Goal: Feedback & Contribution: Submit feedback/report problem

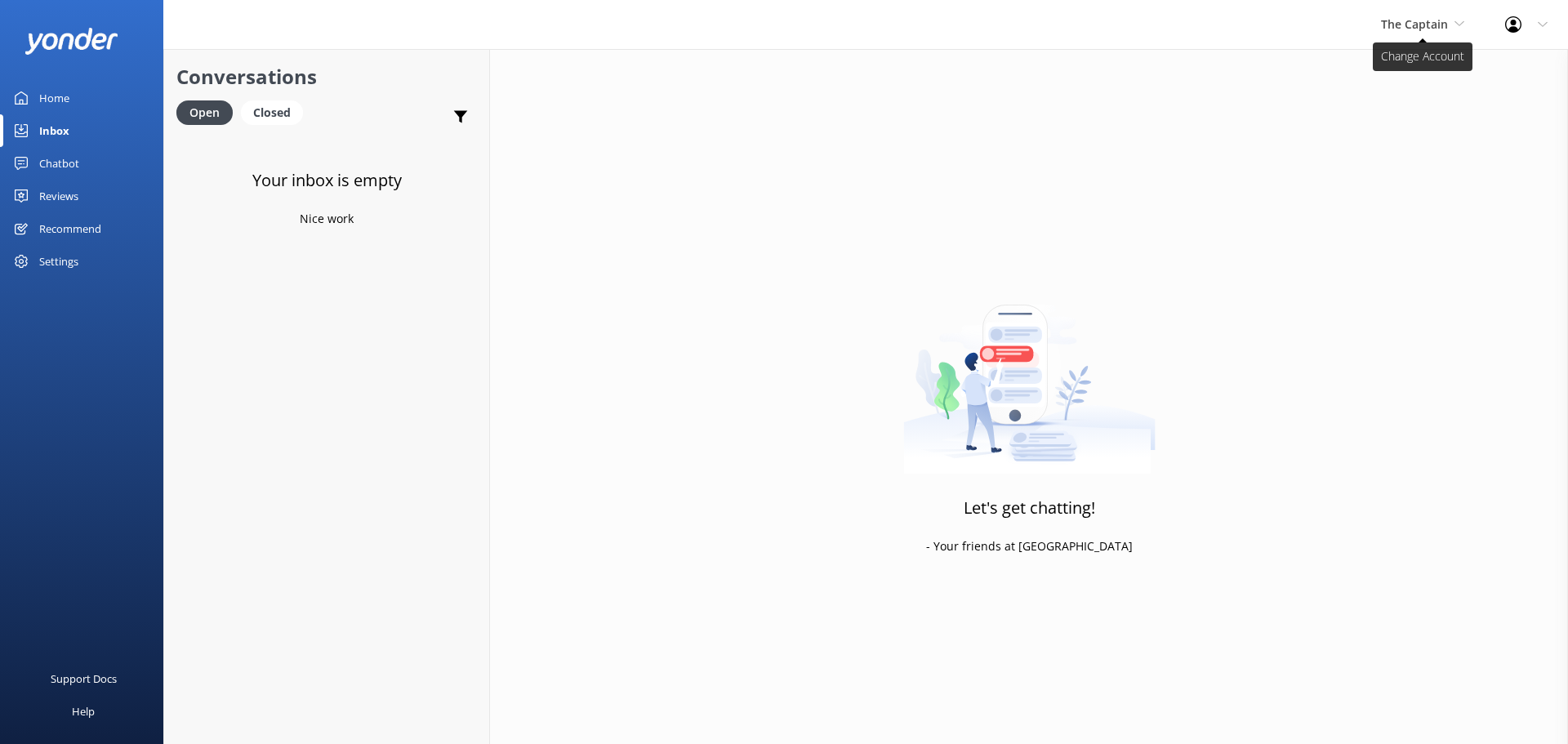
click at [1420, 23] on span "The Captain" at bounding box center [1415, 24] width 67 height 16
click at [1402, 66] on link "De [GEOGRAPHIC_DATA]" at bounding box center [1442, 68] width 163 height 39
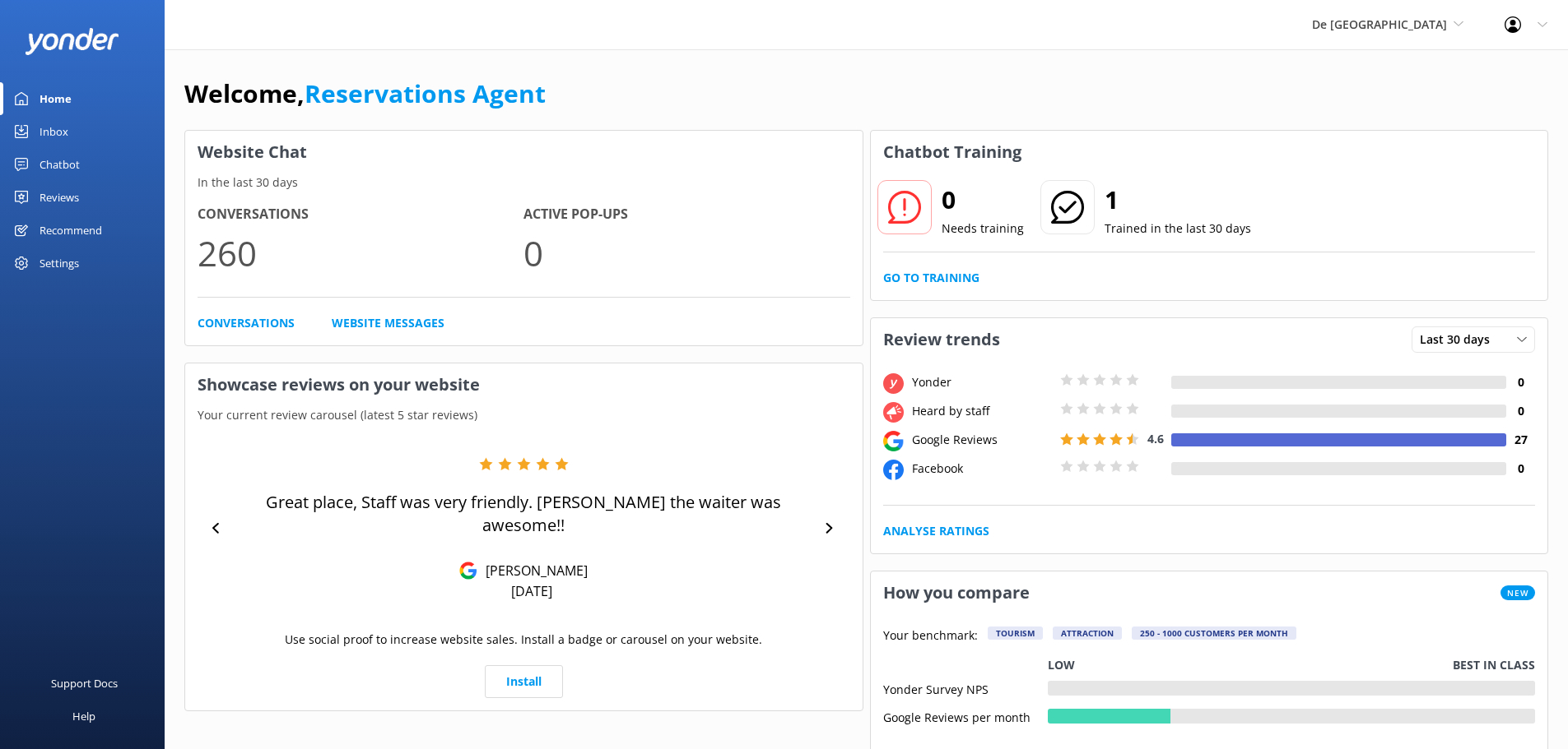
click at [63, 134] on div "Inbox" at bounding box center [53, 131] width 28 height 33
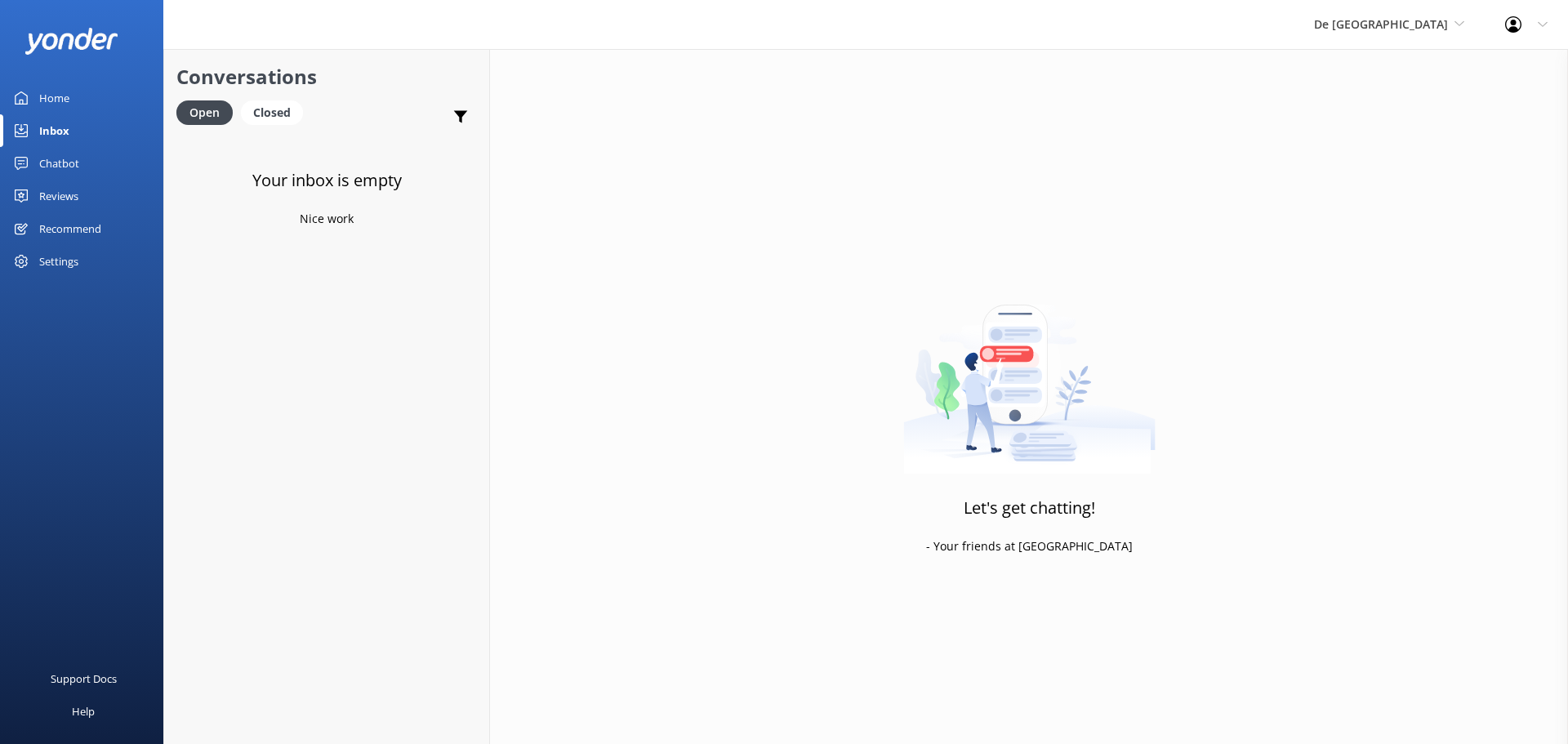
drag, startPoint x: 1449, startPoint y: 32, endPoint x: 1425, endPoint y: 56, distance: 33.9
click at [1449, 32] on span "De [GEOGRAPHIC_DATA]" at bounding box center [1389, 25] width 150 height 18
click at [1396, 95] on link "Aruba's Activities Expert" at bounding box center [1375, 107] width 163 height 39
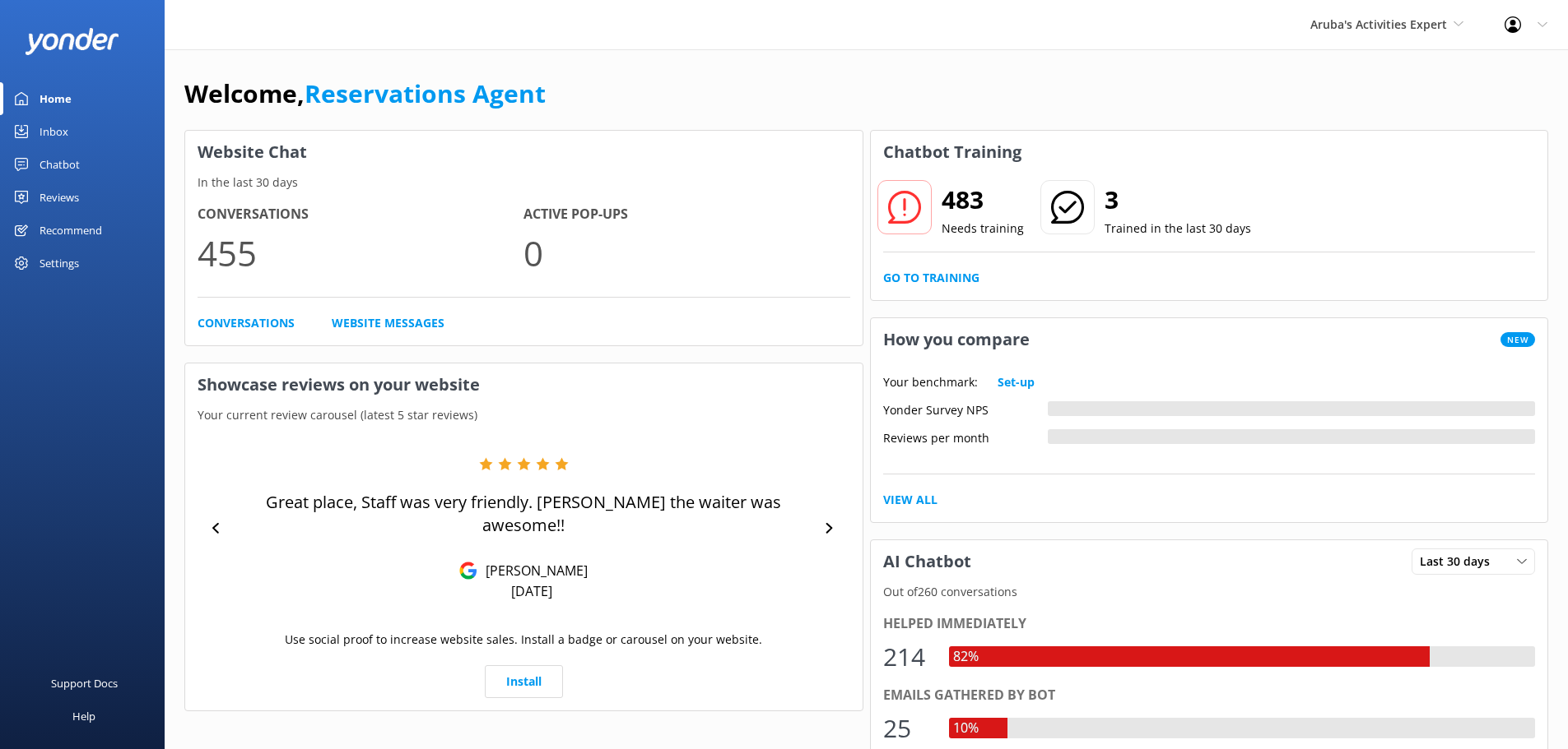
click at [42, 129] on div "Inbox" at bounding box center [53, 131] width 28 height 33
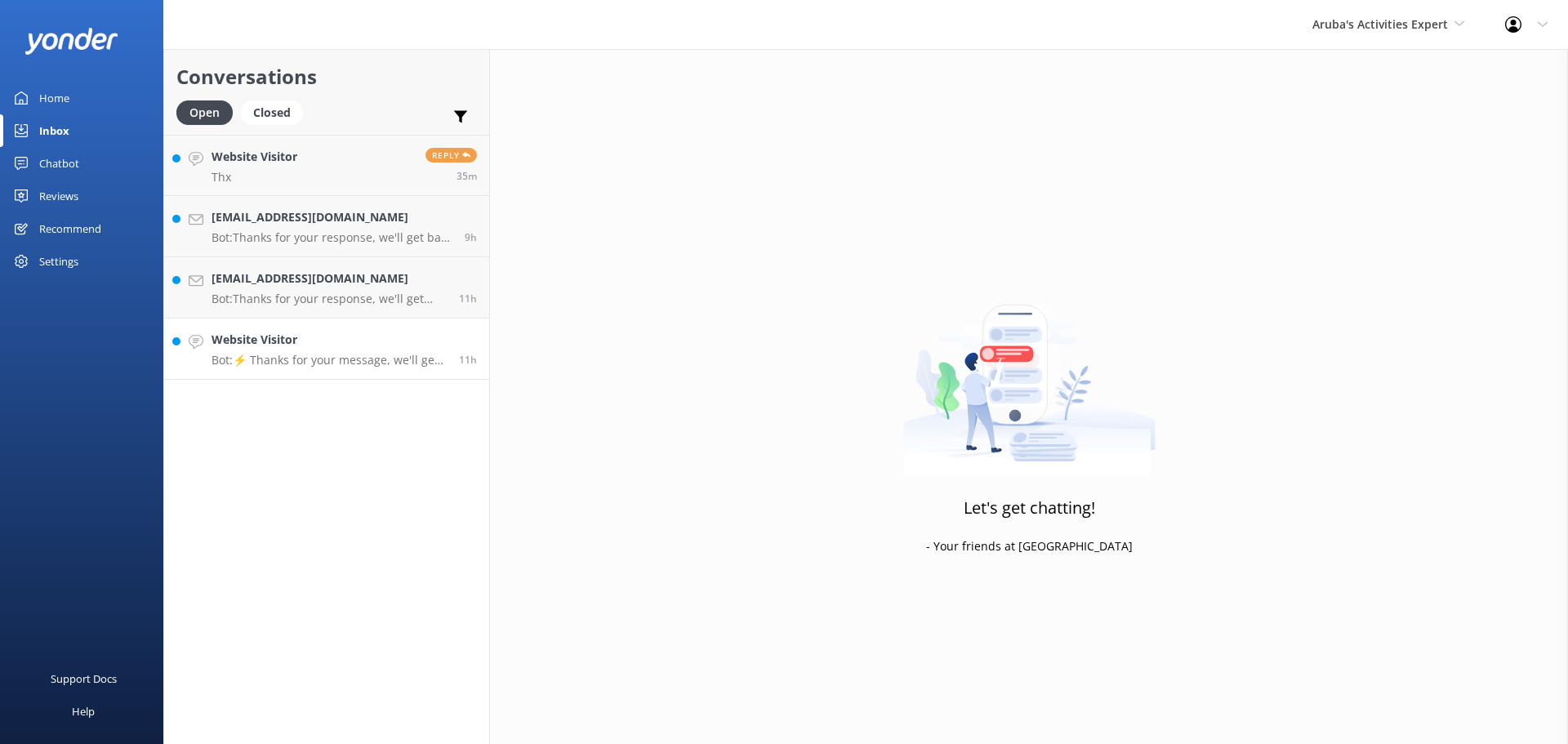
click at [347, 353] on p "Bot: ⚡ Thanks for your message, we'll get back to you as soon as we can." at bounding box center [329, 361] width 235 height 15
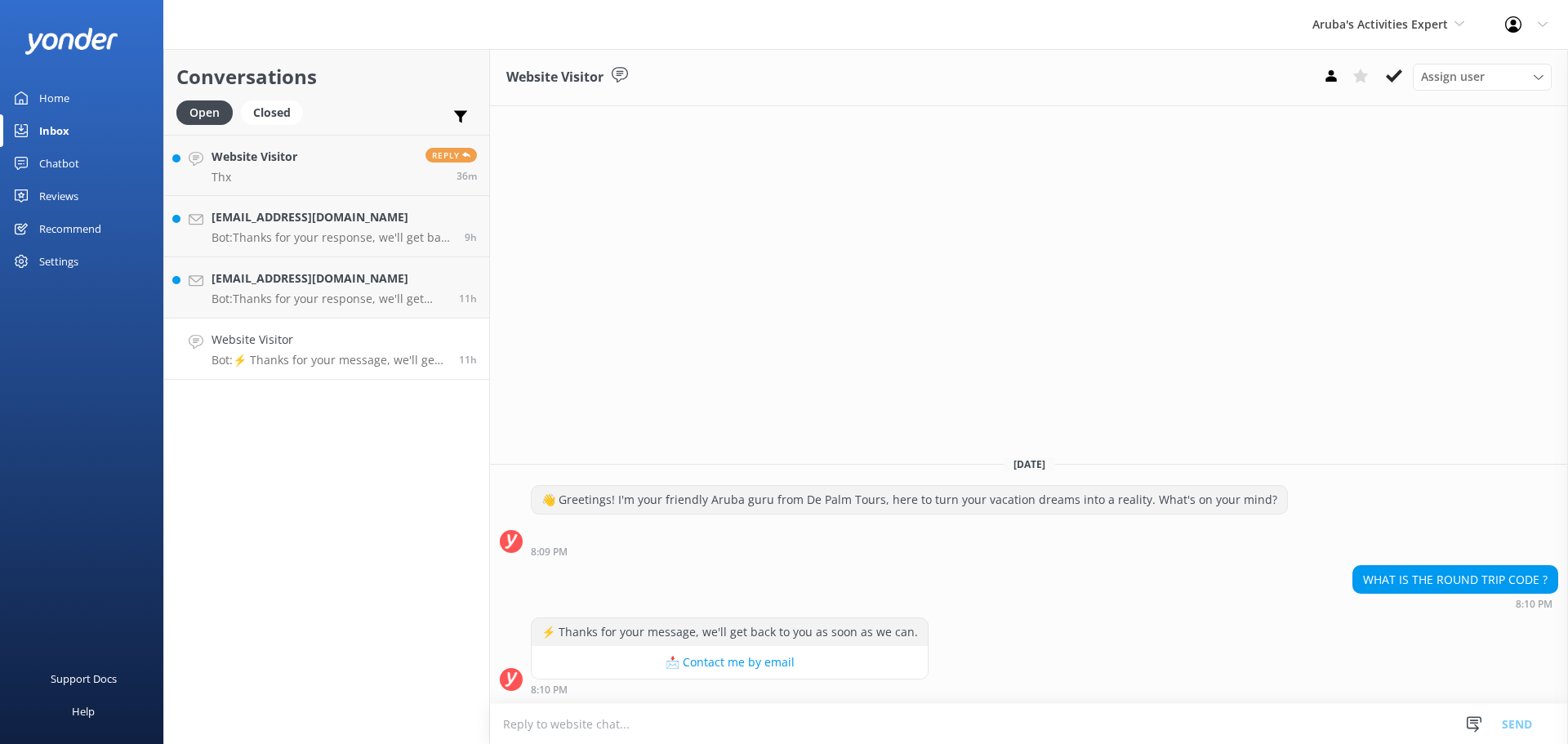
click at [589, 711] on textarea at bounding box center [1029, 724] width 1078 height 40
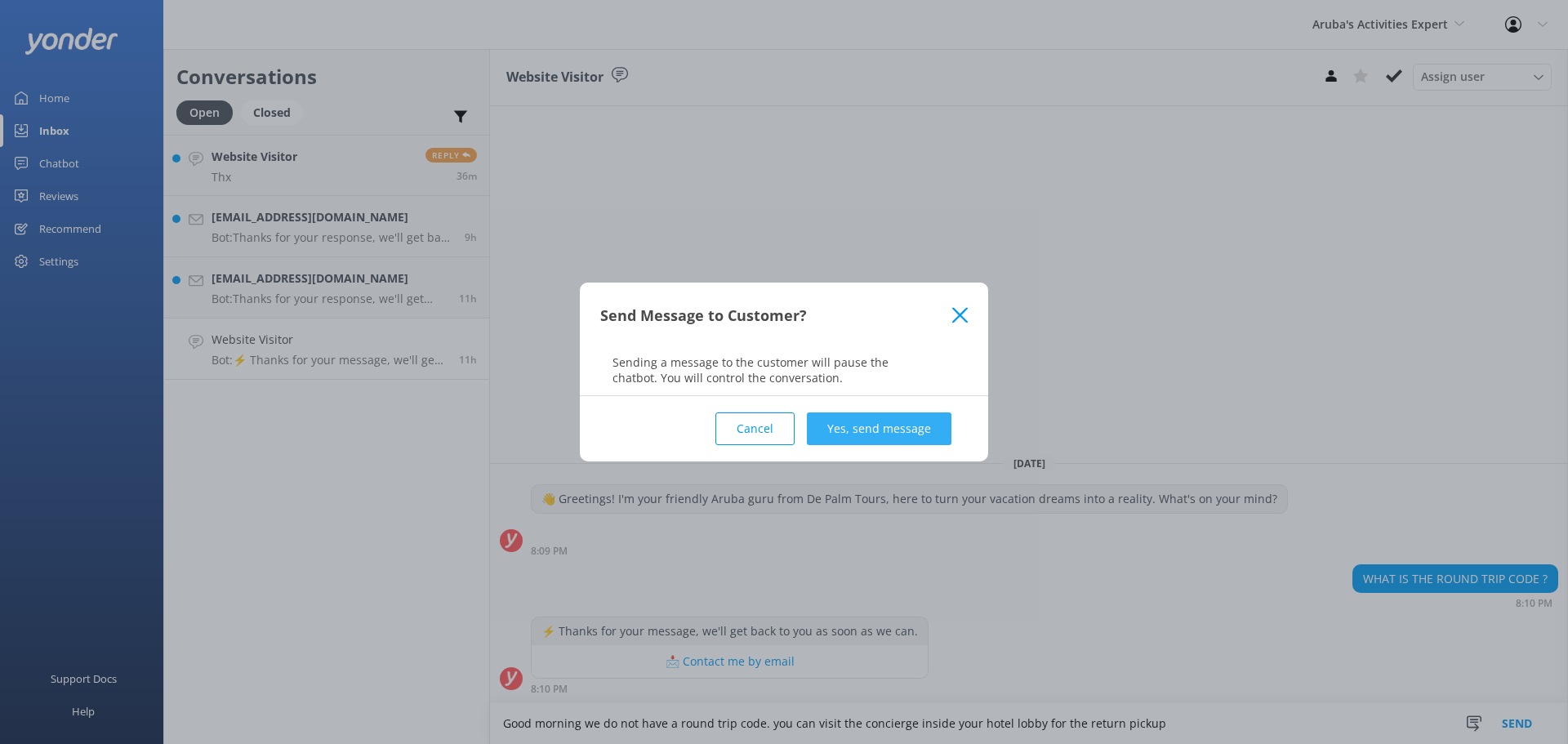
type textarea "Good morning we do not have a round trip code. you can visit the concierge insi…"
click at [837, 431] on button "Yes, send message" at bounding box center [879, 428] width 144 height 32
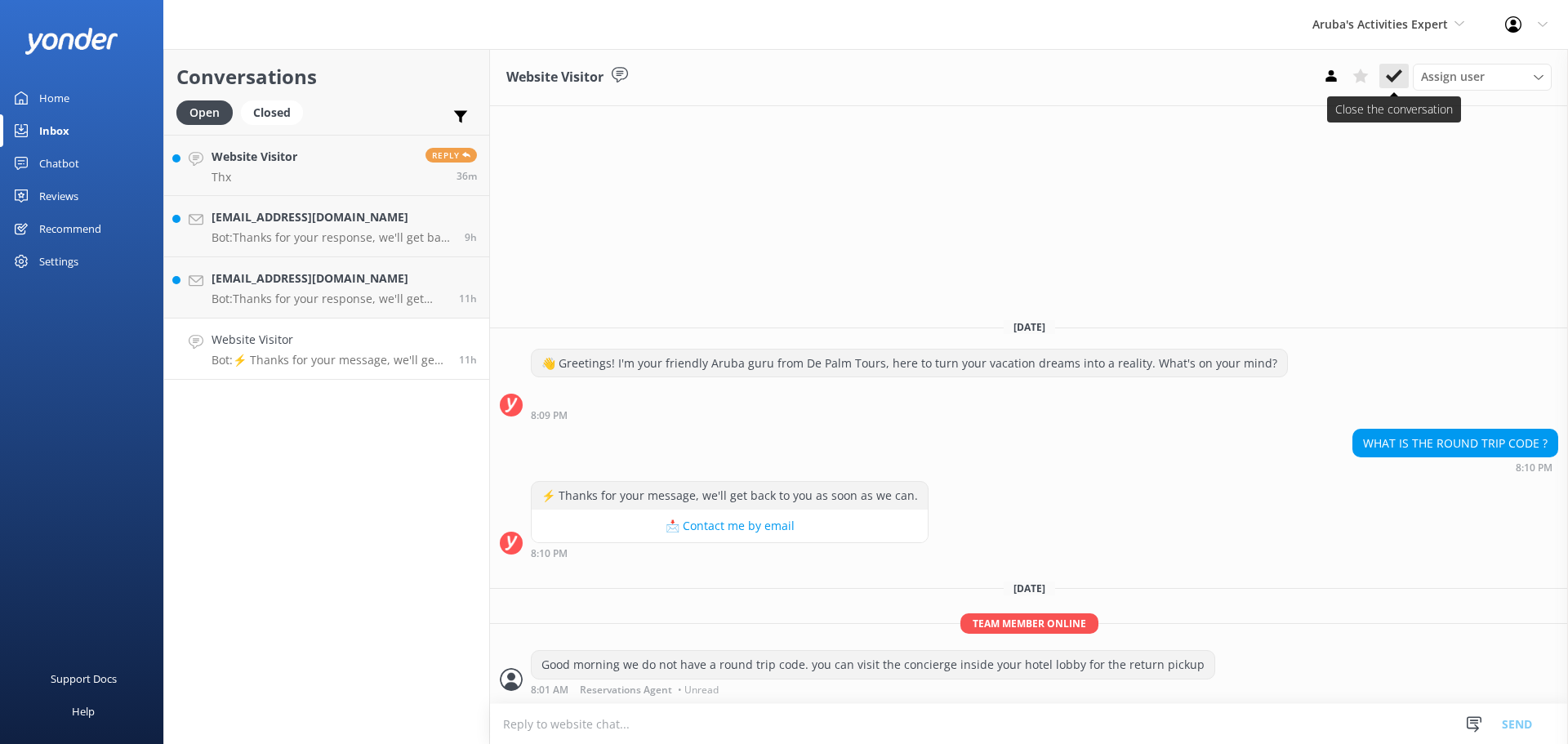
click at [1400, 80] on icon at bounding box center [1395, 76] width 17 height 17
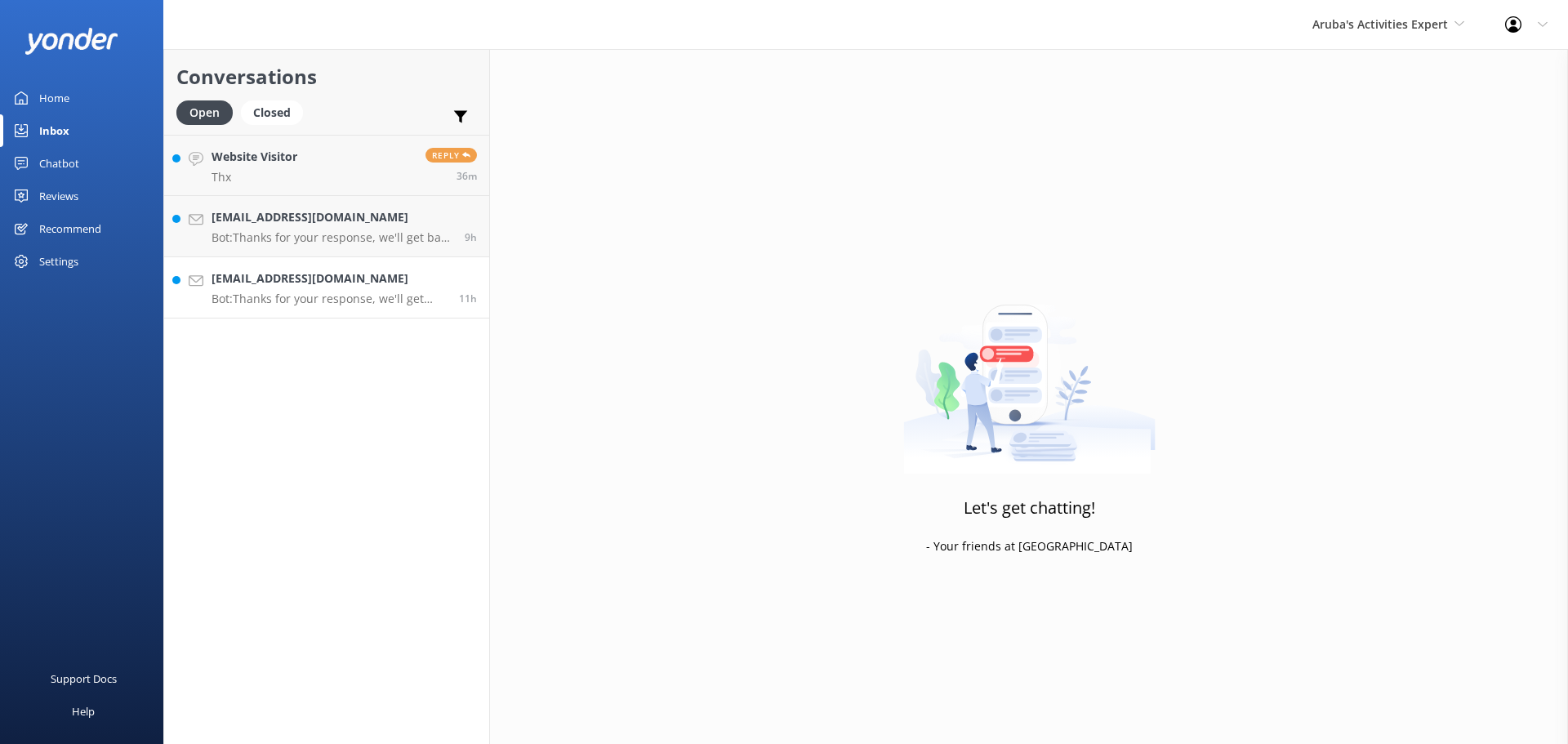
click at [306, 303] on p "Bot: Thanks for your response, we'll get back to you as soon as we can during o…" at bounding box center [329, 299] width 235 height 15
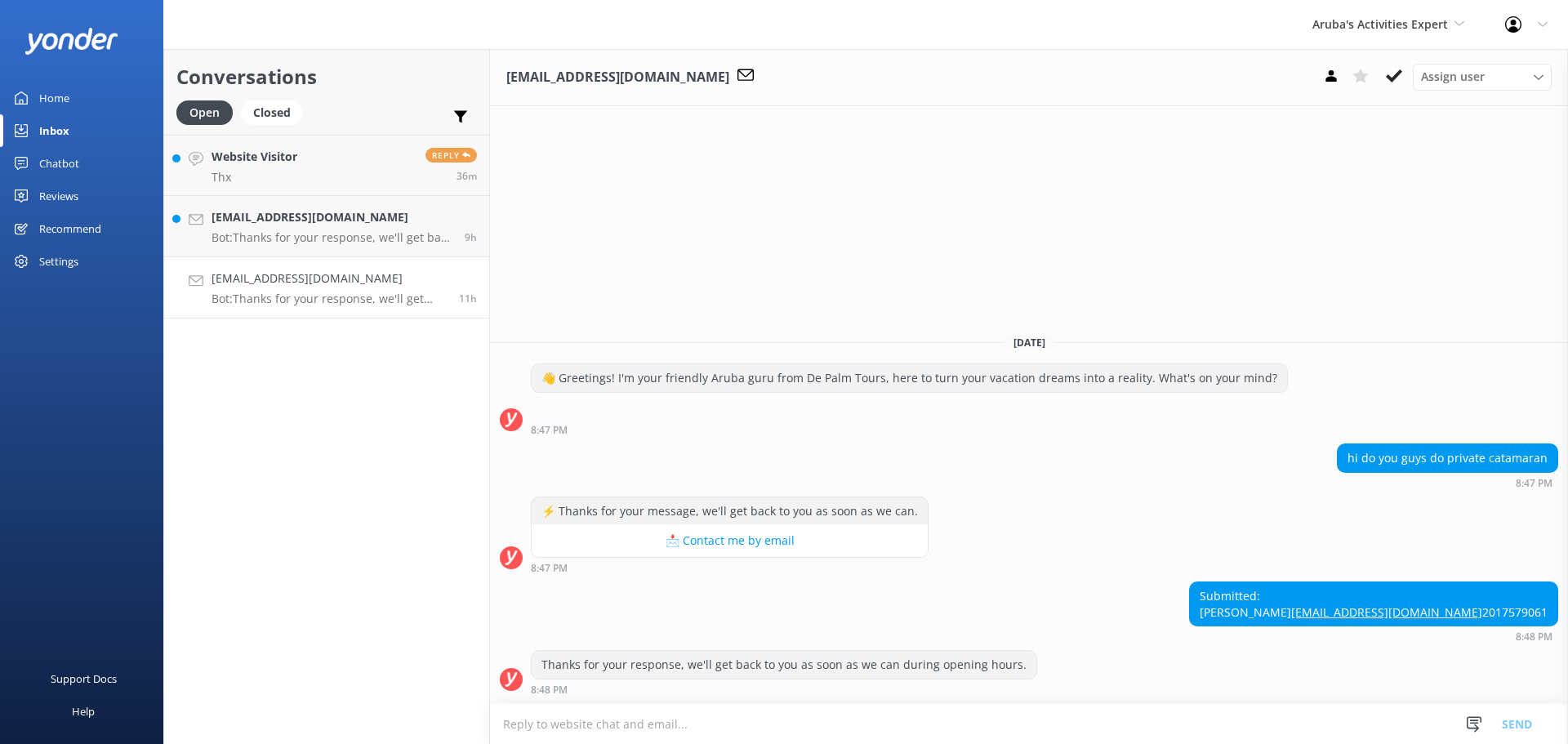
click at [654, 731] on textarea at bounding box center [1029, 724] width 1078 height 40
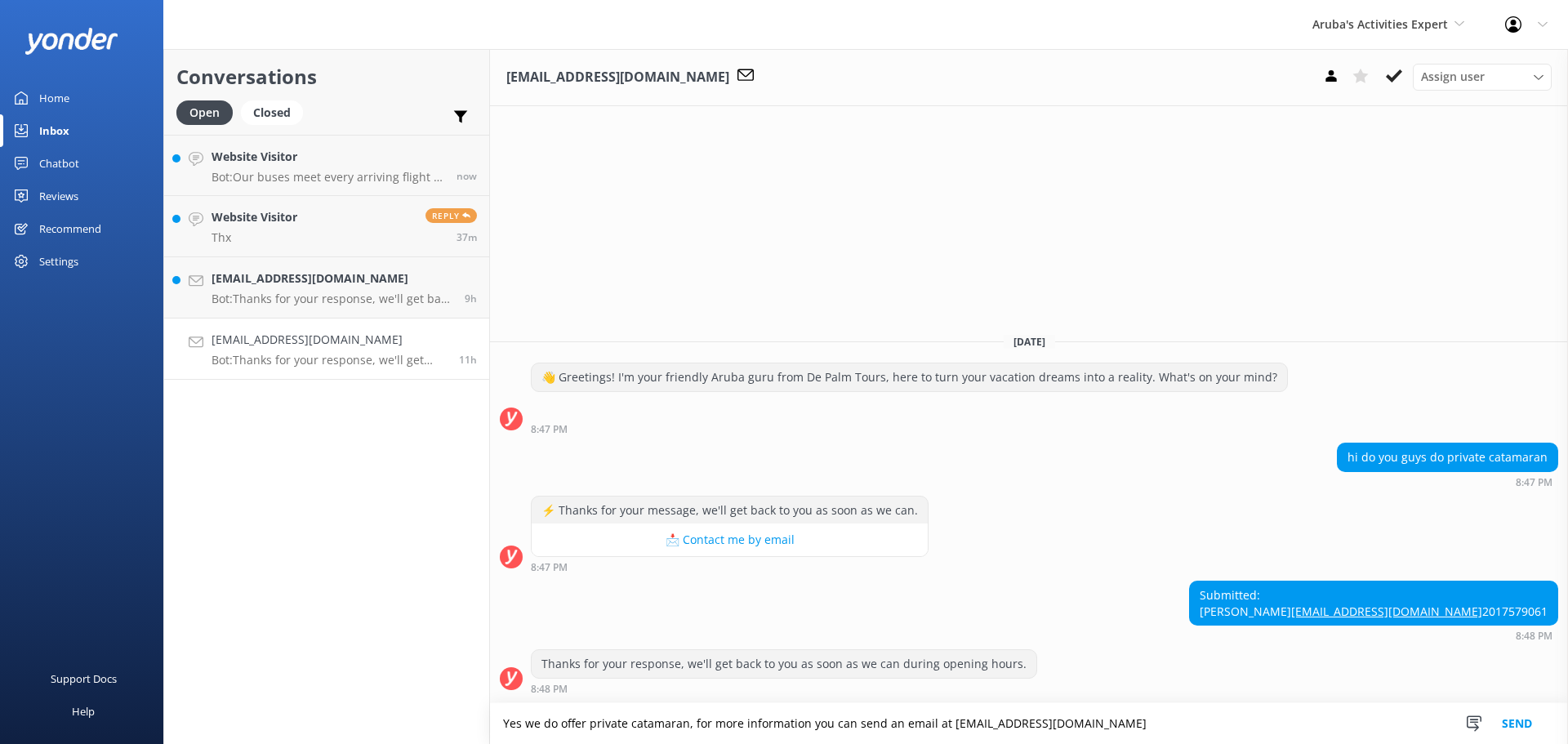
type textarea "Yes we do offer private catamaran, for more information you can send an email a…"
click at [1524, 731] on button "Send" at bounding box center [1517, 723] width 61 height 41
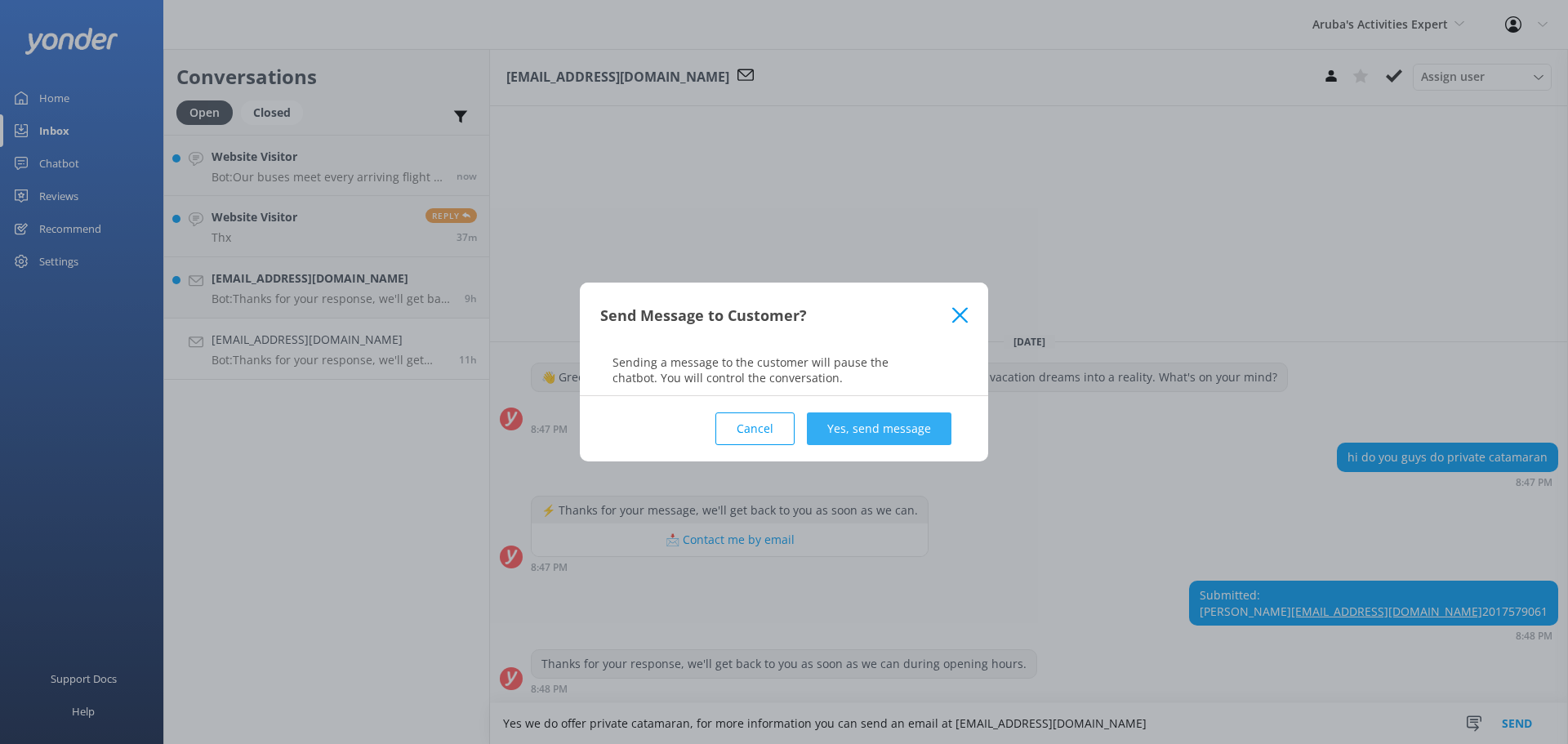
click at [930, 426] on button "Yes, send message" at bounding box center [879, 428] width 144 height 32
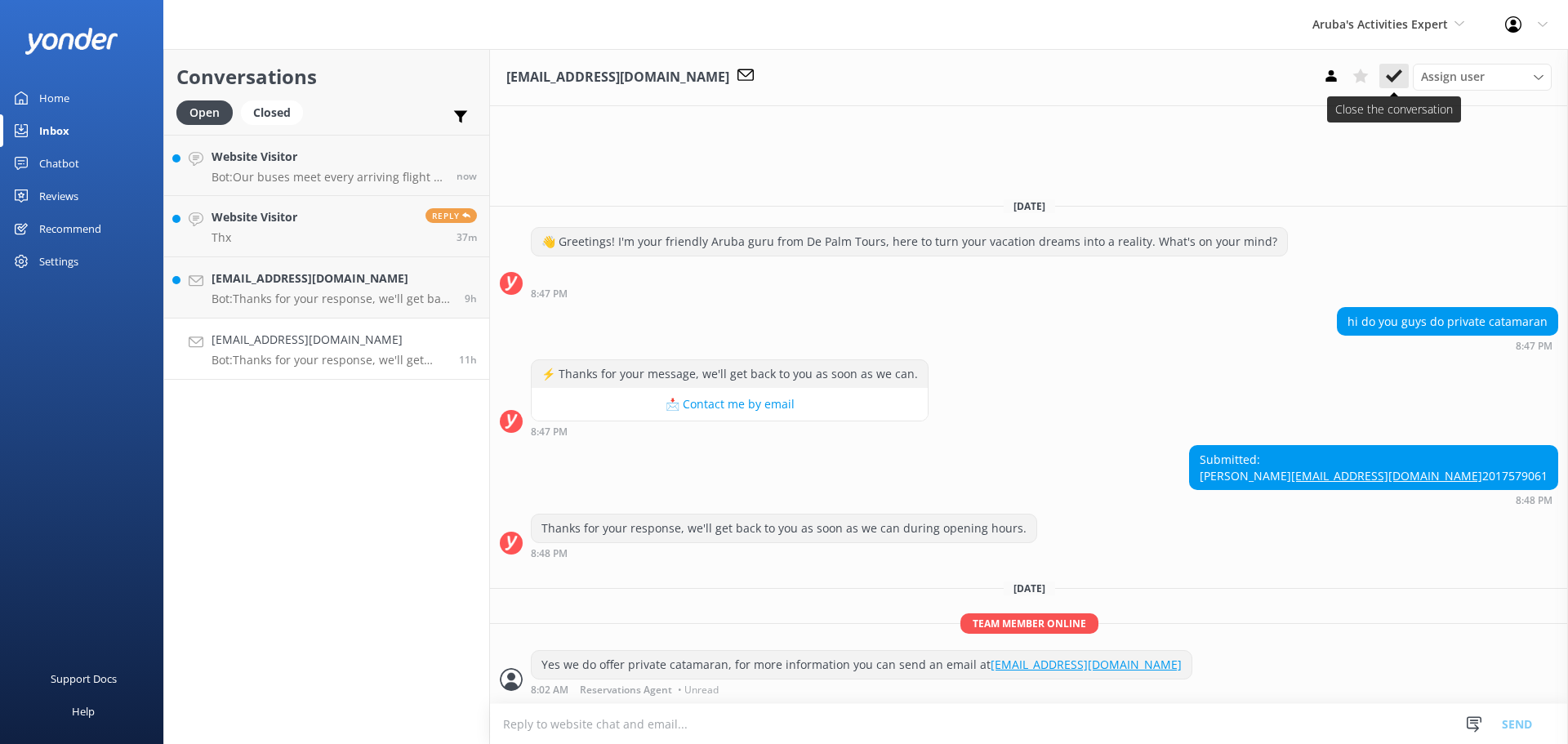
click at [1391, 78] on use at bounding box center [1395, 76] width 17 height 13
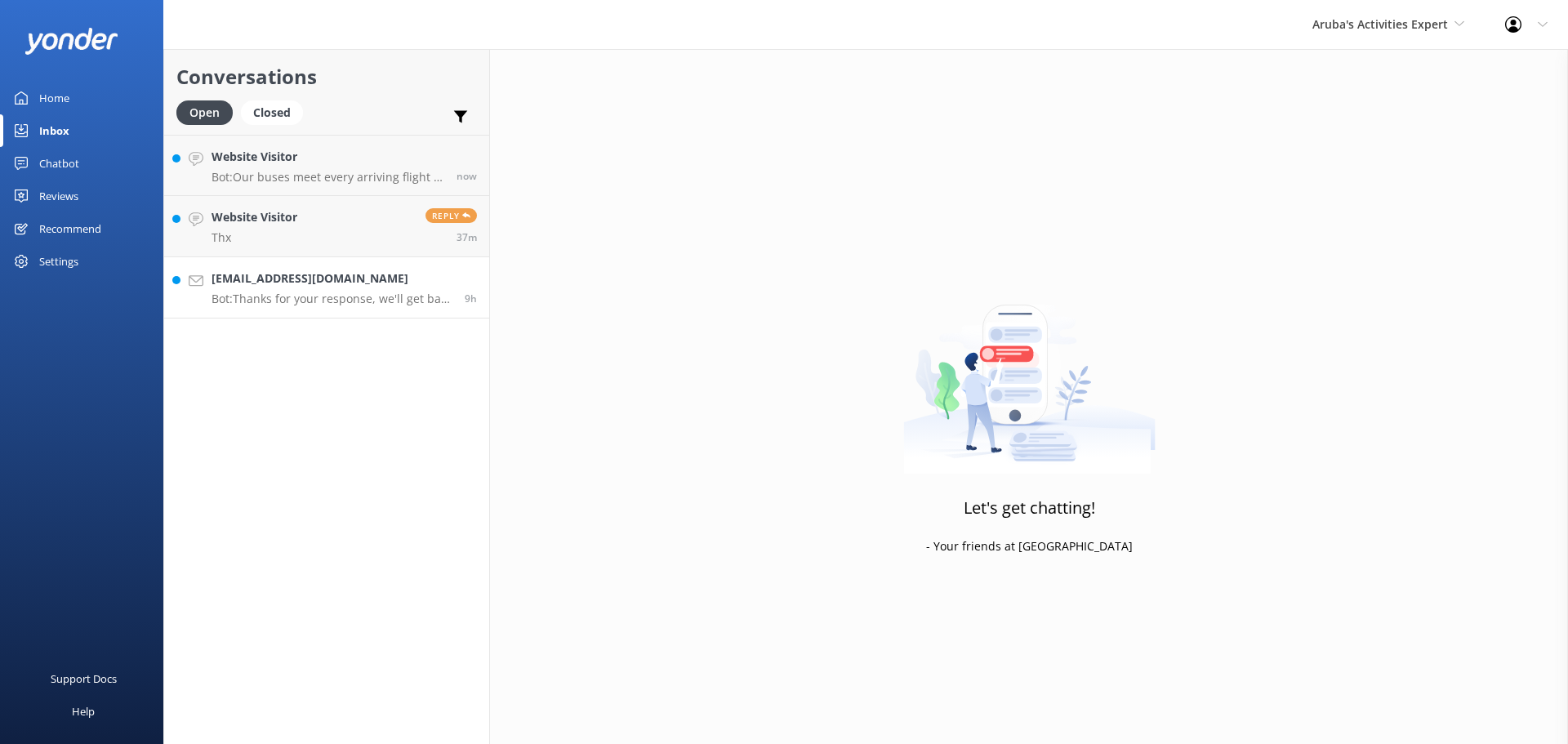
click at [287, 286] on h4 "[EMAIL_ADDRESS][DOMAIN_NAME]" at bounding box center [332, 279] width 241 height 18
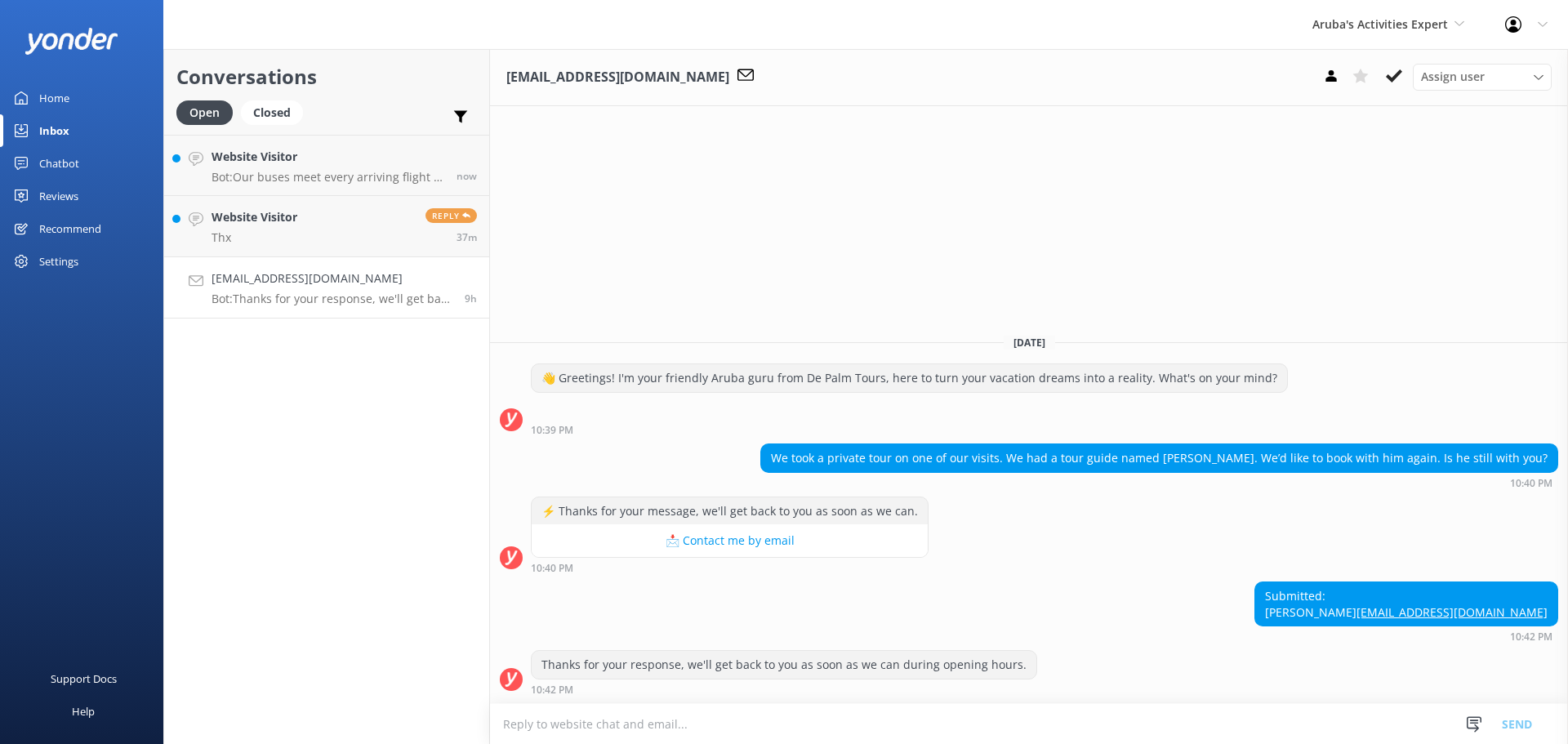
click at [697, 718] on textarea at bounding box center [1029, 724] width 1078 height 40
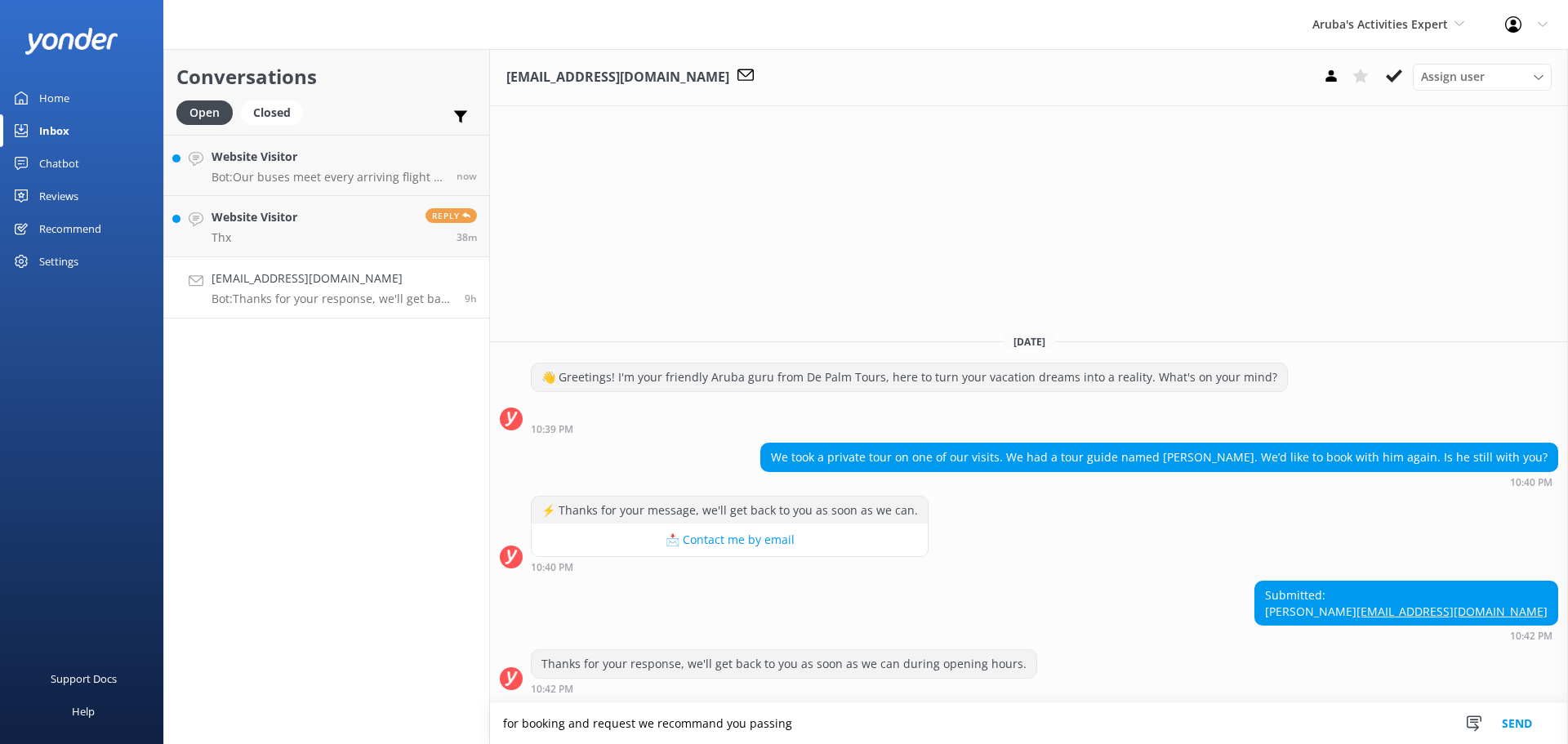
click at [697, 718] on textarea "for booking and request we recommand you passing" at bounding box center [1029, 723] width 1078 height 41
click at [686, 719] on textarea "for booking and request we recommand you passing" at bounding box center [1029, 723] width 1078 height 41
click at [843, 728] on textarea "for booking and request we recommend you passing" at bounding box center [1029, 723] width 1078 height 41
type textarea "for booking and request we recommend you passing by De Palm Tours desk inside a…"
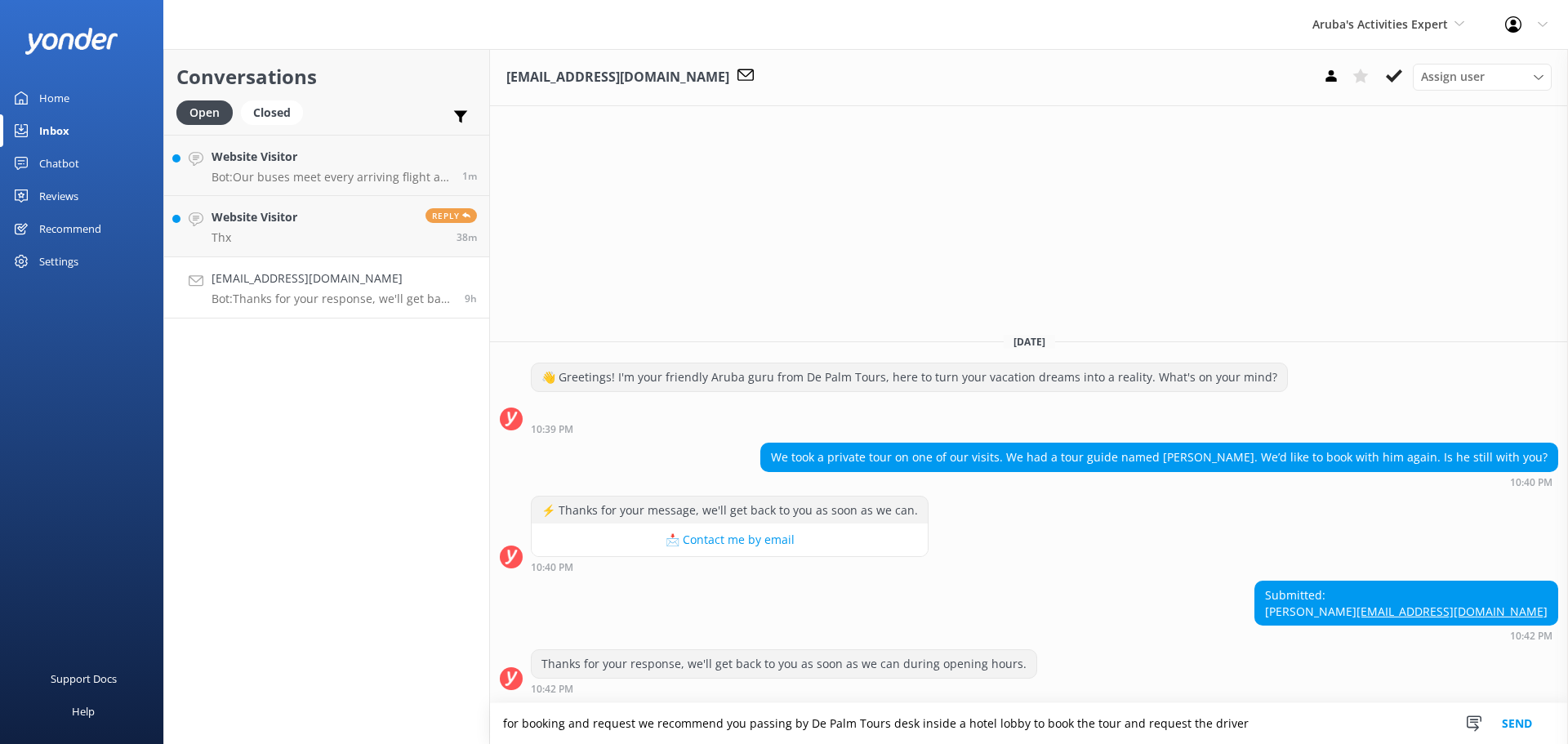
click at [1515, 736] on button "Send" at bounding box center [1517, 723] width 61 height 41
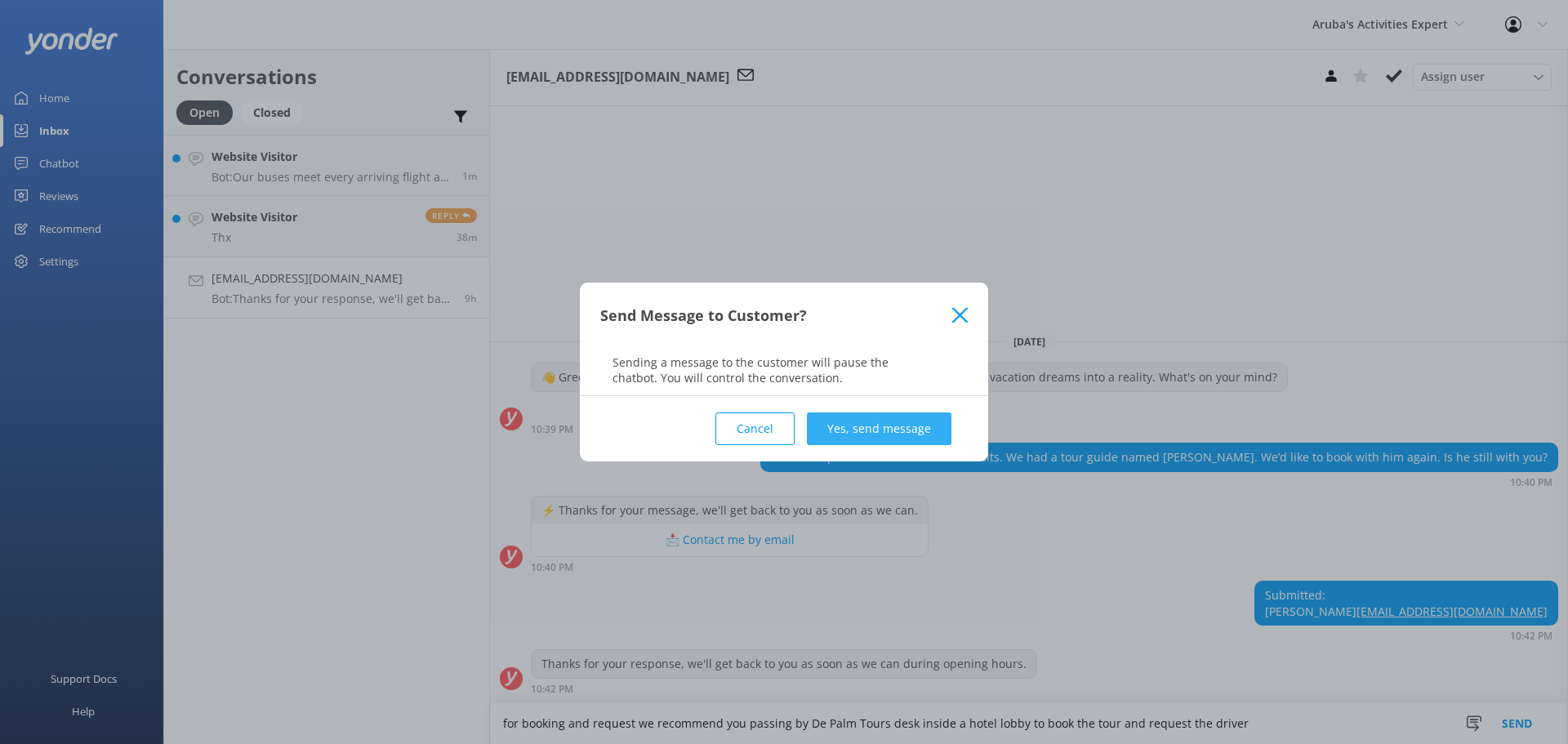
click at [871, 416] on button "Yes, send message" at bounding box center [879, 428] width 144 height 32
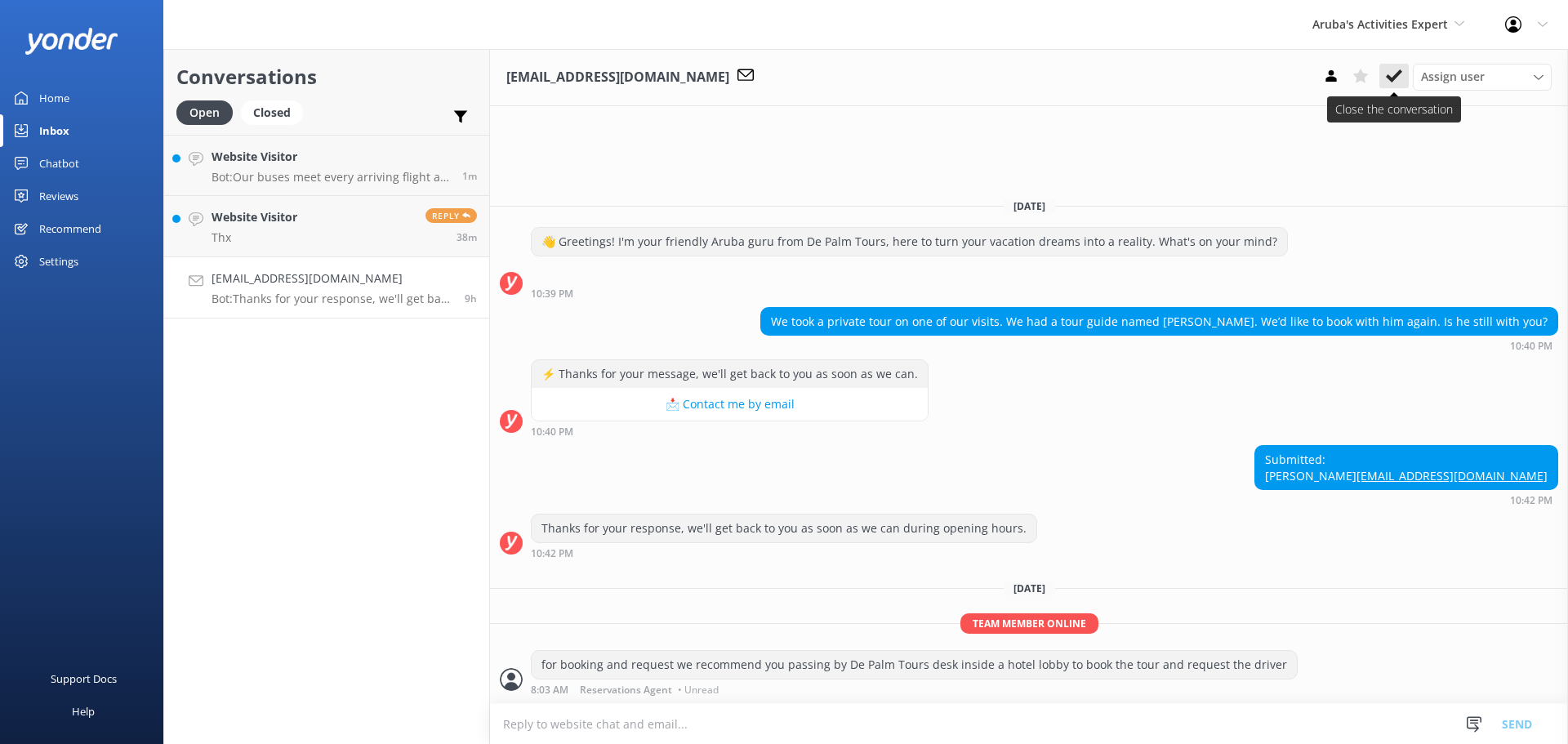
click at [1395, 76] on use at bounding box center [1395, 76] width 17 height 13
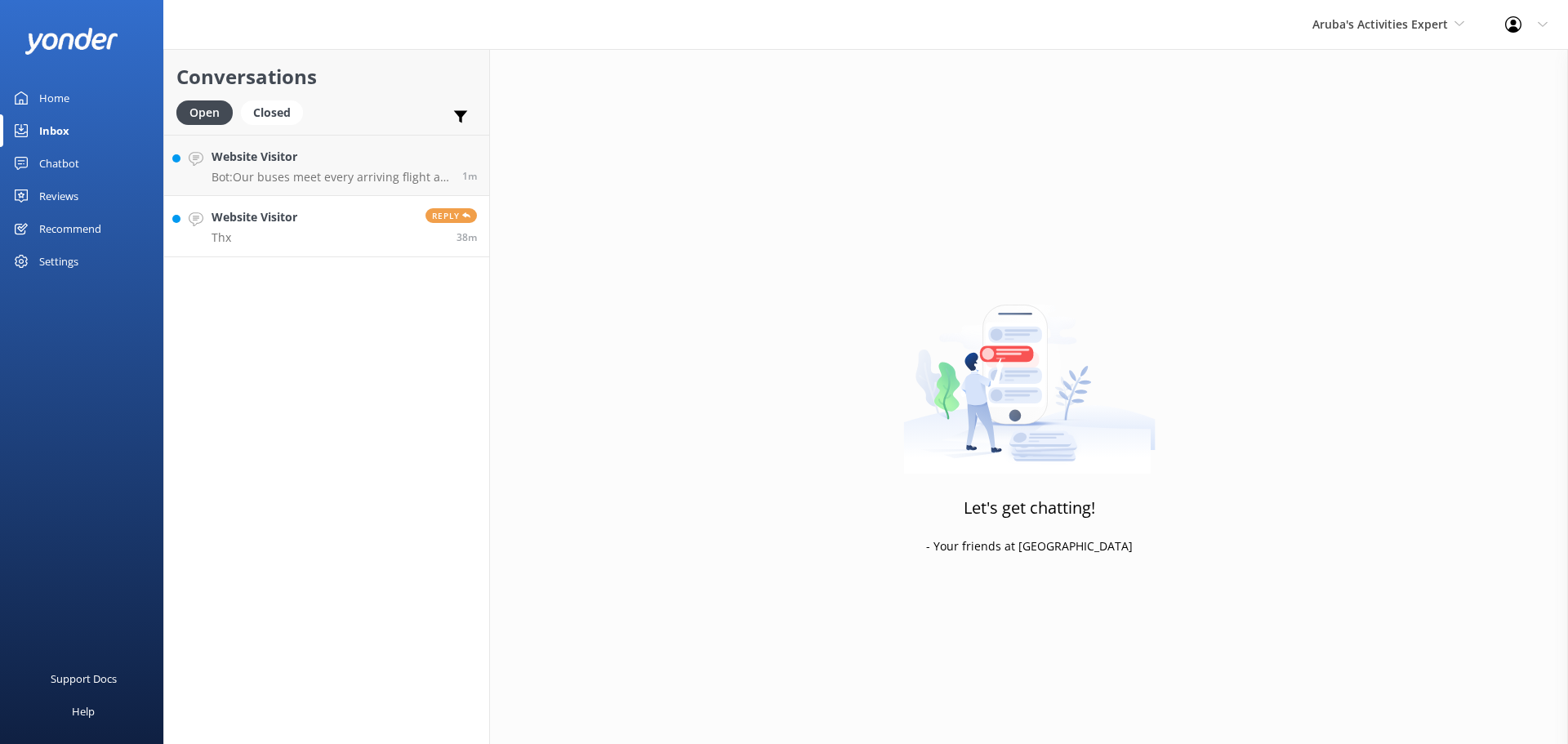
click at [287, 241] on p "Thx" at bounding box center [254, 238] width 85 height 15
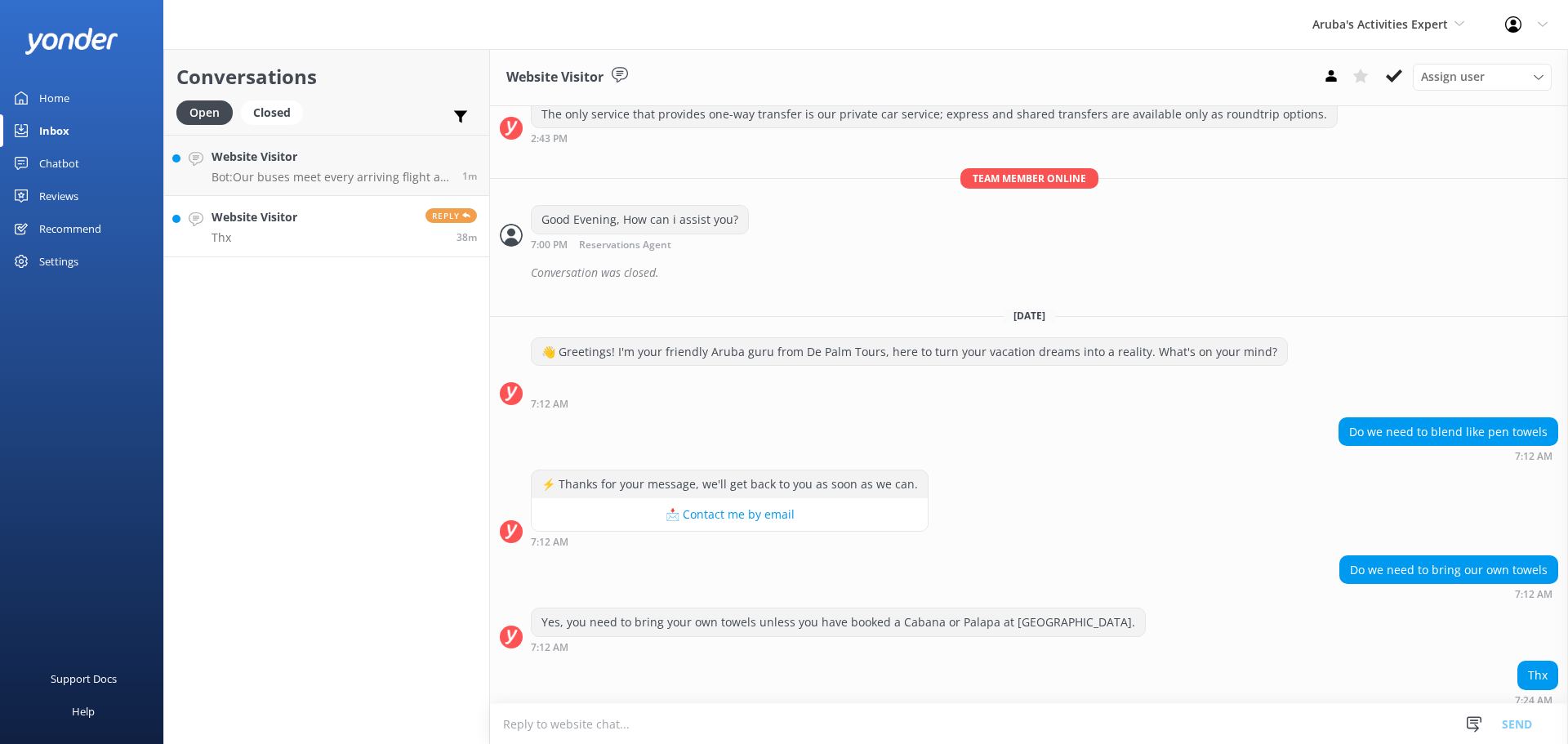
scroll to position [314, 0]
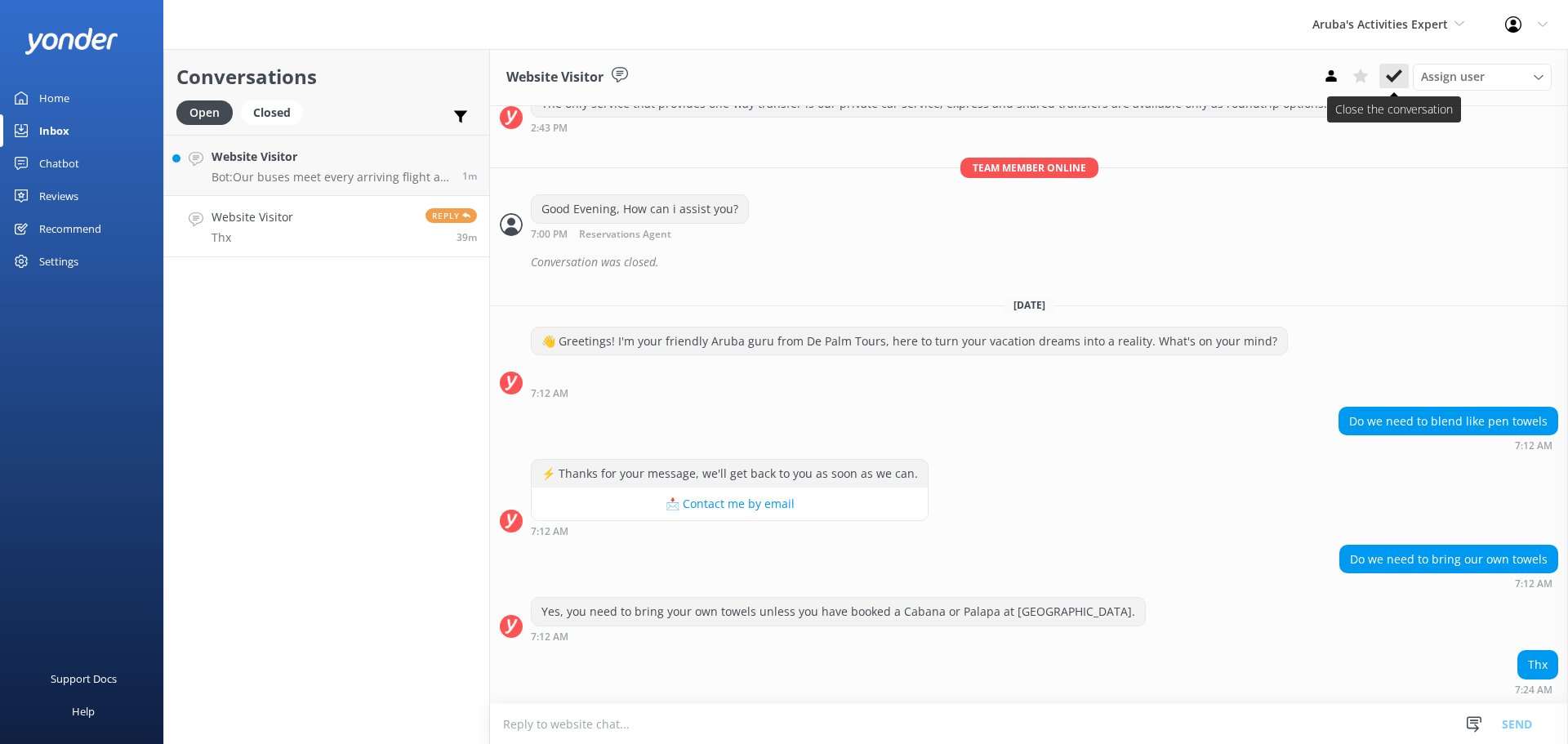
click at [1387, 67] on button at bounding box center [1394, 76] width 29 height 25
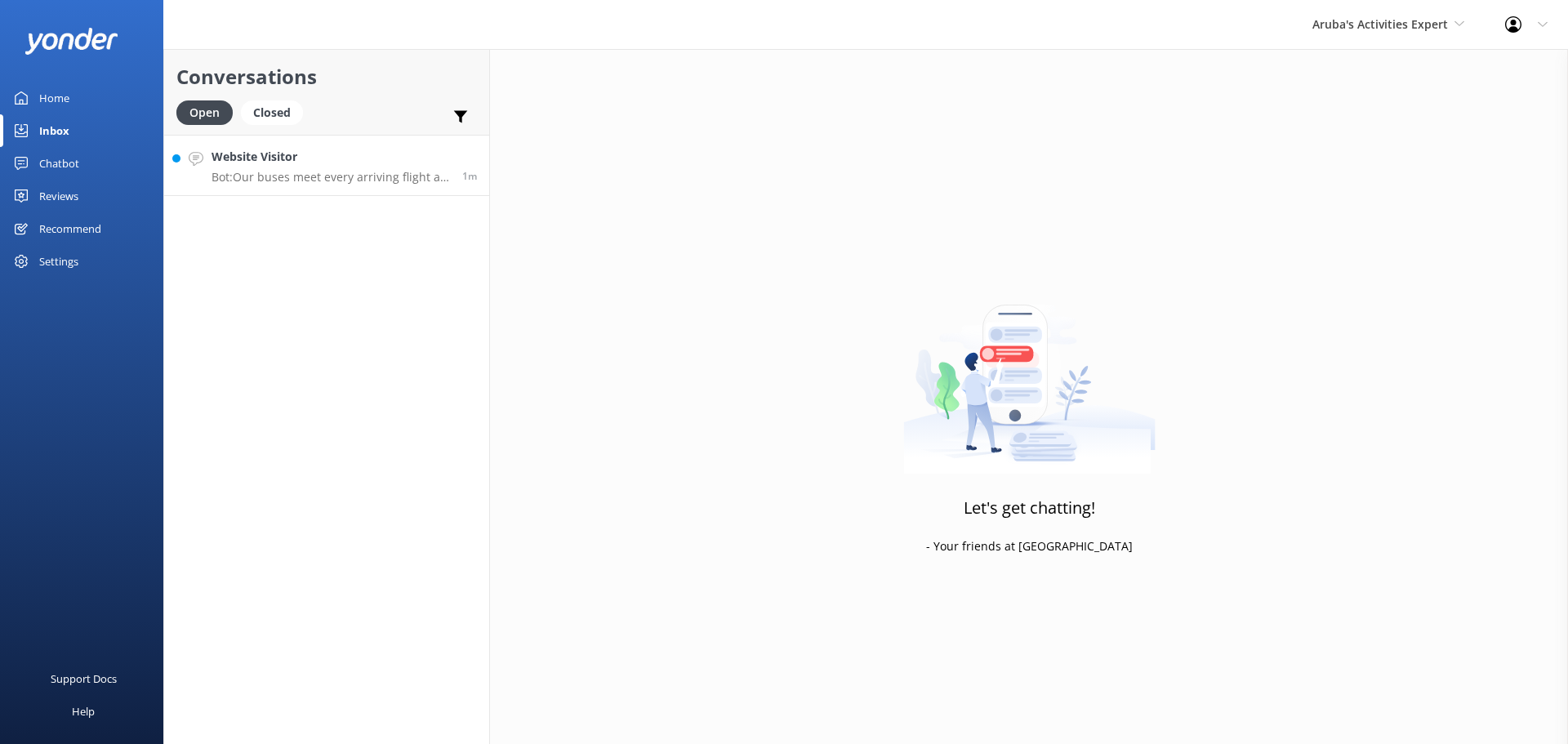
click at [303, 166] on h4 "Website Visitor" at bounding box center [331, 157] width 239 height 18
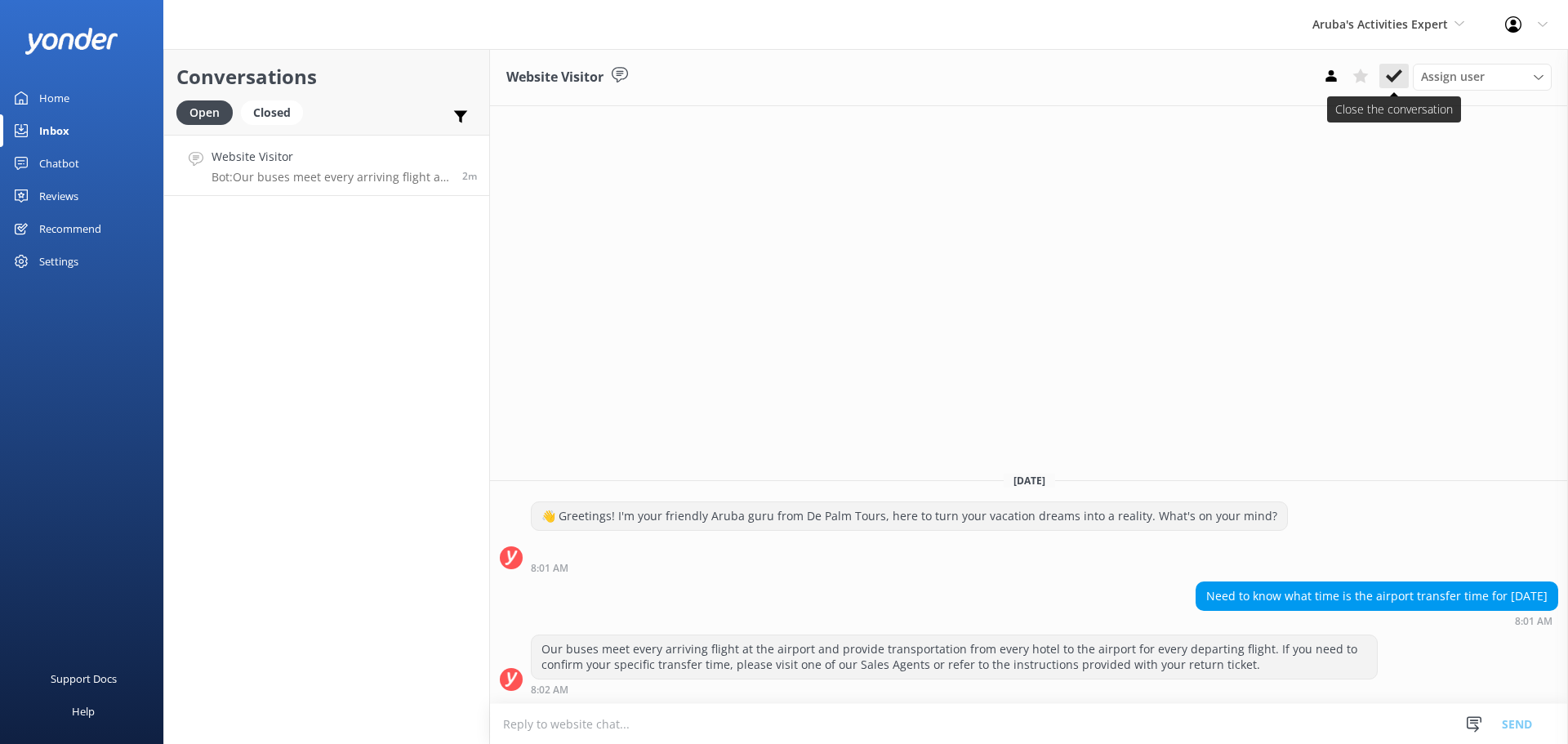
click at [1396, 75] on use at bounding box center [1395, 76] width 17 height 13
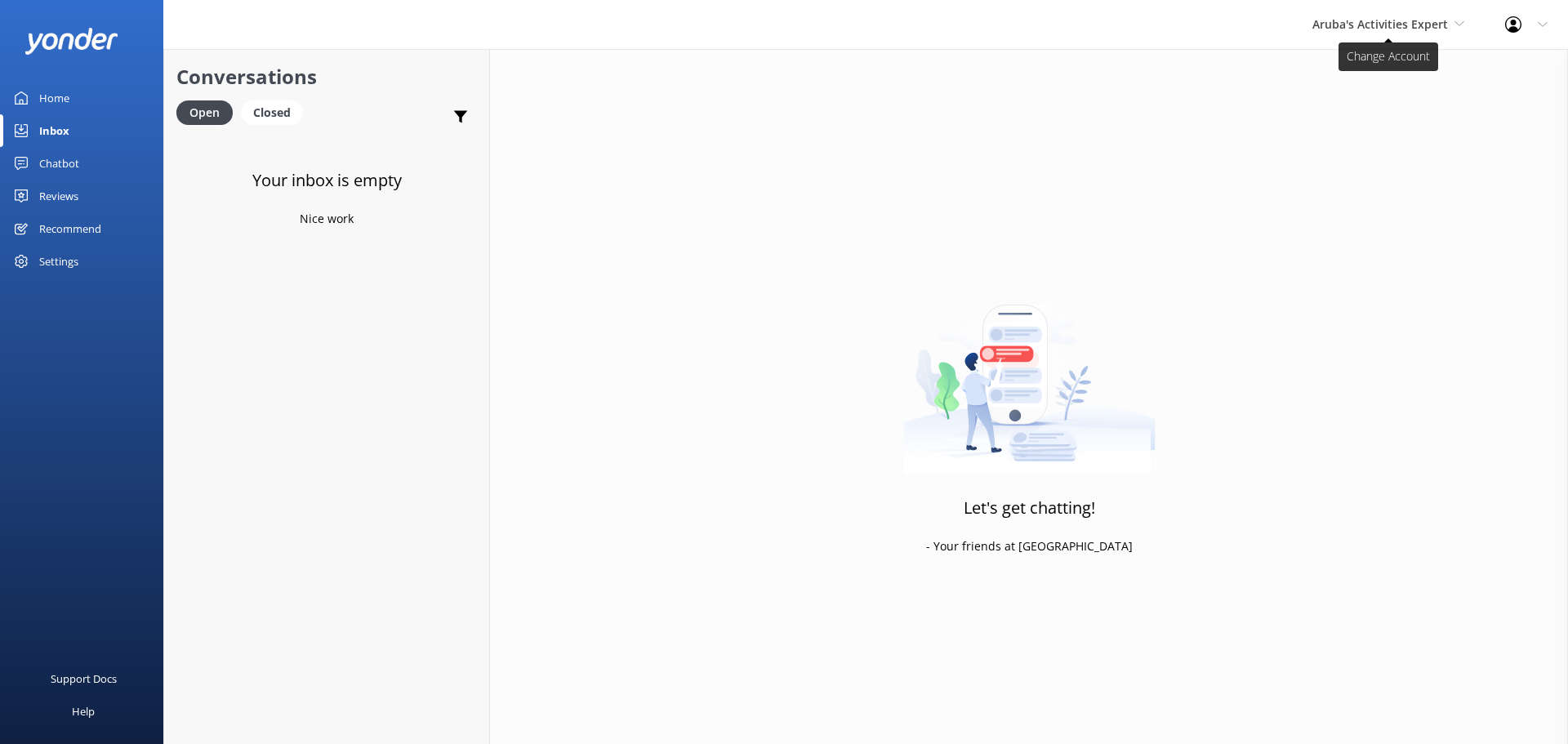
click at [1377, 33] on span "Aruba's Activities Expert" at bounding box center [1388, 25] width 152 height 18
click at [1362, 139] on link "The Captain" at bounding box center [1373, 147] width 163 height 39
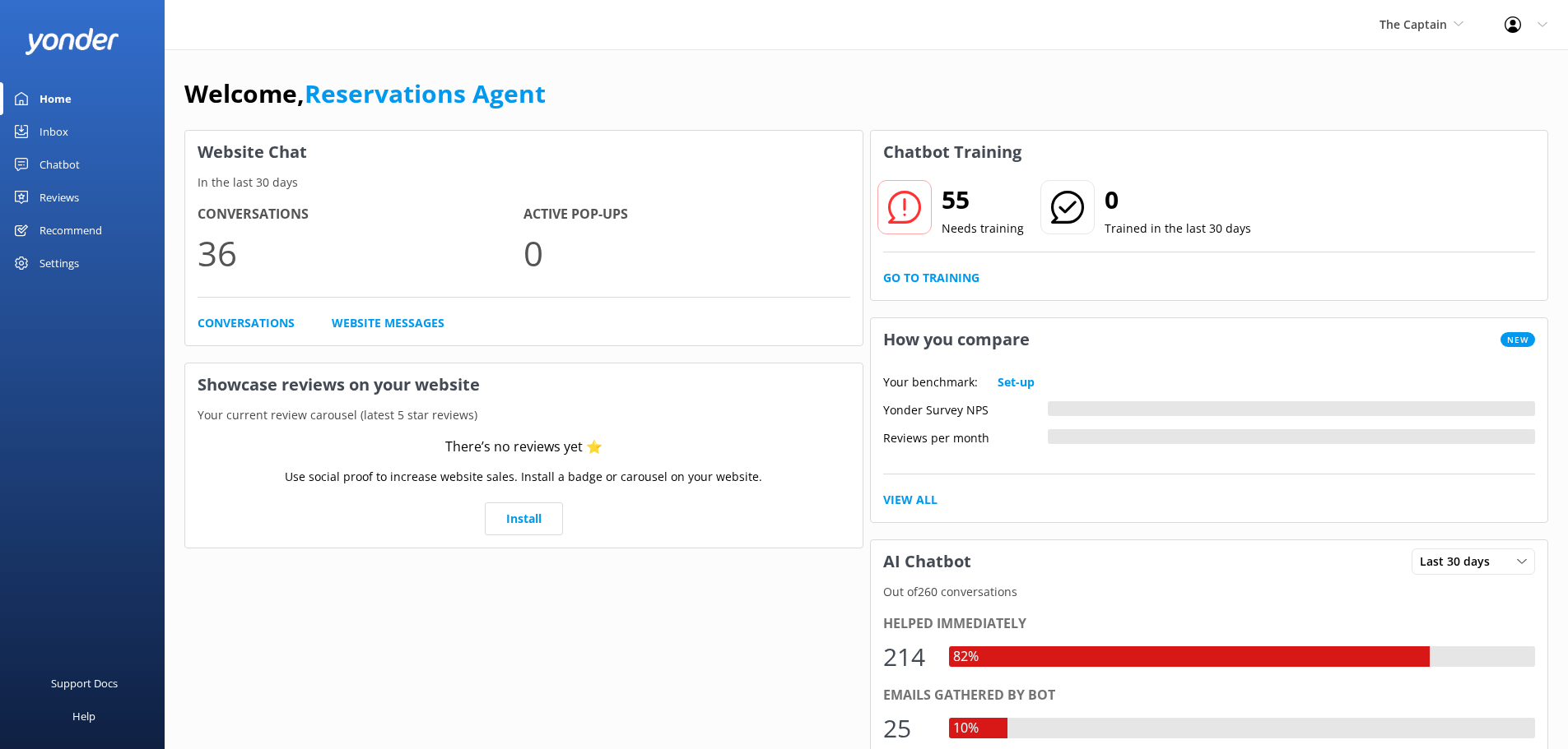
click at [62, 137] on div "Inbox" at bounding box center [53, 131] width 28 height 33
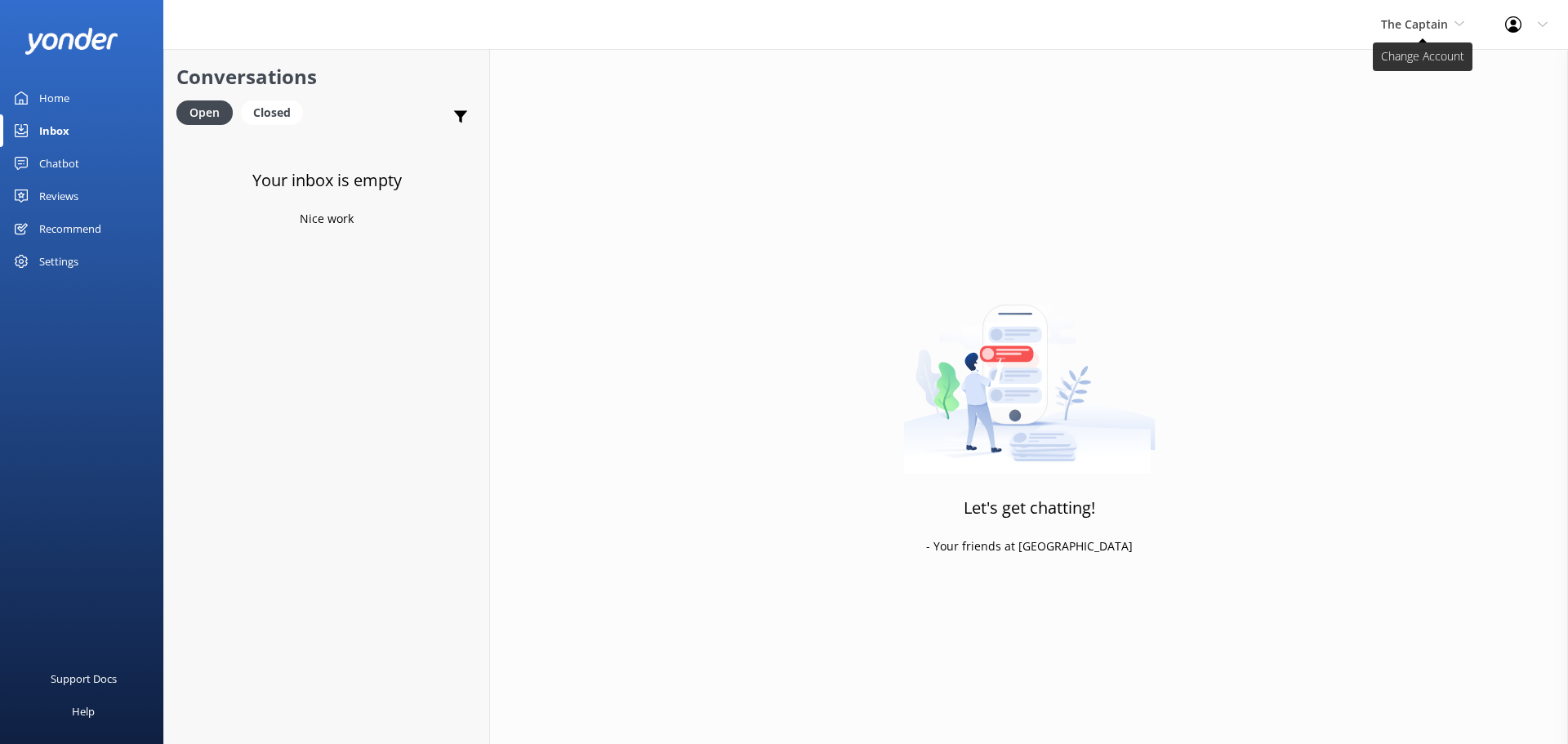
click at [1415, 16] on span "The Captain" at bounding box center [1423, 25] width 83 height 18
click at [1406, 56] on link "De [GEOGRAPHIC_DATA]" at bounding box center [1442, 68] width 163 height 39
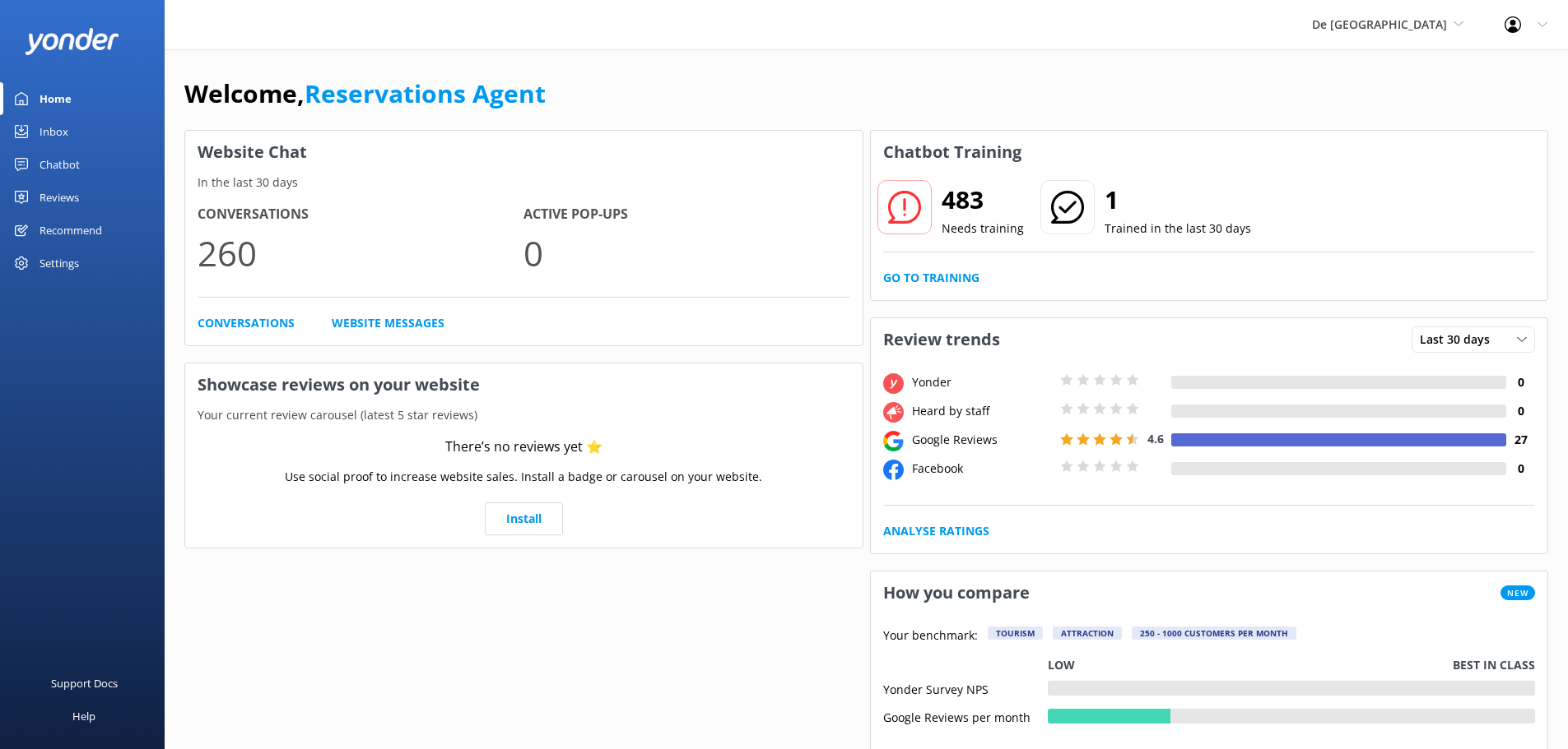
click at [67, 137] on div "Inbox" at bounding box center [53, 131] width 28 height 33
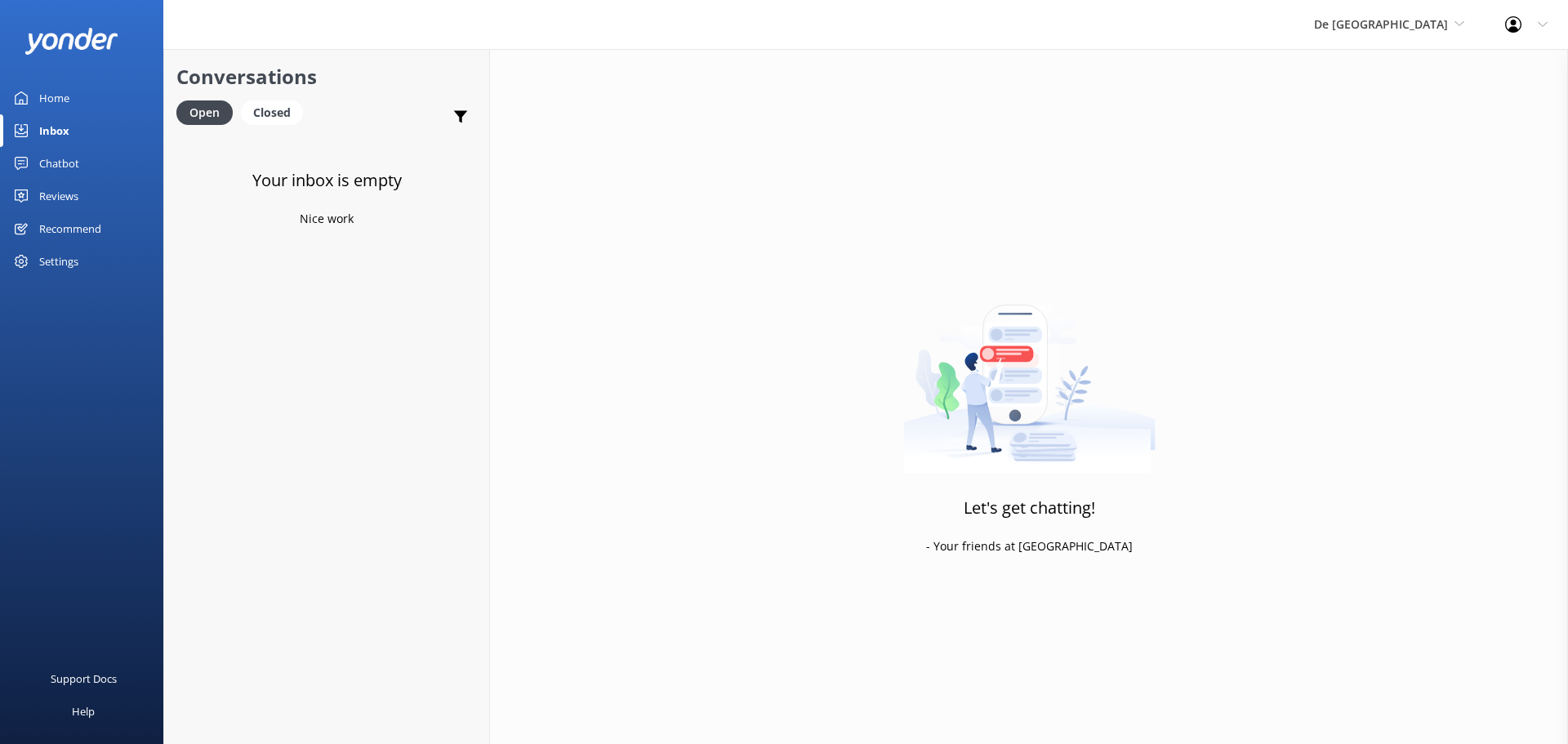
click at [96, 163] on link "Chatbot" at bounding box center [81, 163] width 163 height 32
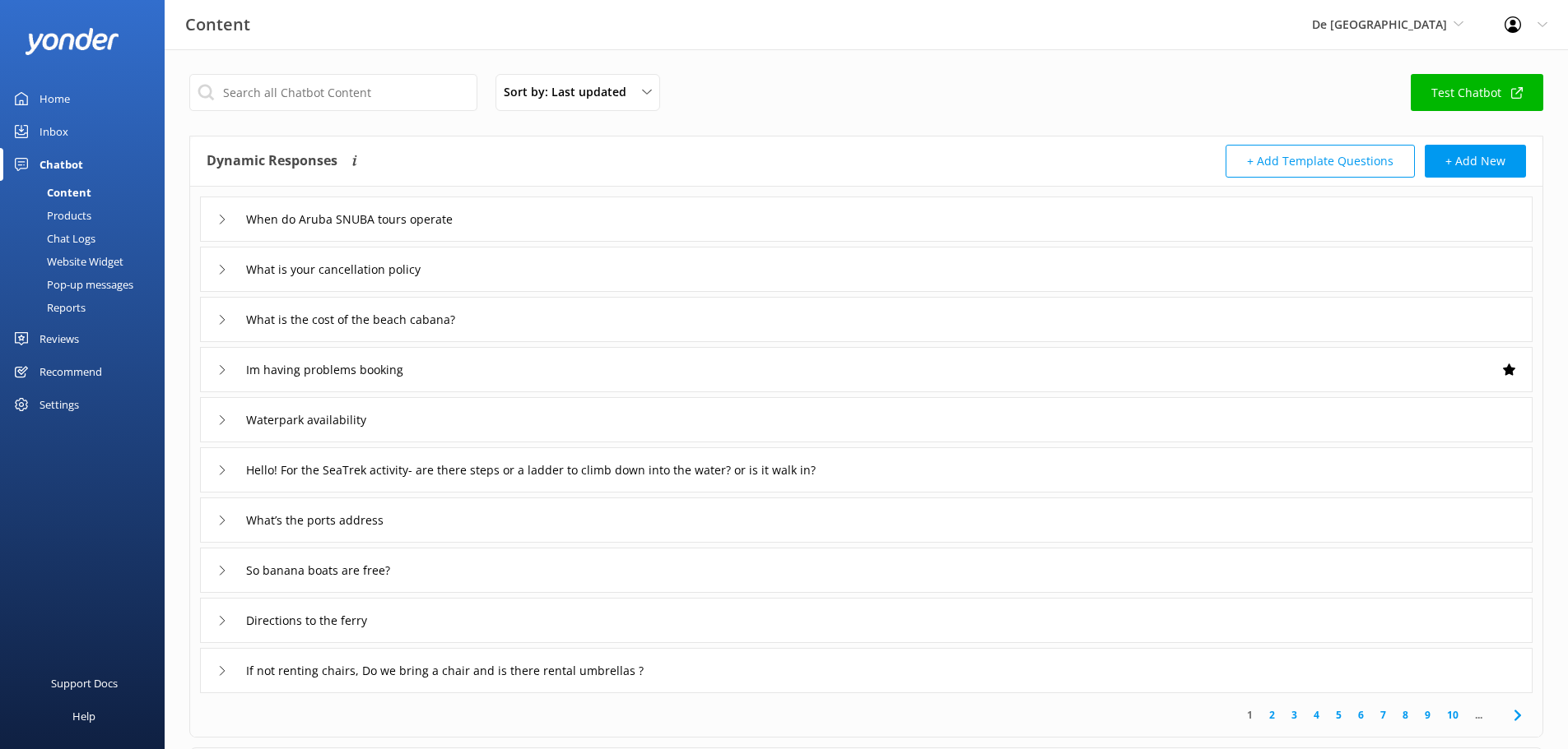
click at [88, 245] on div "Chat Logs" at bounding box center [53, 239] width 85 height 23
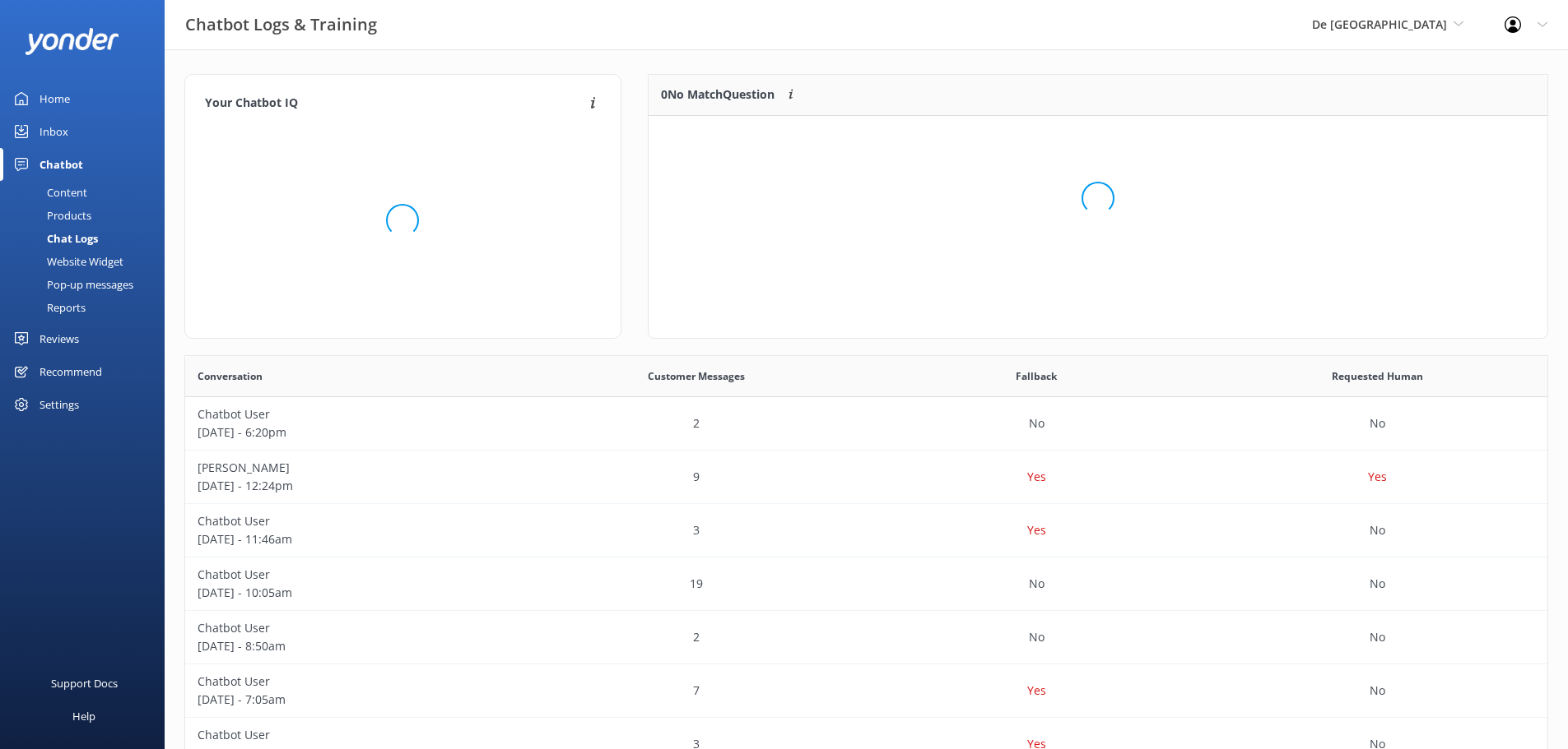
scroll to position [194, 886]
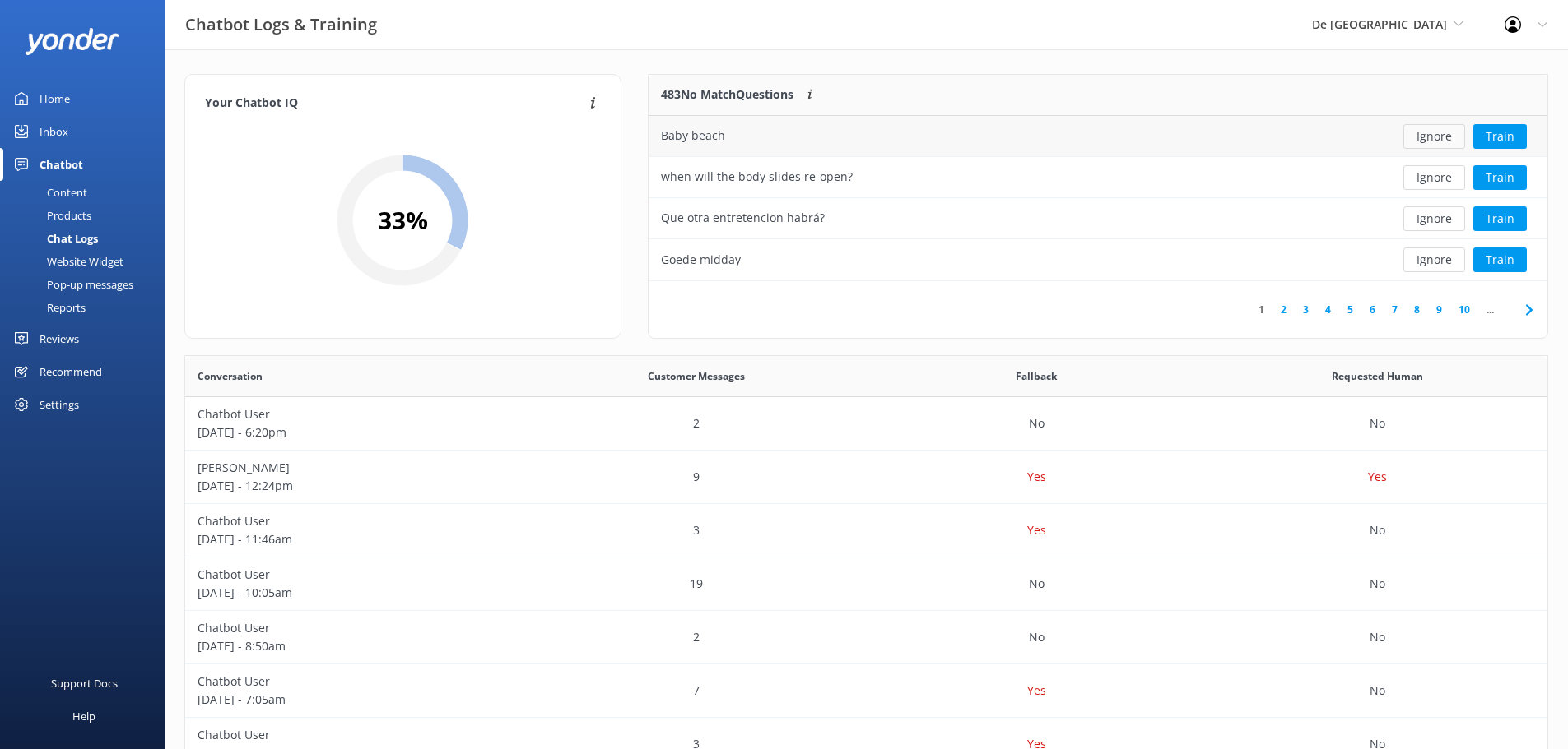
click at [1428, 130] on button "Ignore" at bounding box center [1434, 137] width 62 height 25
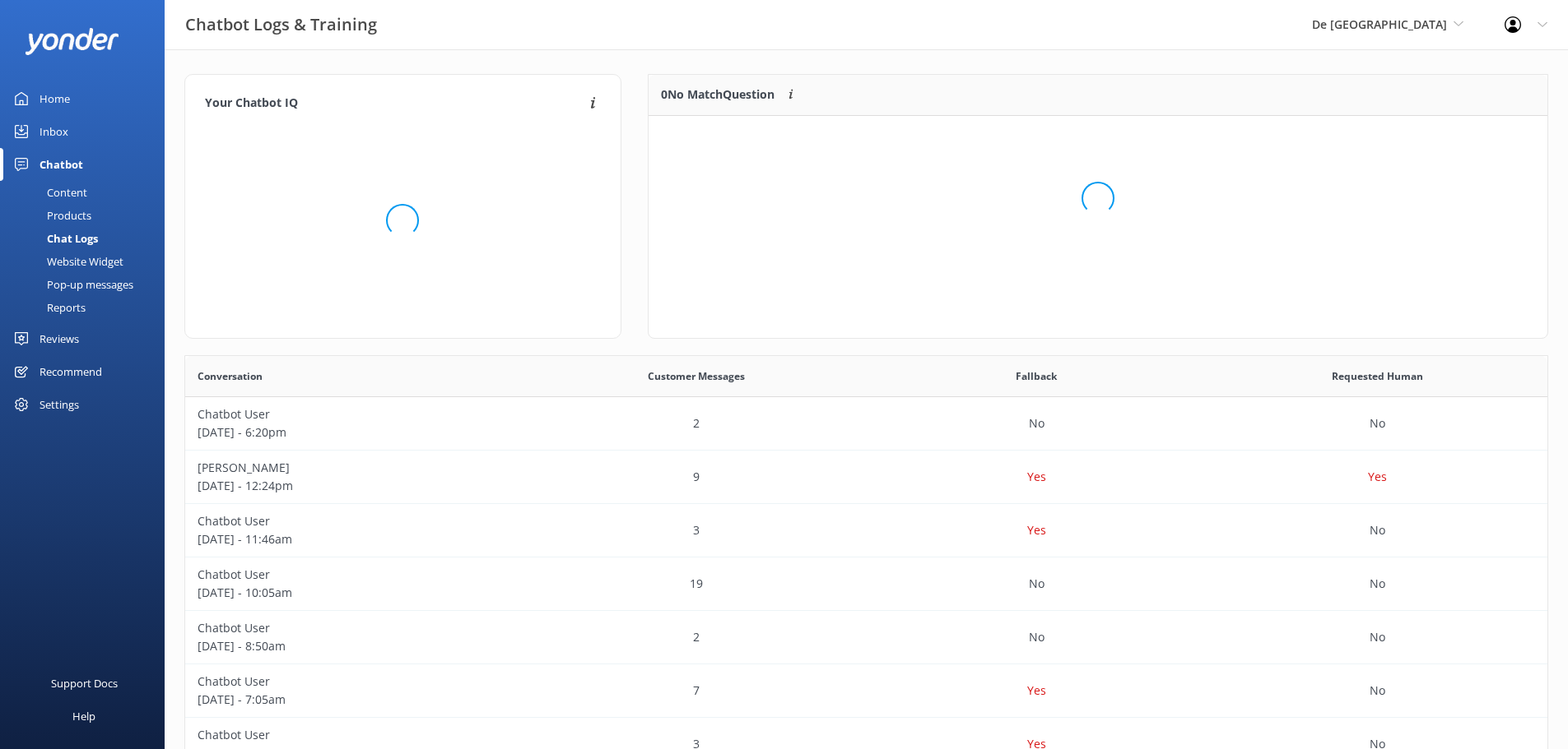
scroll to position [194, 886]
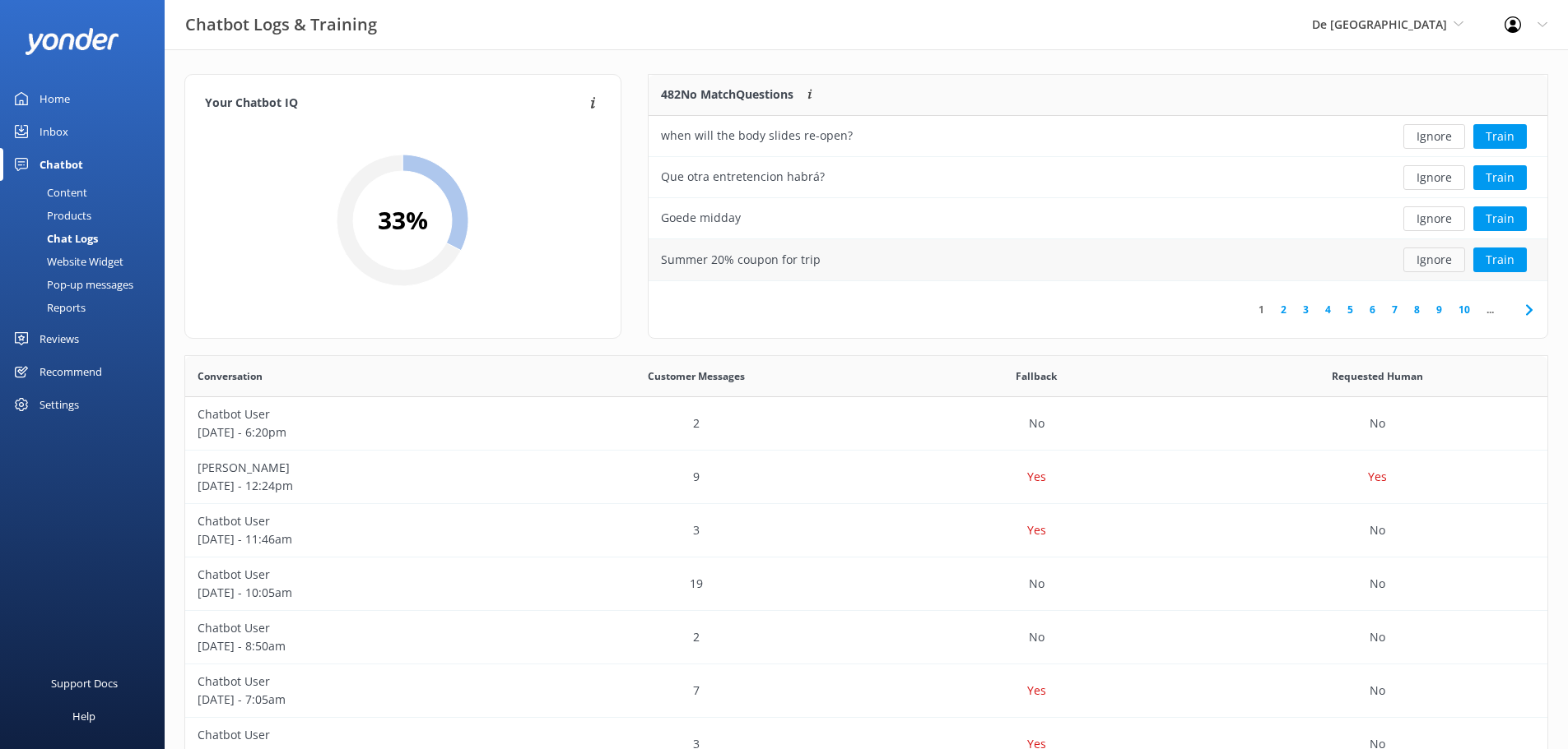
click at [1443, 255] on button "Ignore" at bounding box center [1434, 261] width 62 height 25
click at [1434, 224] on button "Ignore" at bounding box center [1434, 219] width 62 height 25
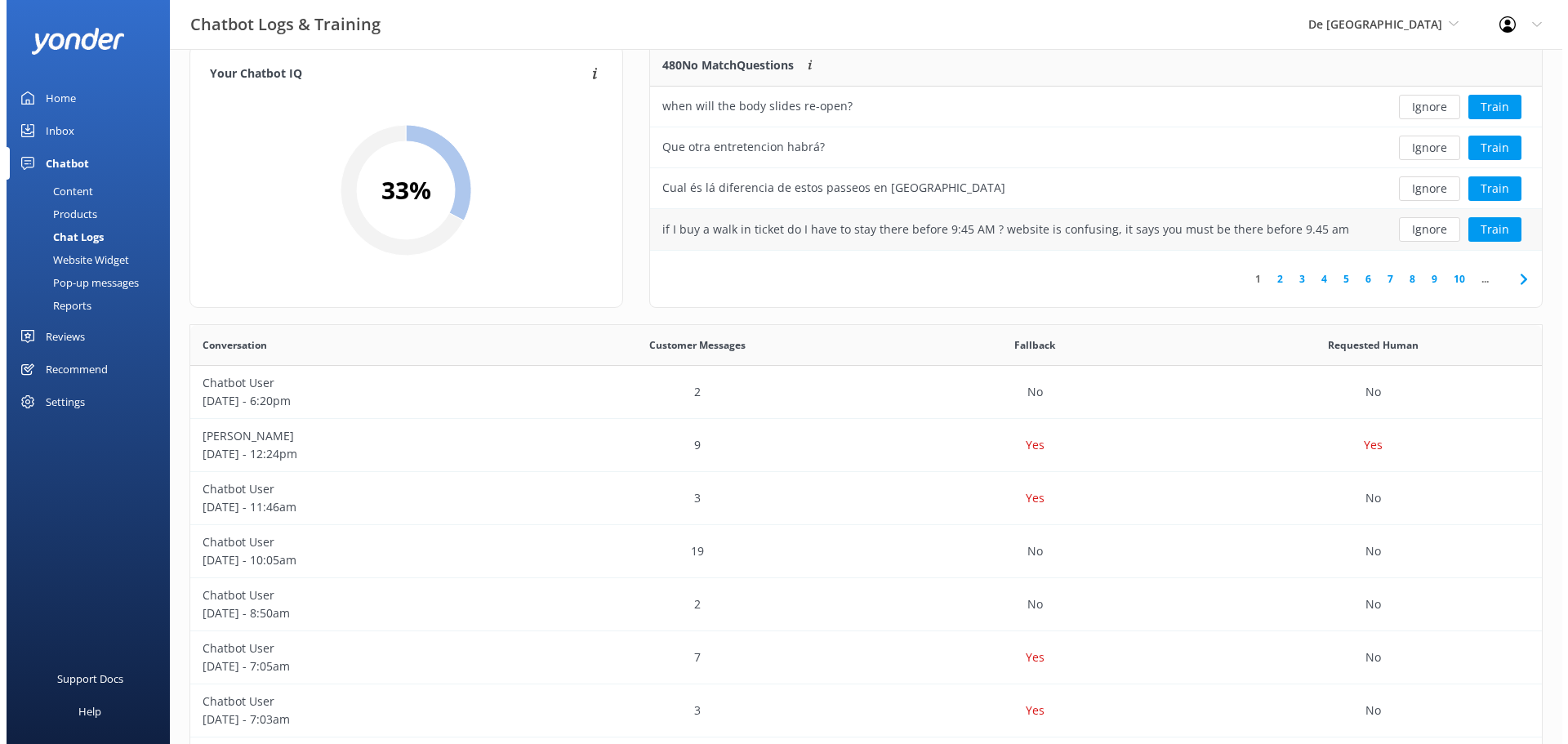
scroll to position [0, 0]
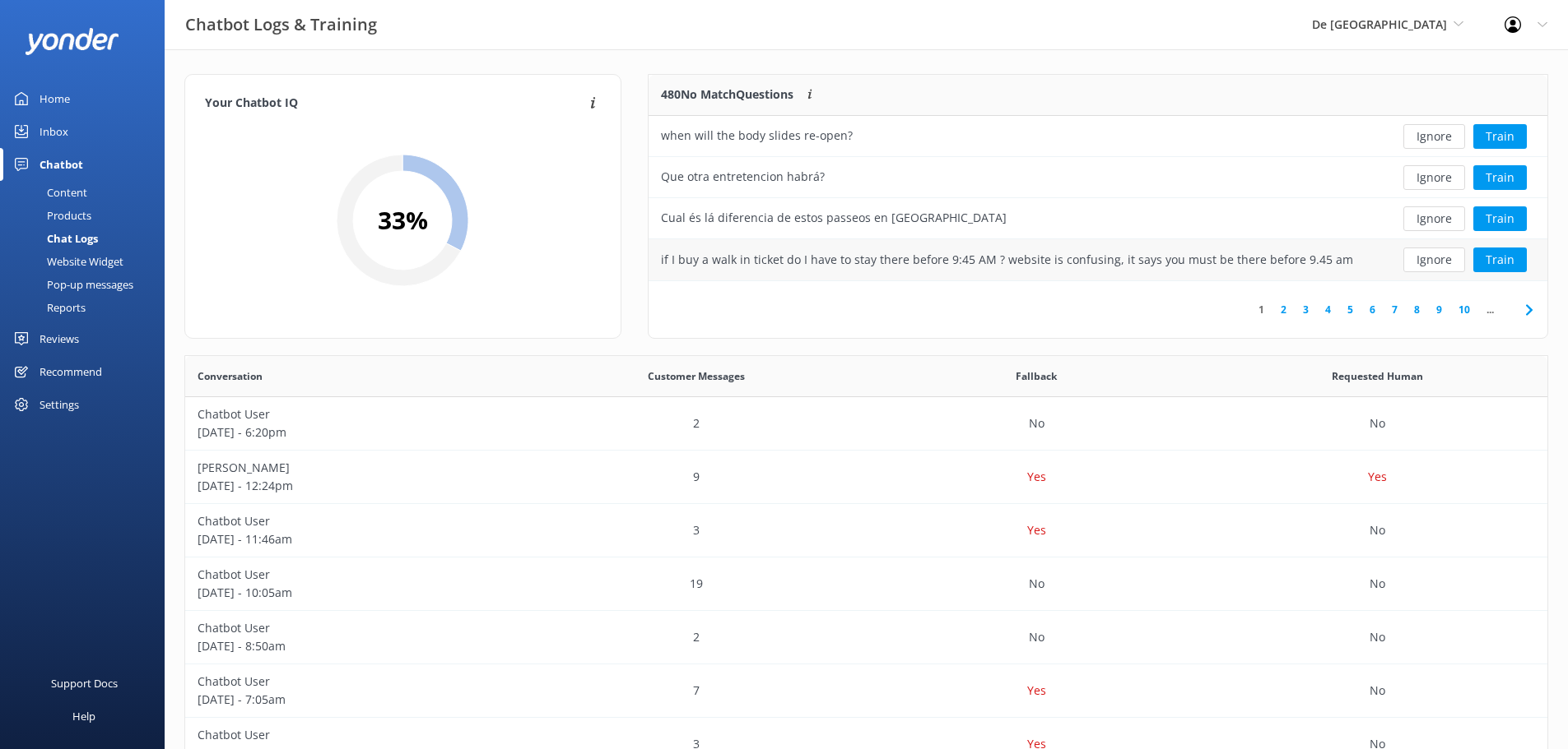
click at [1228, 248] on div "if I buy a walk in ticket do I have to stay there before 9:45 AM ? website is c…" at bounding box center [1006, 260] width 716 height 41
click at [1503, 262] on button "Train" at bounding box center [1499, 261] width 53 height 25
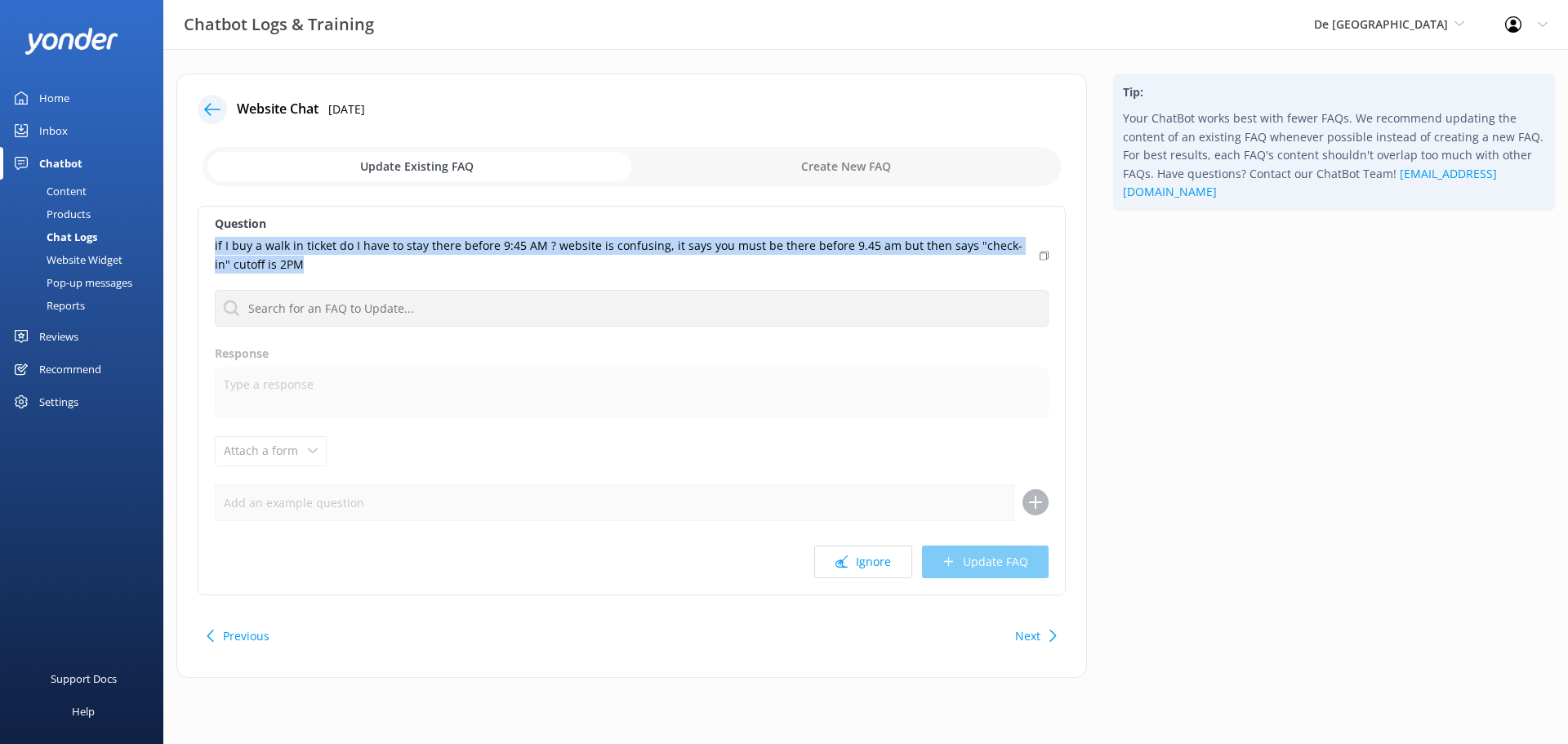
drag, startPoint x: 212, startPoint y: 244, endPoint x: 284, endPoint y: 265, distance: 75.0
click at [284, 265] on div "Question if I buy a walk in ticket do I have to stay there before 9:45 AM ? web…" at bounding box center [631, 401] width 868 height 390
copy p "if I buy a walk in ticket do I have to stay there before 9:45 AM ? website is c…"
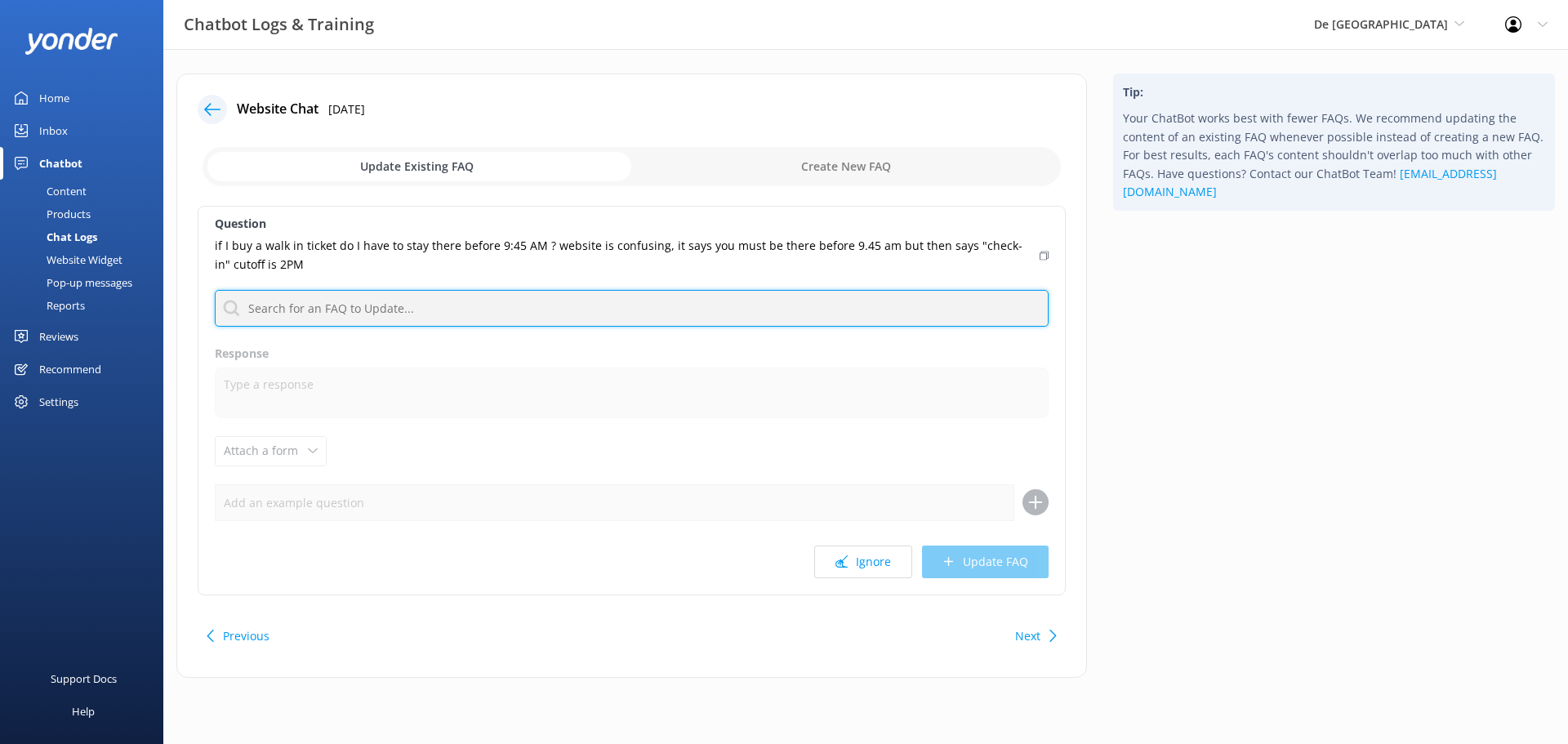
click at [311, 308] on input "text" at bounding box center [632, 309] width 834 height 36
paste input "No, you don’t necessarily need to stay until 9:45 AM for “check-in” purposes—th…"
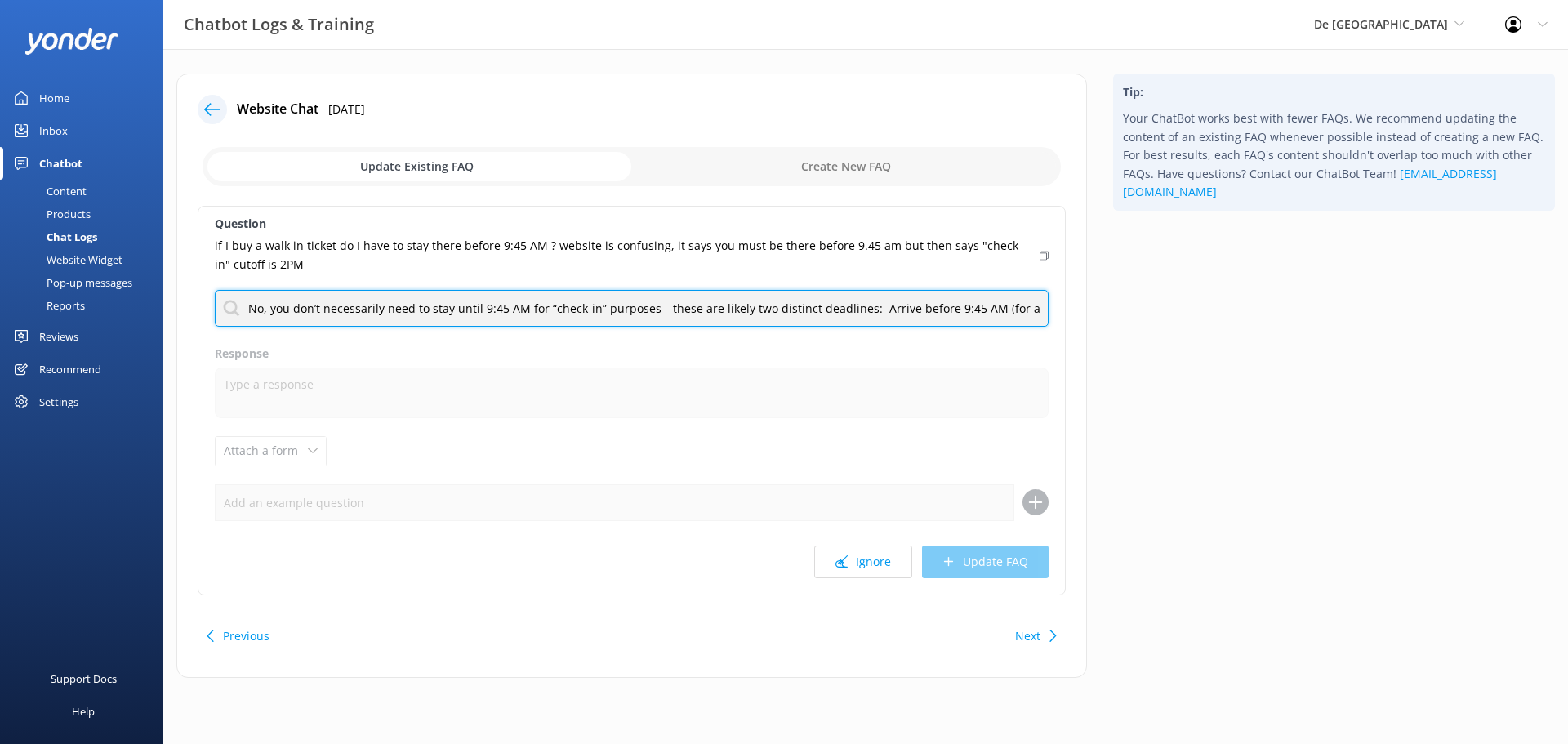
scroll to position [0, 376]
click at [682, 318] on input "No, you don’t necessarily need to stay until 9:45 AM for “check-in” purposes—th…" at bounding box center [632, 309] width 834 height 36
type input "No, you don’t necessarily need to stay until 9:45 AM for “check-in” purposes—th…"
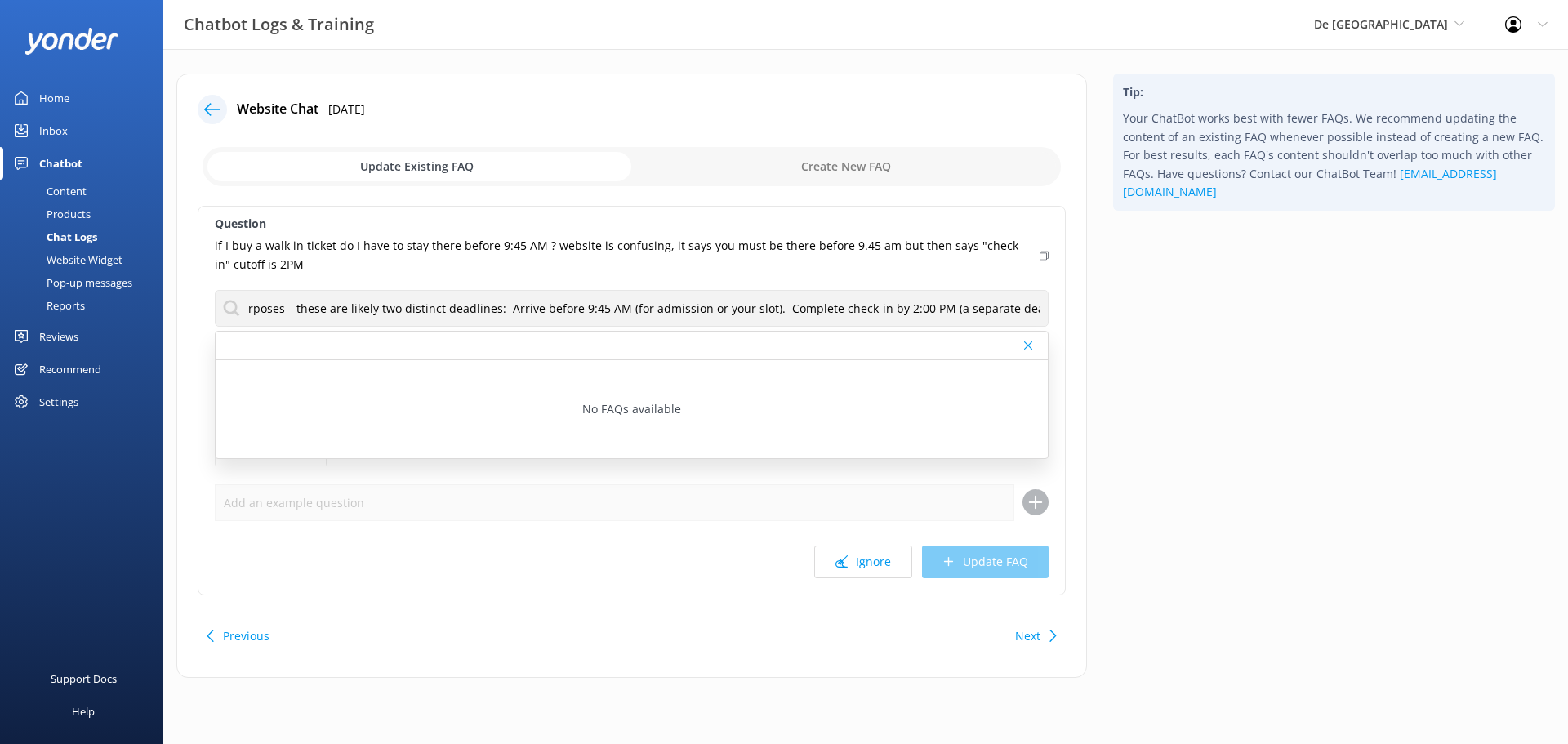
click at [867, 272] on p "if I buy a walk in ticket do I have to stay there before 9:45 AM ? website is c…" at bounding box center [622, 255] width 815 height 36
click at [221, 105] on div at bounding box center [211, 109] width 29 height 29
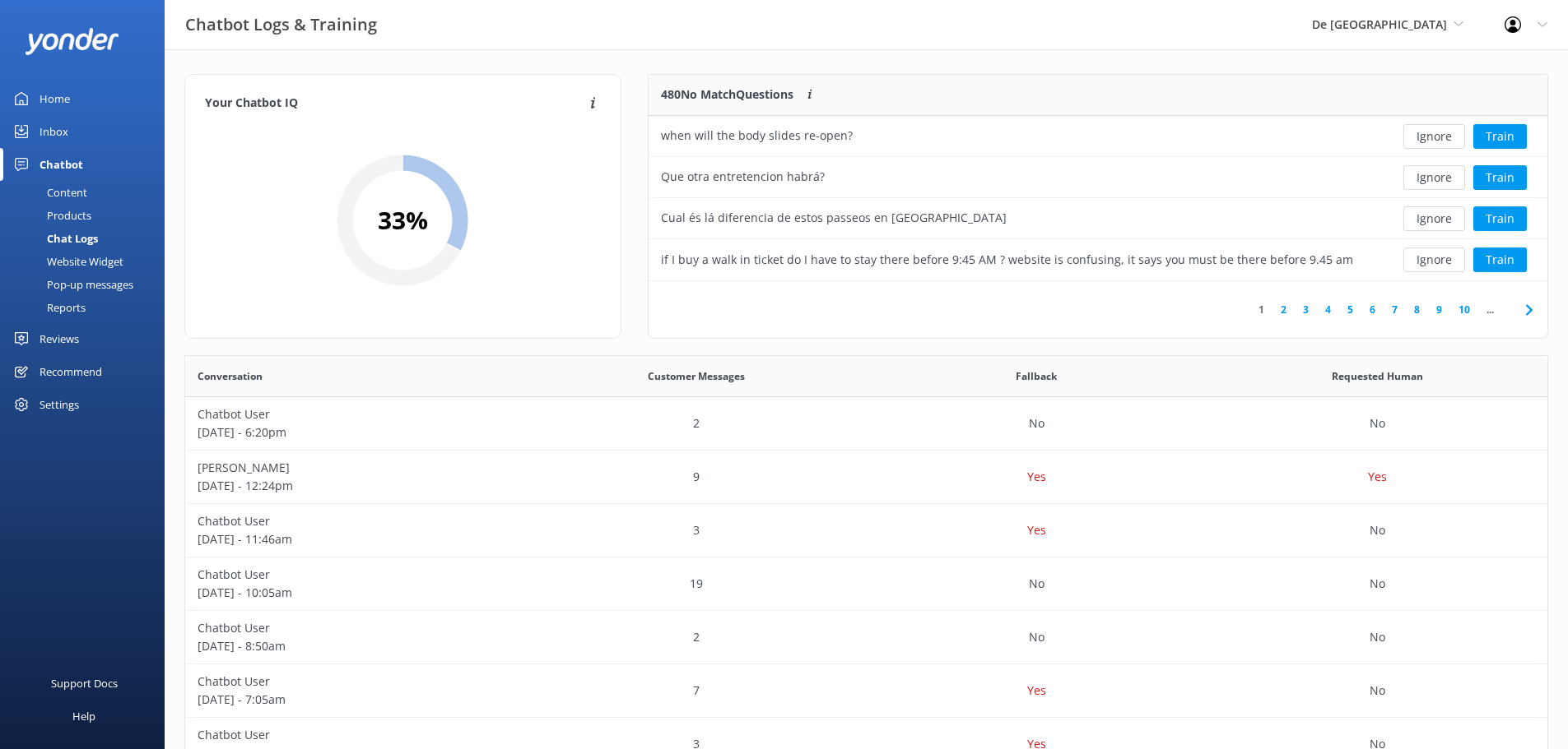
click at [1528, 309] on icon at bounding box center [1529, 311] width 20 height 20
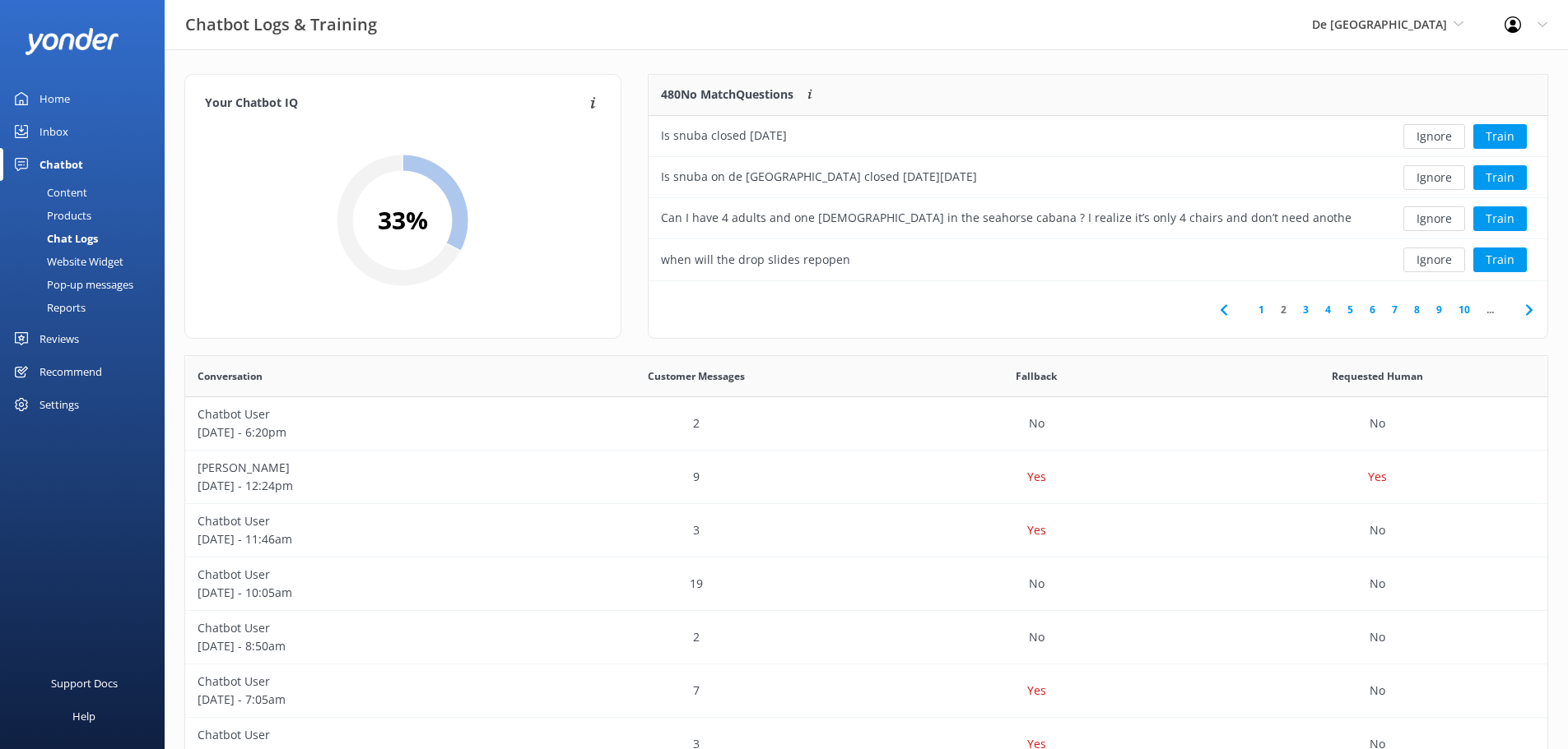
click at [1533, 309] on icon at bounding box center [1529, 311] width 20 height 20
click at [1525, 303] on icon at bounding box center [1529, 311] width 20 height 20
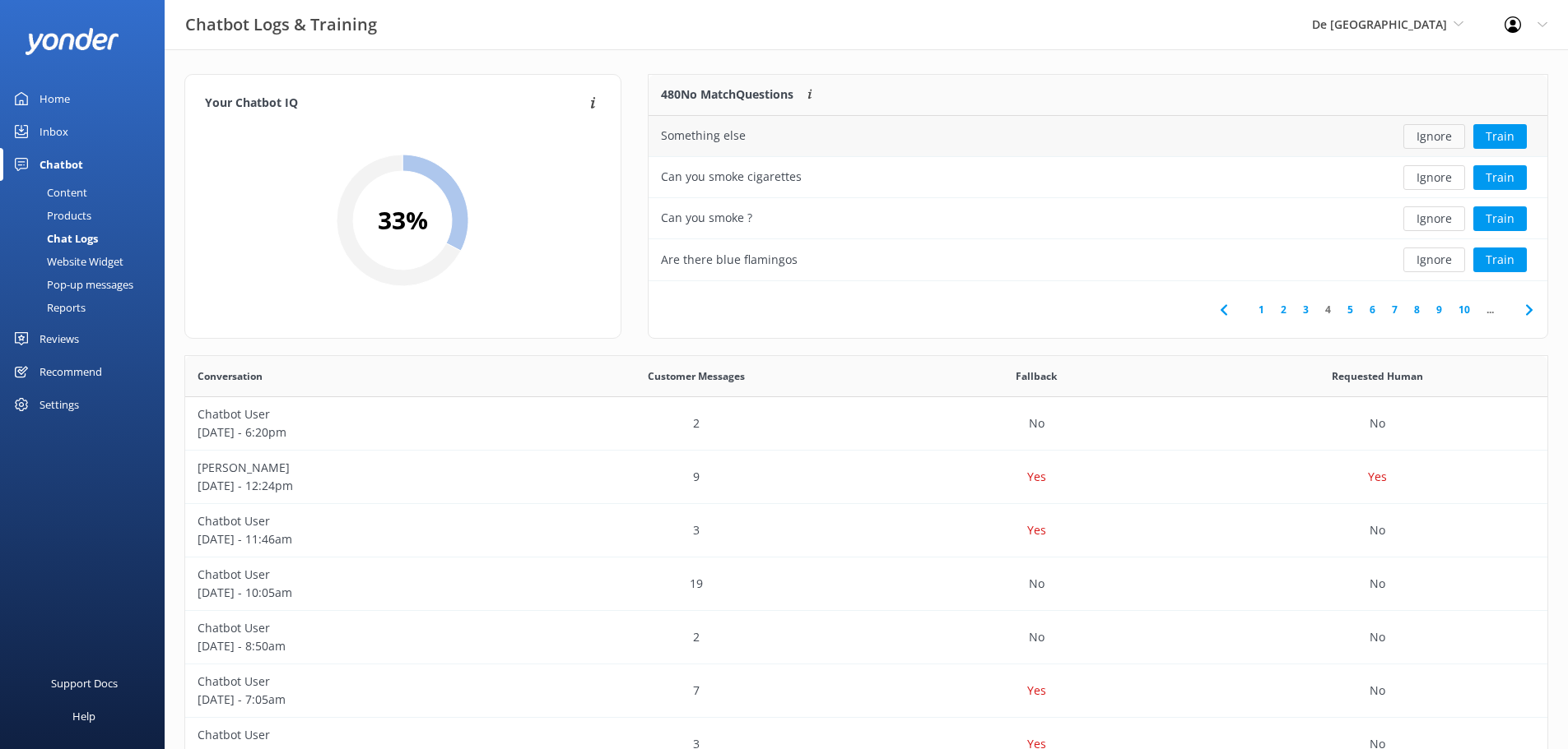
click at [1446, 138] on button "Ignore" at bounding box center [1434, 137] width 62 height 25
click at [1430, 134] on button "Ignore" at bounding box center [1434, 137] width 62 height 25
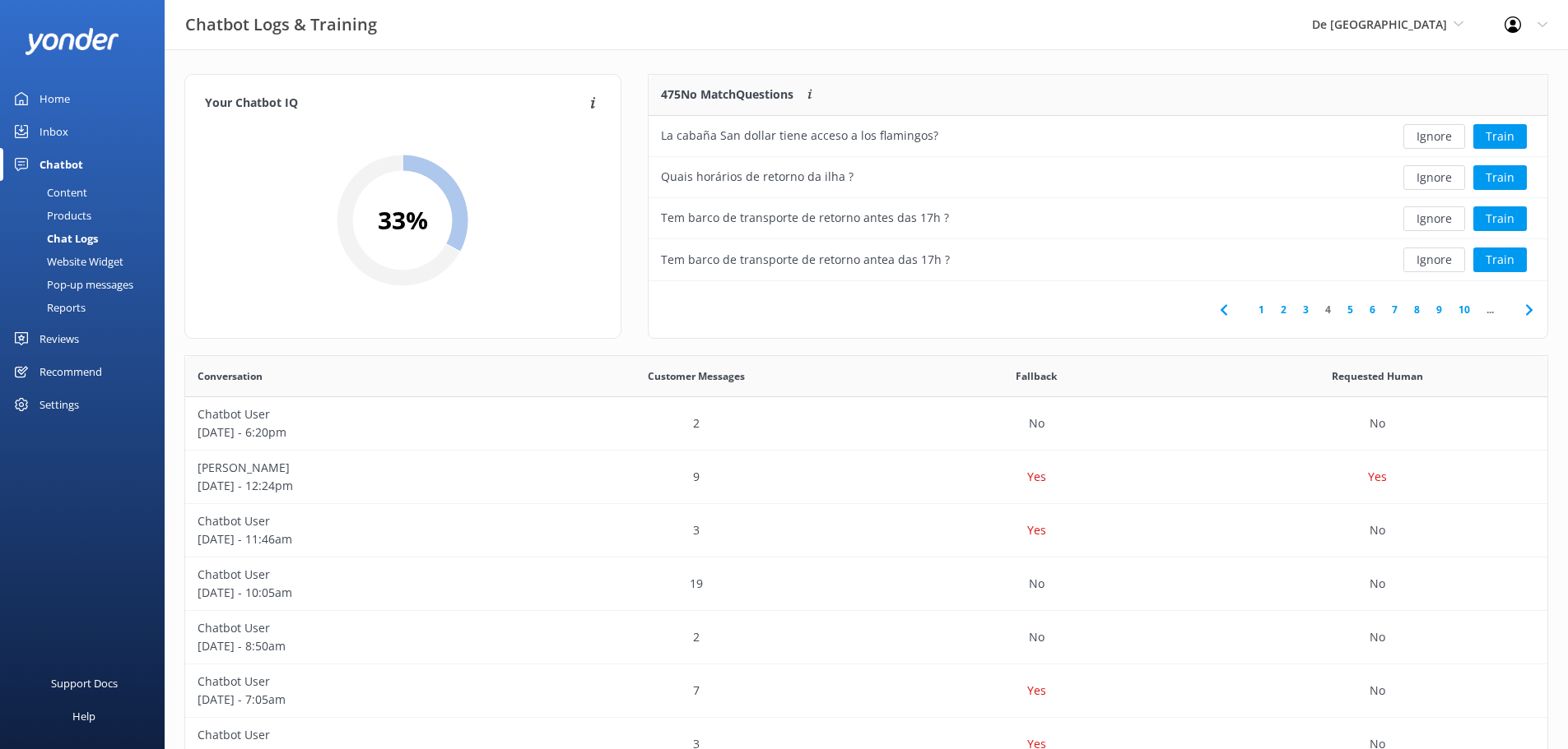
click at [1530, 308] on use at bounding box center [1528, 309] width 7 height 11
click at [1449, 134] on button "Ignore" at bounding box center [1434, 137] width 62 height 25
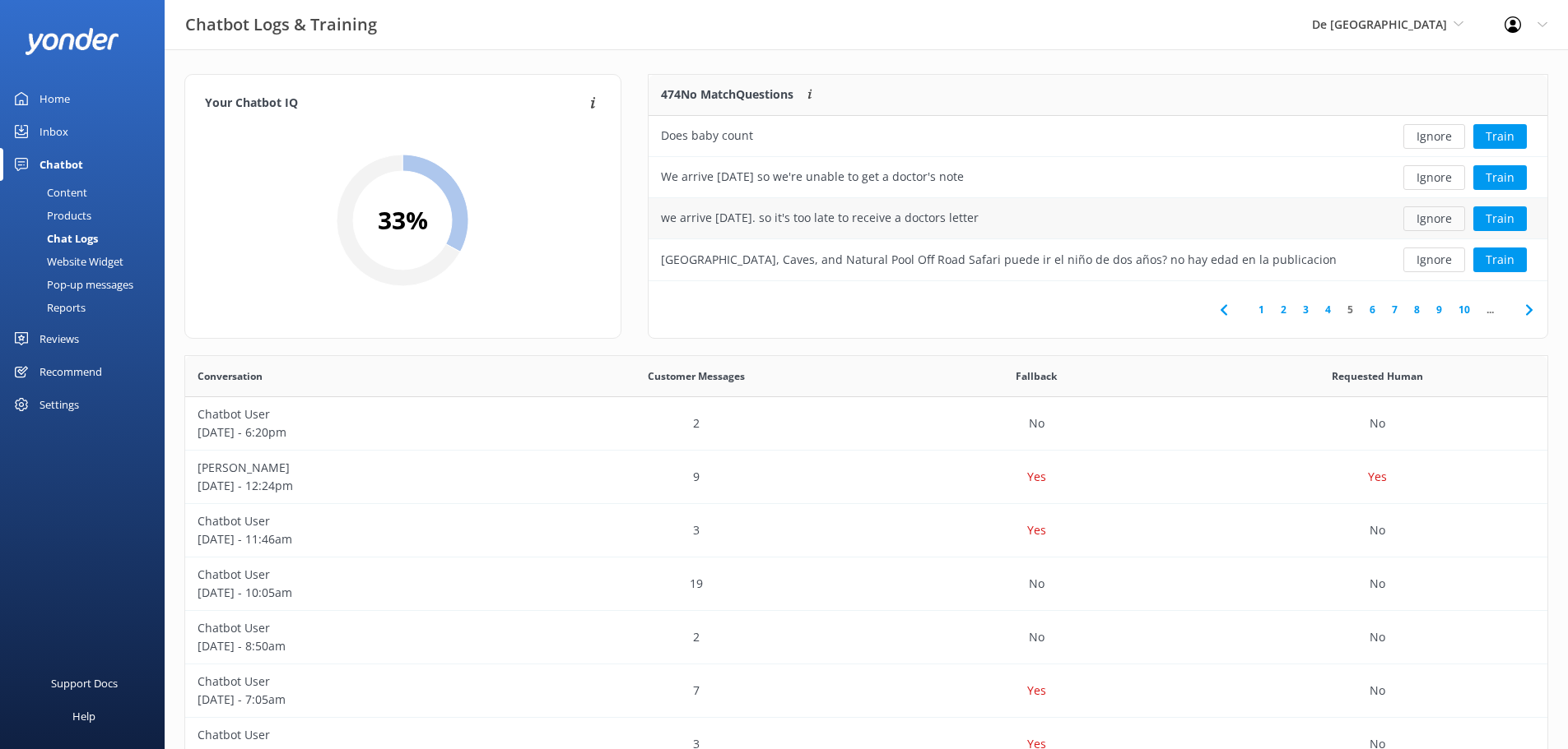
click at [1447, 215] on button "Ignore" at bounding box center [1434, 219] width 62 height 25
click at [1525, 304] on icon at bounding box center [1529, 311] width 20 height 20
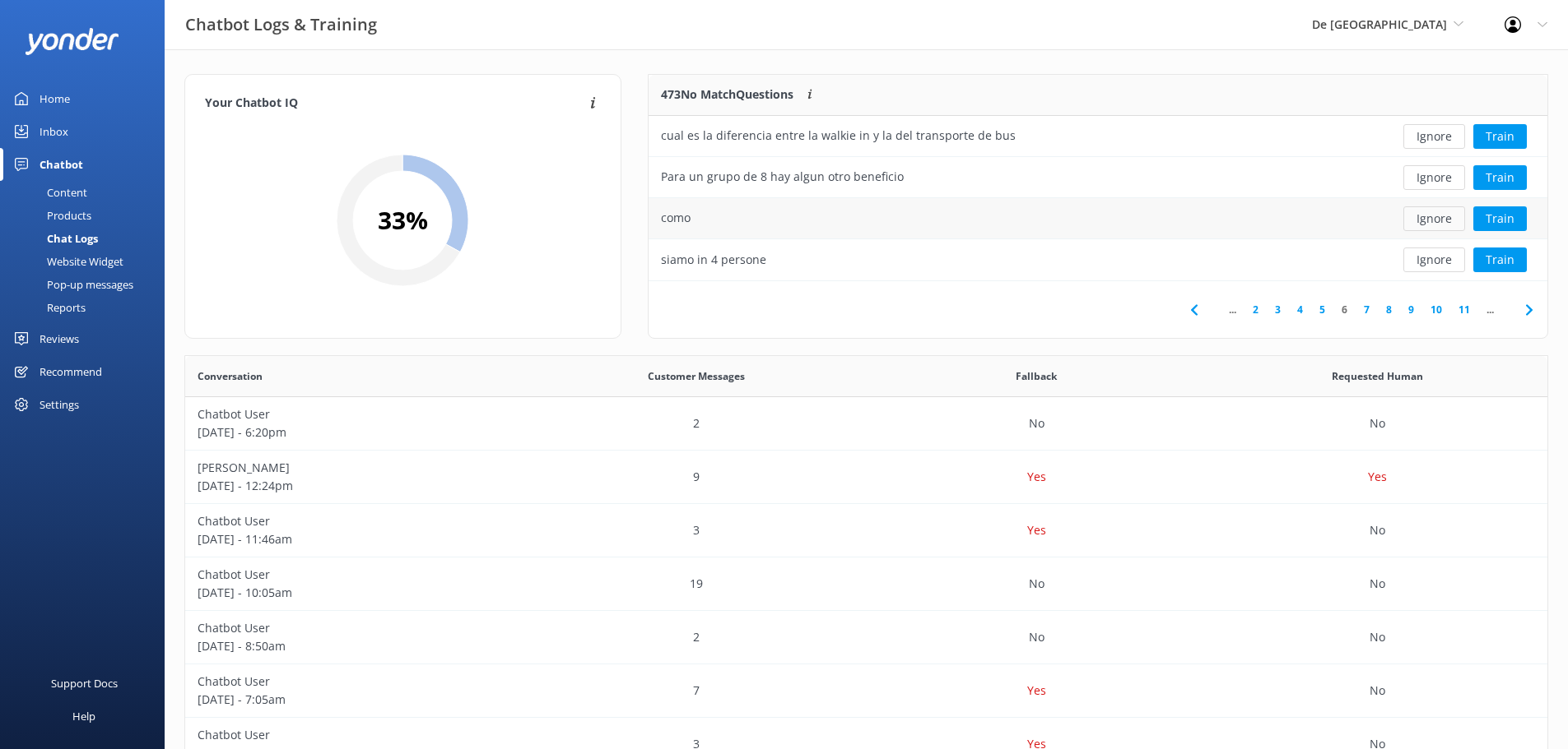
click at [1449, 220] on button "Ignore" at bounding box center [1434, 219] width 62 height 25
click at [1446, 216] on button "Ignore" at bounding box center [1434, 219] width 62 height 25
click at [1433, 185] on button "Ignore" at bounding box center [1434, 178] width 62 height 25
click at [1535, 309] on icon at bounding box center [1529, 311] width 20 height 20
click at [1437, 267] on button "Ignore" at bounding box center [1434, 261] width 62 height 25
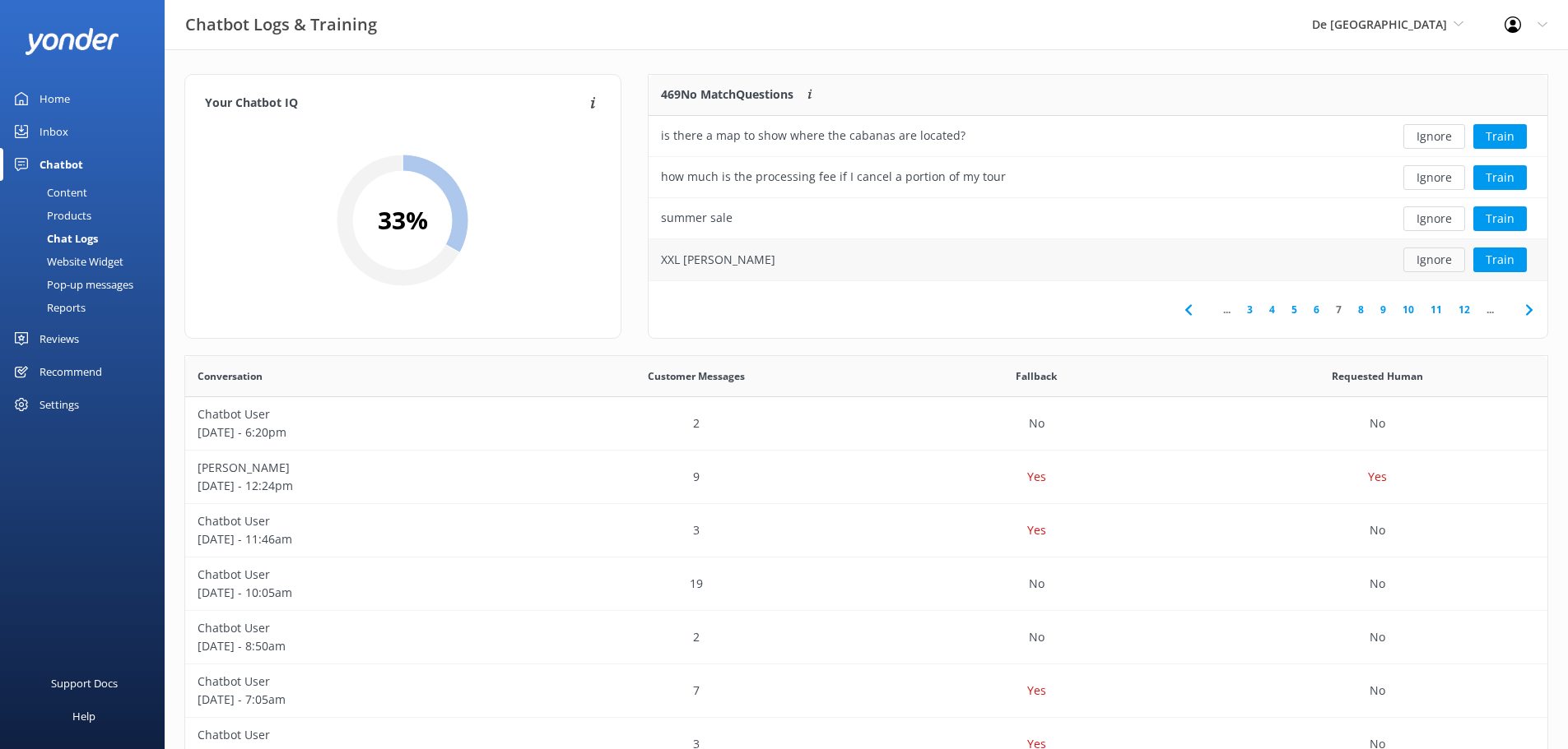
click at [1427, 255] on button "Ignore" at bounding box center [1434, 261] width 62 height 25
click at [1524, 311] on icon at bounding box center [1529, 311] width 20 height 20
click at [1427, 222] on button "Ignore" at bounding box center [1434, 219] width 62 height 25
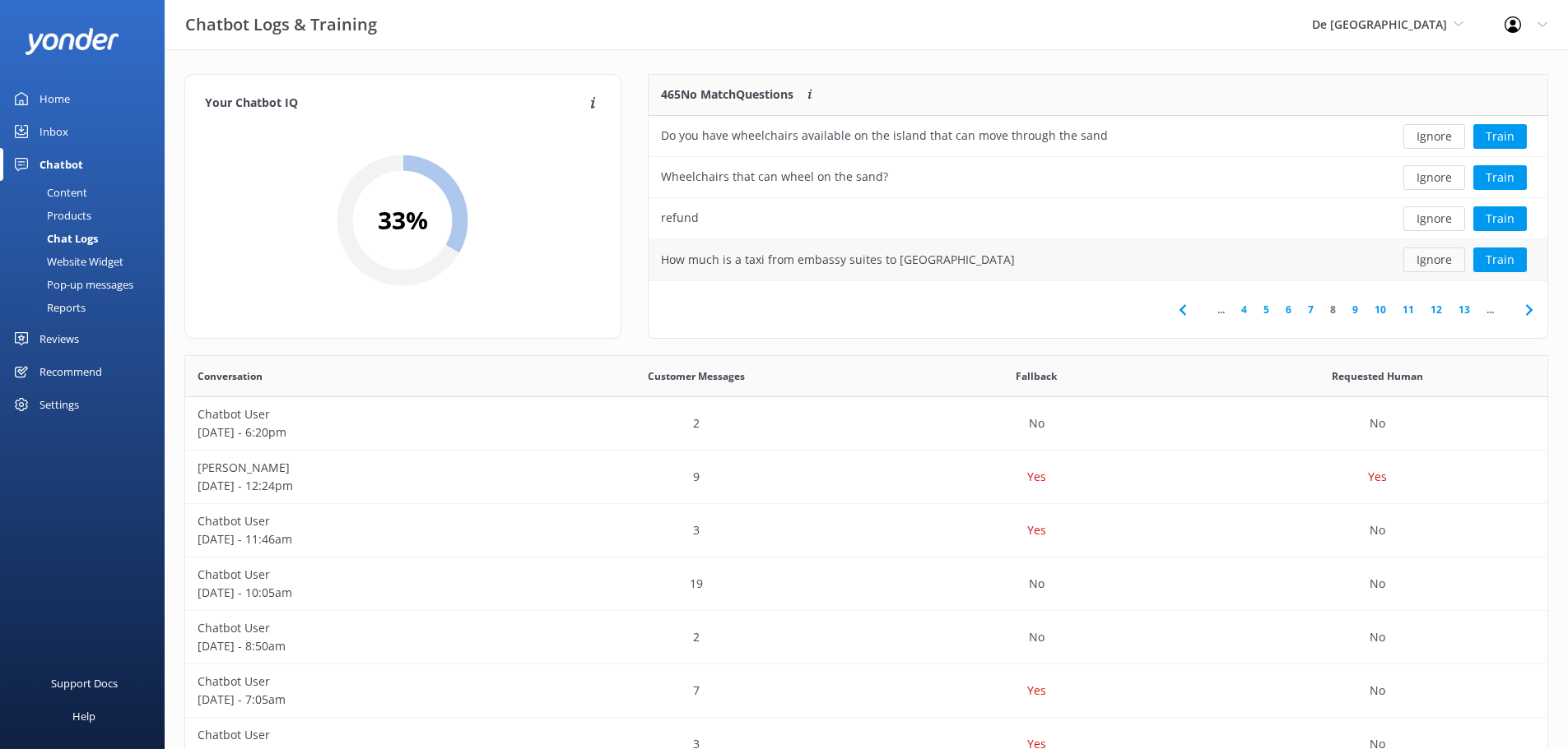
click at [1421, 255] on button "Ignore" at bounding box center [1434, 261] width 62 height 25
click at [1420, 252] on button "Ignore" at bounding box center [1434, 261] width 62 height 25
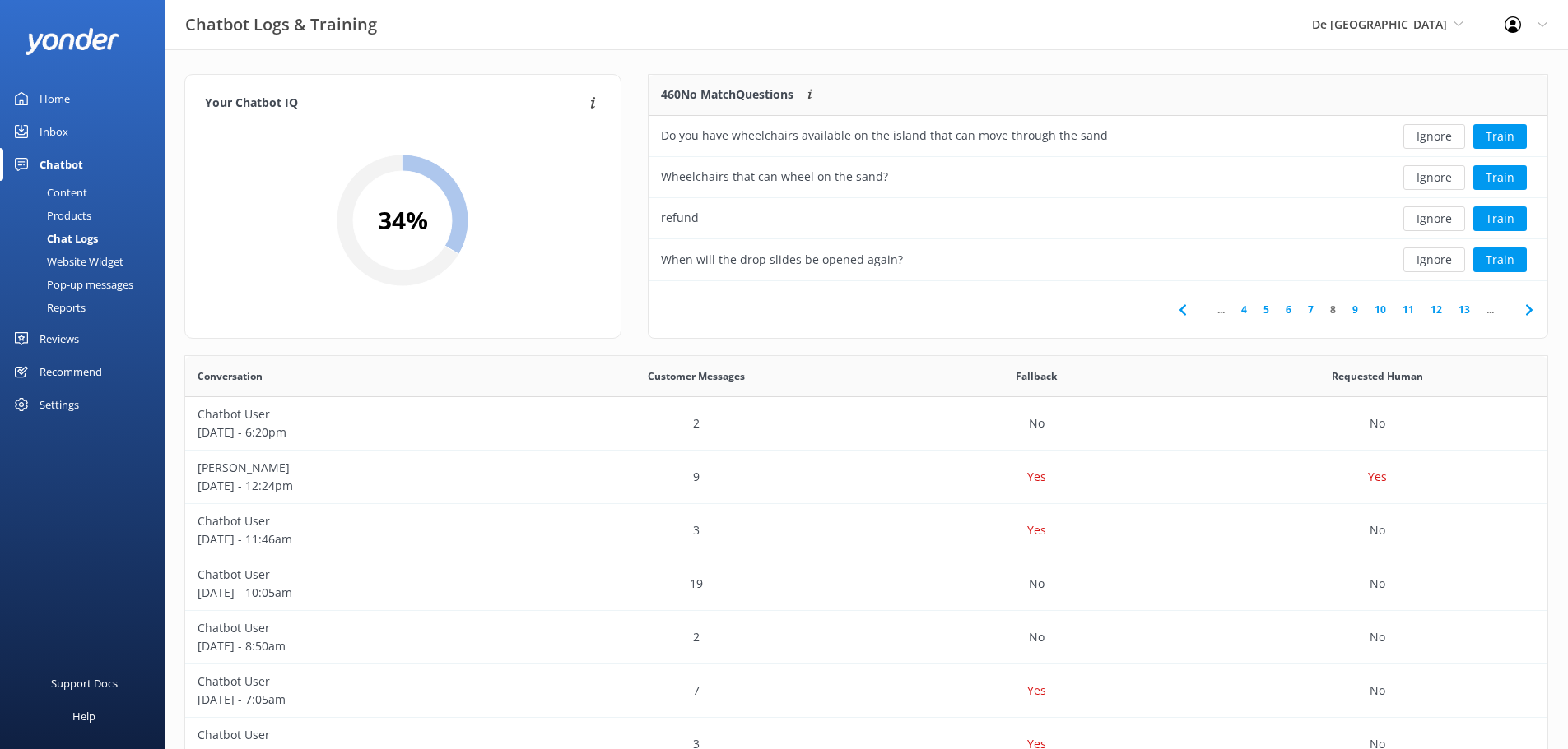
click at [1525, 305] on icon at bounding box center [1529, 311] width 20 height 20
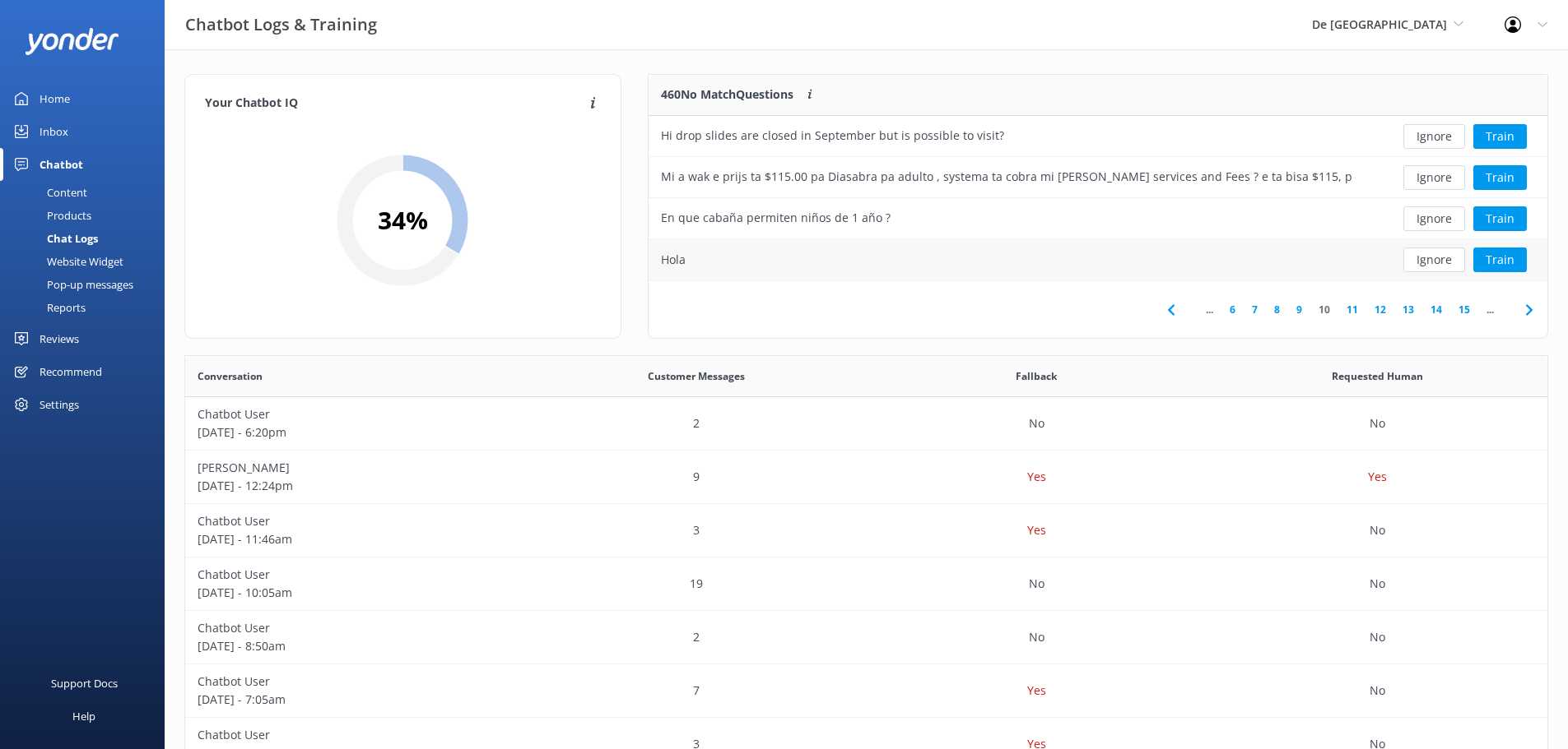
click at [1454, 267] on button "Ignore" at bounding box center [1434, 261] width 62 height 25
click at [1531, 307] on icon at bounding box center [1529, 311] width 20 height 20
click at [1438, 251] on button "Ignore" at bounding box center [1434, 261] width 62 height 25
click at [1444, 219] on button "Ignore" at bounding box center [1434, 219] width 62 height 25
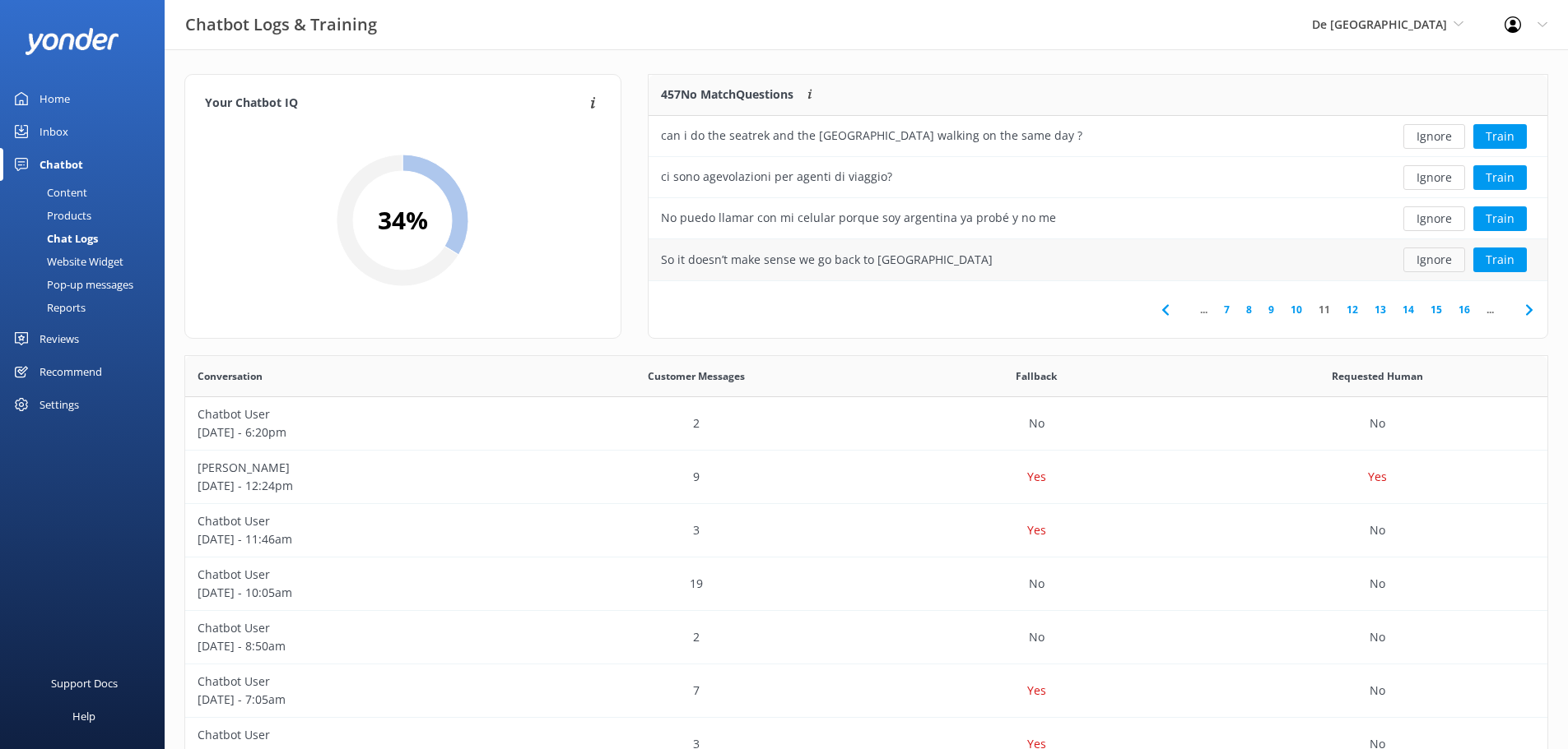
click at [1439, 255] on button "Ignore" at bounding box center [1434, 261] width 62 height 25
click at [1447, 215] on button "Ignore" at bounding box center [1434, 219] width 62 height 25
click at [1449, 257] on button "Ignore" at bounding box center [1434, 261] width 62 height 25
click at [1448, 256] on button "Ignore" at bounding box center [1434, 261] width 62 height 25
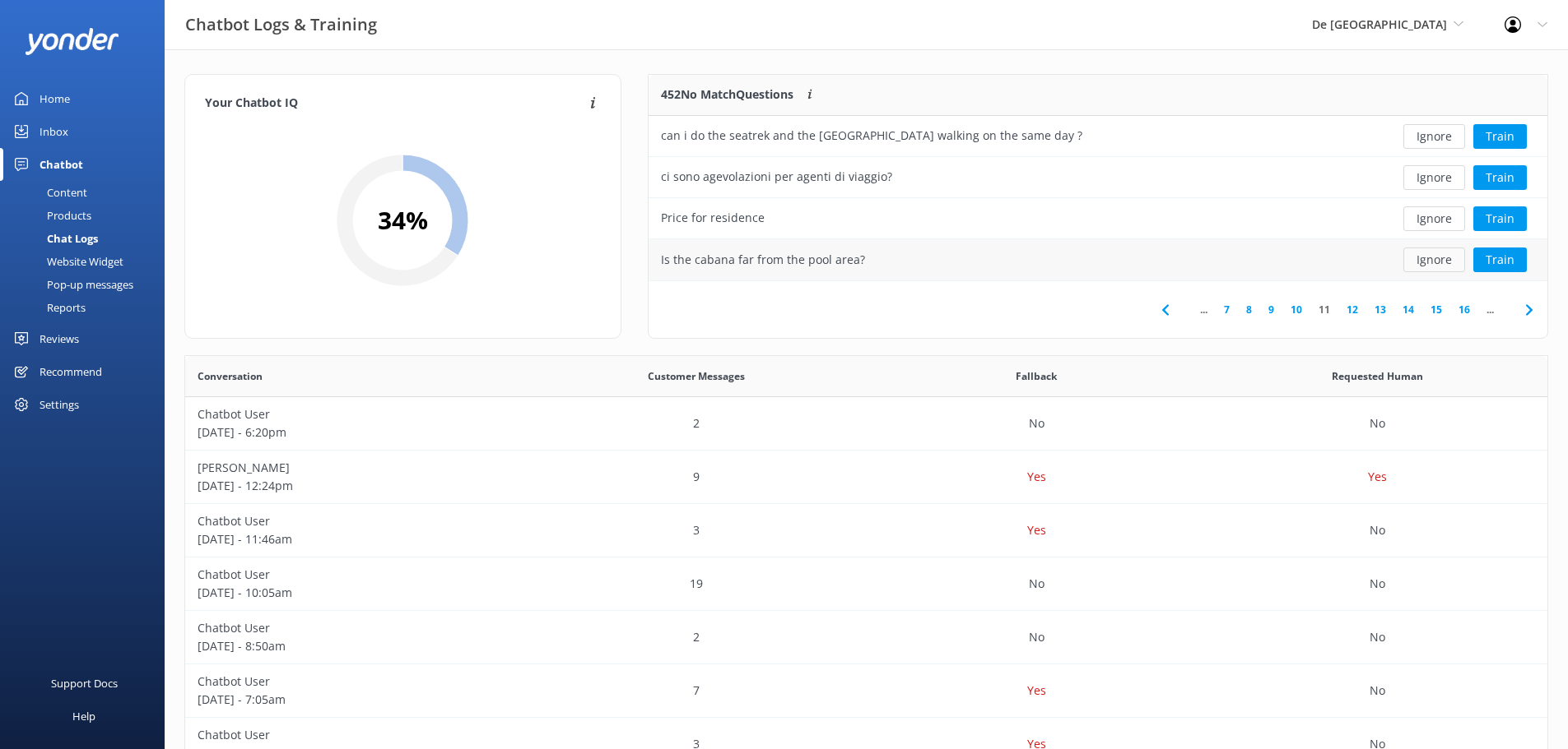
click at [1447, 256] on button "Ignore" at bounding box center [1434, 261] width 62 height 25
click at [1447, 254] on button "Ignore" at bounding box center [1434, 261] width 62 height 25
click at [1521, 304] on icon at bounding box center [1529, 311] width 20 height 20
click at [1418, 263] on button "Ignore" at bounding box center [1434, 261] width 62 height 25
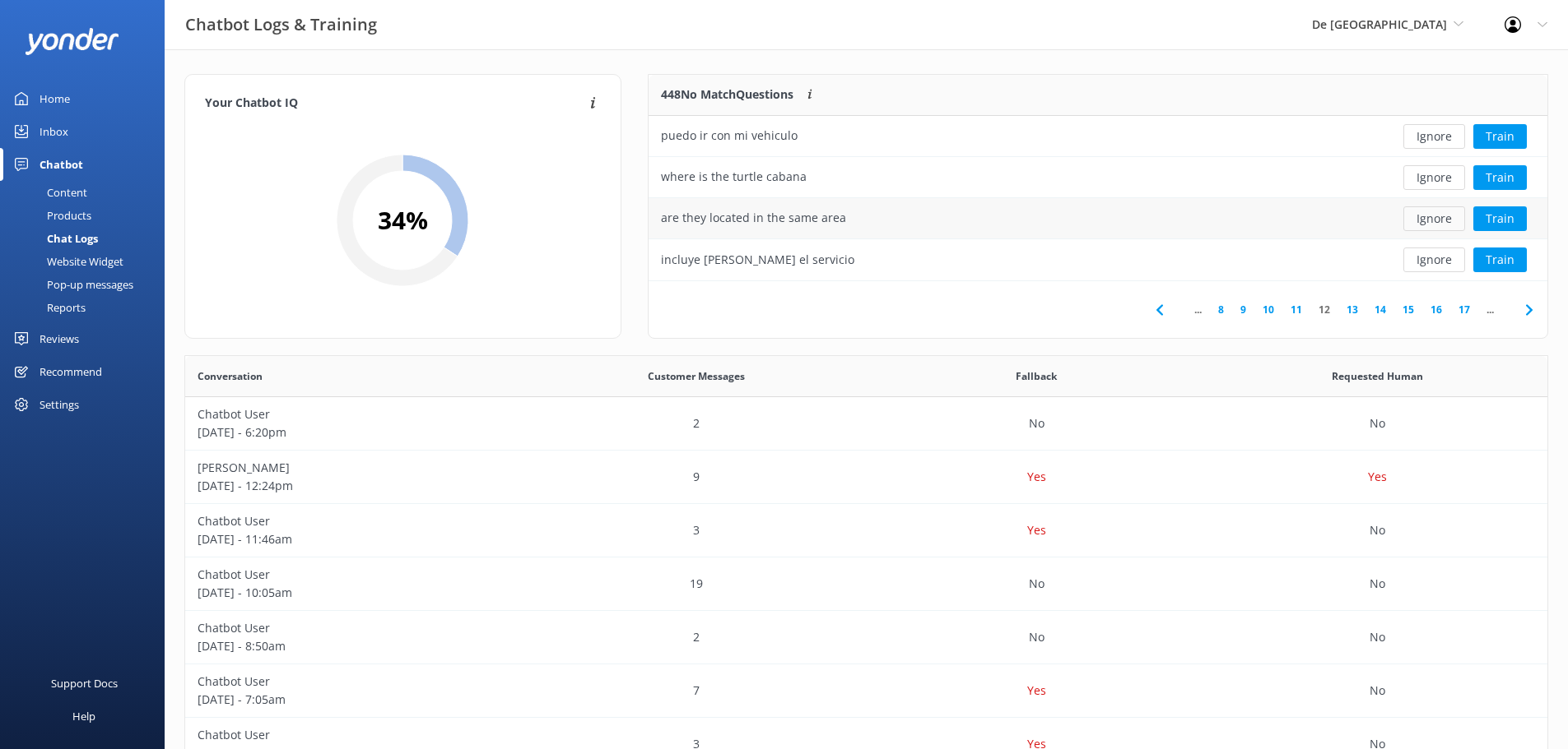
click at [1459, 221] on button "Ignore" at bounding box center [1434, 219] width 62 height 25
click at [1427, 264] on button "Ignore" at bounding box center [1434, 261] width 62 height 25
click at [1441, 132] on button "Ignore" at bounding box center [1434, 137] width 62 height 25
click at [1441, 133] on button "Ignore" at bounding box center [1434, 137] width 62 height 25
click at [1428, 221] on button "Ignore" at bounding box center [1434, 219] width 62 height 25
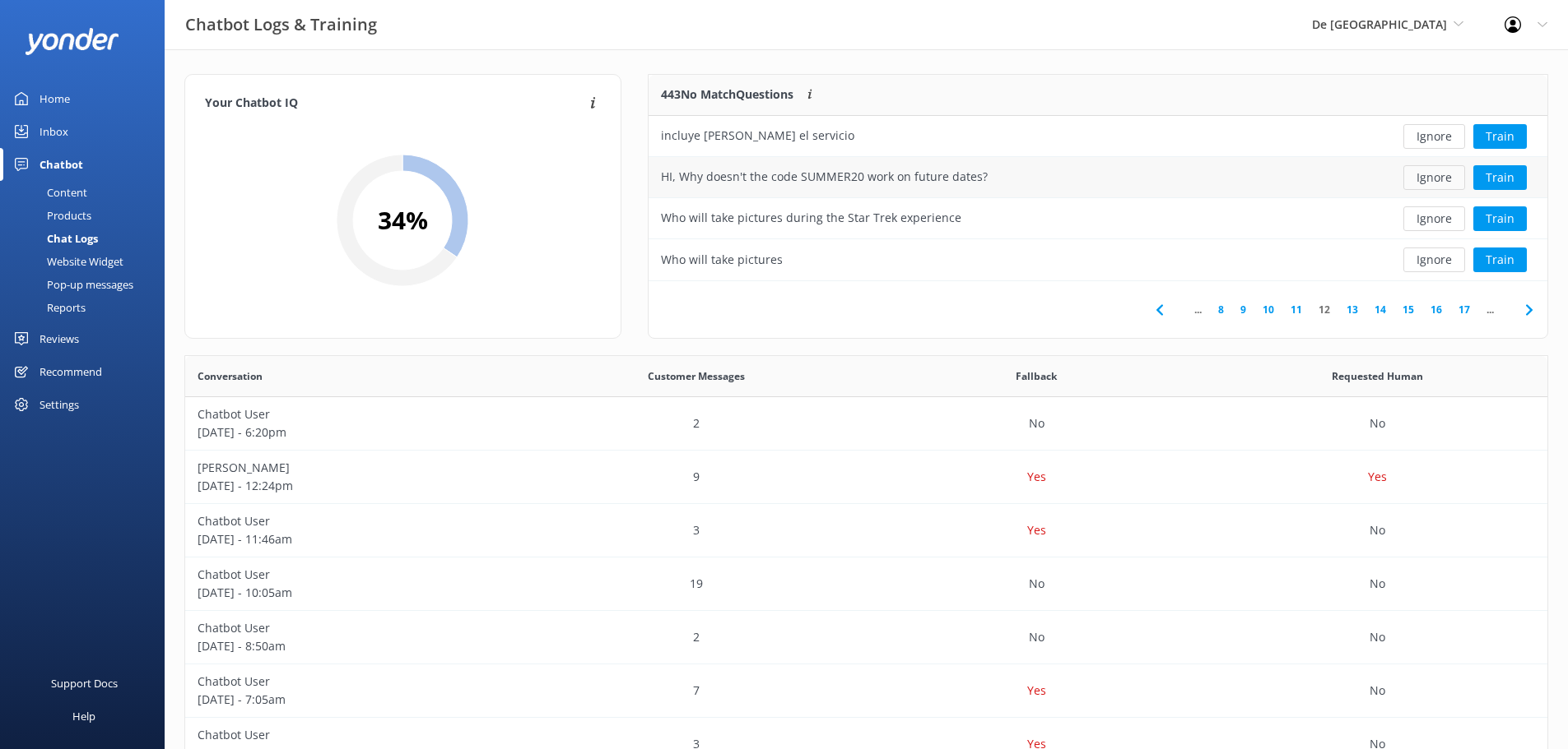
click at [1436, 184] on button "Ignore" at bounding box center [1434, 178] width 62 height 25
click at [1440, 256] on button "Ignore" at bounding box center [1434, 261] width 62 height 25
click at [1440, 256] on button "Ignore" at bounding box center [1434, 261] width 62 height 25
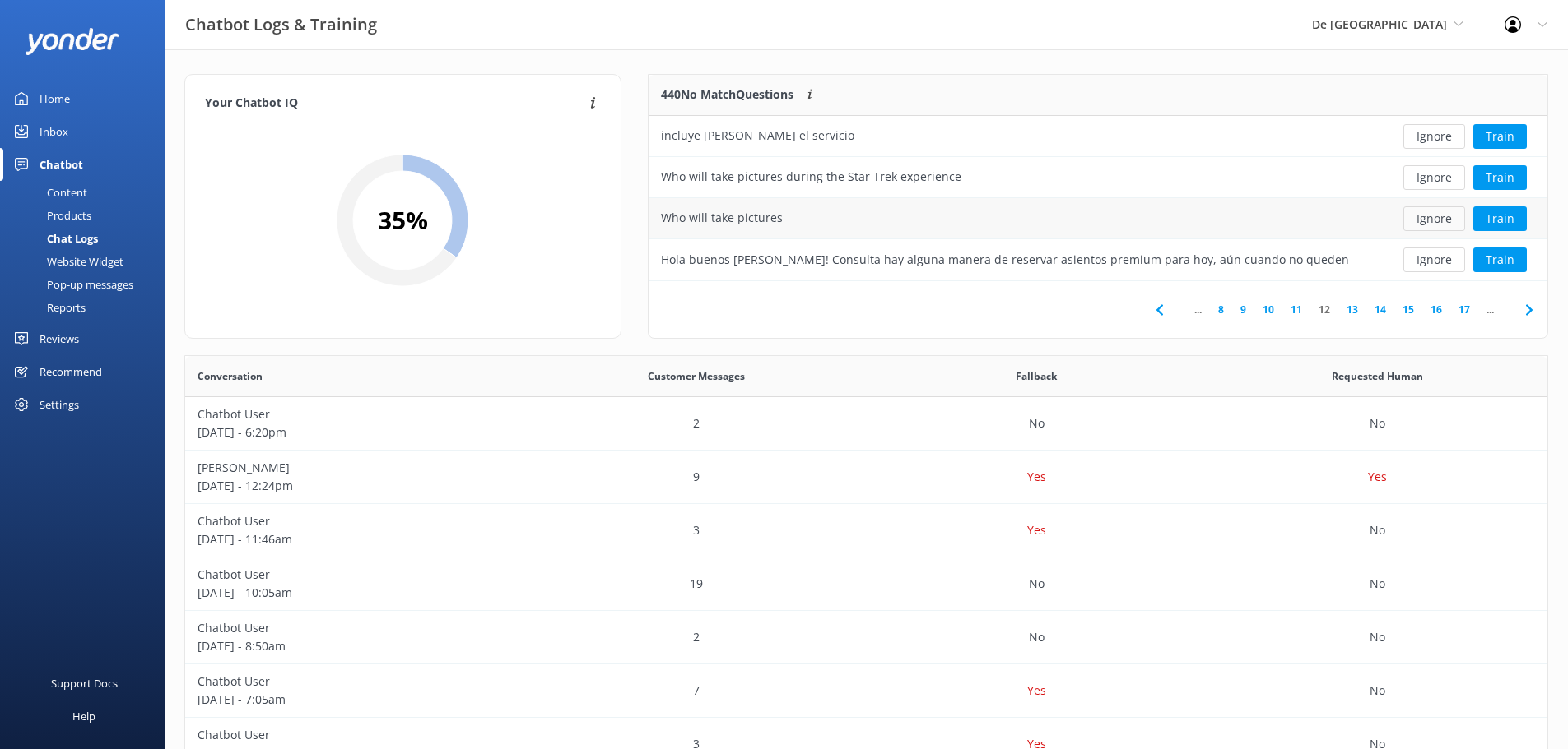
click at [1447, 222] on button "Ignore" at bounding box center [1434, 219] width 62 height 25
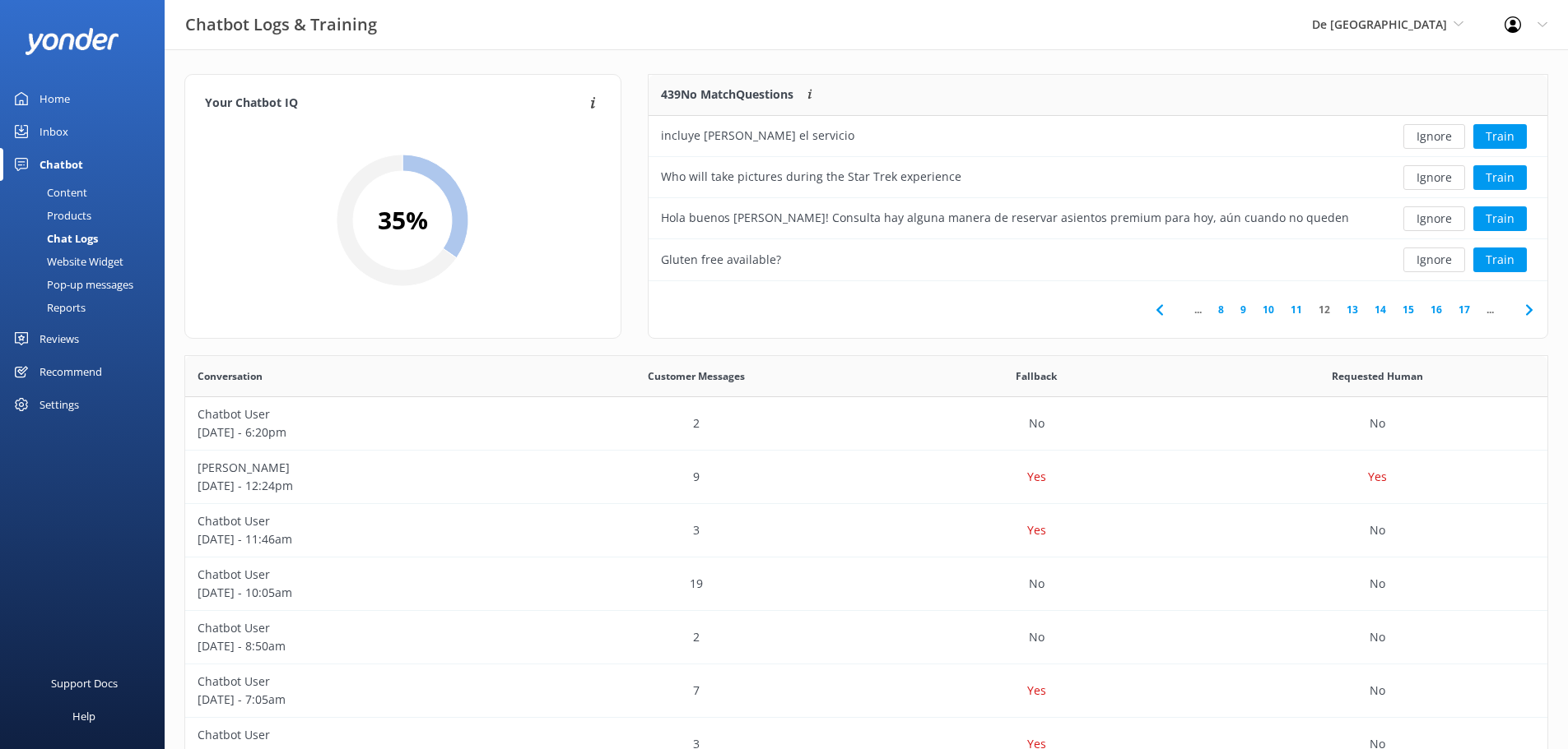
click at [1447, 222] on button "Ignore" at bounding box center [1434, 219] width 62 height 25
click at [1448, 225] on button "Ignore" at bounding box center [1434, 219] width 62 height 25
click at [1524, 306] on icon at bounding box center [1529, 311] width 20 height 20
click at [1438, 143] on button "Ignore" at bounding box center [1434, 137] width 62 height 25
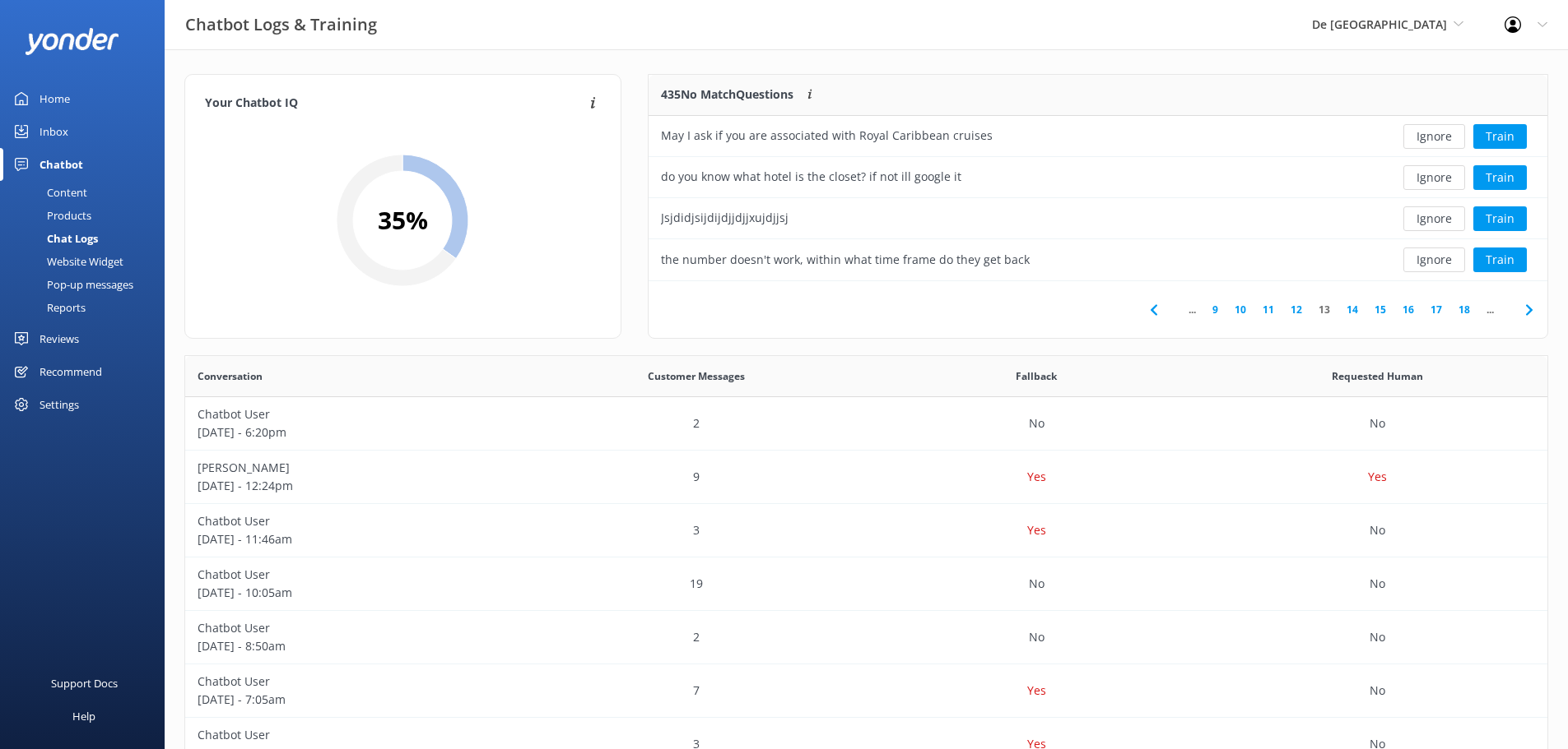
click at [1438, 143] on button "Ignore" at bounding box center [1434, 137] width 62 height 25
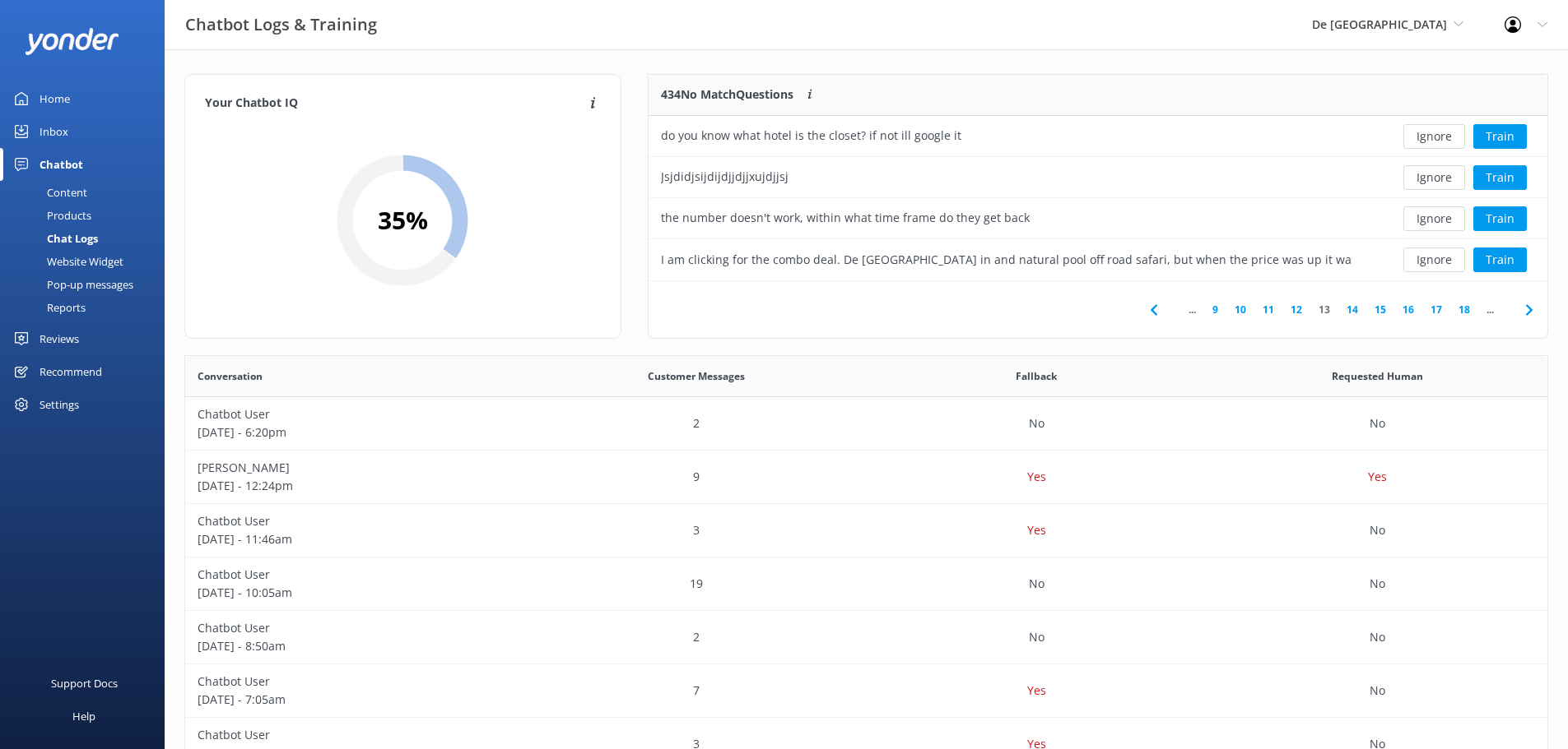
click at [1438, 143] on button "Ignore" at bounding box center [1434, 137] width 62 height 25
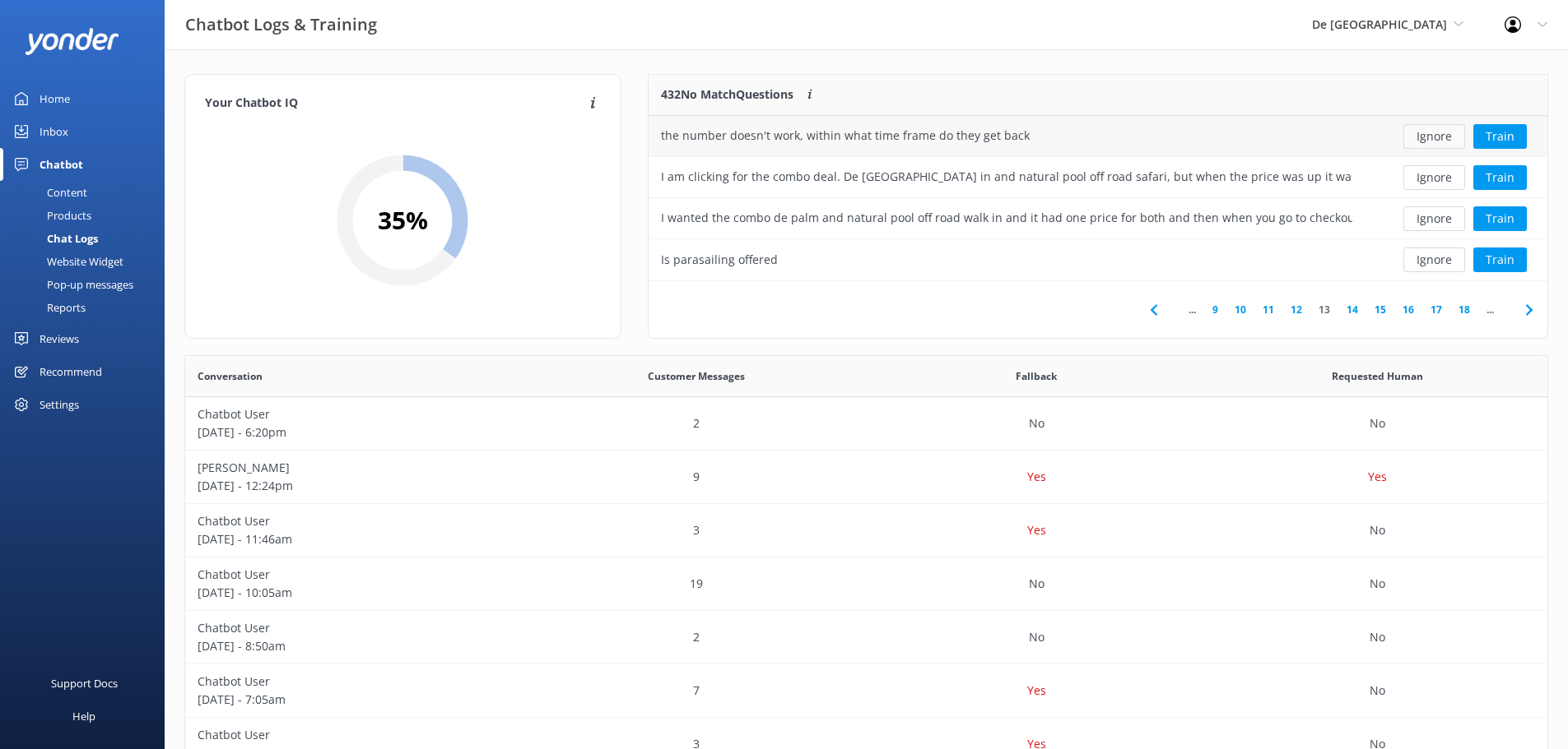
click at [1437, 142] on button "Ignore" at bounding box center [1434, 137] width 62 height 25
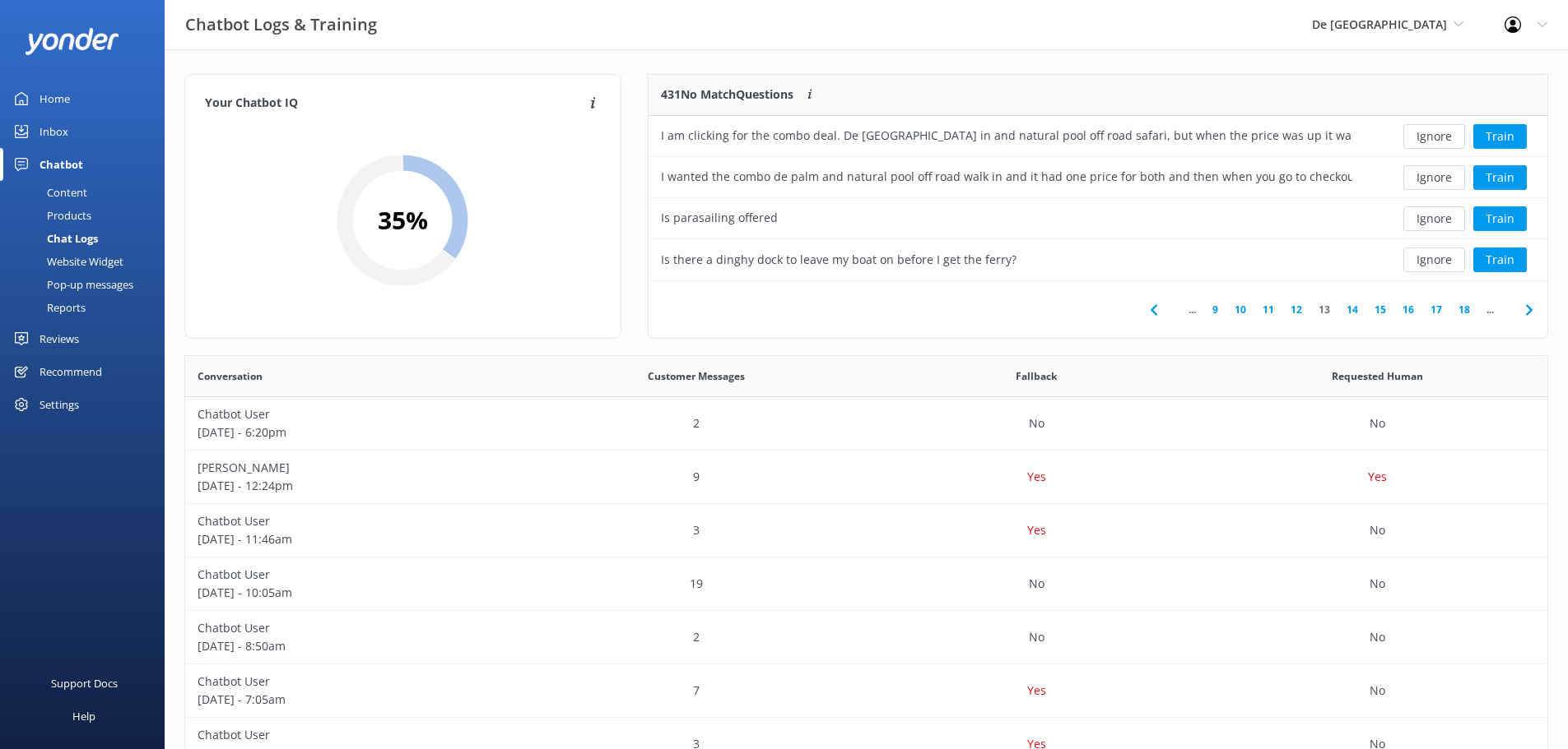
click at [1437, 142] on button "Ignore" at bounding box center [1434, 137] width 62 height 25
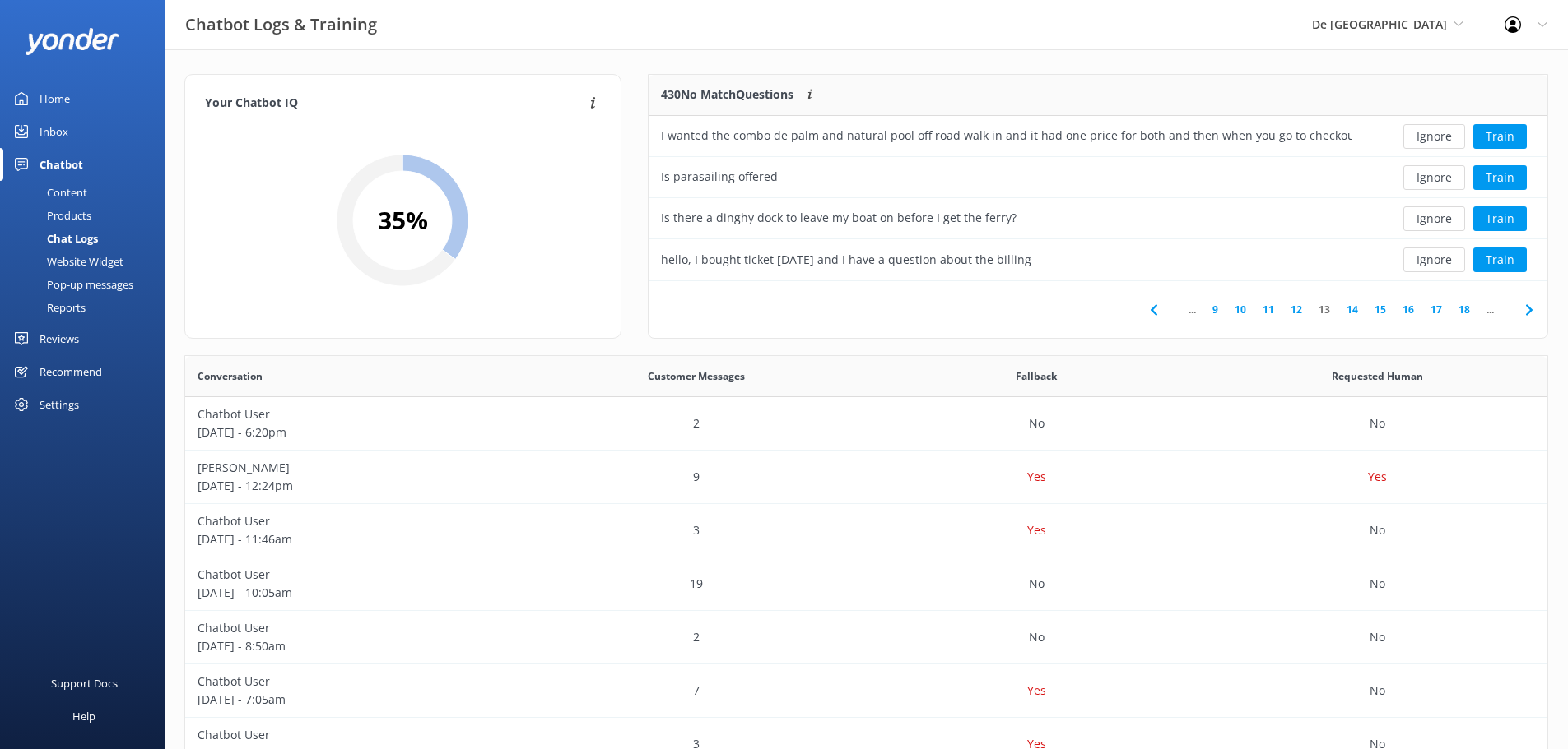
click at [1437, 142] on button "Ignore" at bounding box center [1434, 137] width 62 height 25
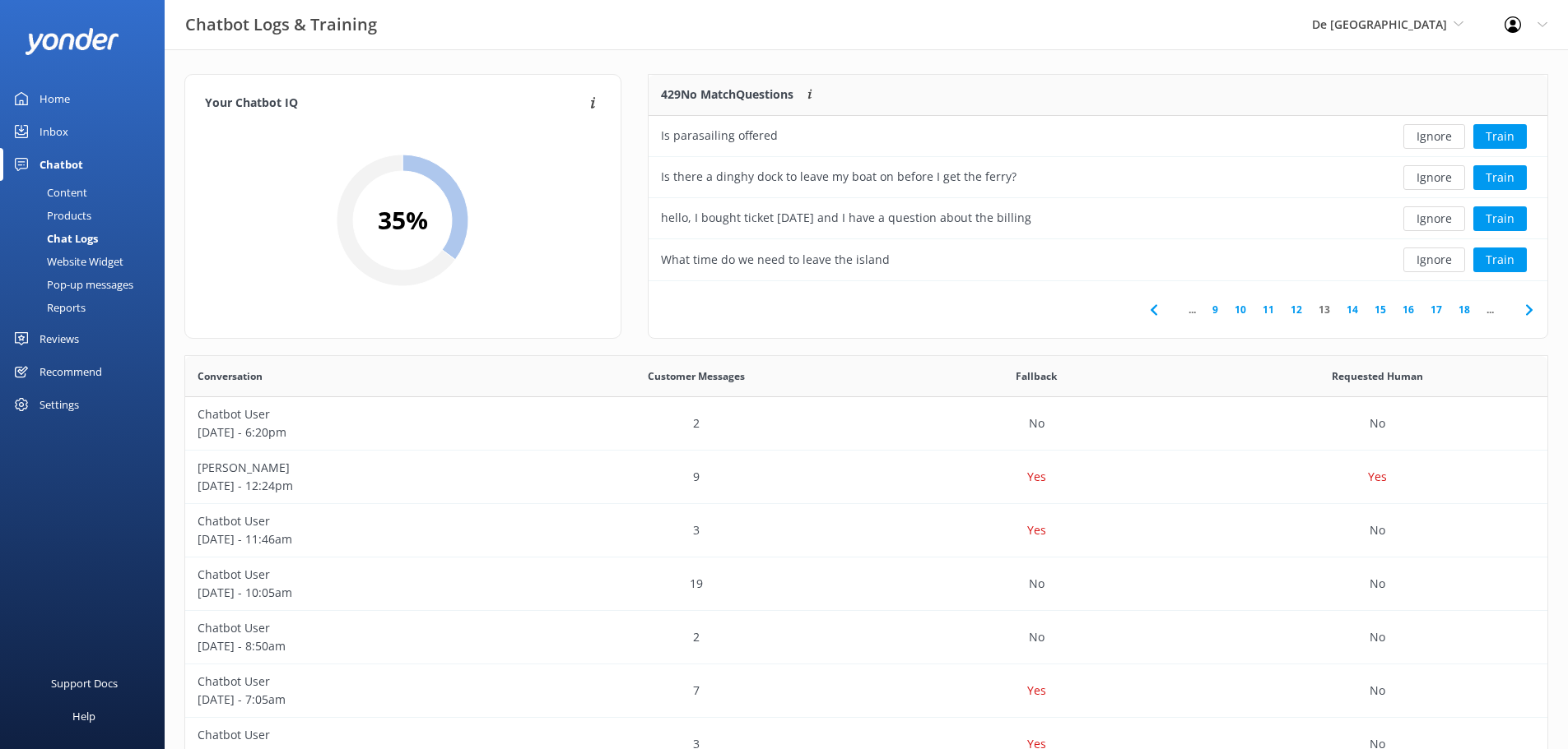
click at [1437, 142] on button "Ignore" at bounding box center [1434, 137] width 62 height 25
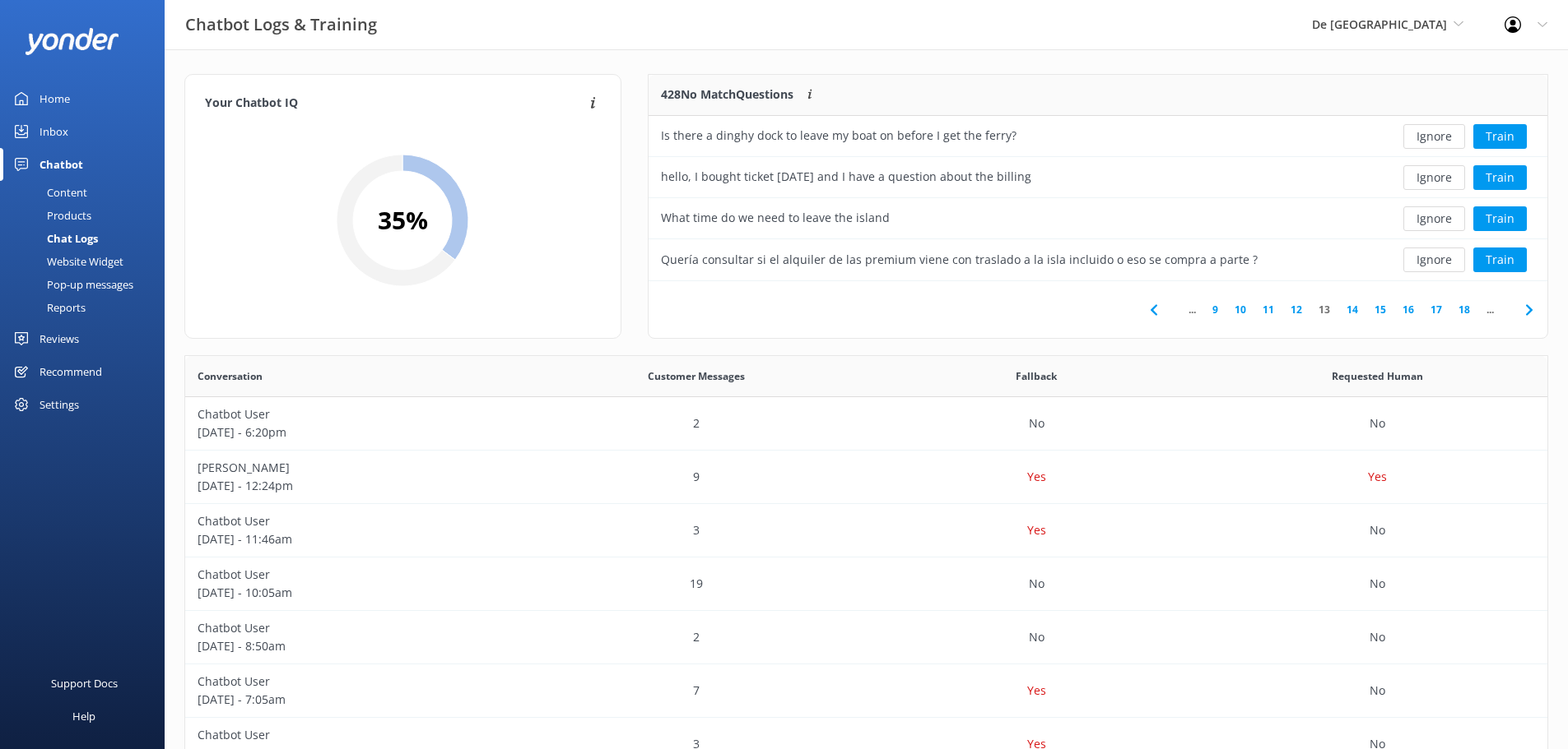
click at [1437, 142] on button "Ignore" at bounding box center [1434, 137] width 62 height 25
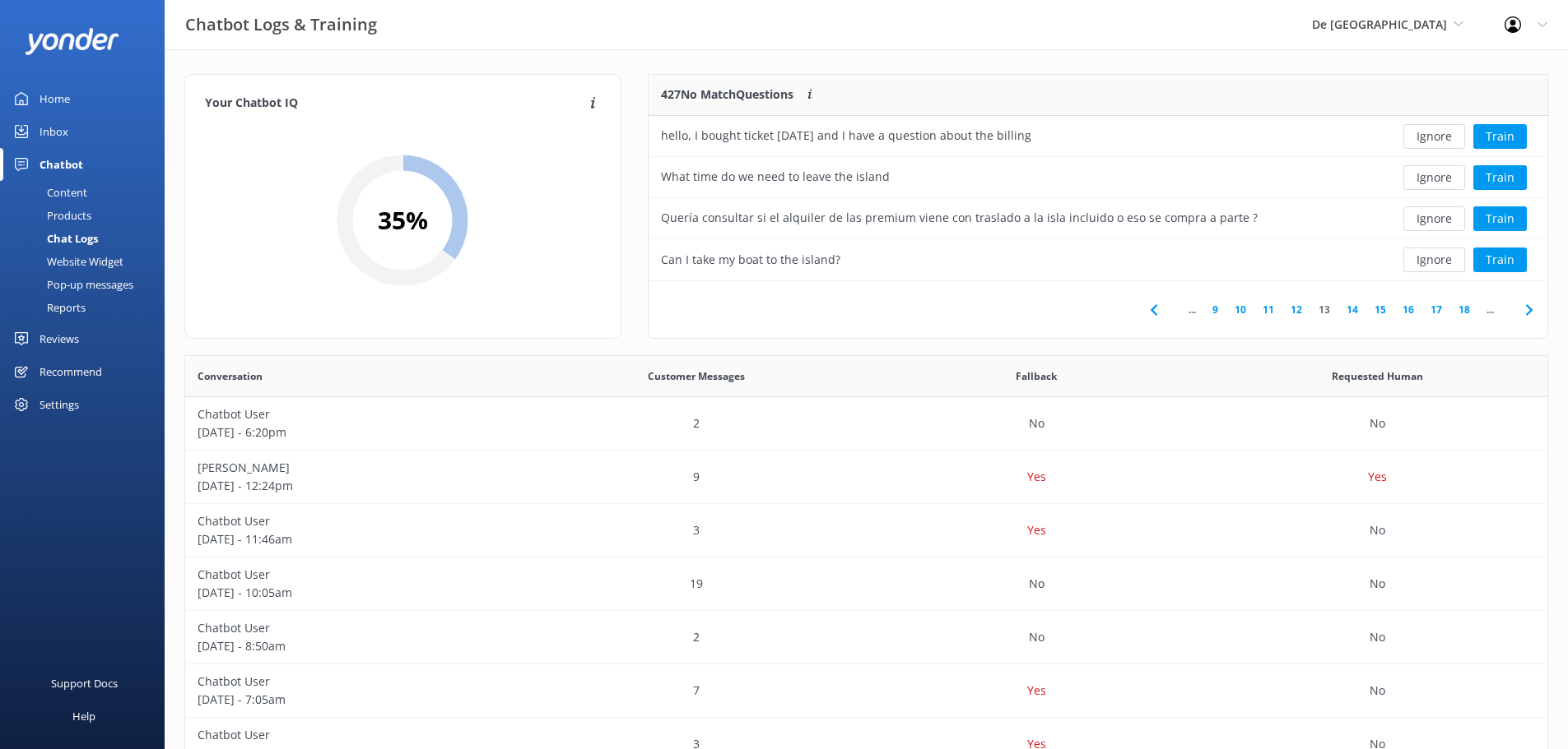
click at [1437, 142] on button "Ignore" at bounding box center [1434, 137] width 62 height 25
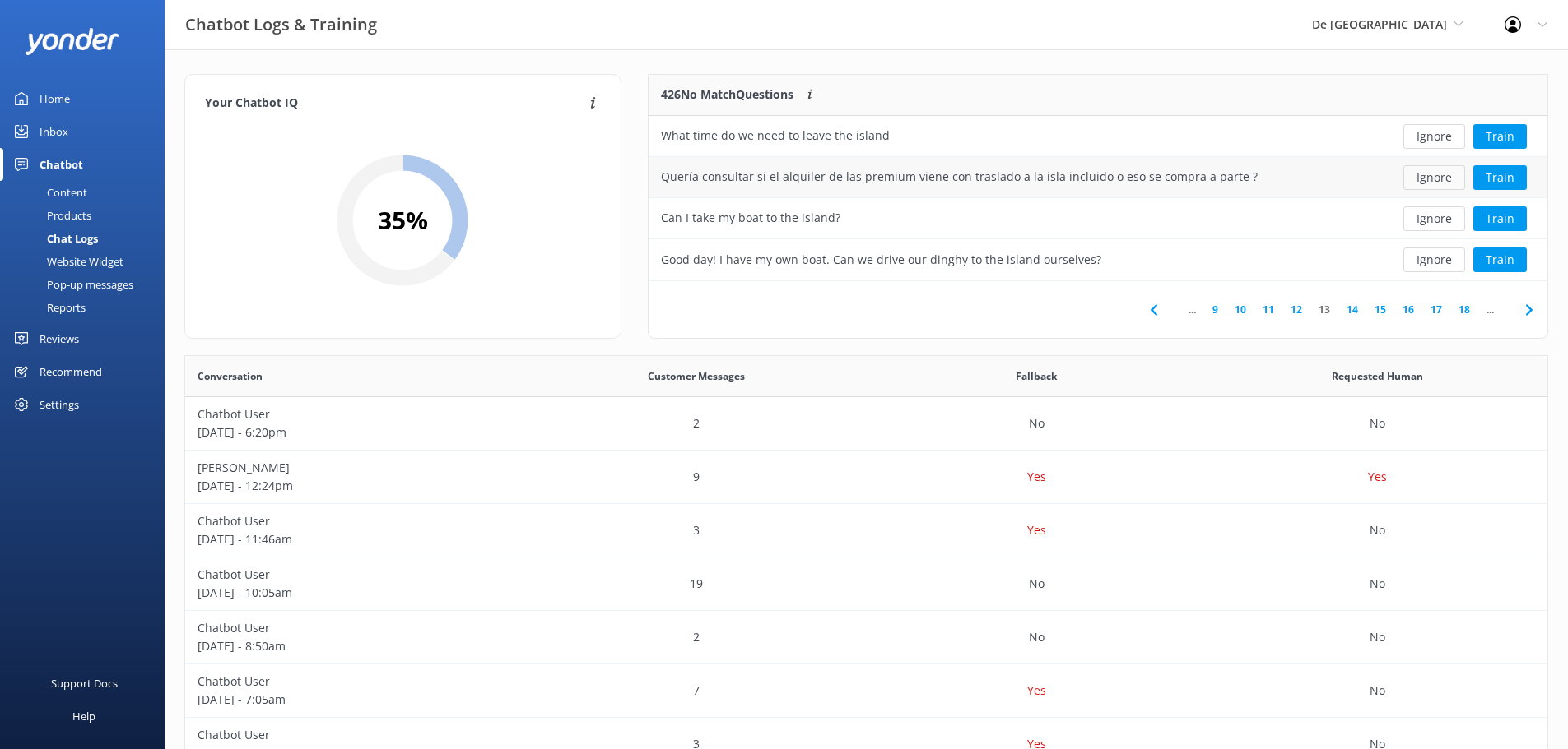
click at [1432, 176] on button "Ignore" at bounding box center [1434, 178] width 62 height 25
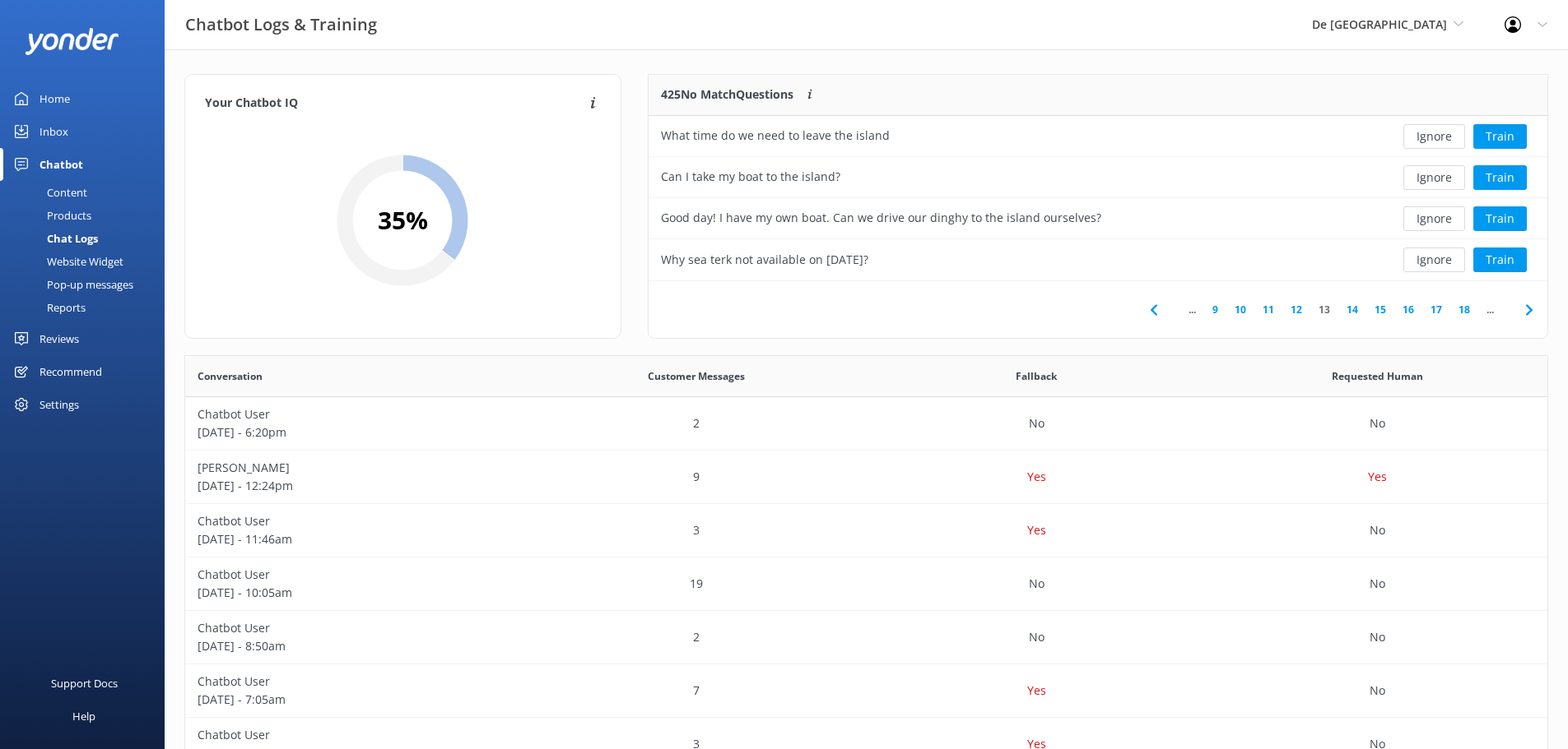
click at [1432, 176] on button "Ignore" at bounding box center [1434, 178] width 62 height 25
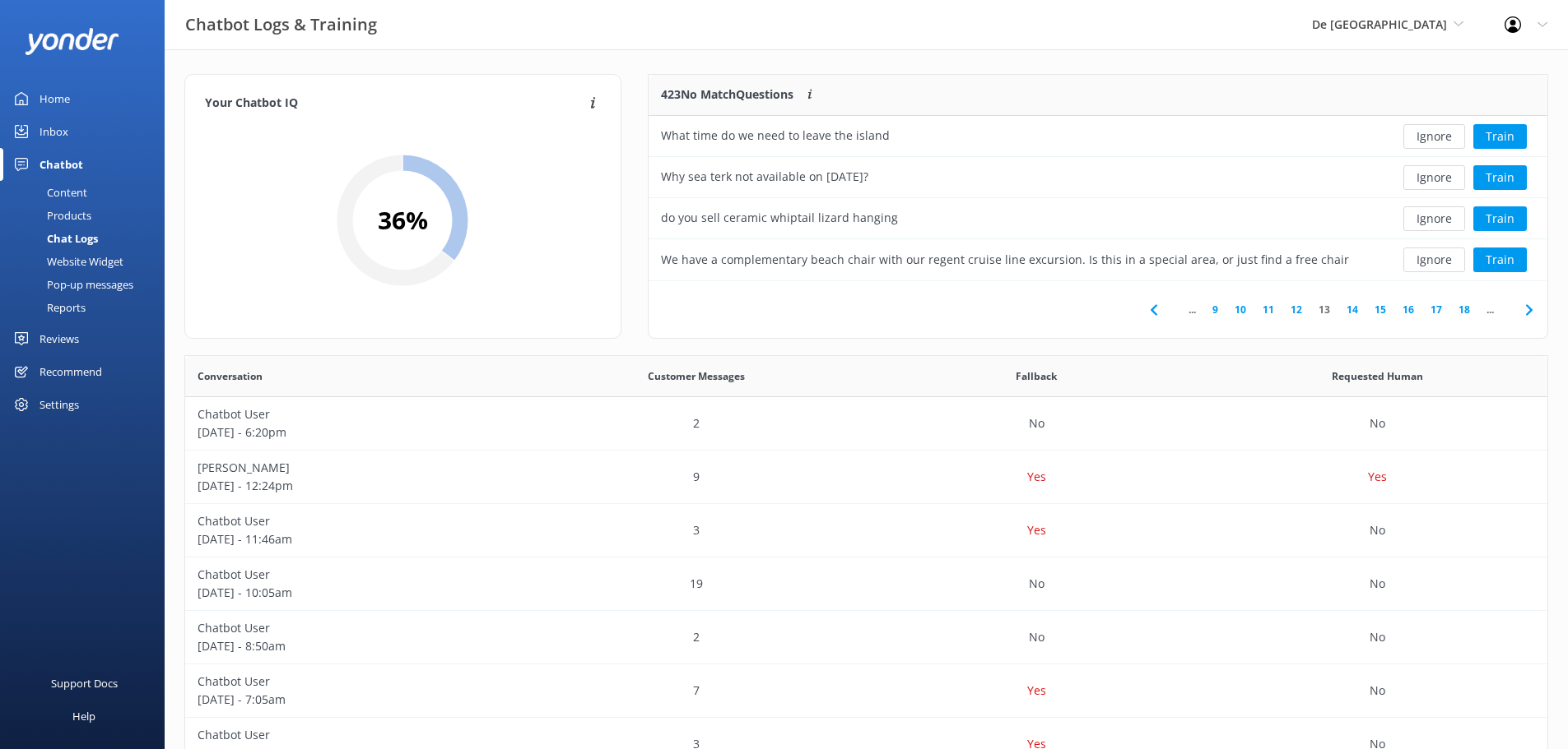
click at [1432, 176] on button "Ignore" at bounding box center [1434, 178] width 62 height 25
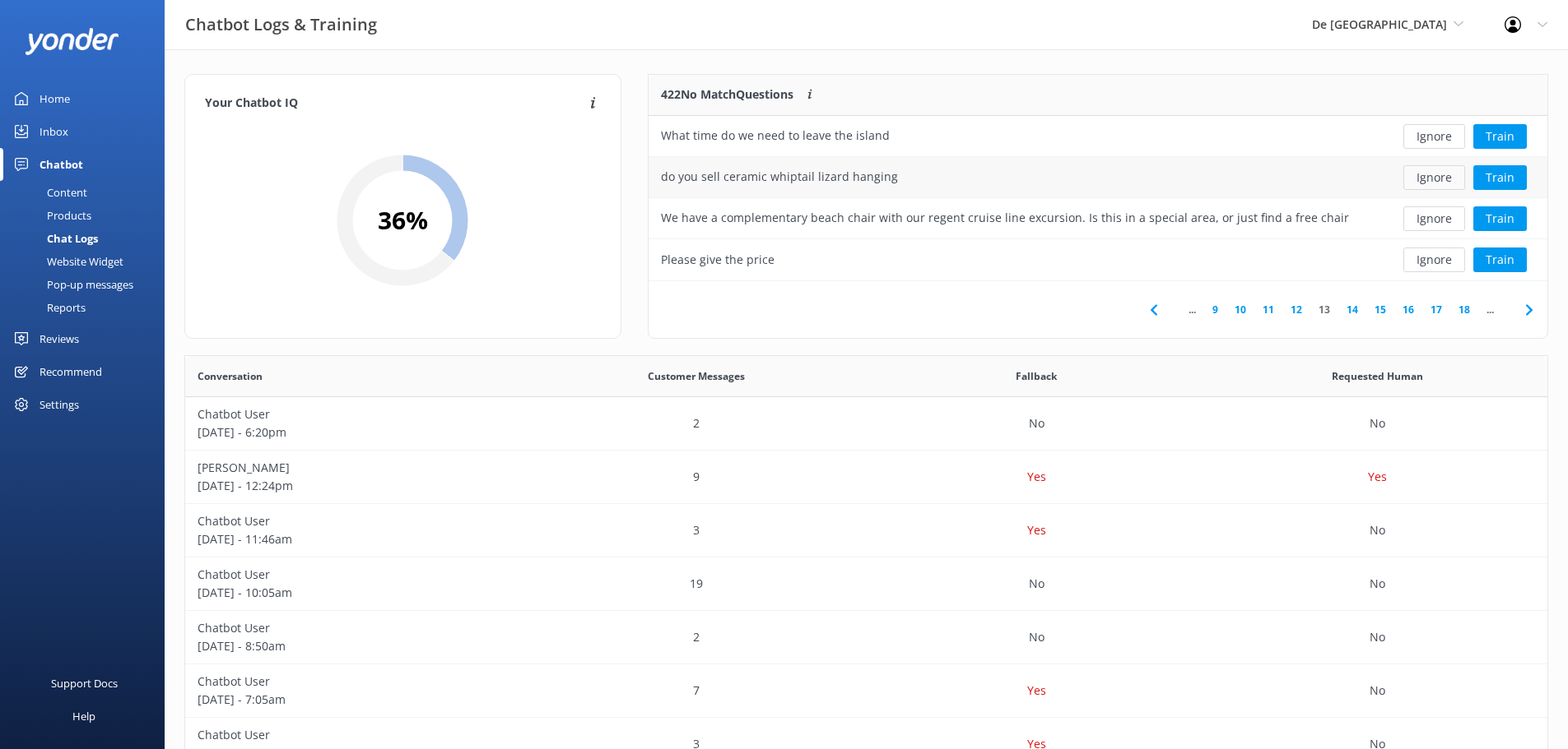
click at [1433, 176] on button "Ignore" at bounding box center [1434, 178] width 62 height 25
click at [1439, 213] on button "Ignore" at bounding box center [1434, 219] width 62 height 25
click at [1441, 220] on button "Ignore" at bounding box center [1434, 219] width 62 height 25
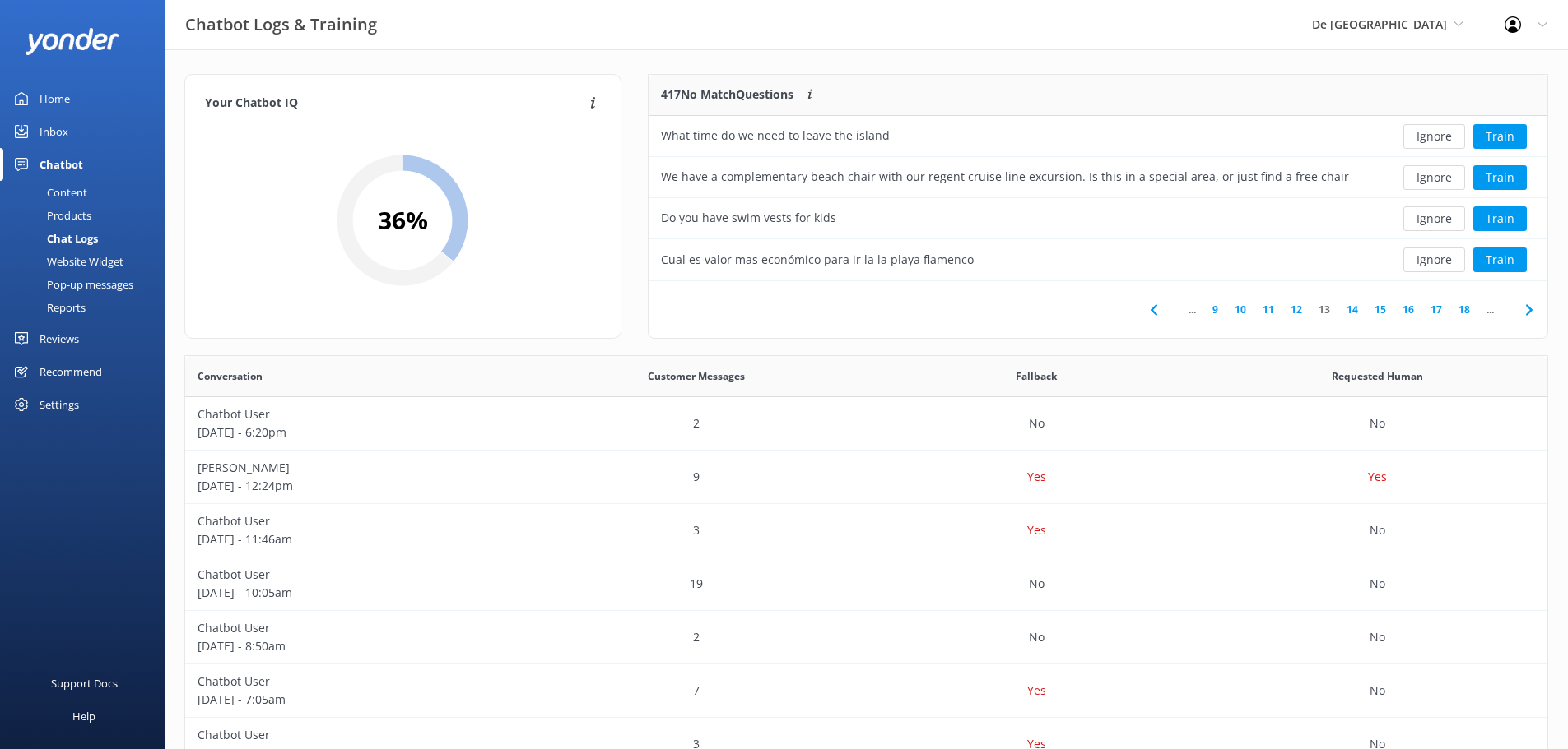
click at [1441, 220] on button "Ignore" at bounding box center [1434, 219] width 62 height 25
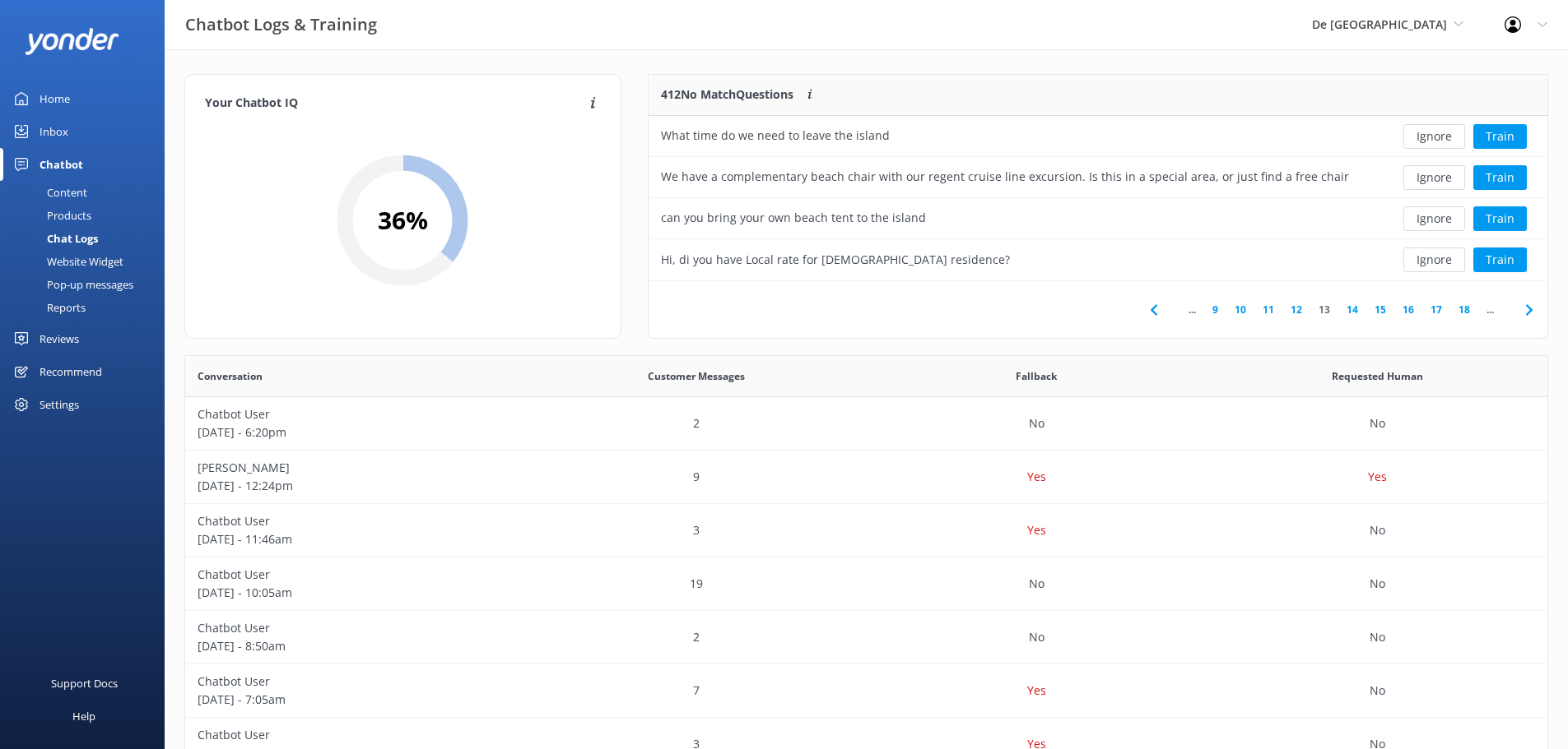
click at [1441, 220] on button "Ignore" at bounding box center [1434, 219] width 62 height 25
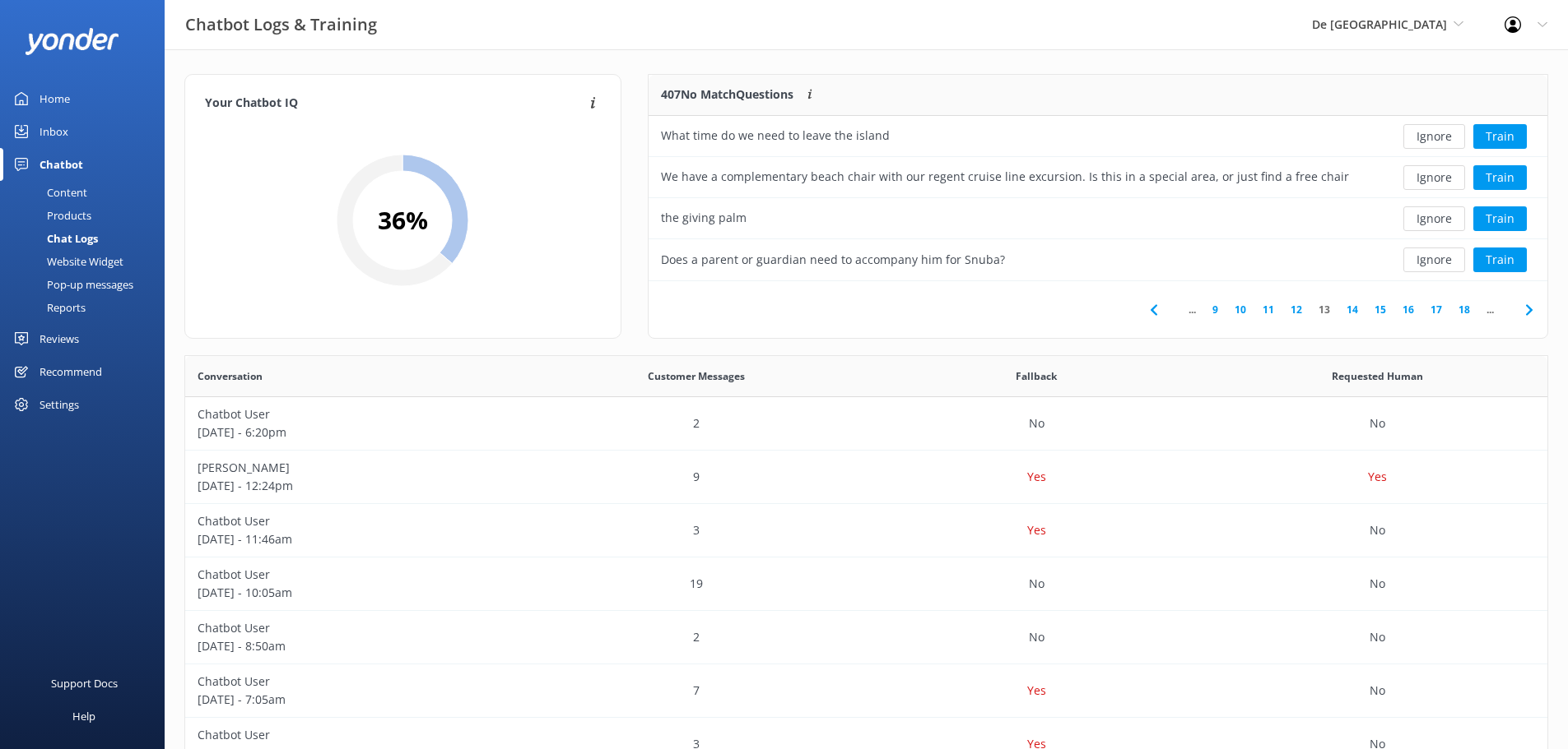
click at [1441, 220] on button "Ignore" at bounding box center [1434, 219] width 62 height 25
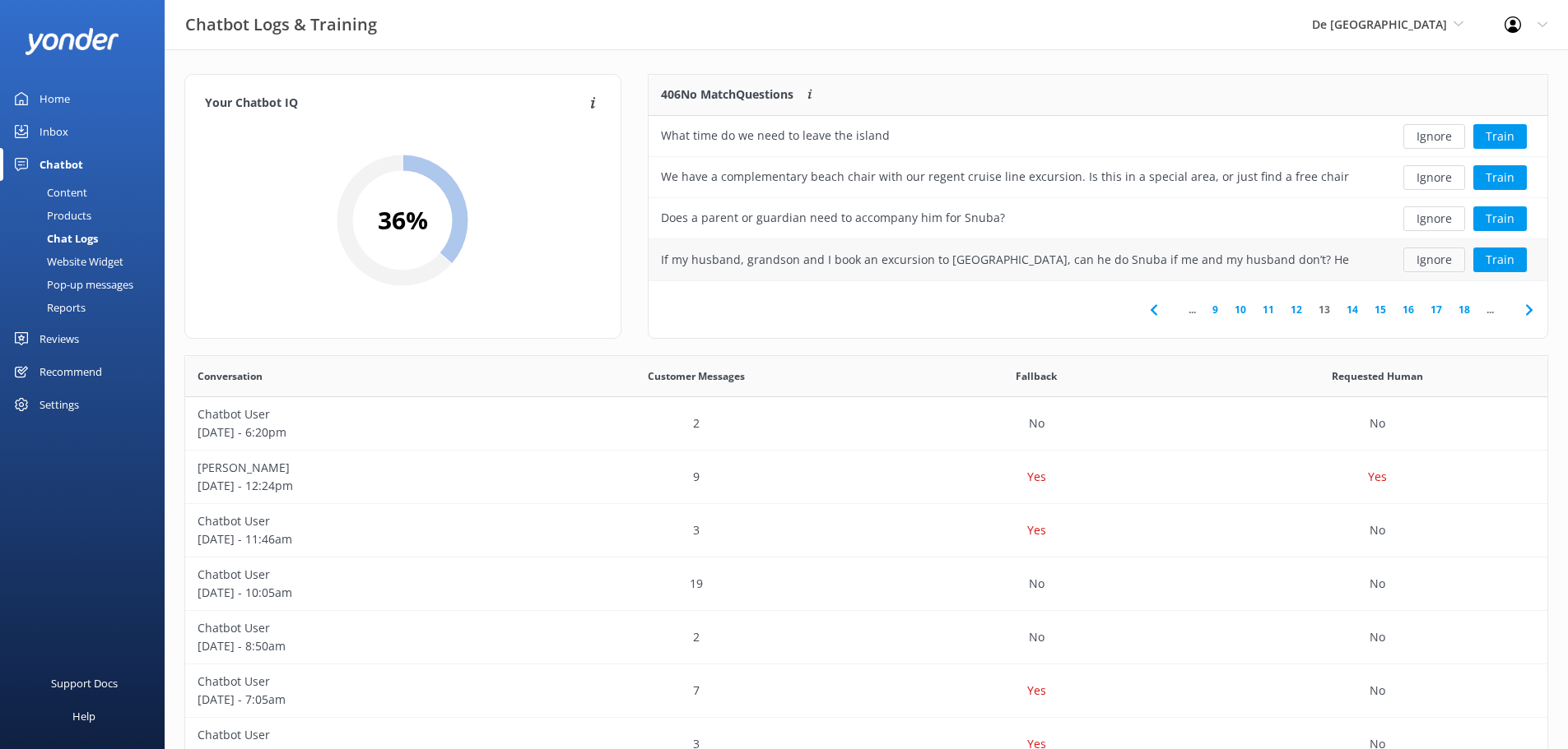
click at [1430, 264] on button "Ignore" at bounding box center [1434, 261] width 62 height 25
click at [1431, 264] on button "Ignore" at bounding box center [1434, 261] width 62 height 25
click at [1432, 265] on button "Ignore" at bounding box center [1434, 261] width 62 height 25
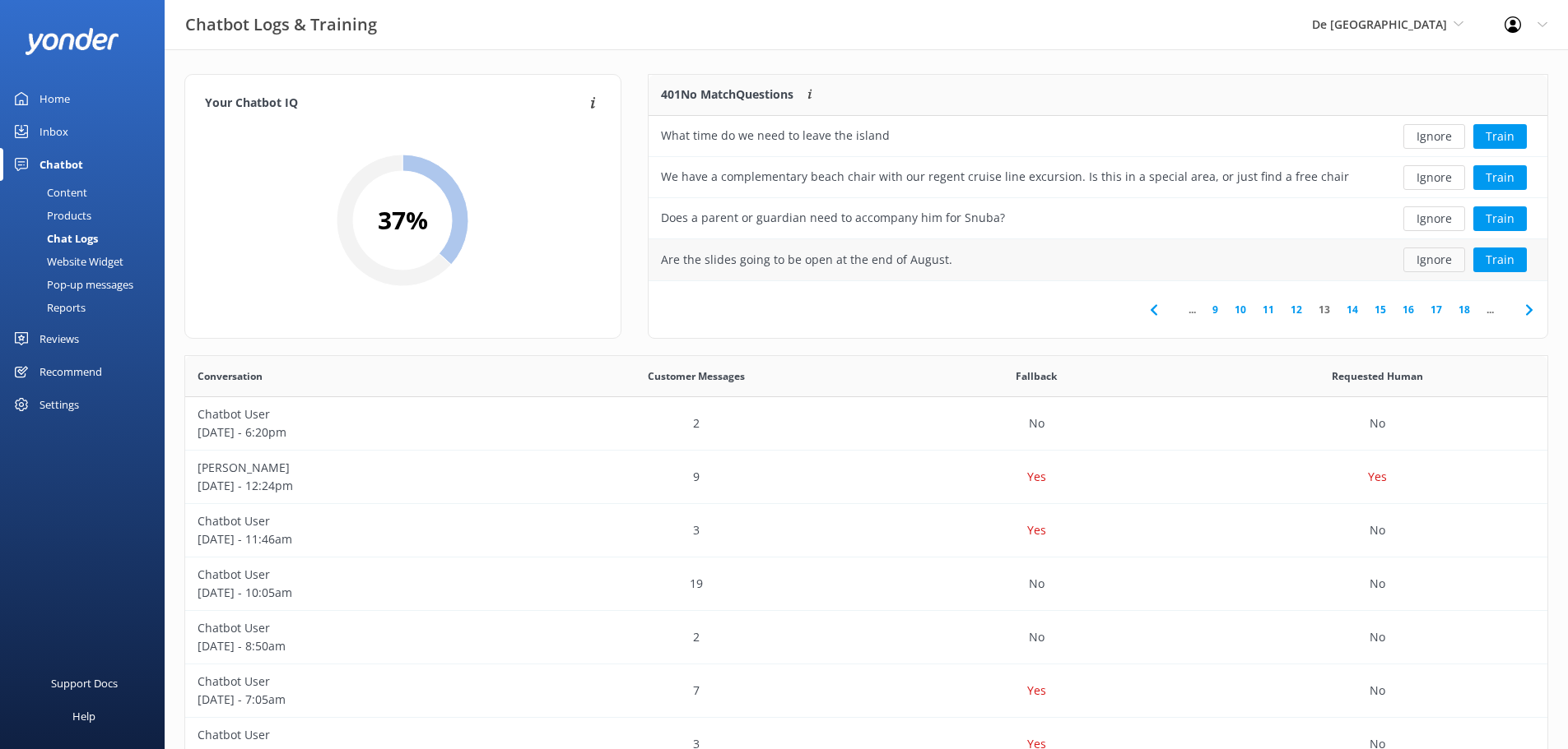
click at [1433, 266] on button "Ignore" at bounding box center [1434, 261] width 62 height 25
click at [1436, 267] on button "Ignore" at bounding box center [1434, 261] width 62 height 25
click at [1437, 268] on button "Ignore" at bounding box center [1434, 261] width 62 height 25
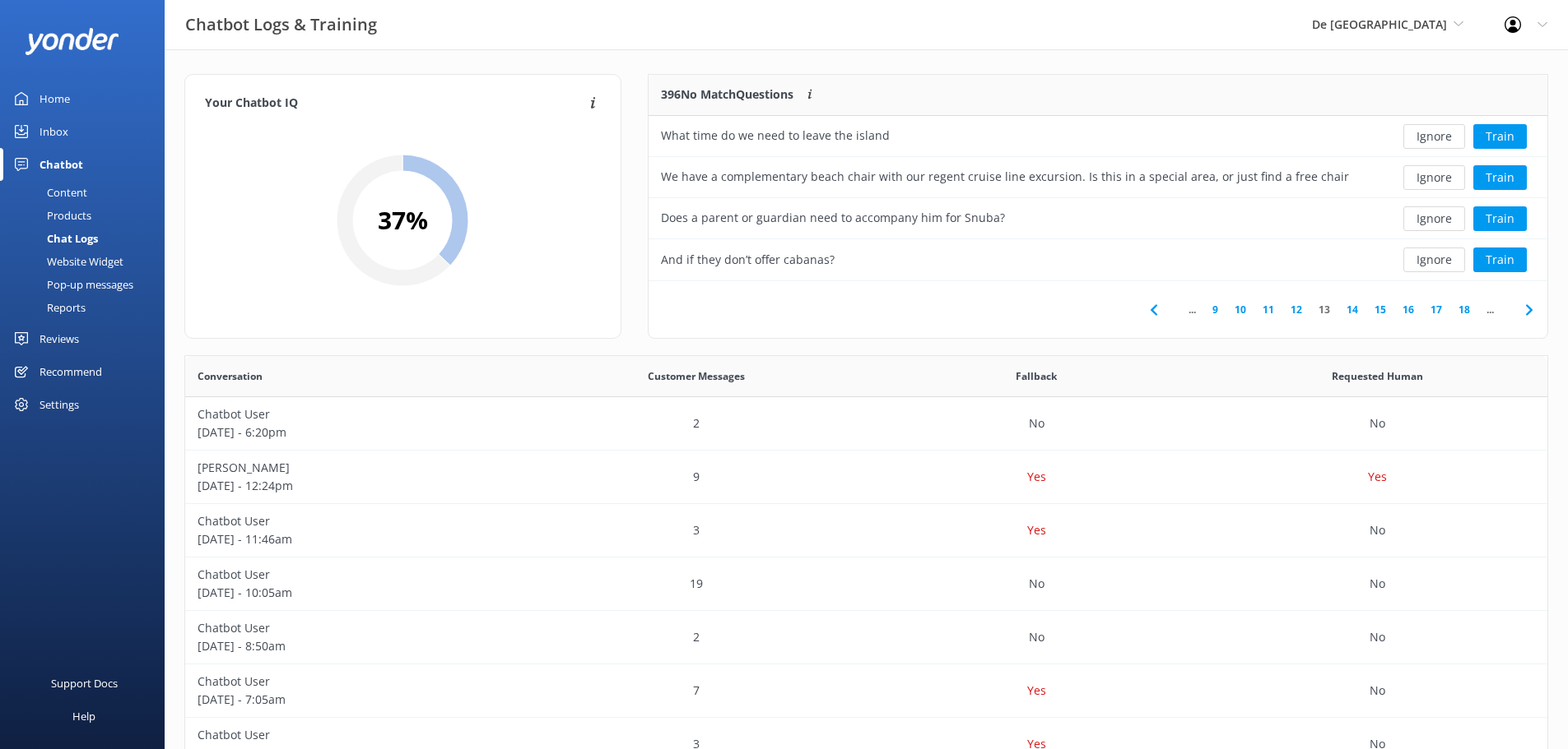
click at [1437, 268] on button "Ignore" at bounding box center [1434, 261] width 62 height 25
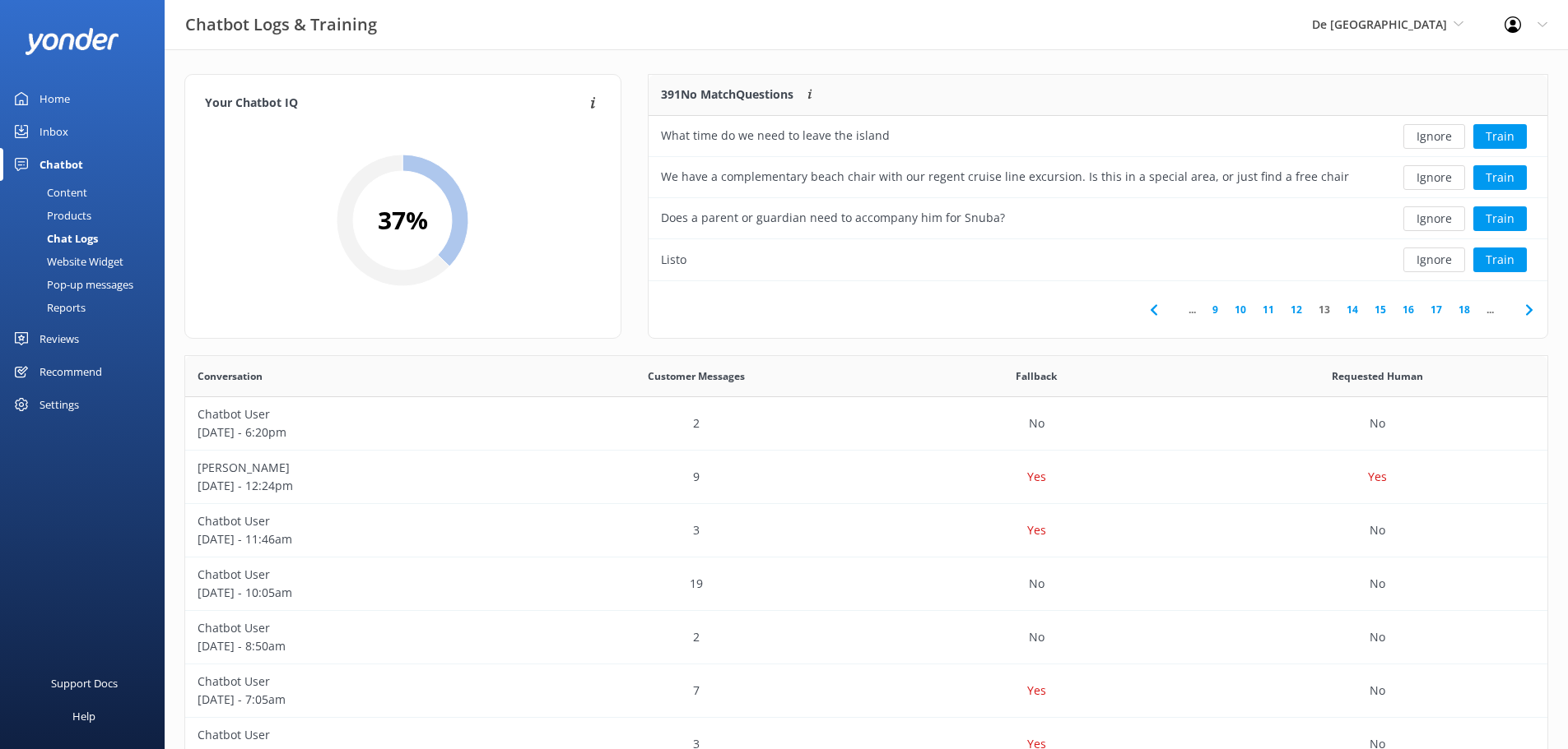
click at [1437, 268] on button "Ignore" at bounding box center [1434, 261] width 62 height 25
click at [1437, 267] on button "Ignore" at bounding box center [1434, 261] width 62 height 25
click at [1435, 266] on button "Ignore" at bounding box center [1434, 261] width 62 height 25
click at [1434, 266] on button "Ignore" at bounding box center [1434, 261] width 62 height 25
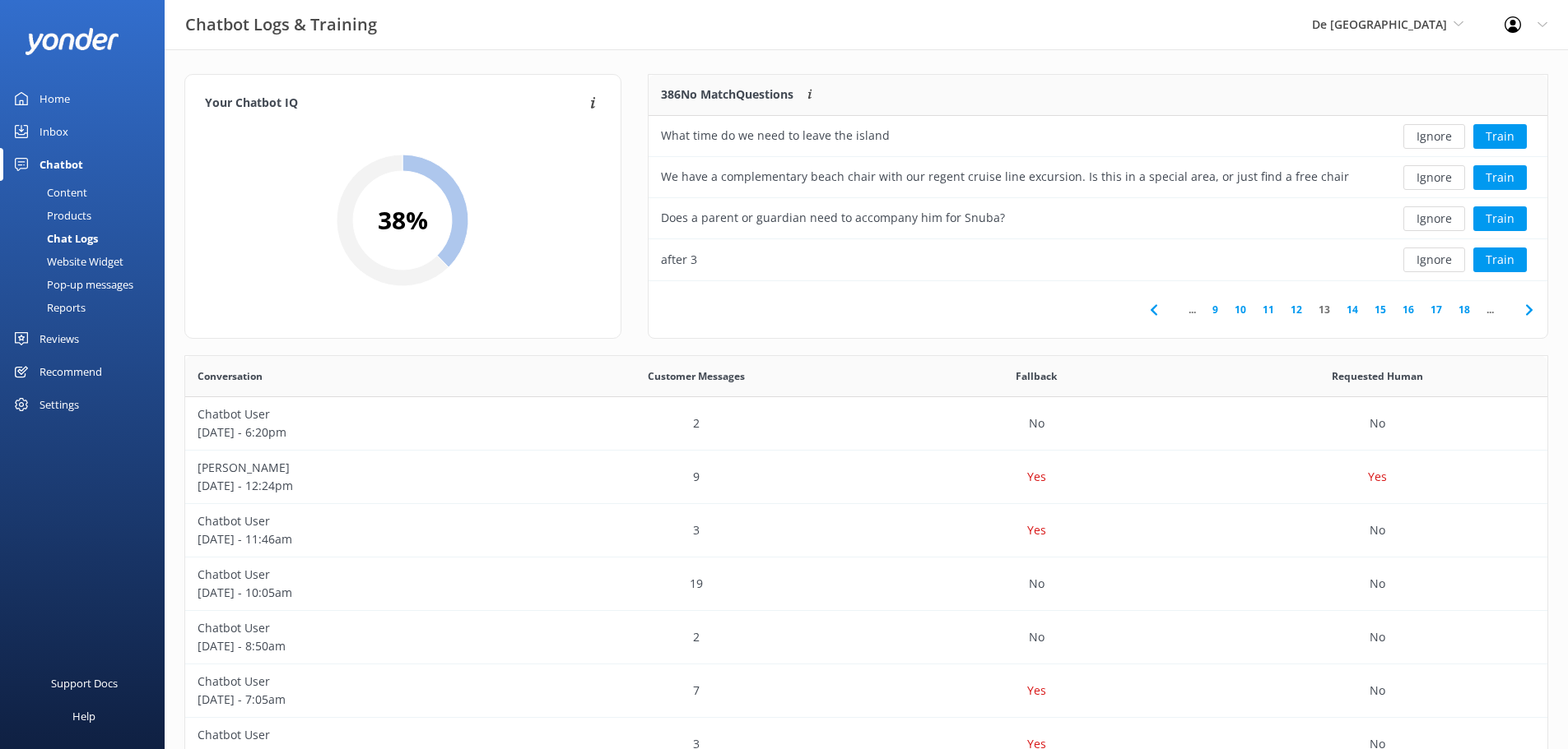
click at [1434, 266] on button "Ignore" at bounding box center [1434, 261] width 62 height 25
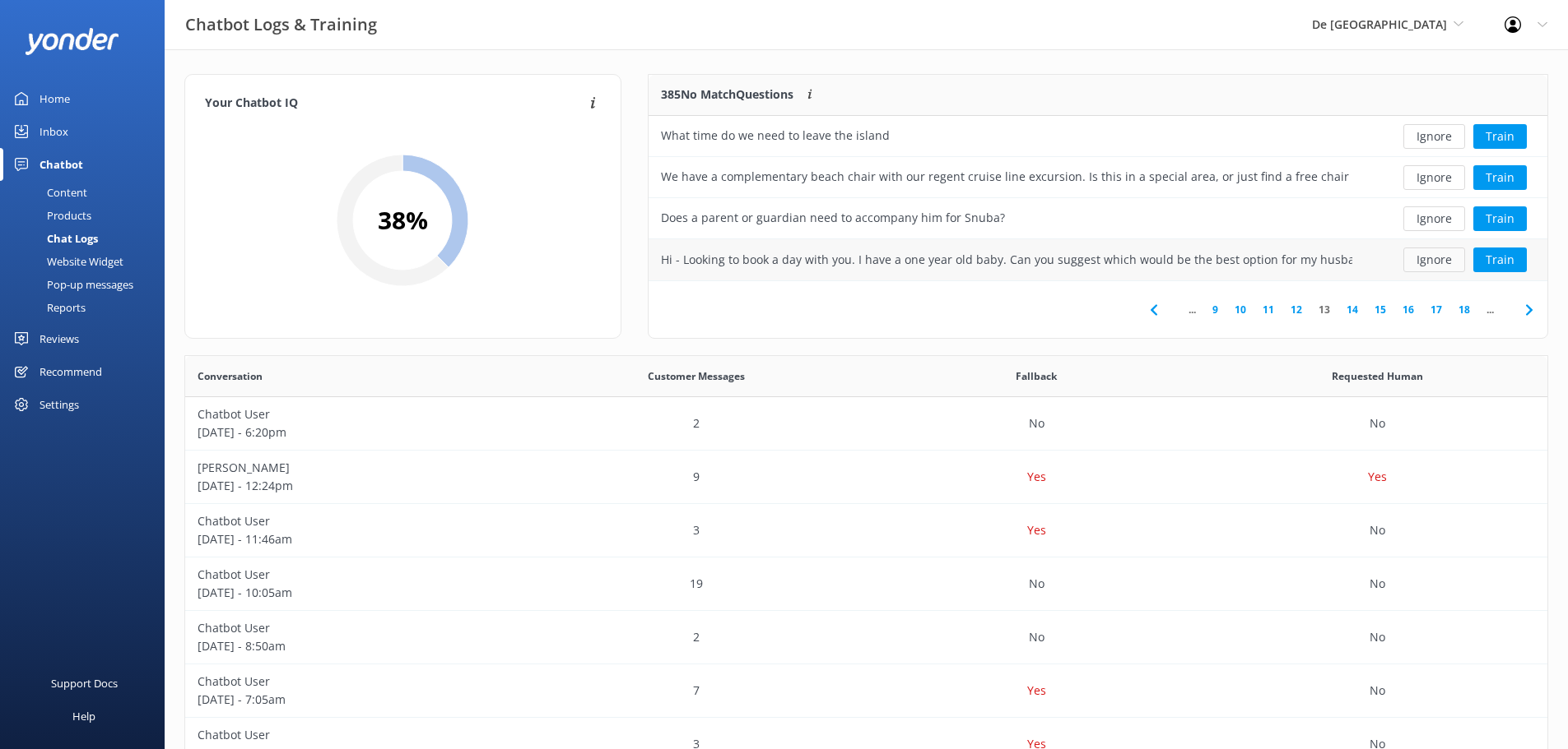
click at [1434, 266] on button "Ignore" at bounding box center [1434, 261] width 62 height 25
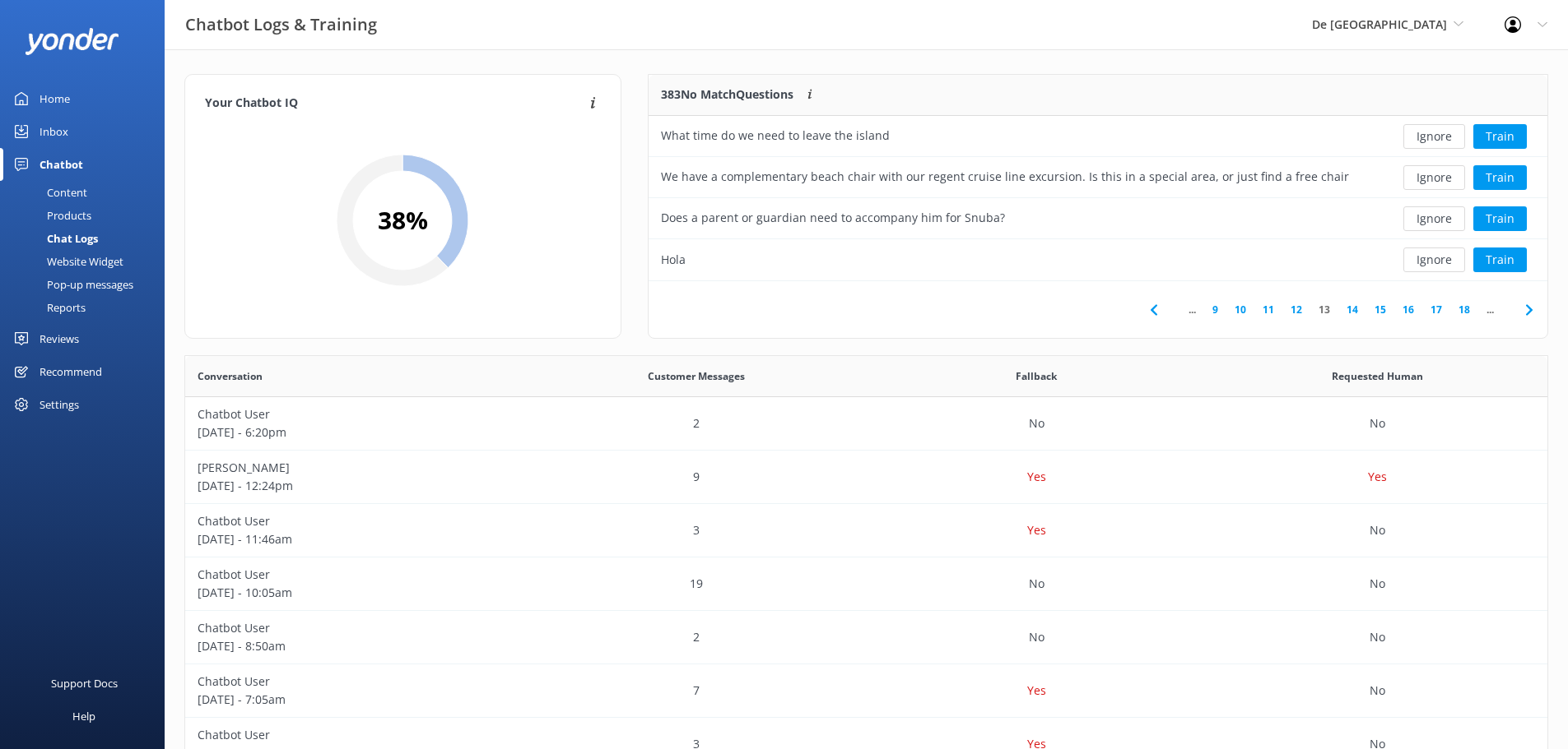
click at [1434, 266] on button "Ignore" at bounding box center [1434, 261] width 62 height 25
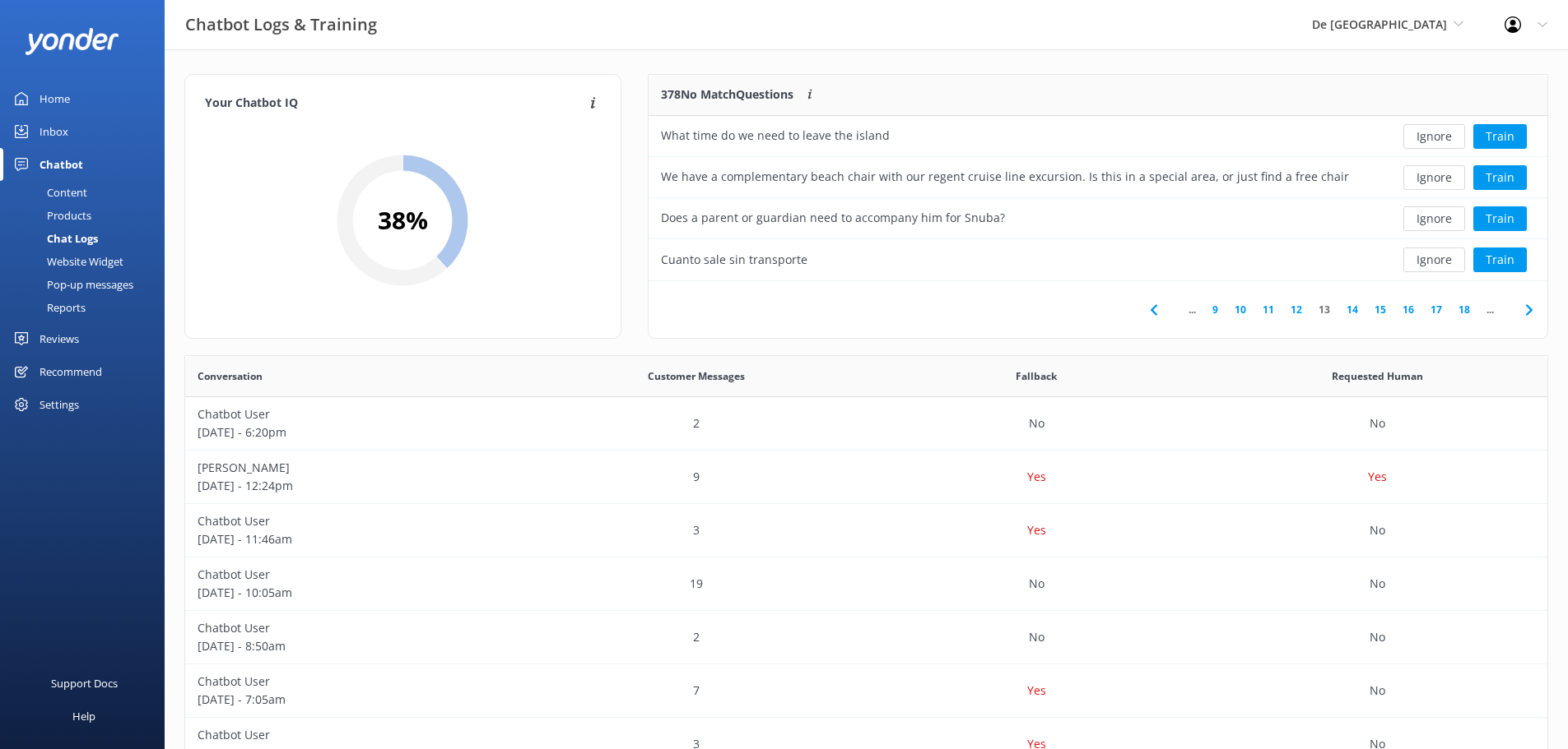
click at [1434, 266] on button "Ignore" at bounding box center [1434, 261] width 62 height 25
click at [1529, 306] on icon at bounding box center [1529, 311] width 20 height 20
click at [1423, 175] on button "Ignore" at bounding box center [1434, 178] width 62 height 25
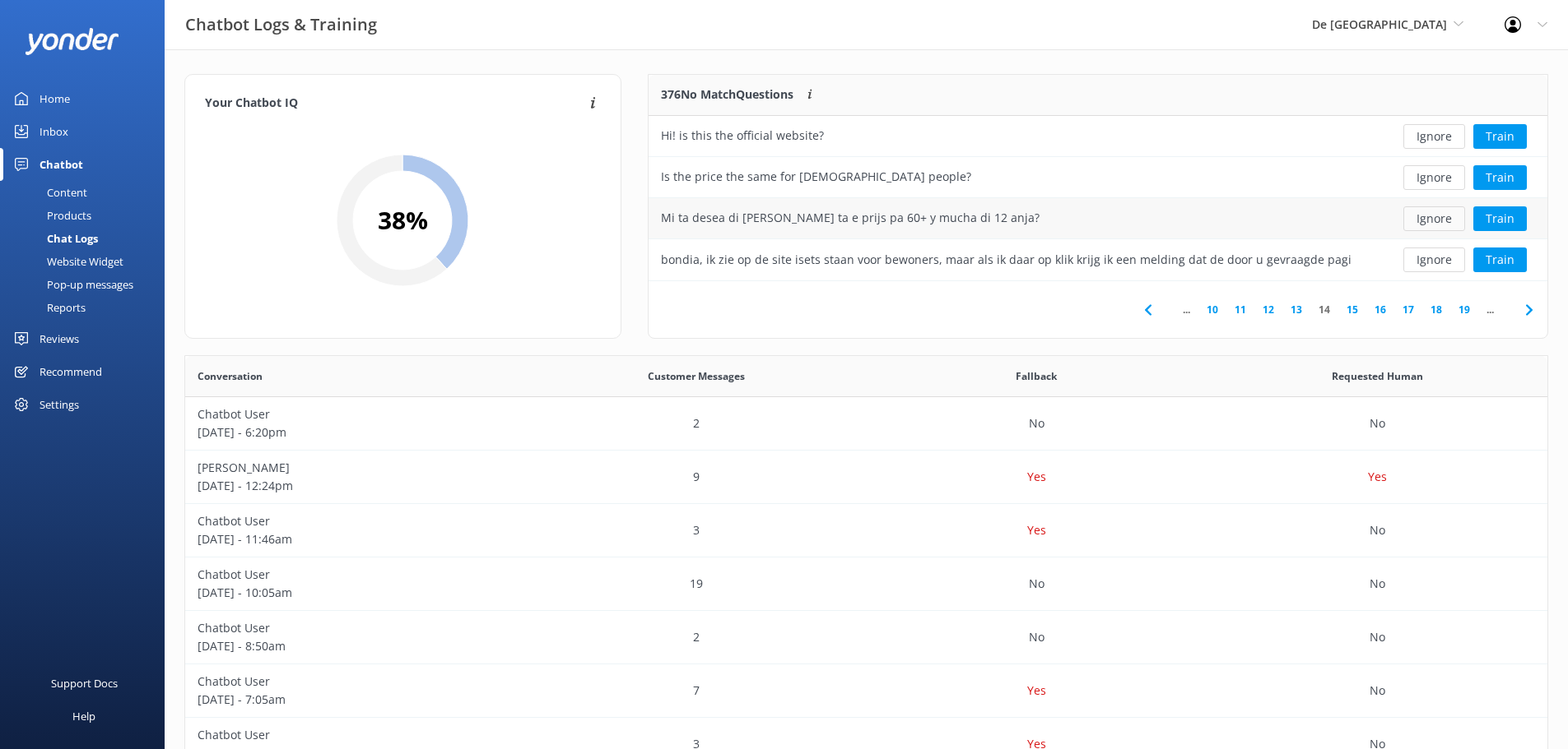
click at [1426, 215] on button "Ignore" at bounding box center [1434, 219] width 62 height 25
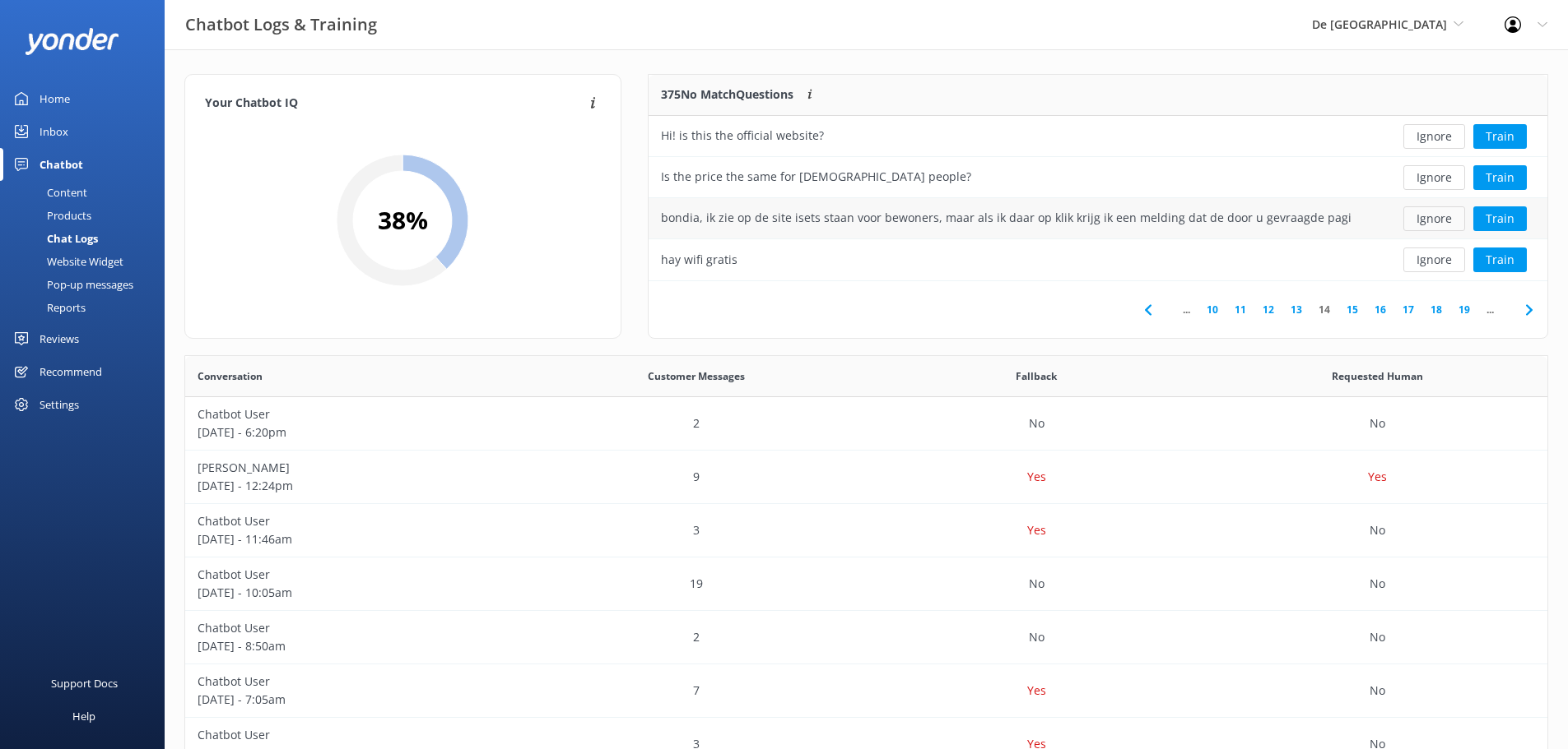
click at [1431, 220] on button "Ignore" at bounding box center [1434, 219] width 62 height 25
click at [1435, 230] on button "Ignore" at bounding box center [1434, 219] width 62 height 25
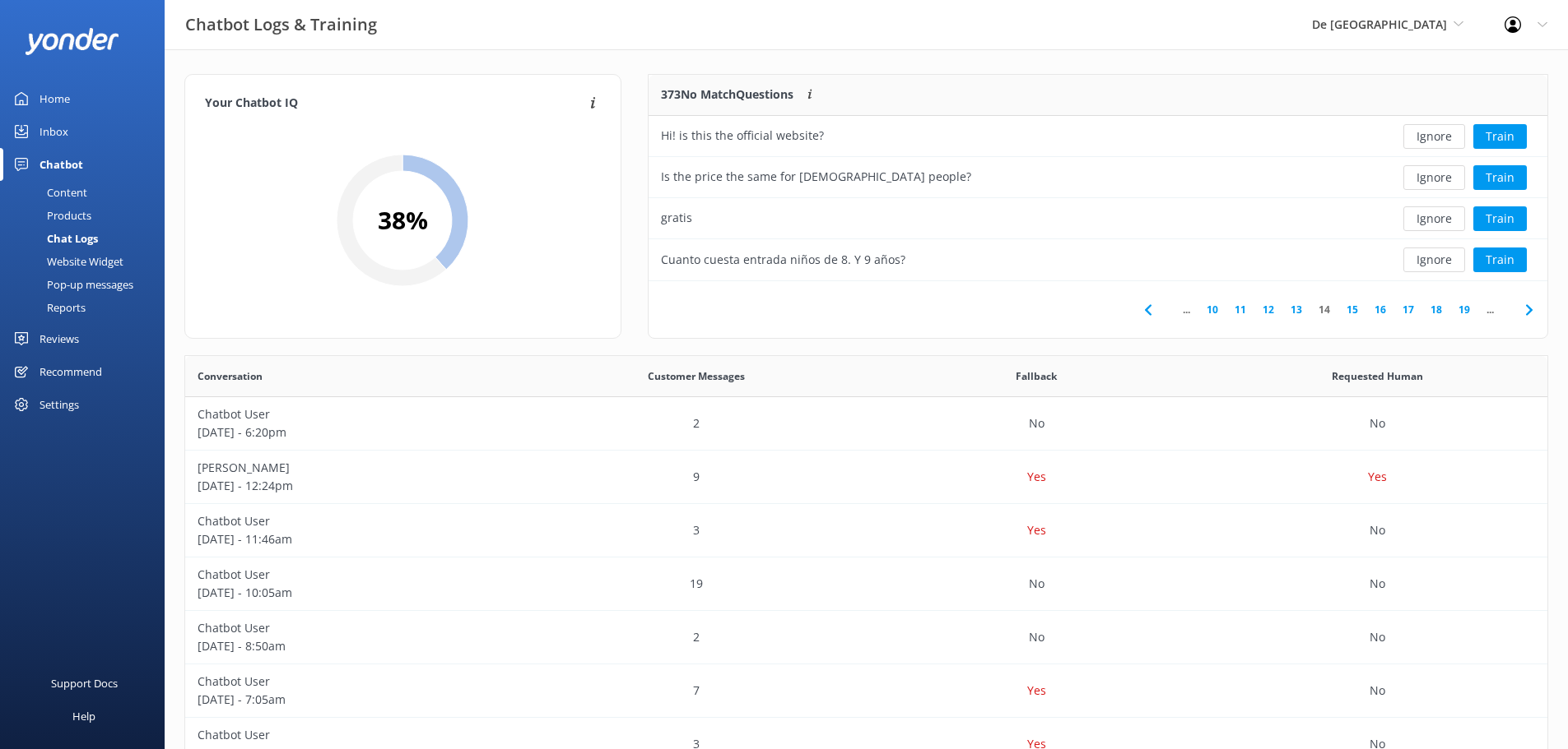
click at [1435, 230] on button "Ignore" at bounding box center [1434, 219] width 62 height 25
click at [1435, 229] on button "Ignore" at bounding box center [1434, 219] width 62 height 25
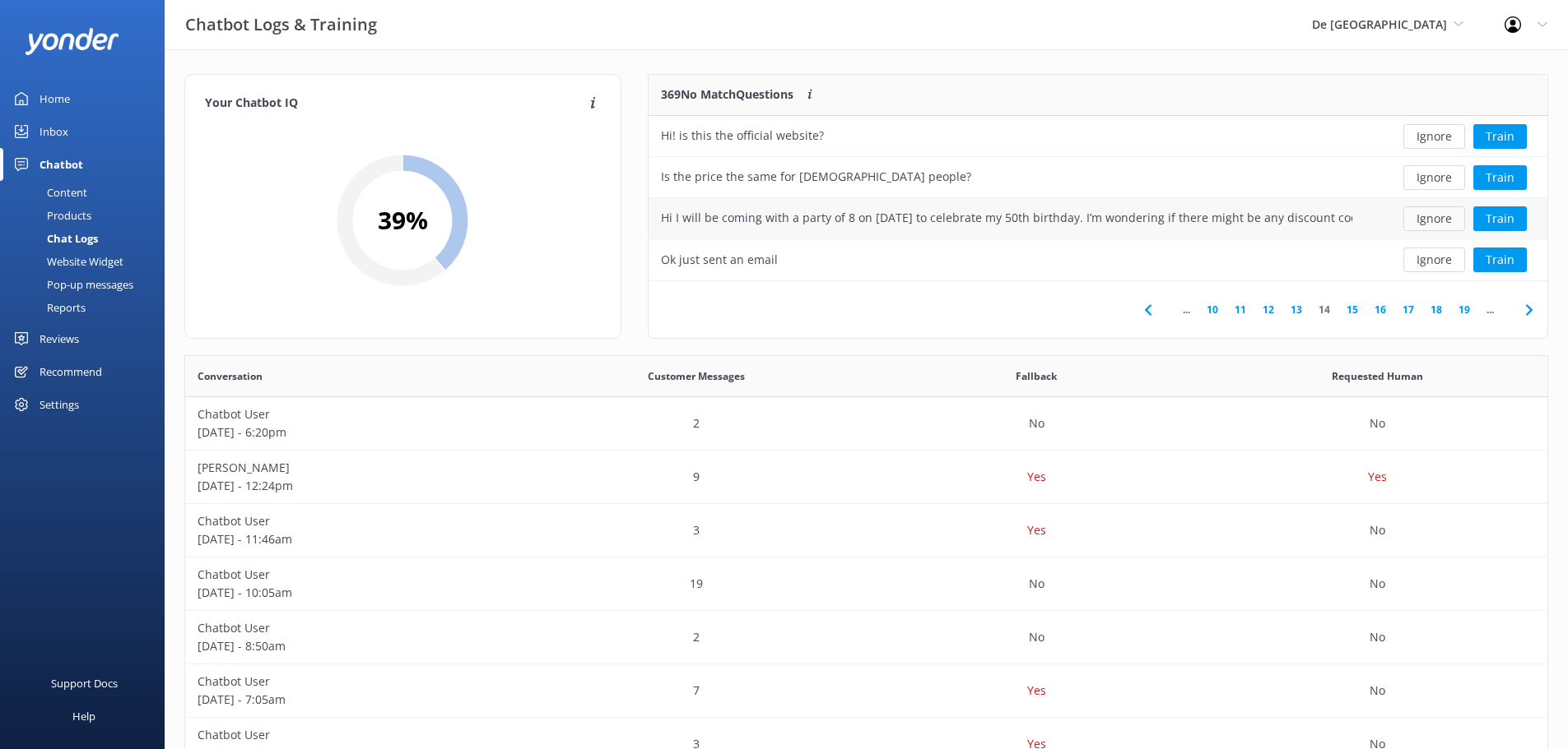
click at [1439, 225] on button "Ignore" at bounding box center [1434, 219] width 62 height 25
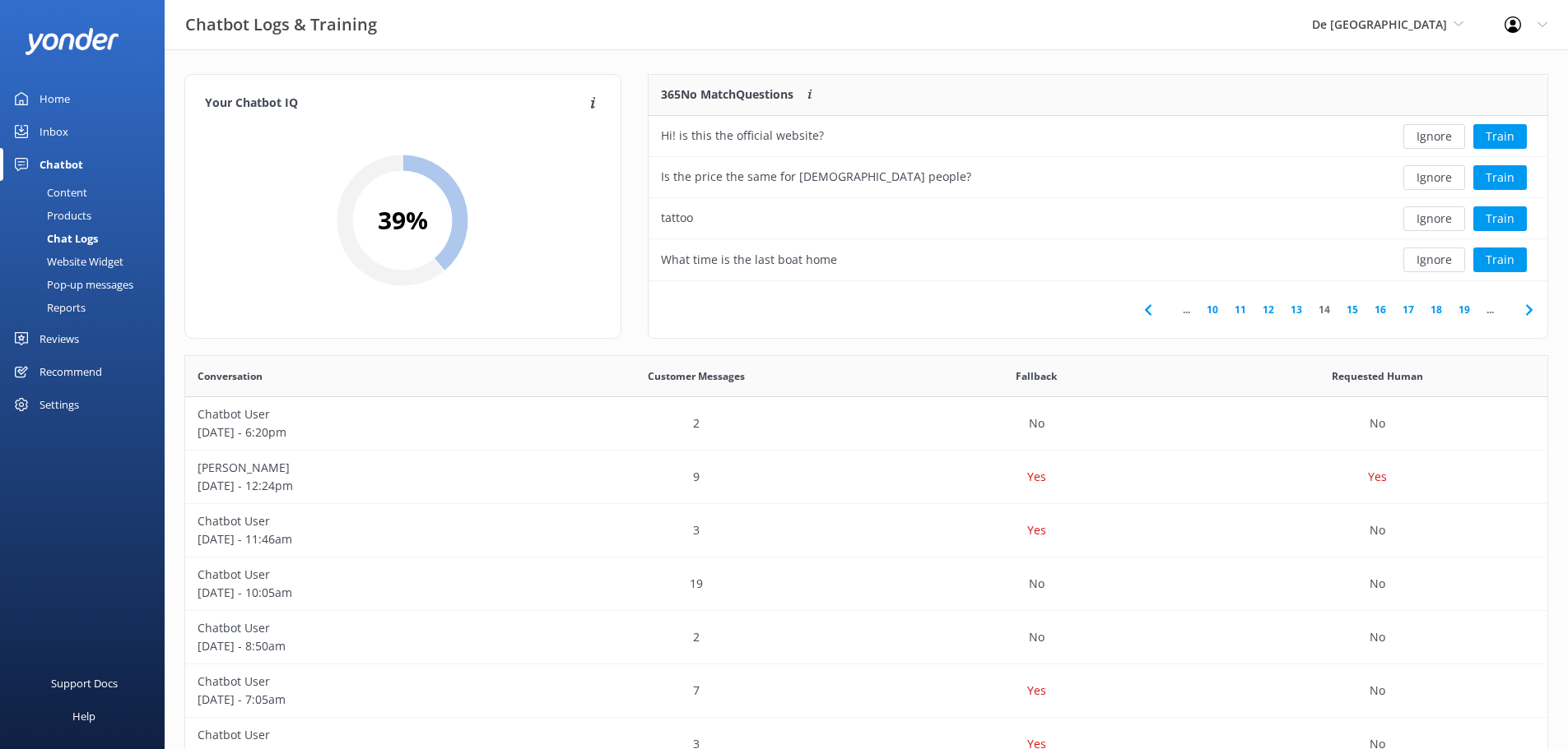
click at [1439, 225] on button "Ignore" at bounding box center [1434, 219] width 62 height 25
click at [1523, 298] on span at bounding box center [1529, 310] width 37 height 37
click at [1459, 220] on button "Ignore" at bounding box center [1434, 219] width 62 height 25
click at [1430, 258] on button "Ignore" at bounding box center [1434, 261] width 62 height 25
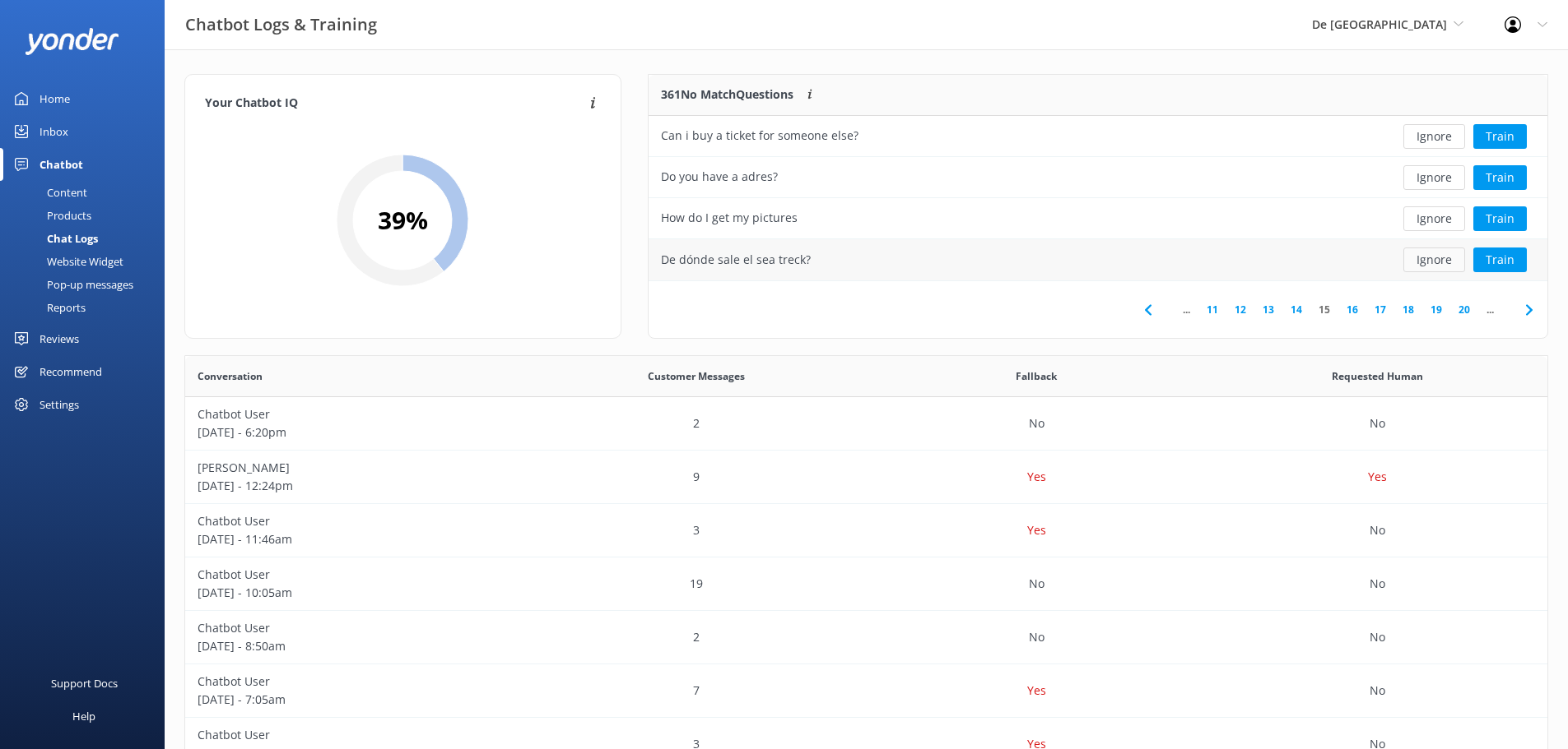
click at [1431, 254] on button "Ignore" at bounding box center [1434, 261] width 62 height 25
click at [1438, 252] on button "Ignore" at bounding box center [1434, 261] width 62 height 25
click at [1436, 253] on button "Ignore" at bounding box center [1434, 261] width 62 height 25
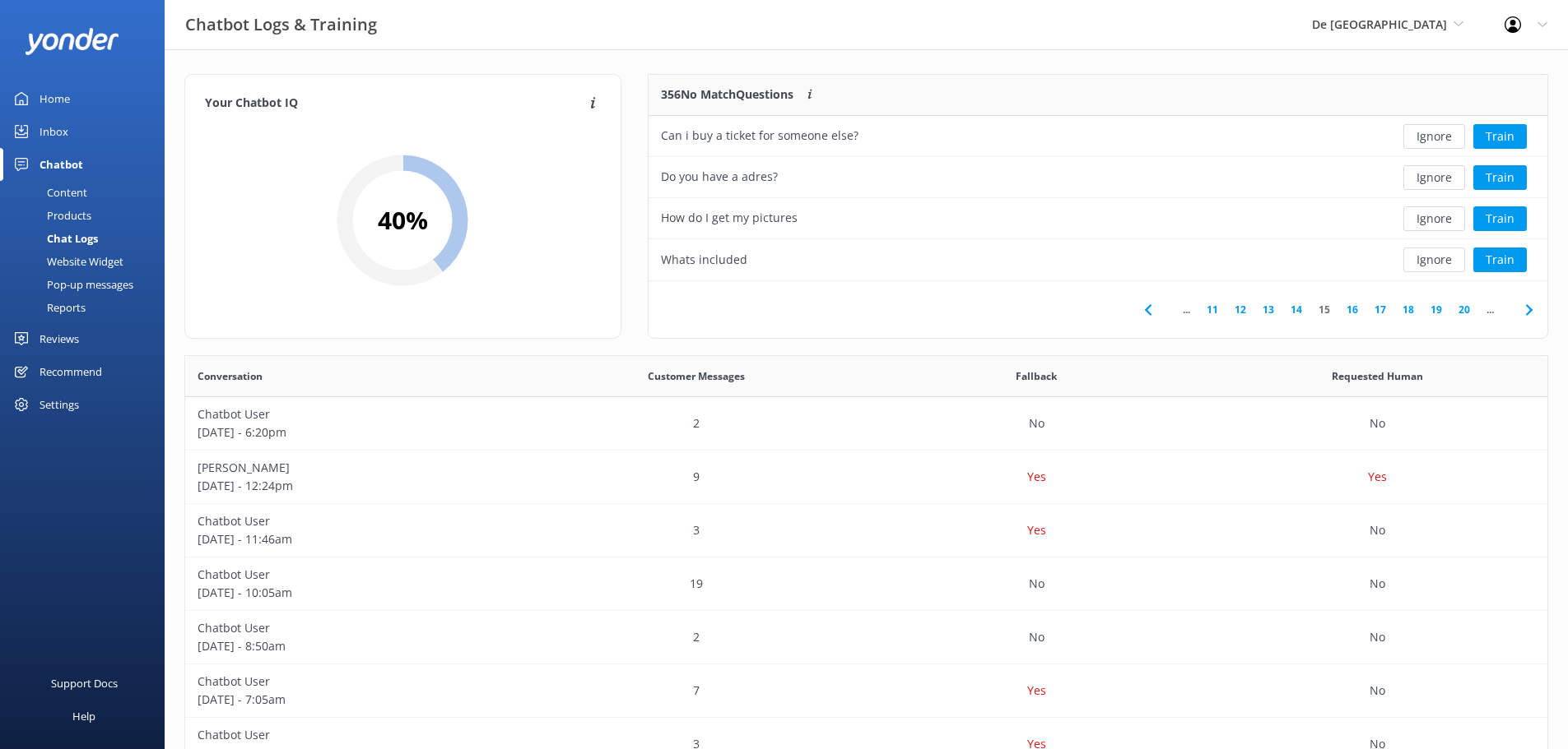
click at [1436, 253] on button "Ignore" at bounding box center [1434, 261] width 62 height 25
click at [1528, 313] on use at bounding box center [1528, 309] width 7 height 11
click at [1433, 134] on button "Ignore" at bounding box center [1434, 137] width 62 height 25
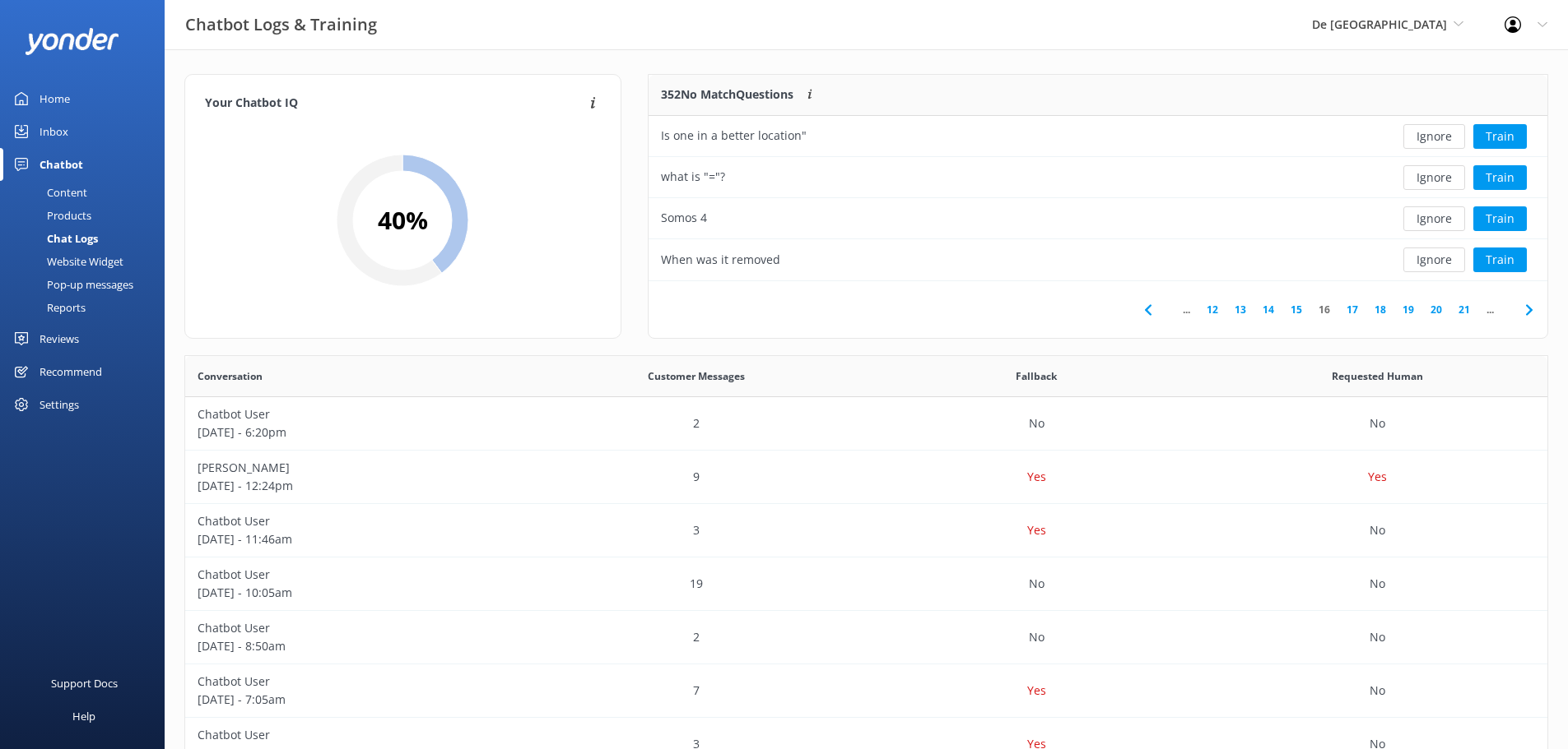
click at [1433, 134] on button "Ignore" at bounding box center [1434, 137] width 62 height 25
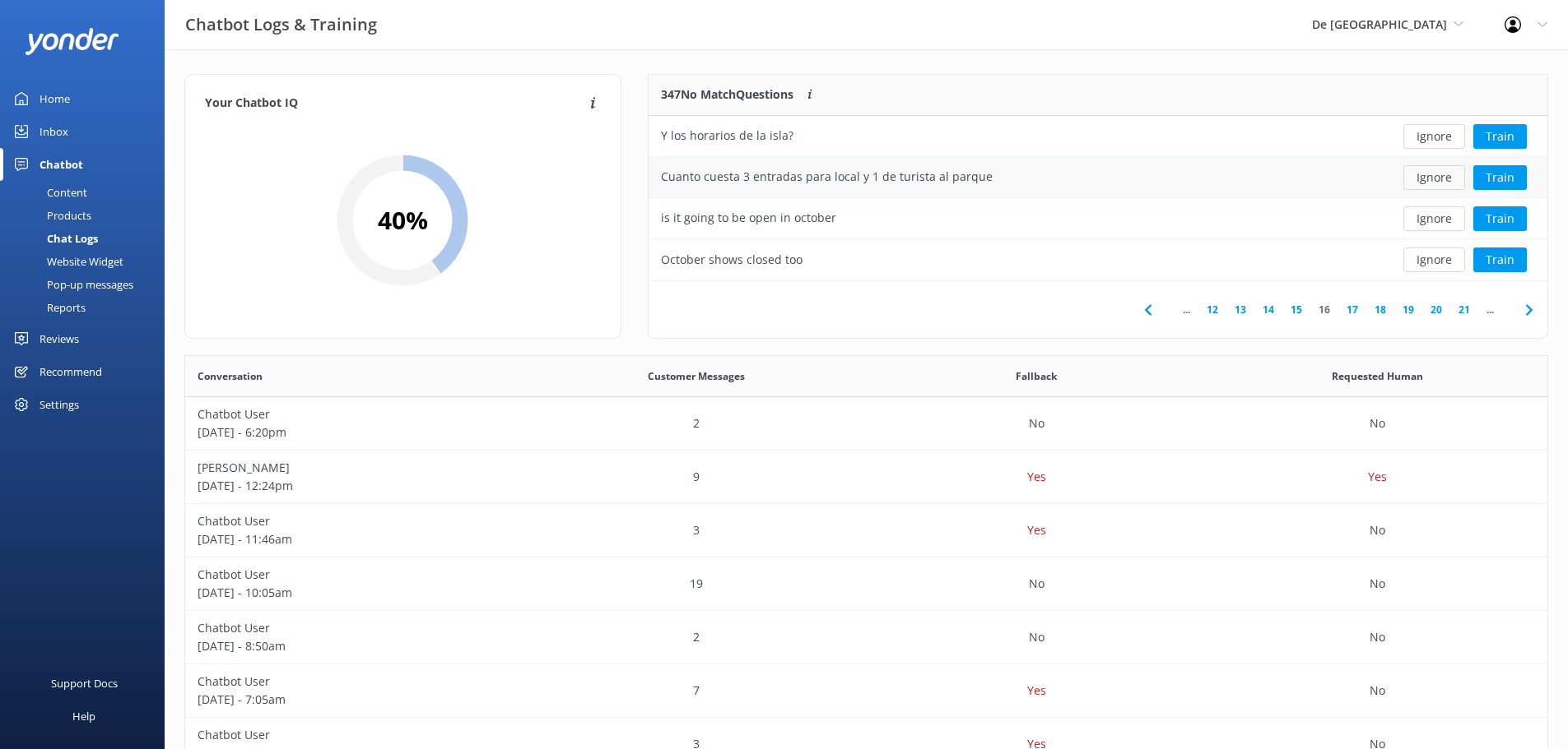
click at [1424, 172] on button "Ignore" at bounding box center [1434, 178] width 62 height 25
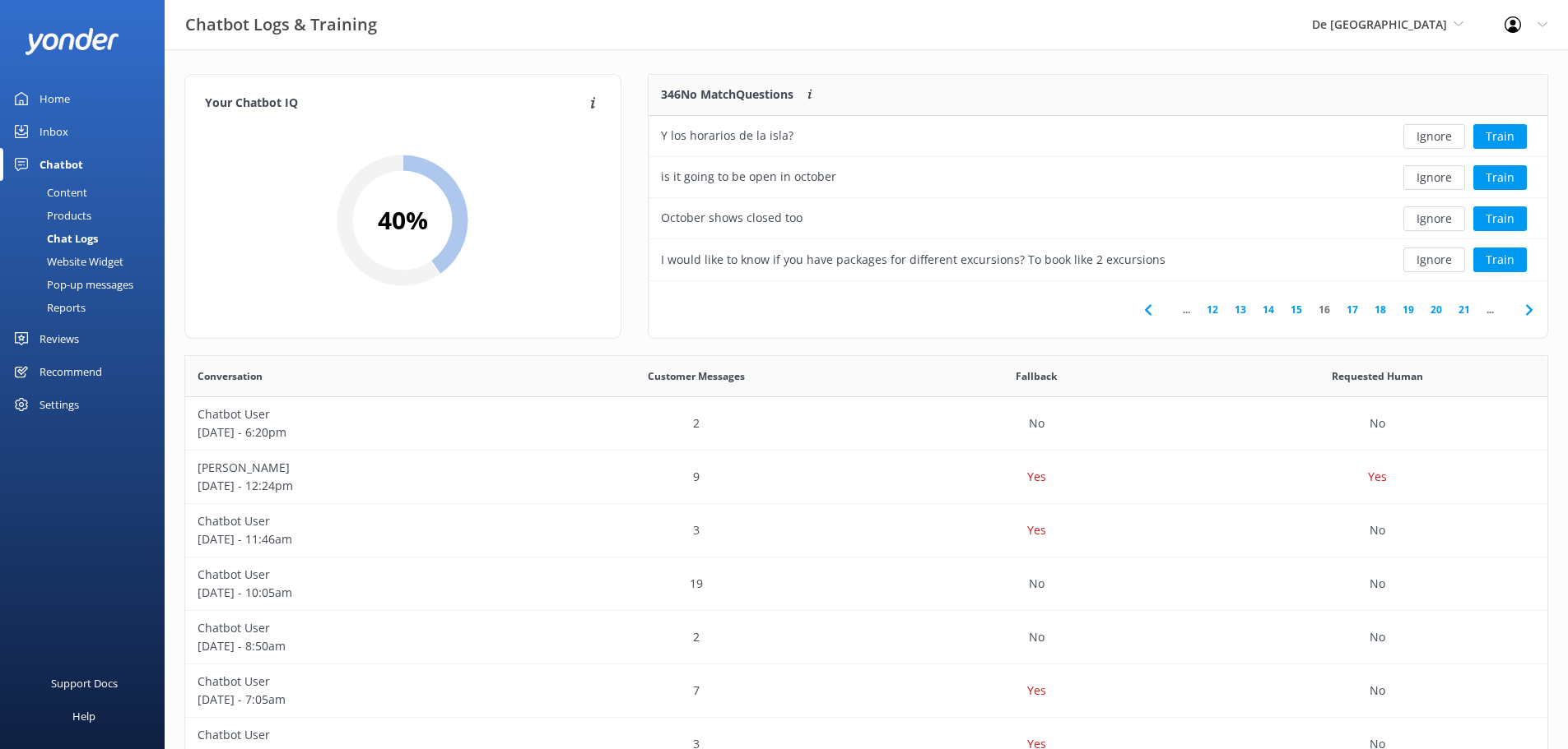
click at [1424, 172] on button "Ignore" at bounding box center [1434, 178] width 62 height 25
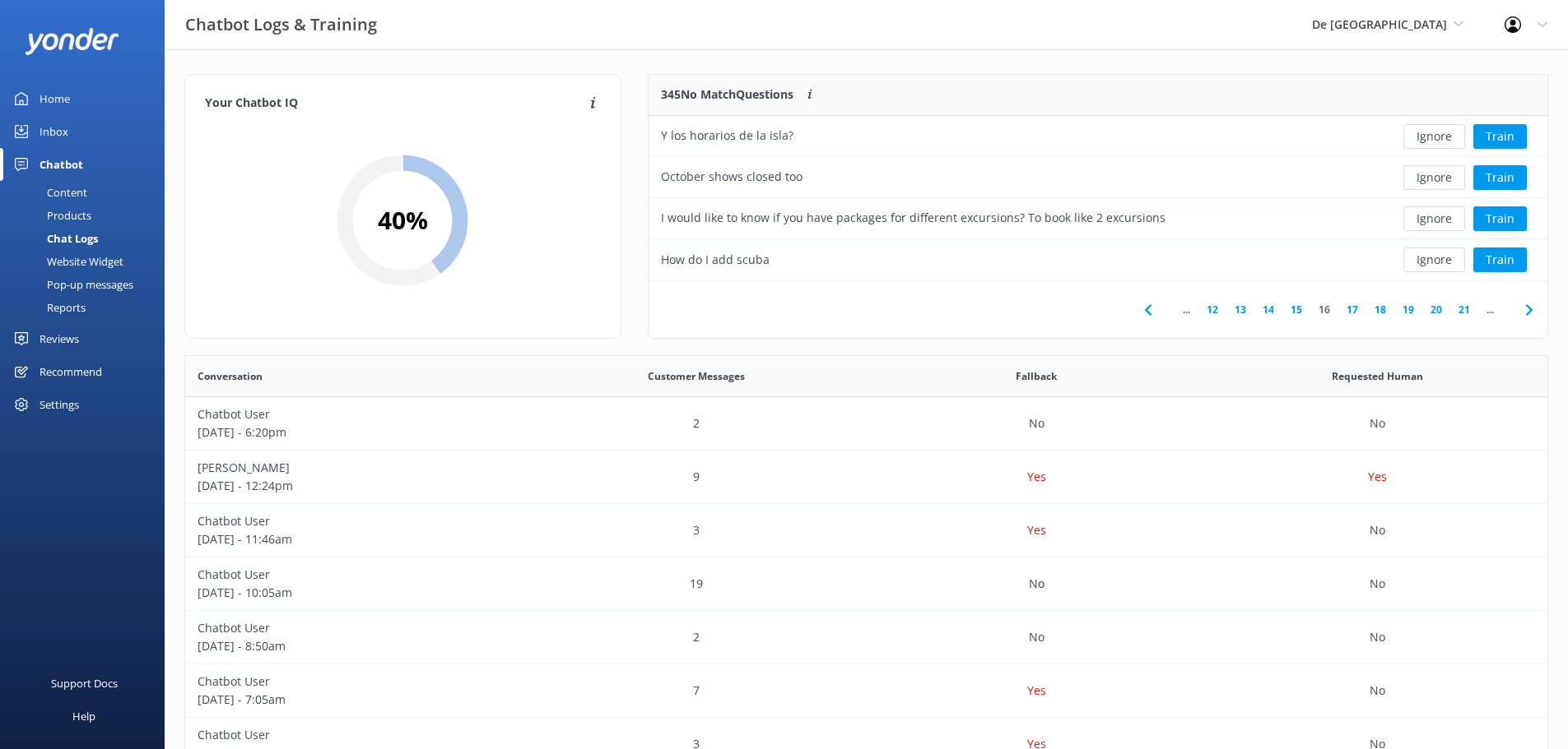
click at [1424, 172] on button "Ignore" at bounding box center [1434, 178] width 62 height 25
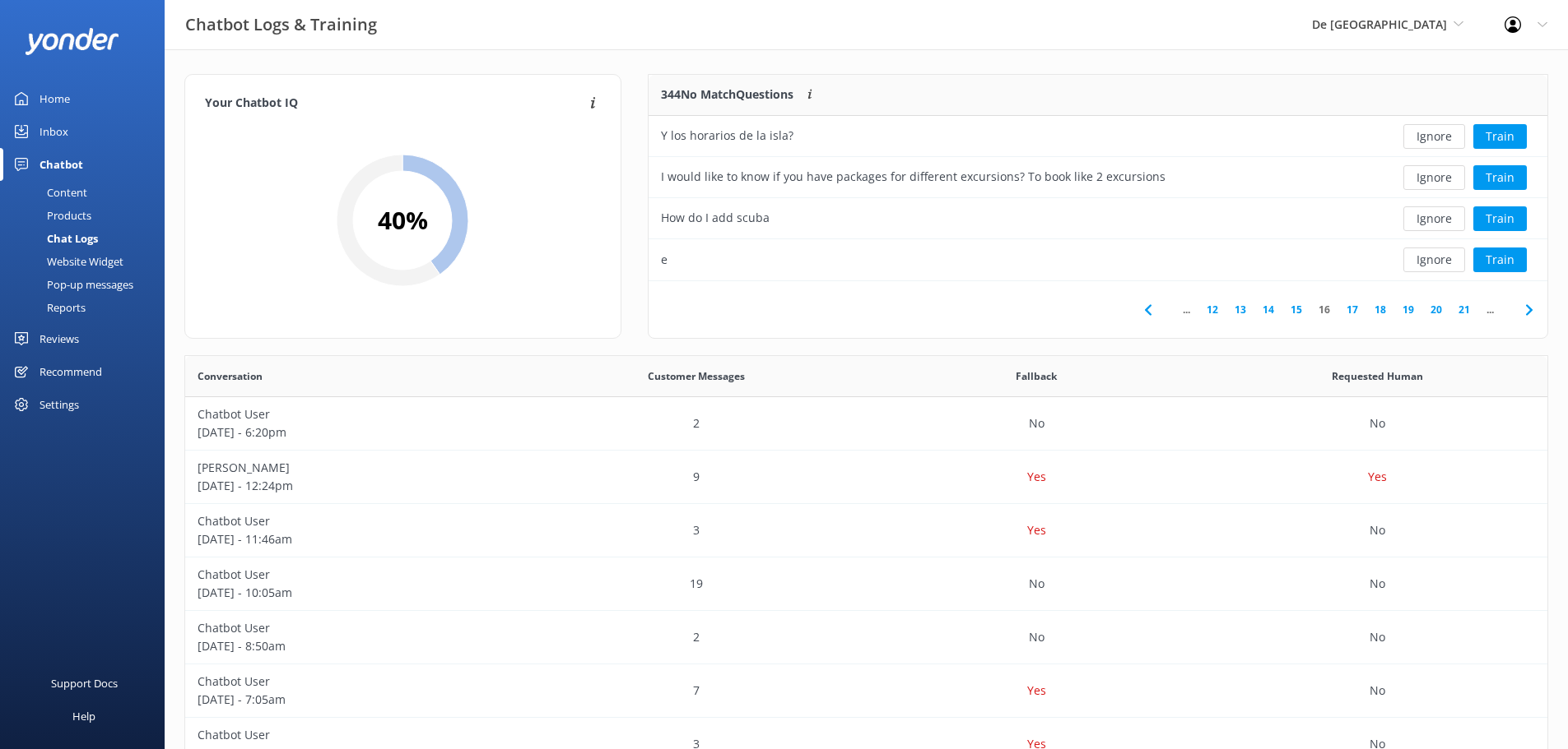
click at [1424, 172] on button "Ignore" at bounding box center [1434, 178] width 62 height 25
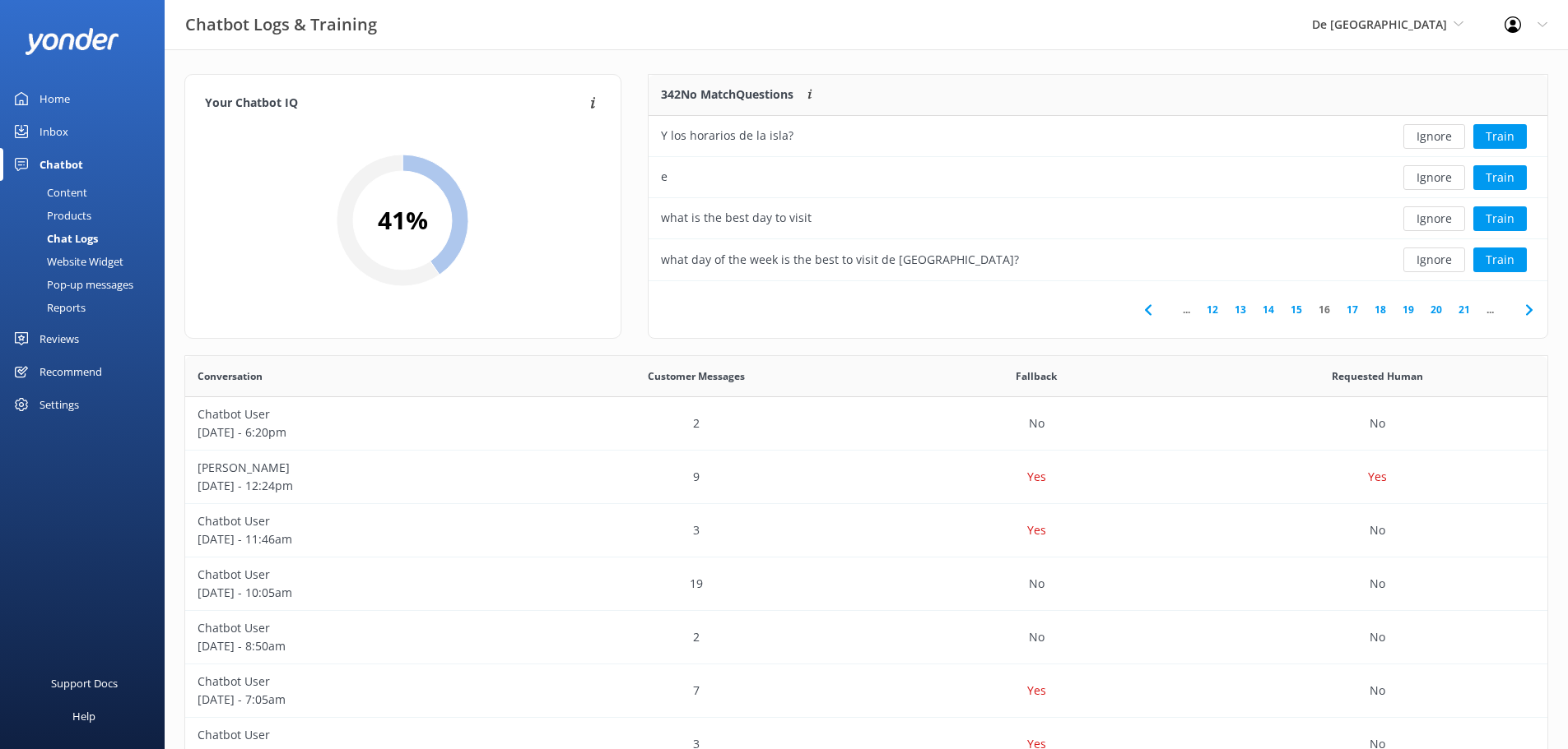
click at [1424, 172] on button "Ignore" at bounding box center [1434, 178] width 62 height 25
click at [1423, 172] on button "Ignore" at bounding box center [1434, 178] width 62 height 25
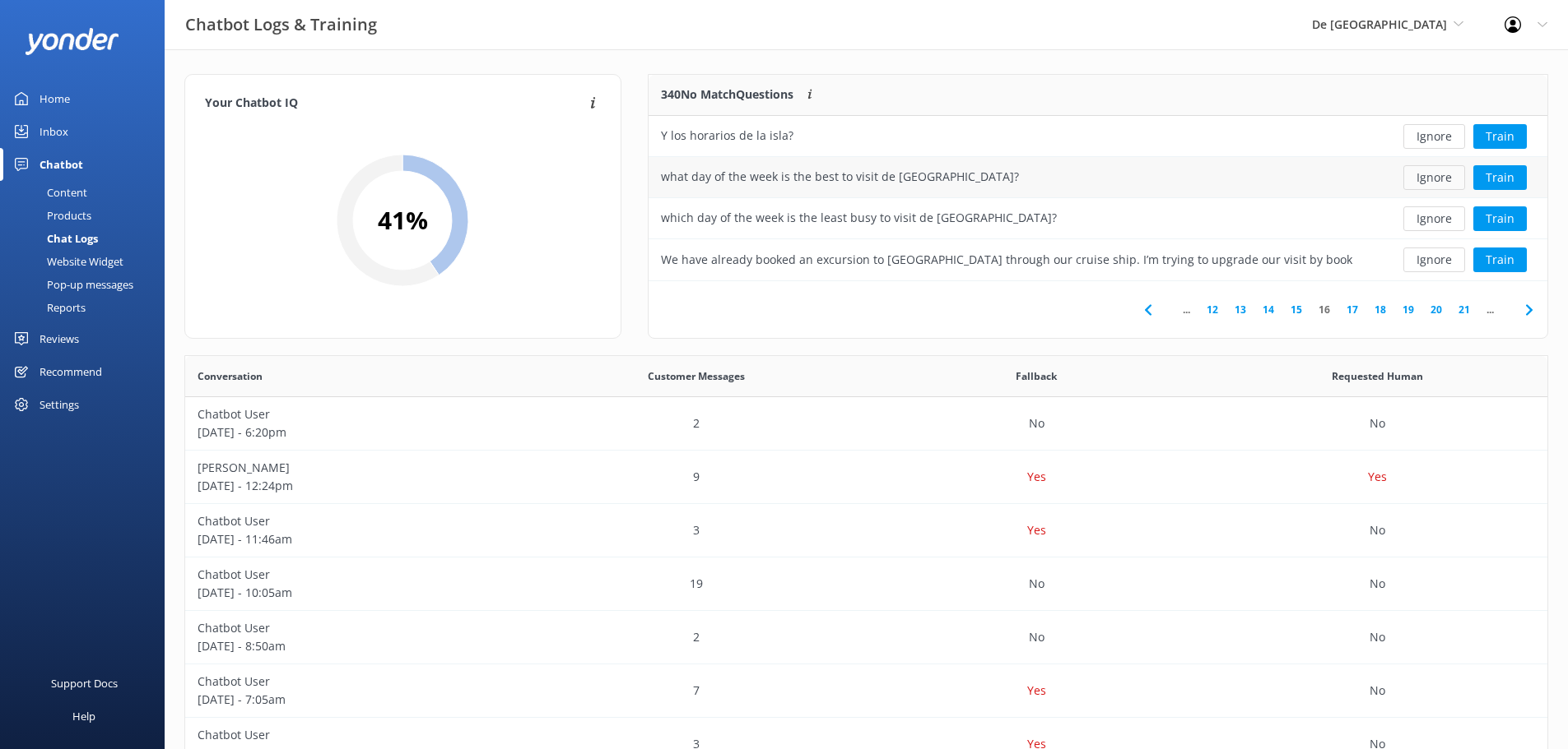
click at [1420, 170] on button "Ignore" at bounding box center [1434, 178] width 62 height 25
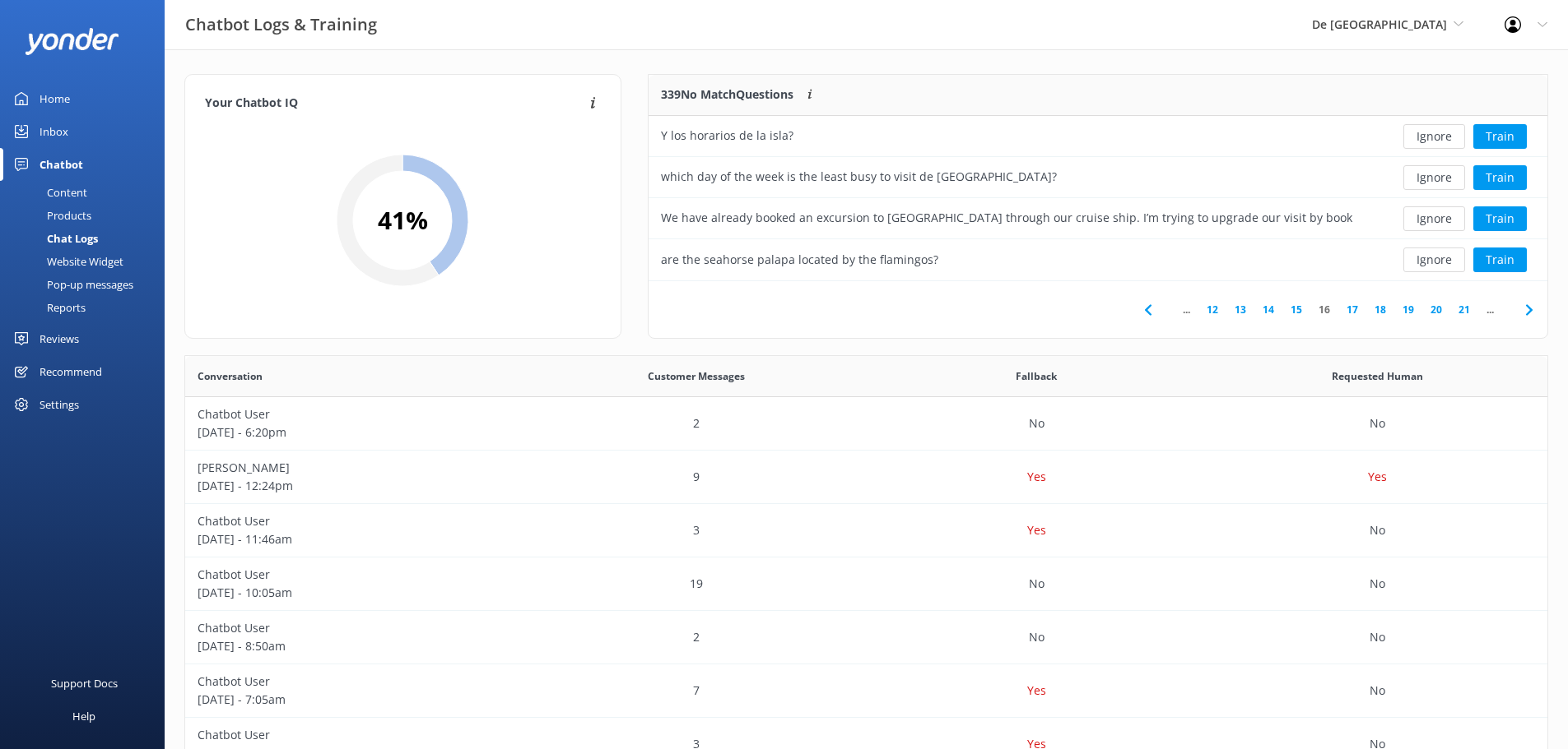
click at [1419, 170] on button "Ignore" at bounding box center [1434, 178] width 62 height 25
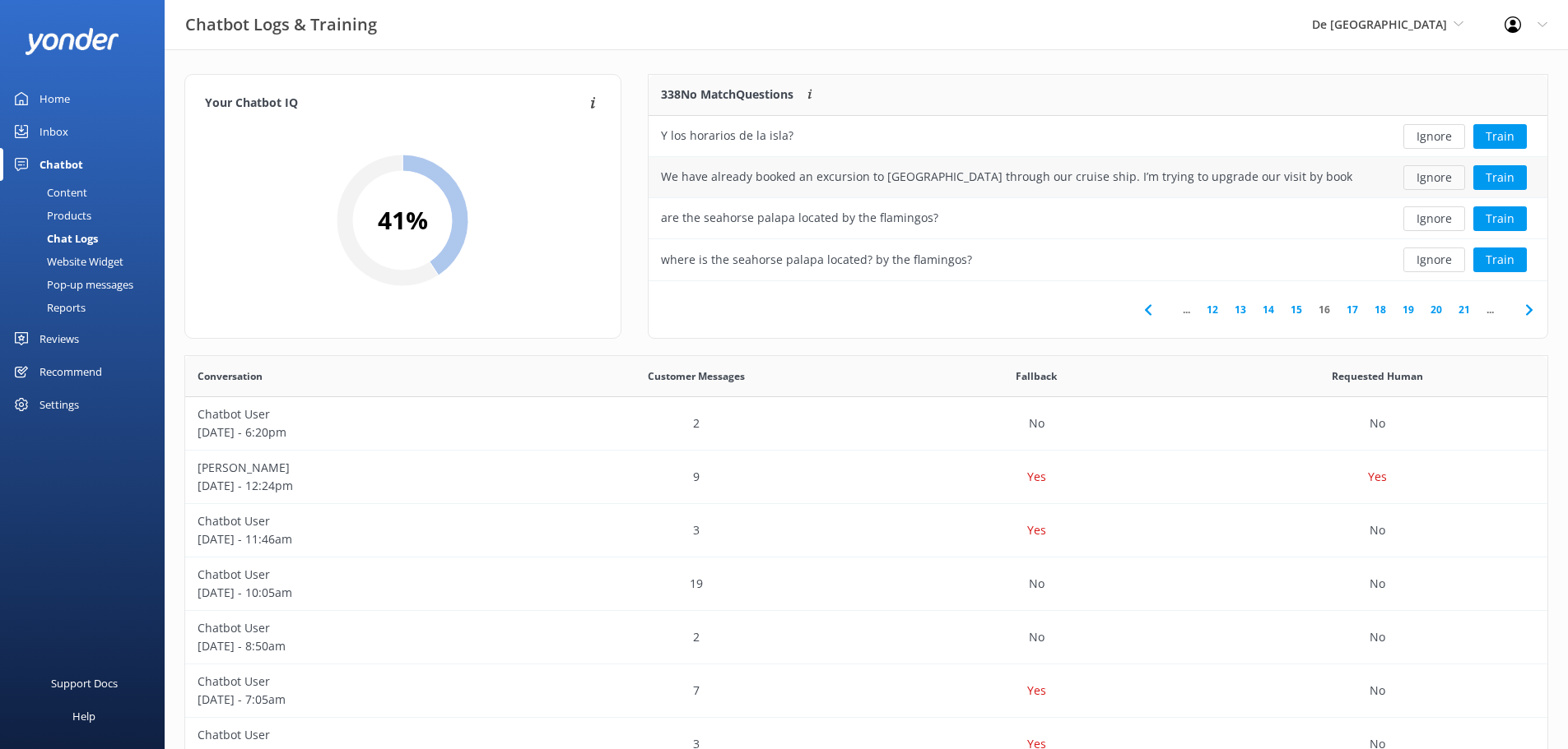
click at [1448, 181] on button "Ignore" at bounding box center [1434, 178] width 62 height 25
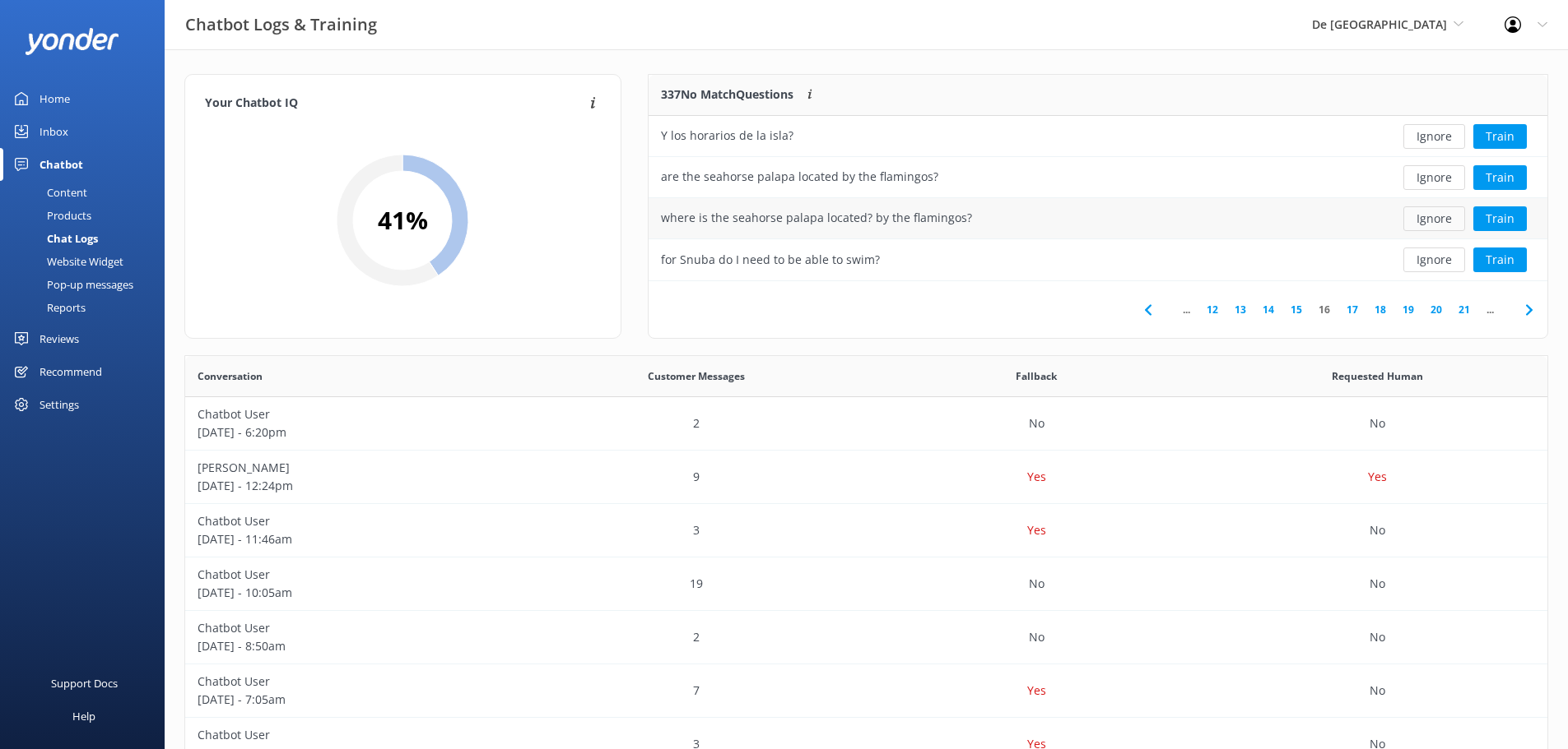
click at [1439, 210] on button "Ignore" at bounding box center [1434, 219] width 62 height 25
click at [1442, 258] on button "Ignore" at bounding box center [1434, 261] width 62 height 25
click at [1443, 258] on button "Ignore" at bounding box center [1434, 261] width 62 height 25
click at [1444, 258] on button "Ignore" at bounding box center [1434, 261] width 62 height 25
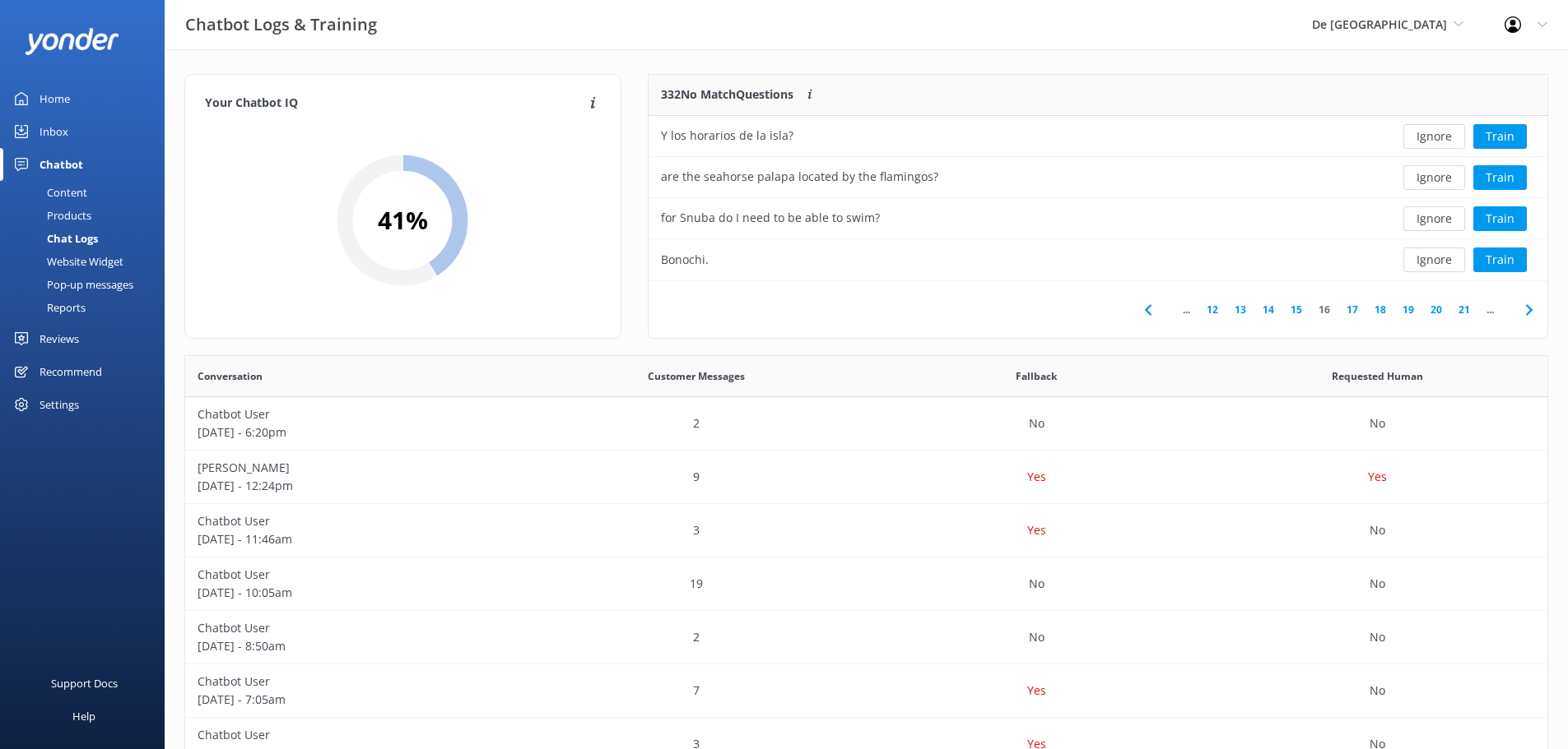
click at [1444, 258] on button "Ignore" at bounding box center [1434, 261] width 62 height 25
click at [1445, 258] on button "Ignore" at bounding box center [1434, 261] width 62 height 25
click at [1448, 258] on button "Ignore" at bounding box center [1434, 261] width 62 height 25
click at [1449, 257] on button "Ignore" at bounding box center [1434, 261] width 62 height 25
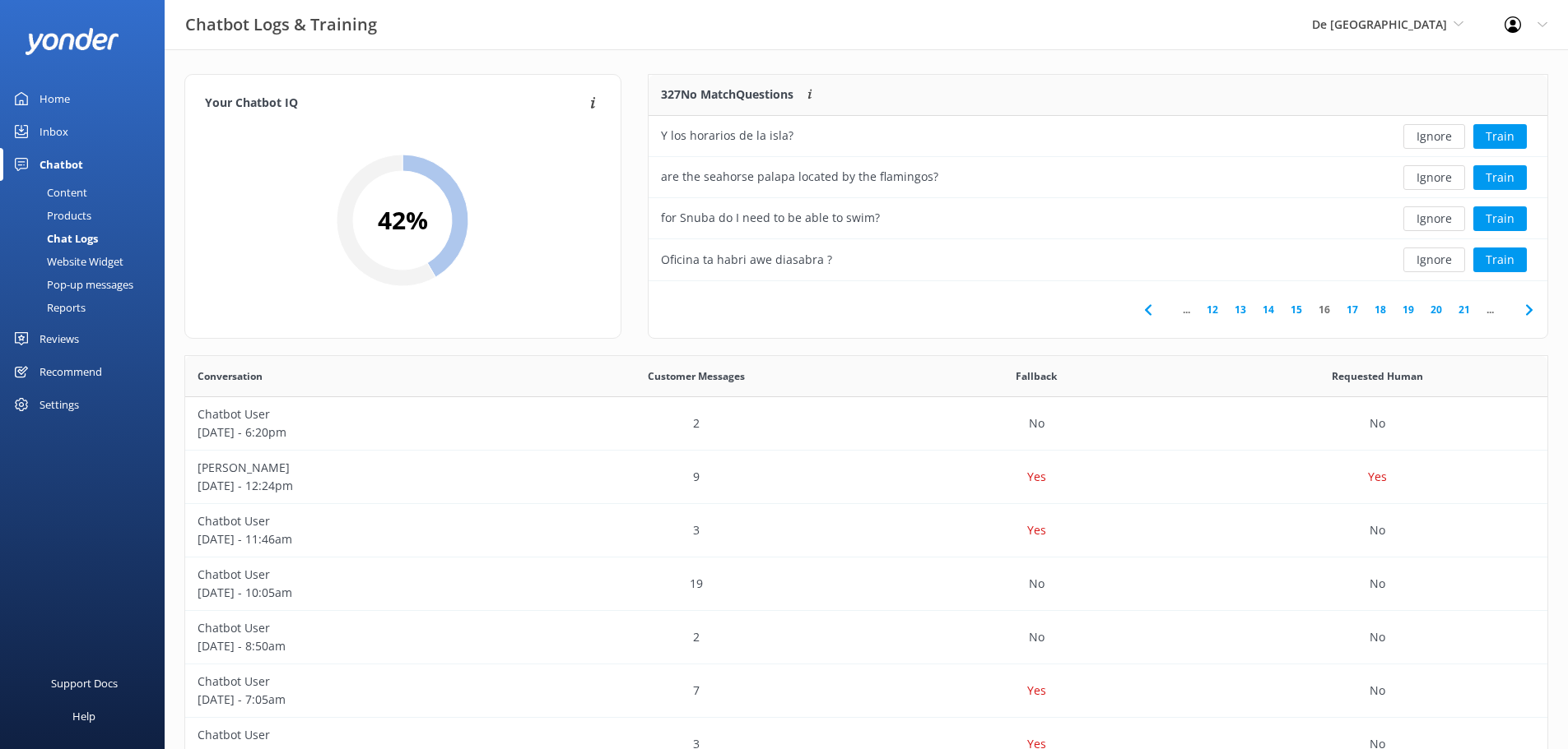
click at [1449, 257] on button "Ignore" at bounding box center [1434, 261] width 62 height 25
click at [1450, 257] on button "Ignore" at bounding box center [1434, 261] width 62 height 25
click at [1531, 302] on icon at bounding box center [1529, 311] width 20 height 20
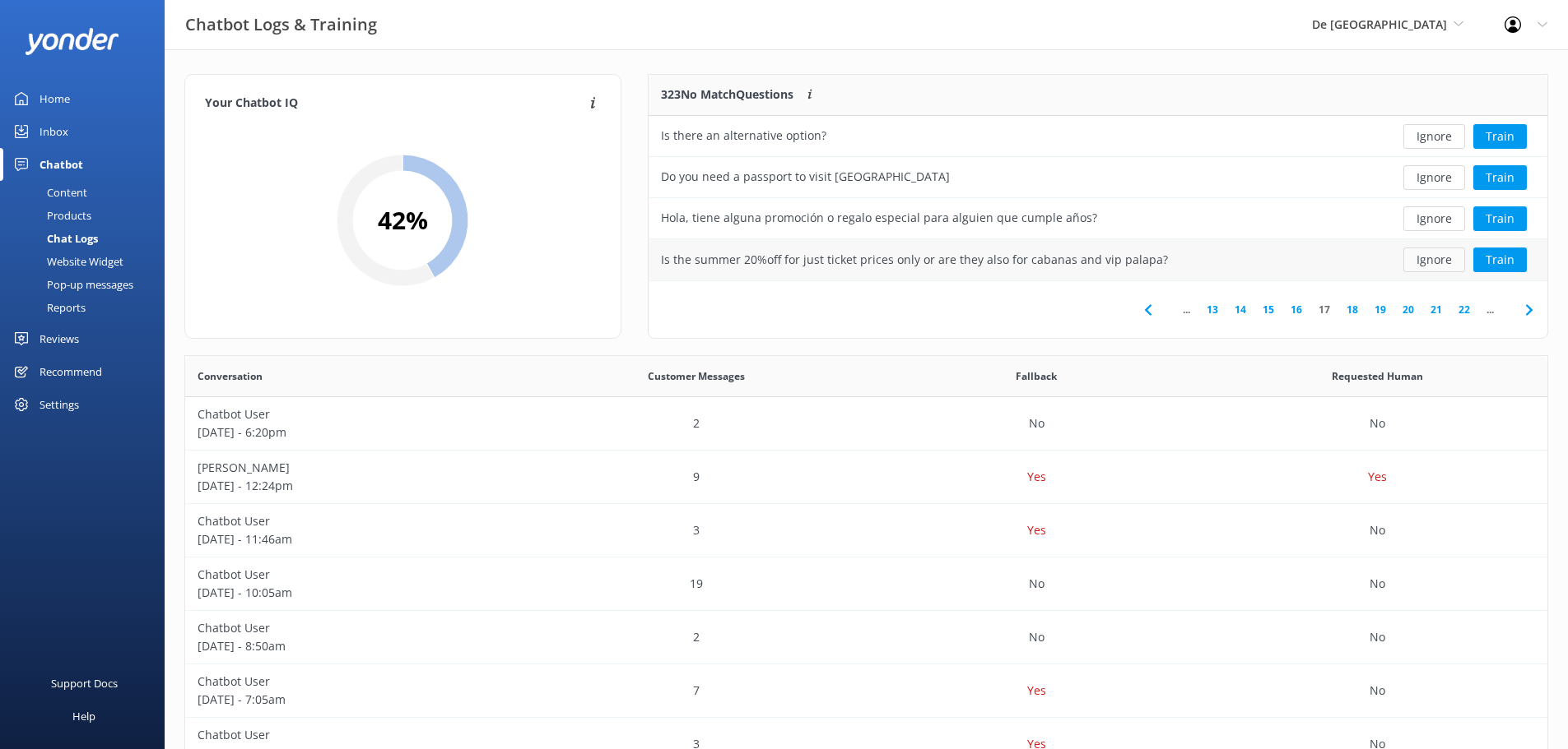
click at [1433, 266] on button "Ignore" at bounding box center [1434, 261] width 62 height 25
click at [1429, 262] on button "Ignore" at bounding box center [1434, 261] width 62 height 25
click at [1521, 306] on icon at bounding box center [1529, 311] width 20 height 20
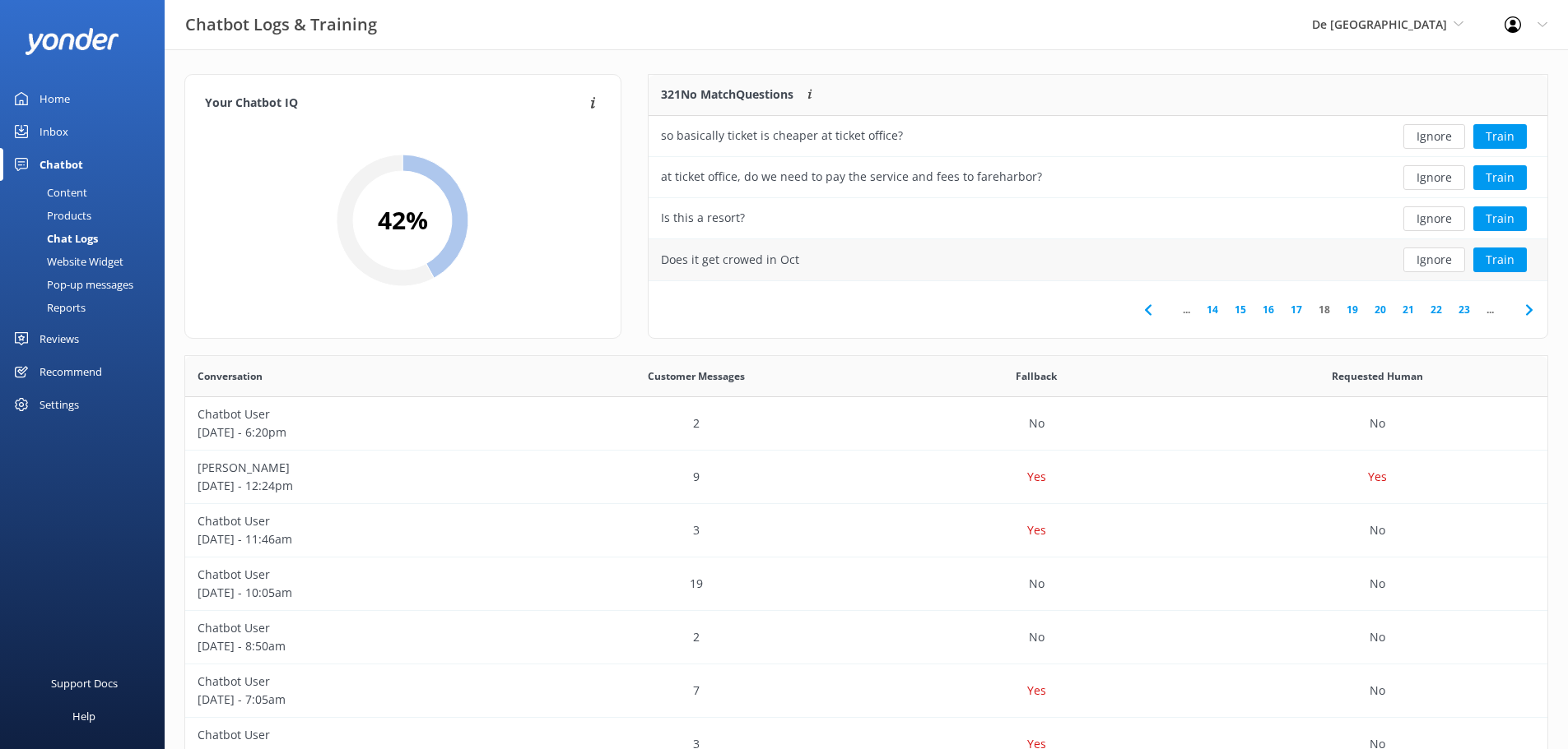
click at [1417, 247] on div "Ignore Train" at bounding box center [1455, 260] width 183 height 41
click at [1434, 263] on button "Ignore" at bounding box center [1434, 261] width 62 height 25
click at [1412, 261] on button "Ignore" at bounding box center [1434, 261] width 62 height 25
click at [1439, 259] on button "Ignore" at bounding box center [1434, 261] width 62 height 25
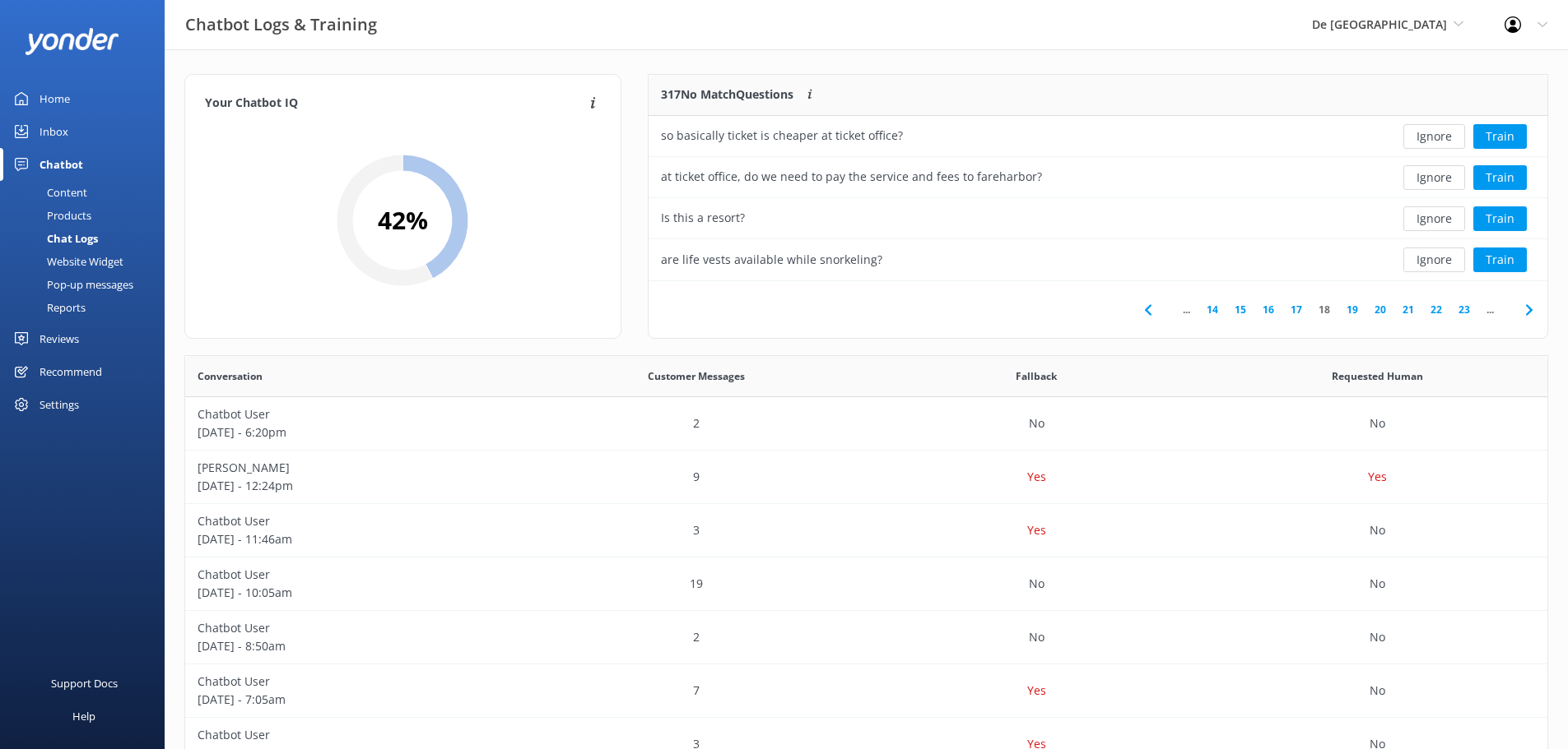
click at [1526, 310] on icon at bounding box center [1529, 311] width 20 height 20
click at [1447, 261] on button "Ignore" at bounding box center [1434, 261] width 62 height 25
click at [1448, 261] on button "Ignore" at bounding box center [1434, 261] width 62 height 25
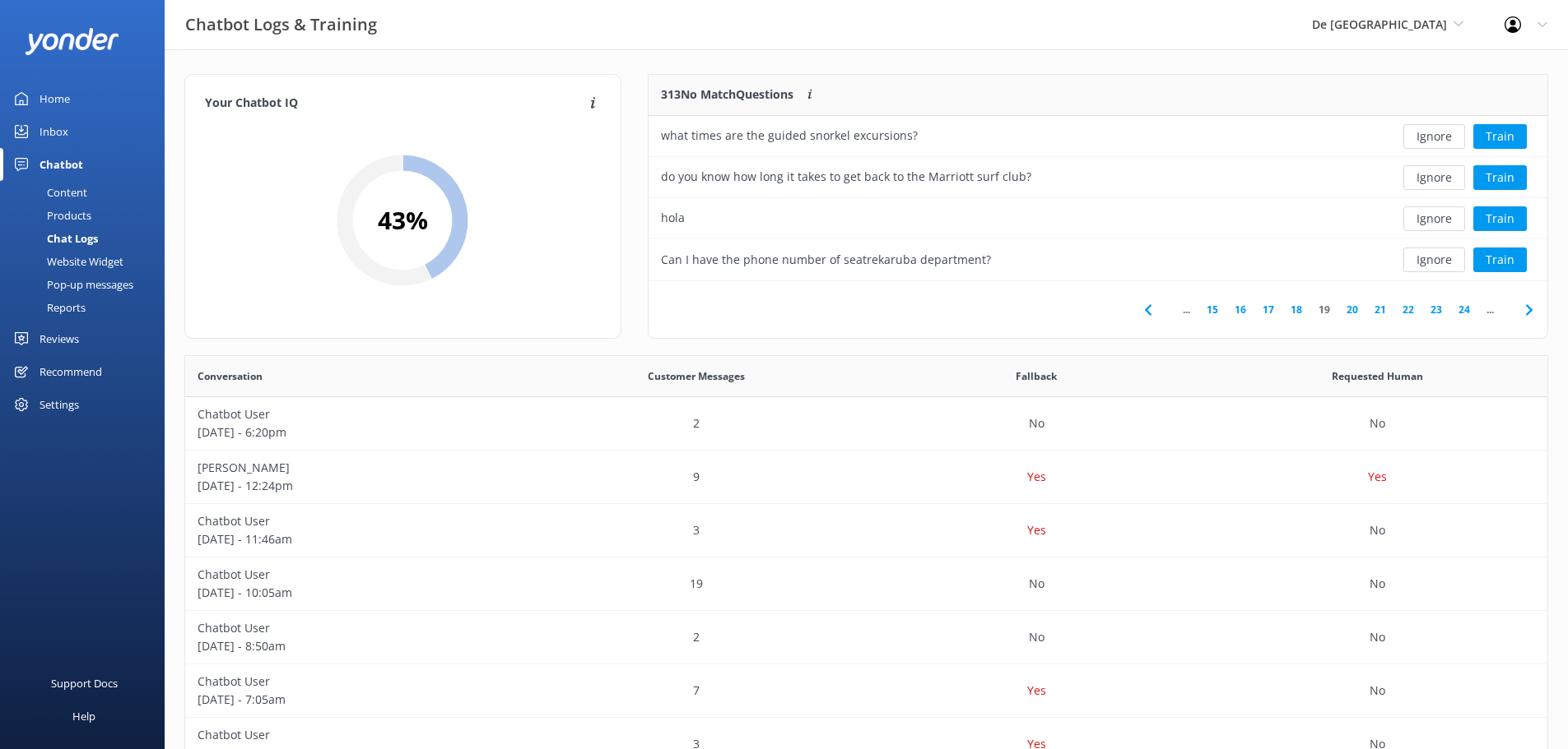
click at [1448, 261] on button "Ignore" at bounding box center [1434, 261] width 62 height 25
click at [1430, 222] on button "Ignore" at bounding box center [1434, 219] width 62 height 25
click at [1445, 186] on button "Ignore" at bounding box center [1434, 178] width 62 height 25
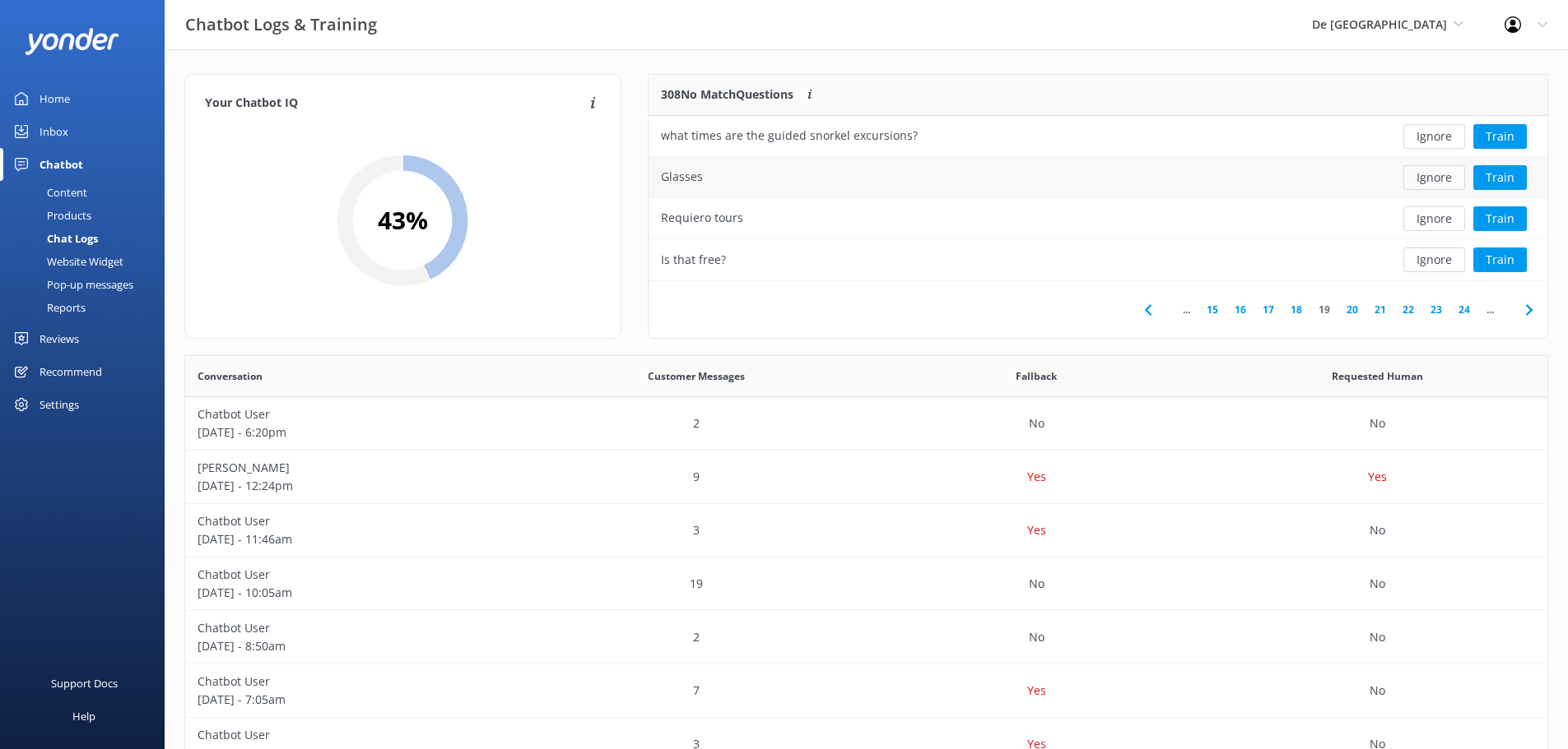
click at [1435, 176] on button "Ignore" at bounding box center [1434, 178] width 62 height 25
click at [1435, 144] on button "Ignore" at bounding box center [1434, 137] width 62 height 25
click at [1431, 143] on button "Ignore" at bounding box center [1434, 137] width 62 height 25
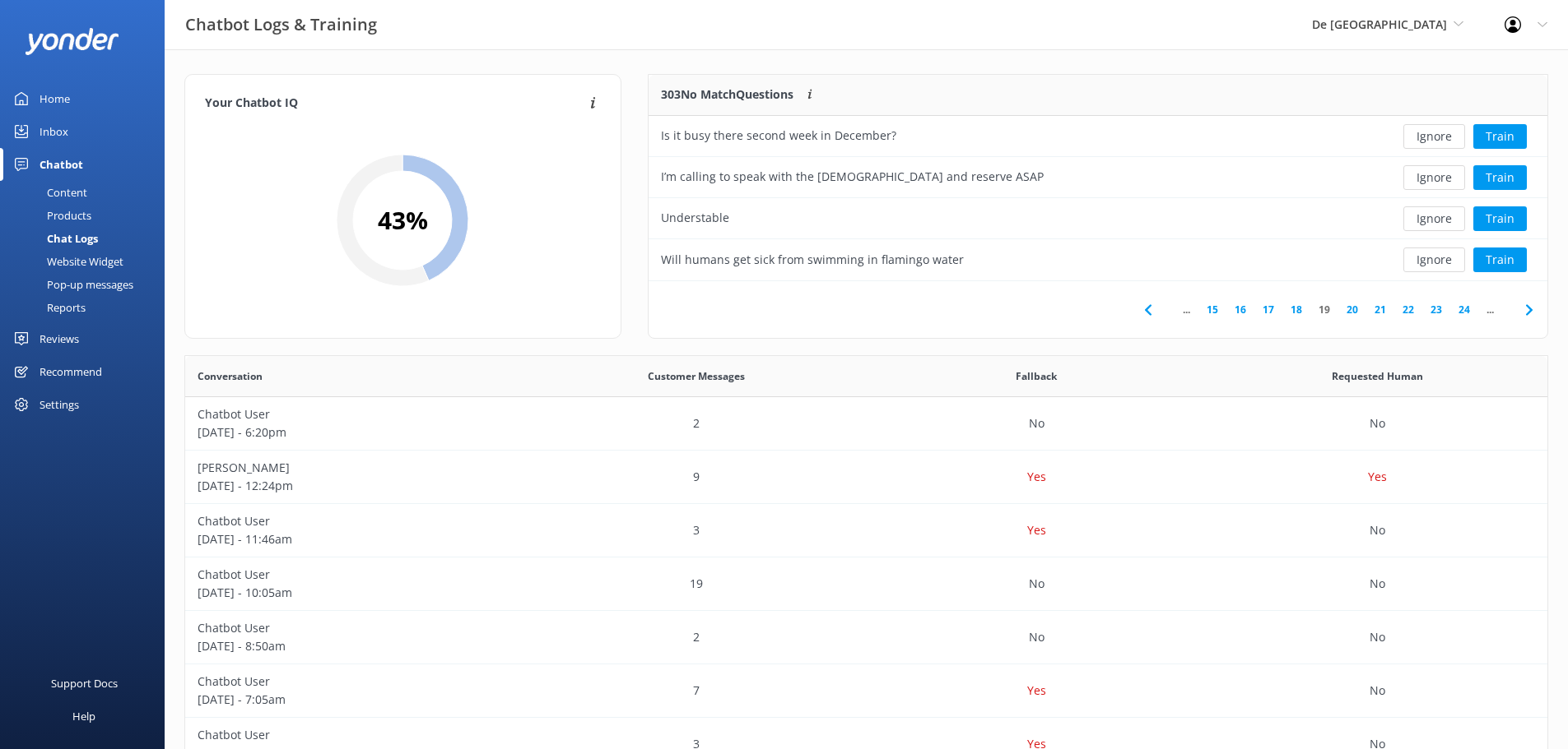
click at [1431, 143] on button "Ignore" at bounding box center [1434, 137] width 62 height 25
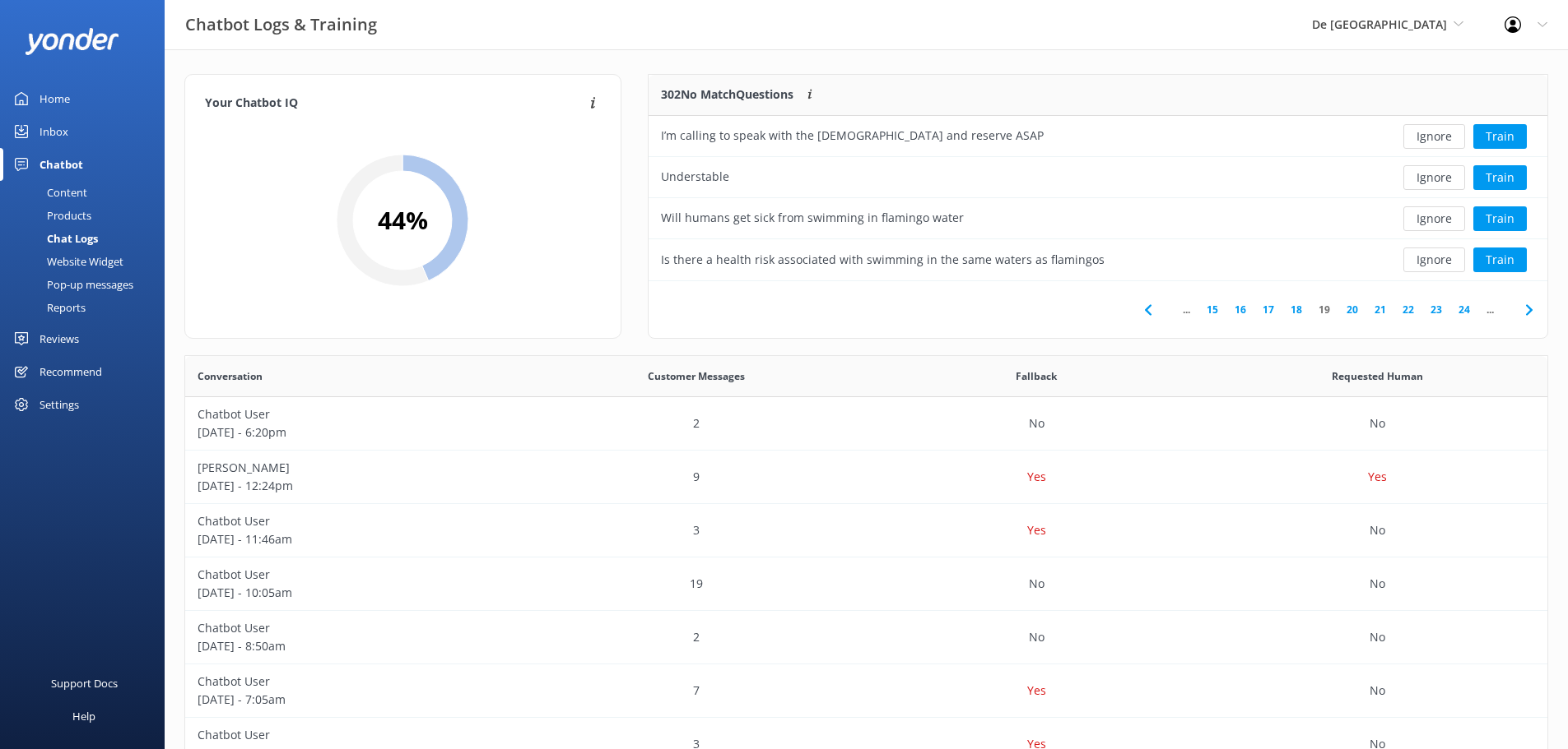
click at [1431, 143] on button "Ignore" at bounding box center [1434, 137] width 62 height 25
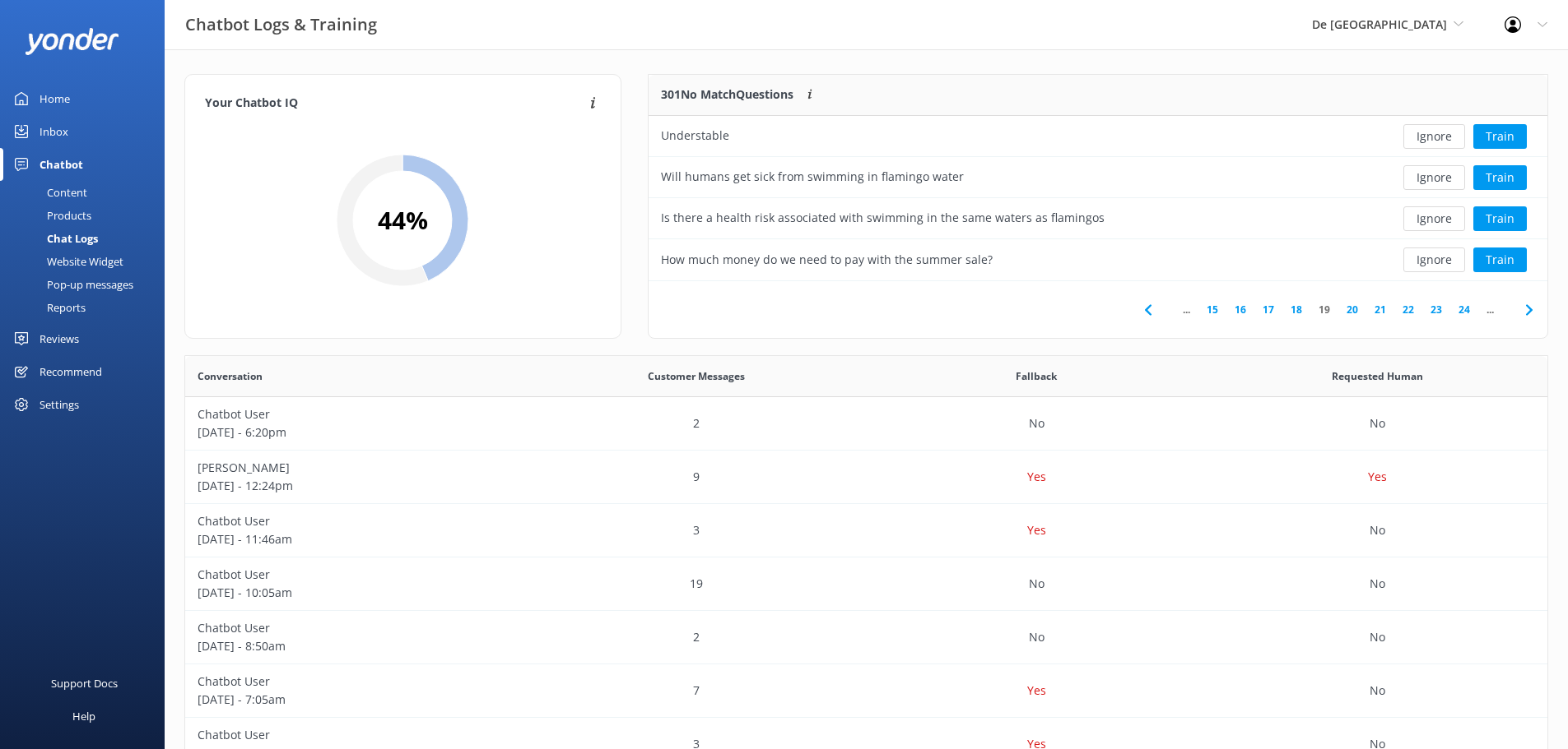
click at [1431, 143] on button "Ignore" at bounding box center [1434, 137] width 62 height 25
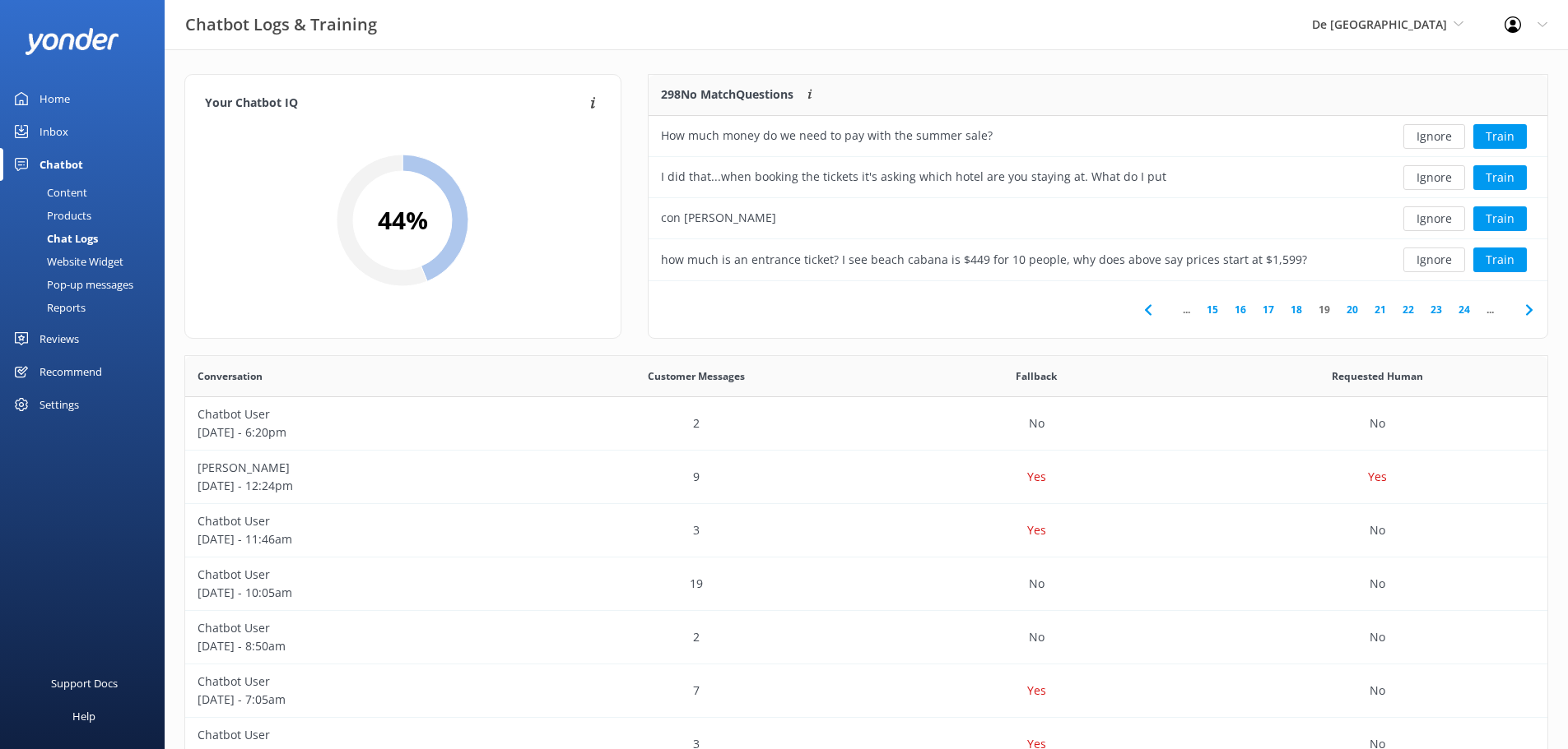
click at [1431, 143] on button "Ignore" at bounding box center [1434, 137] width 62 height 25
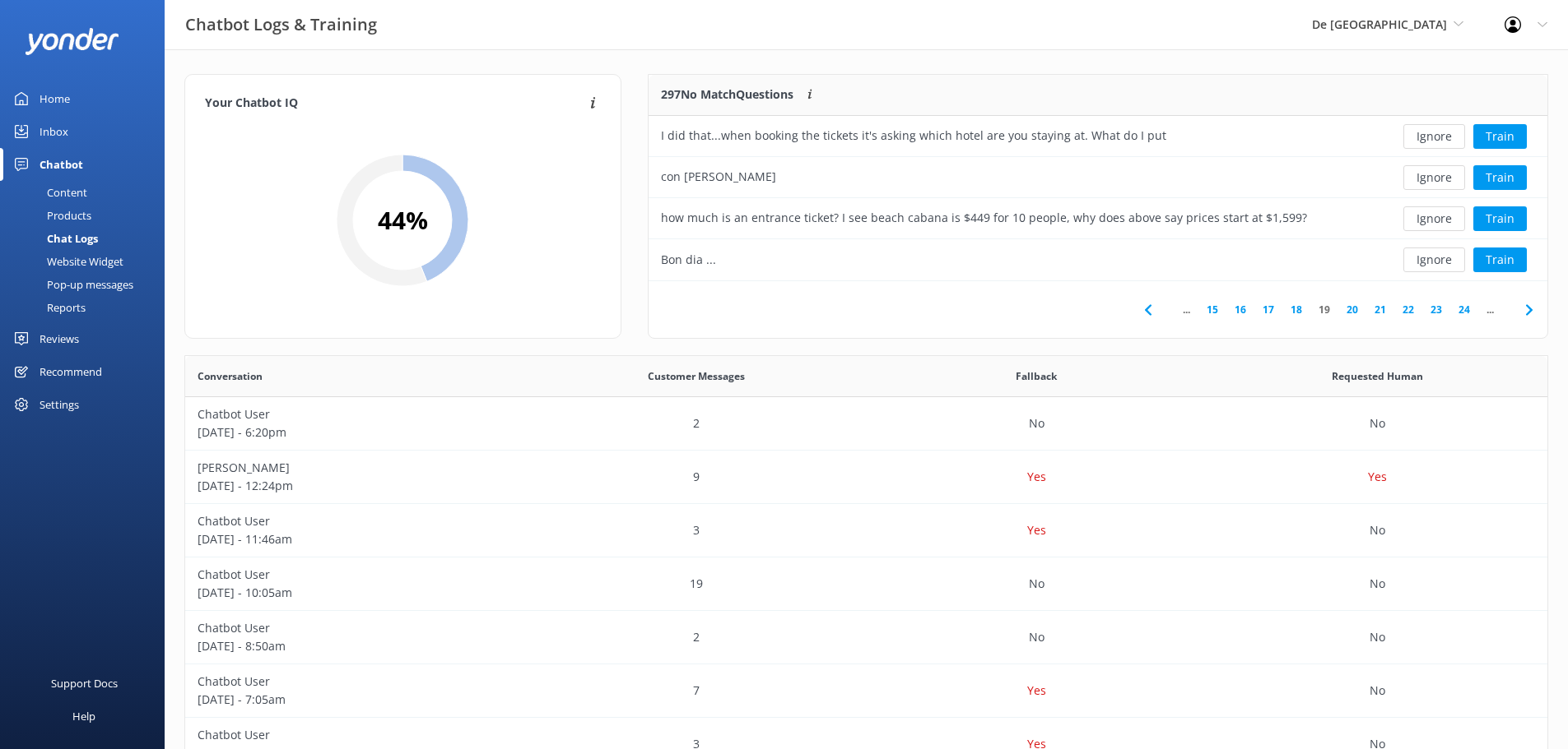
click at [1431, 143] on button "Ignore" at bounding box center [1434, 137] width 62 height 25
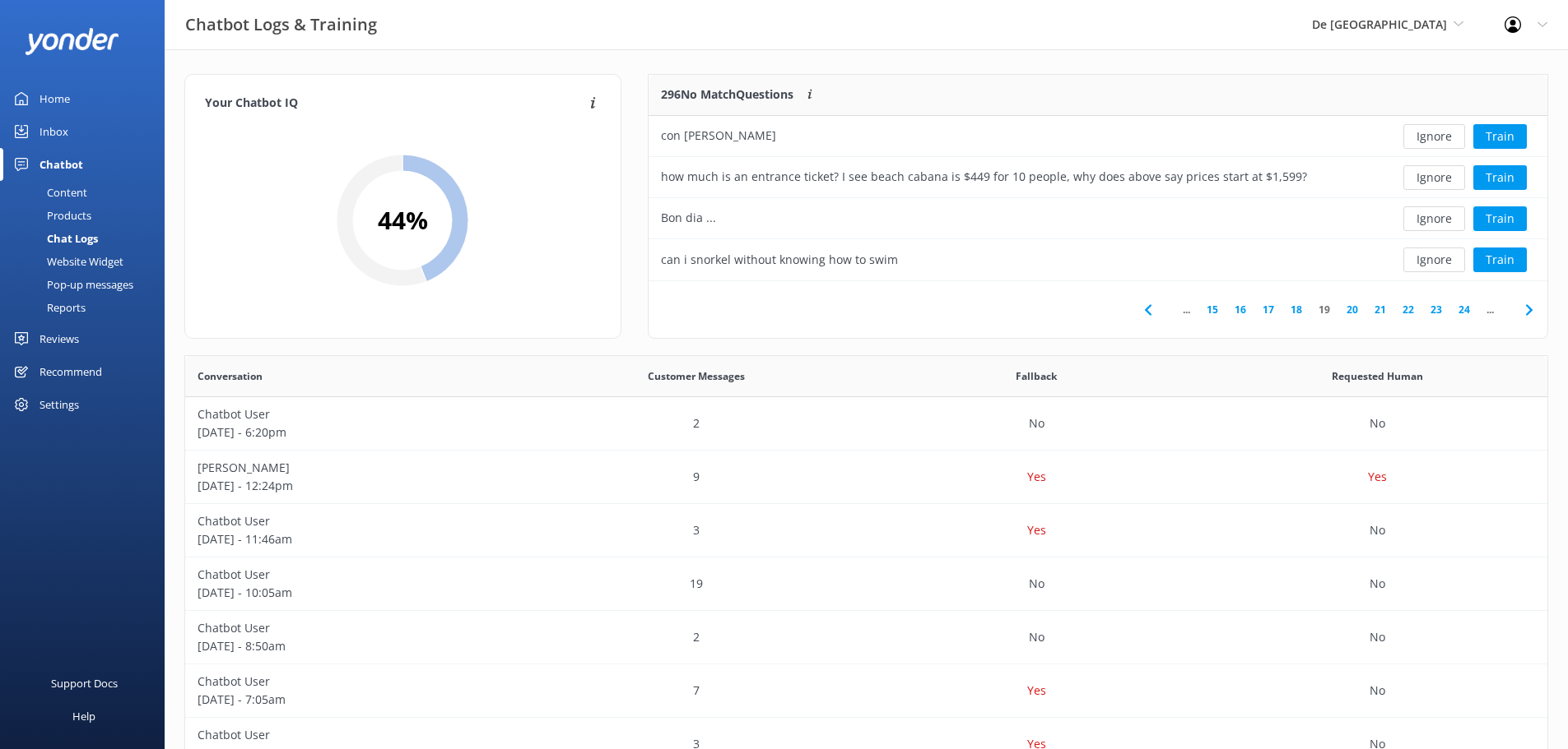
click at [1431, 143] on button "Ignore" at bounding box center [1434, 137] width 62 height 25
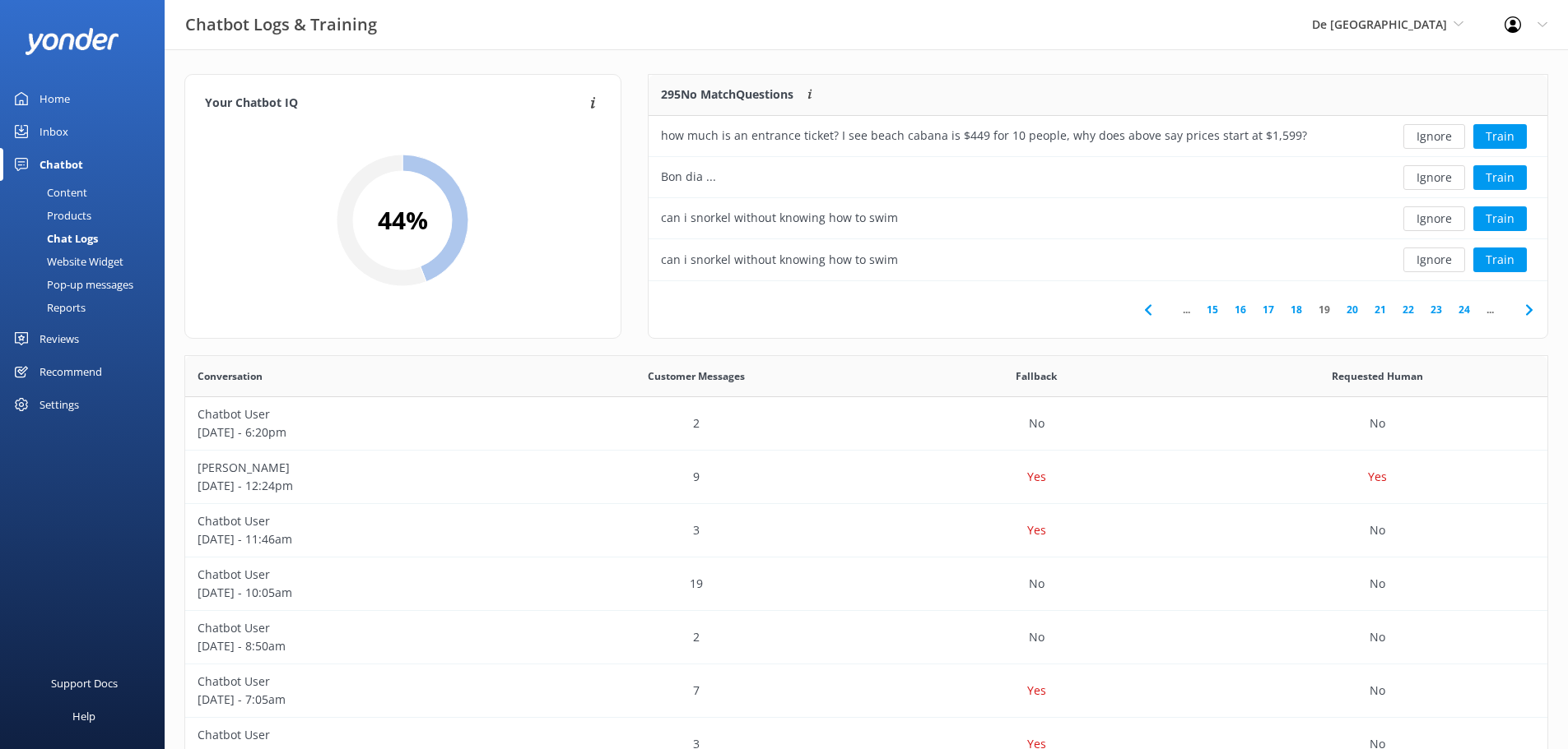
click at [1431, 143] on button "Ignore" at bounding box center [1434, 137] width 62 height 25
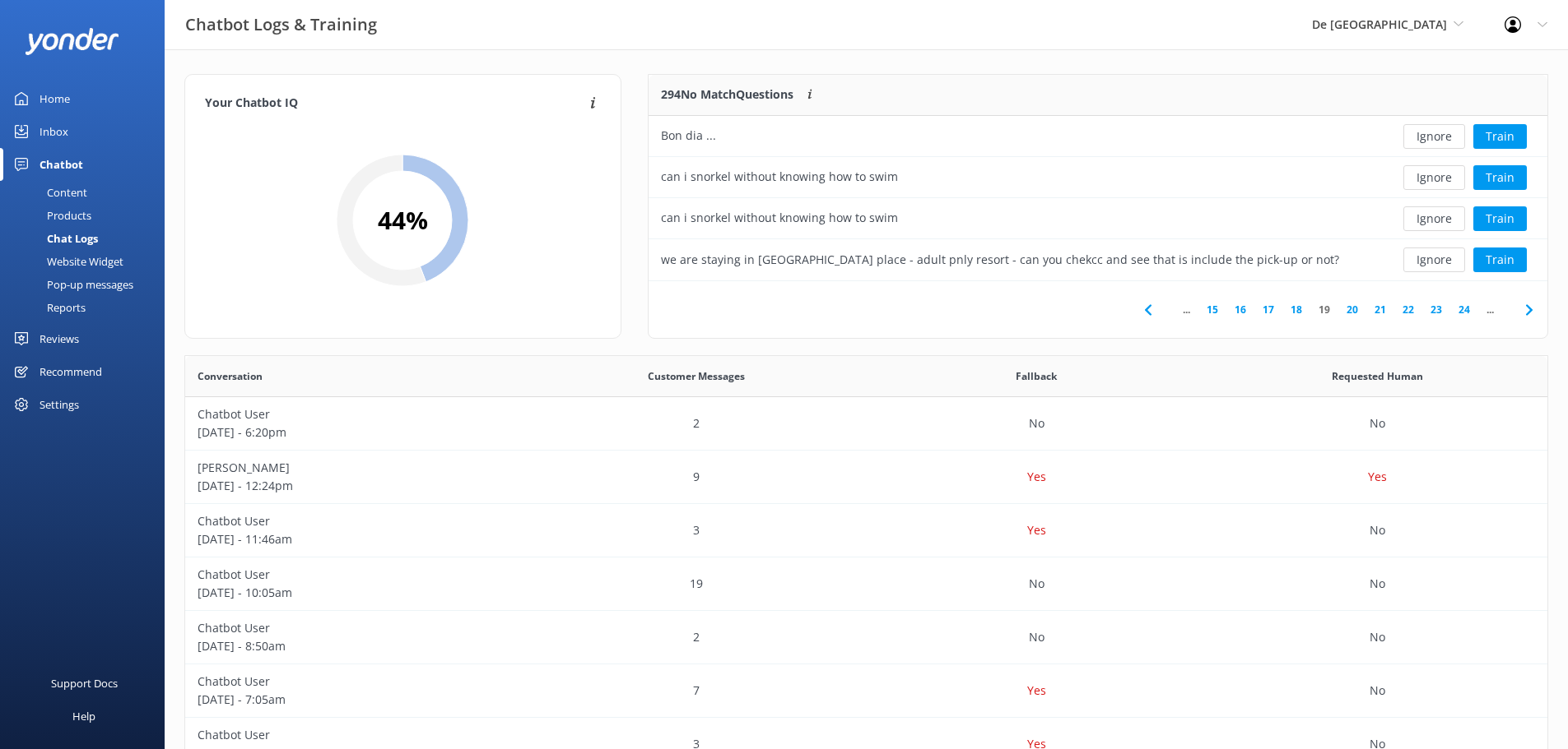
click at [1431, 143] on button "Ignore" at bounding box center [1434, 137] width 62 height 25
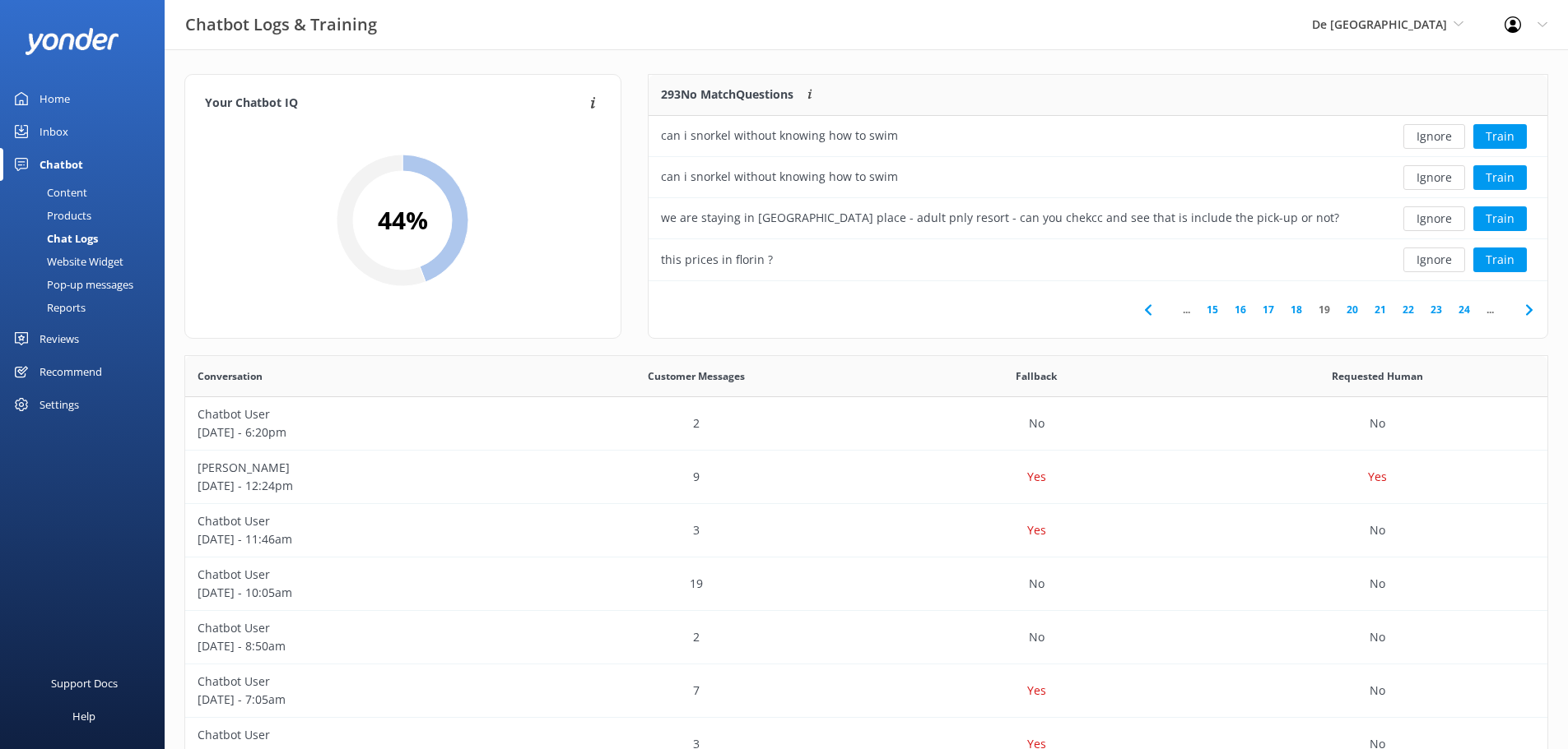
click at [1431, 143] on button "Ignore" at bounding box center [1434, 137] width 62 height 25
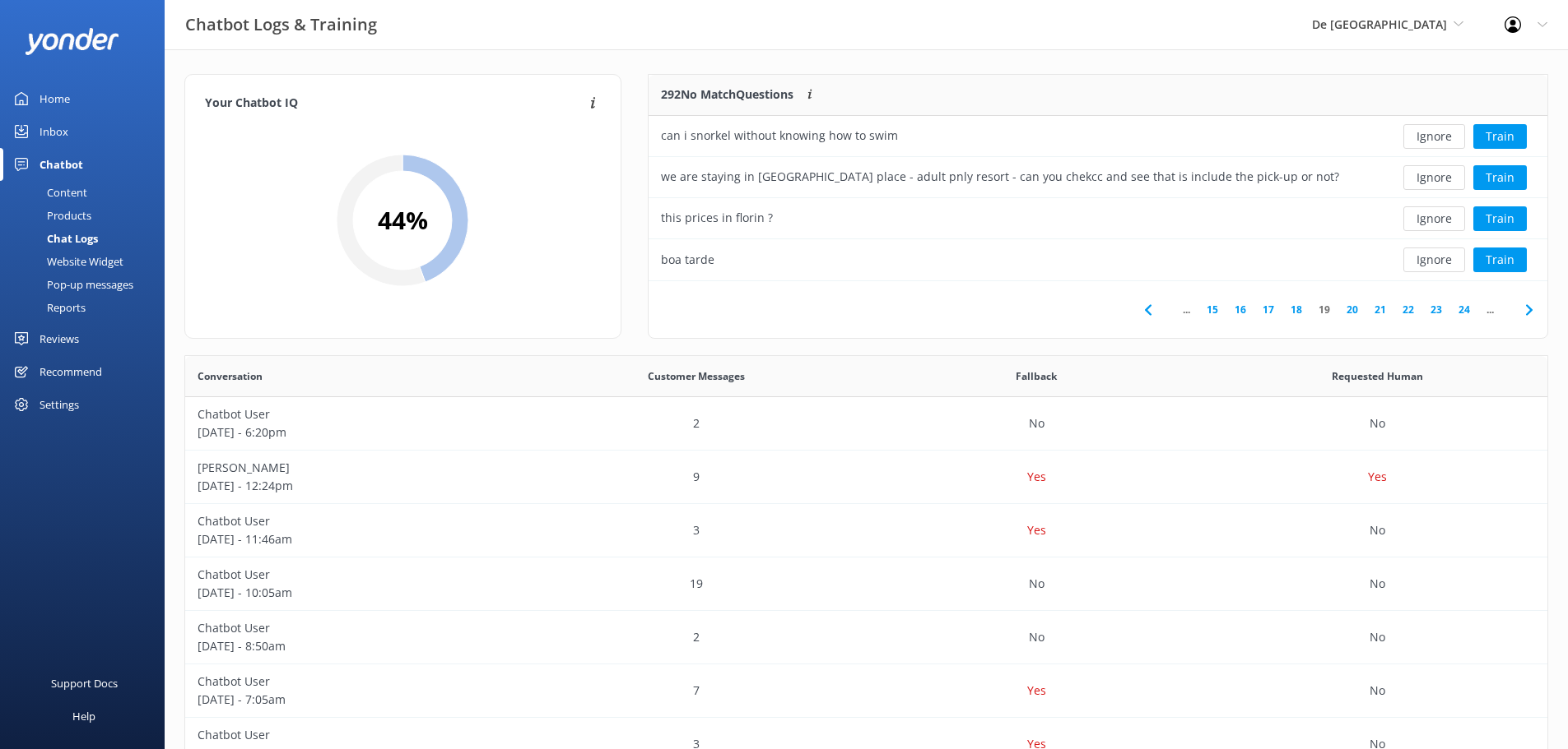
click at [1431, 143] on button "Ignore" at bounding box center [1434, 137] width 62 height 25
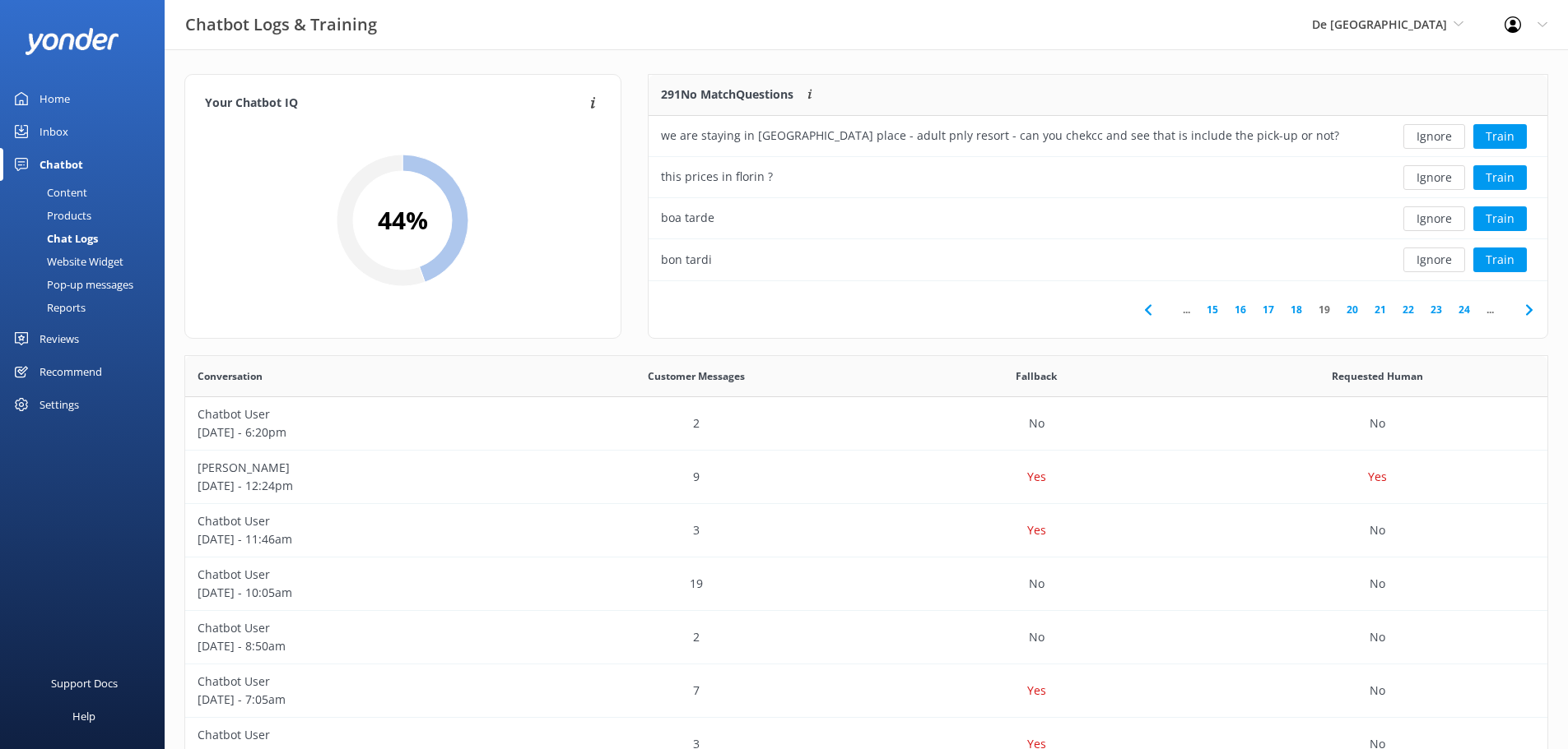
click at [1431, 143] on button "Ignore" at bounding box center [1434, 137] width 62 height 25
click at [1433, 143] on button "Ignore" at bounding box center [1434, 137] width 62 height 25
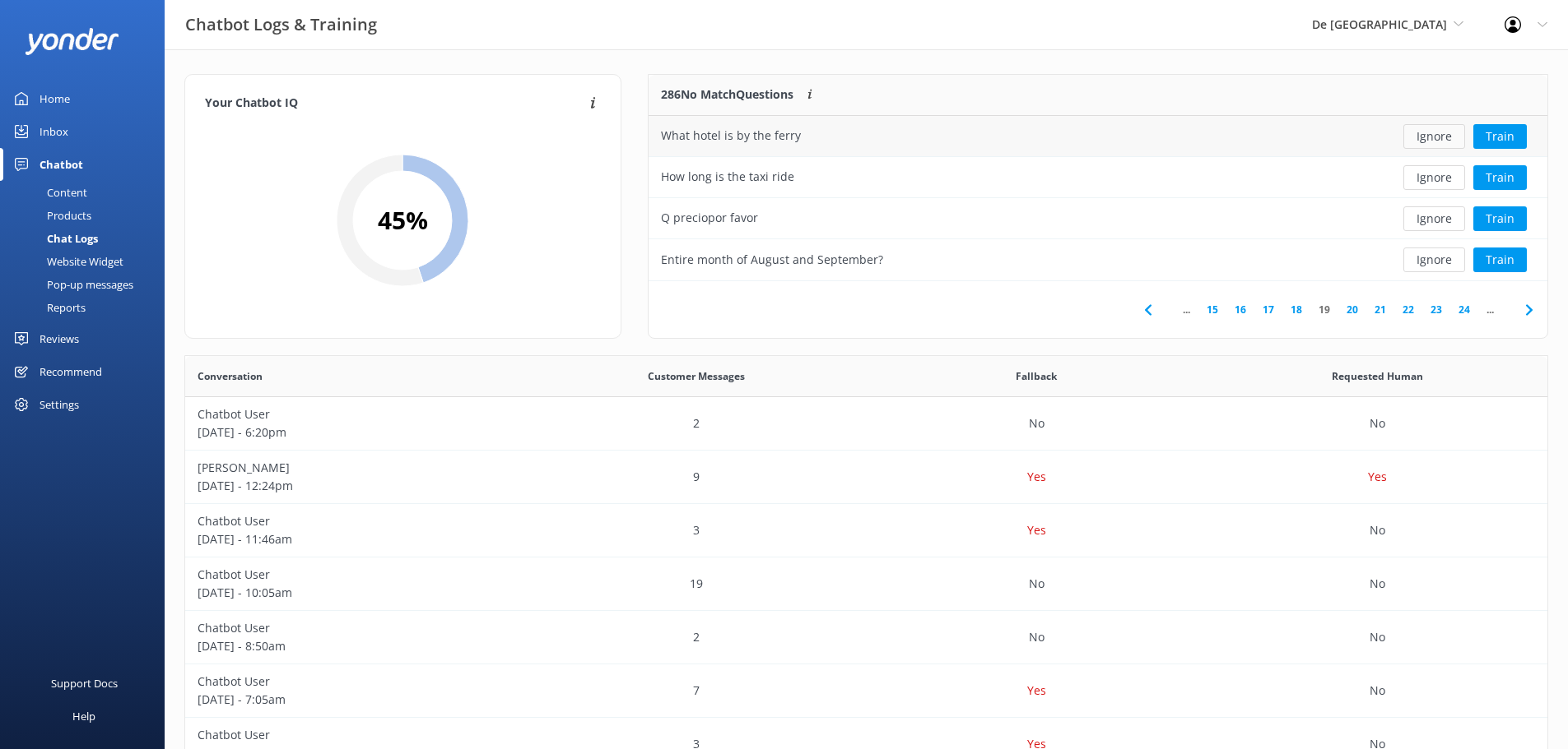
click at [1434, 143] on button "Ignore" at bounding box center [1434, 137] width 62 height 25
click at [1434, 143] on button "Ignore" at bounding box center [1434, 137] width 62 height 25
click at [1435, 143] on button "Ignore" at bounding box center [1434, 137] width 62 height 25
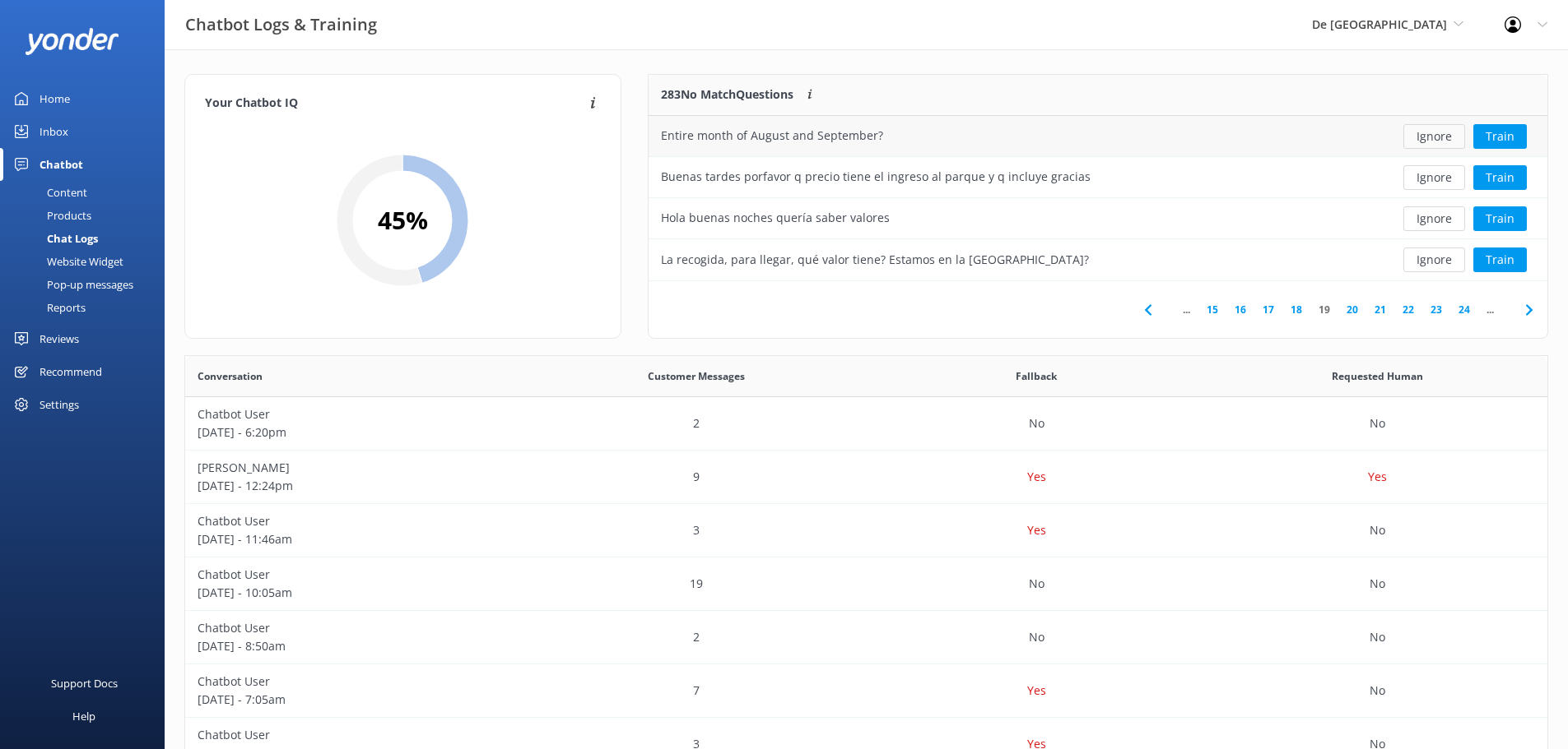
click at [1433, 143] on button "Ignore" at bounding box center [1434, 137] width 62 height 25
click at [1456, 185] on button "Ignore" at bounding box center [1434, 178] width 62 height 25
click at [1448, 261] on button "Ignore" at bounding box center [1434, 261] width 62 height 25
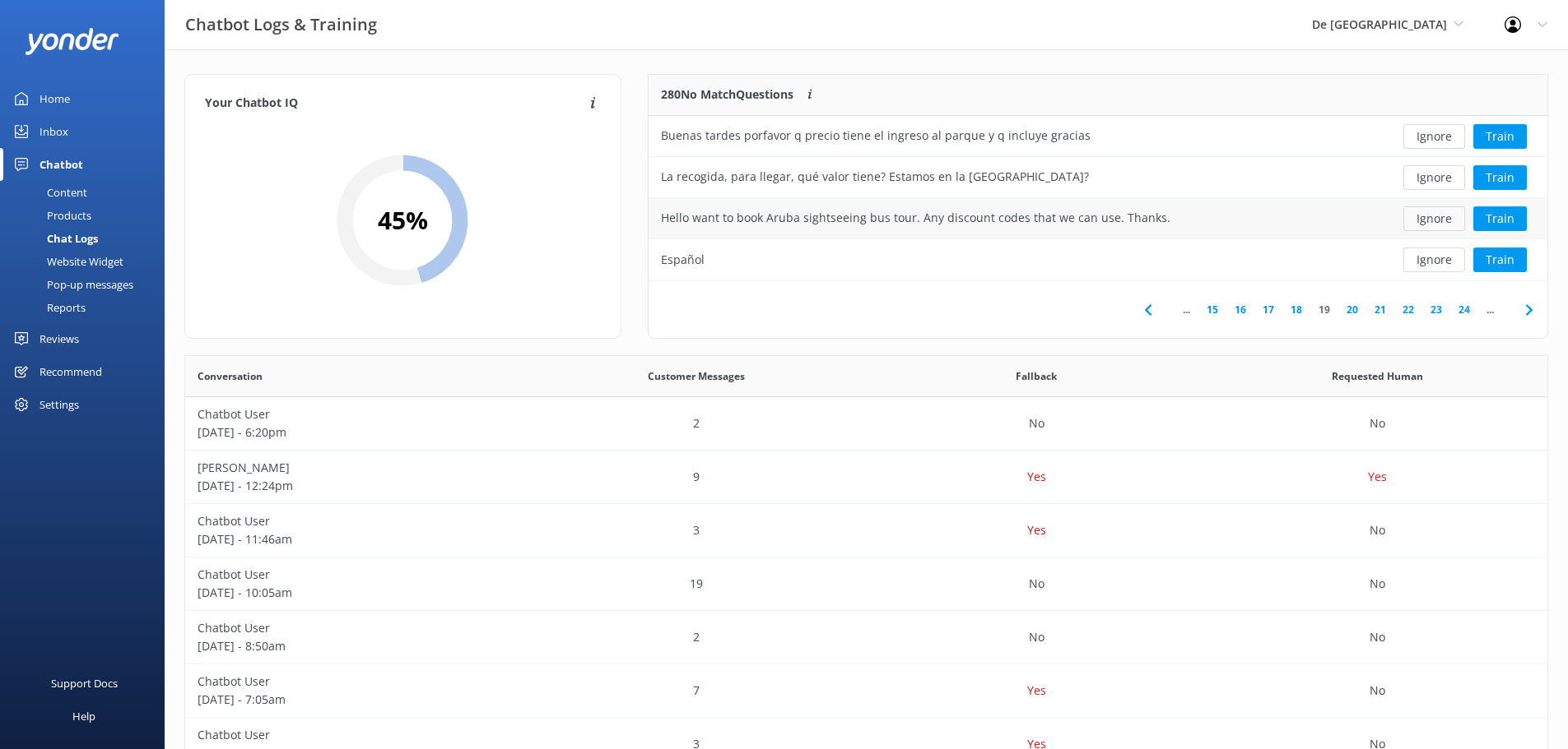
click at [1426, 216] on button "Ignore" at bounding box center [1434, 219] width 62 height 25
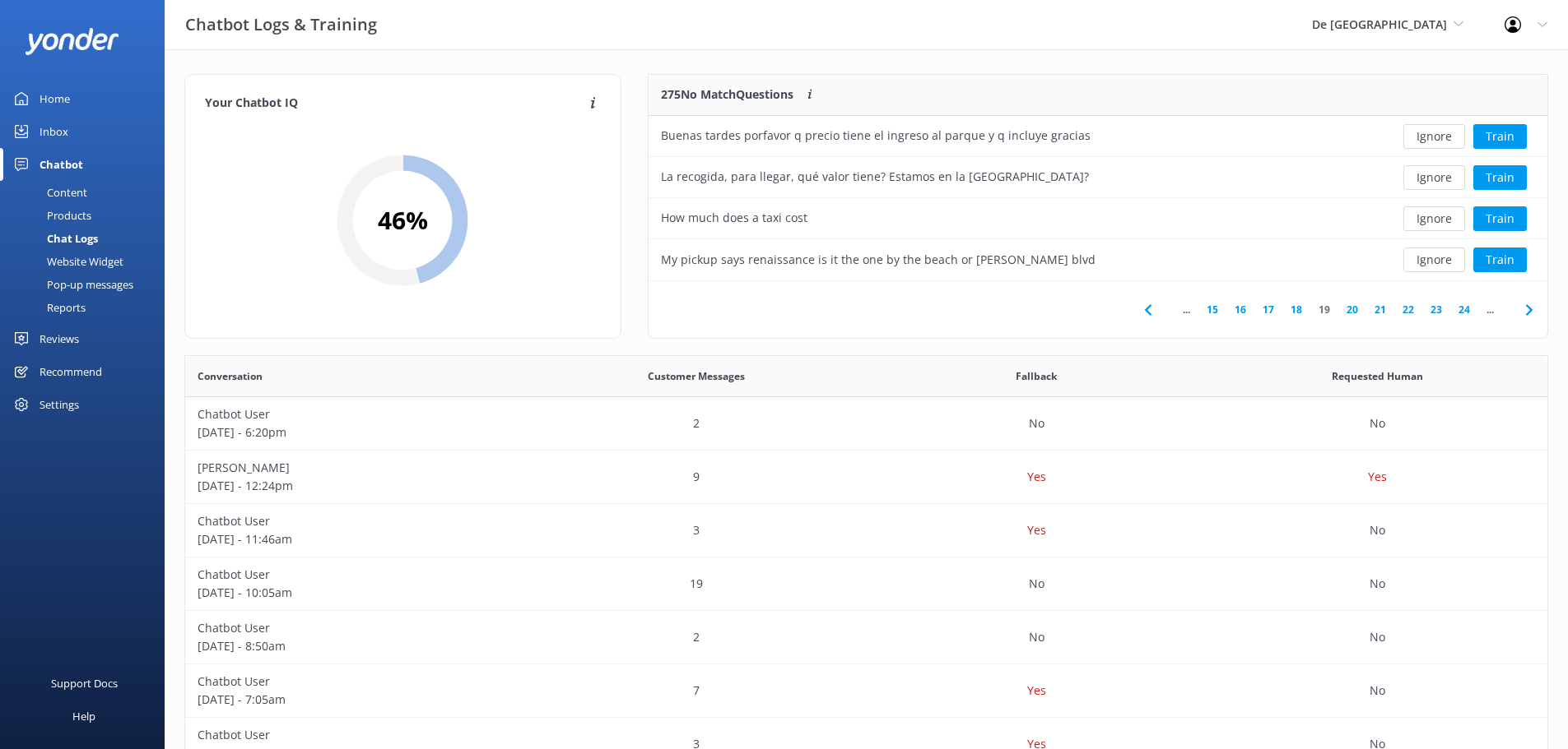
click at [1426, 216] on button "Ignore" at bounding box center [1434, 219] width 62 height 25
click at [1446, 262] on button "Ignore" at bounding box center [1434, 261] width 62 height 25
click at [1430, 257] on button "Ignore" at bounding box center [1434, 261] width 62 height 25
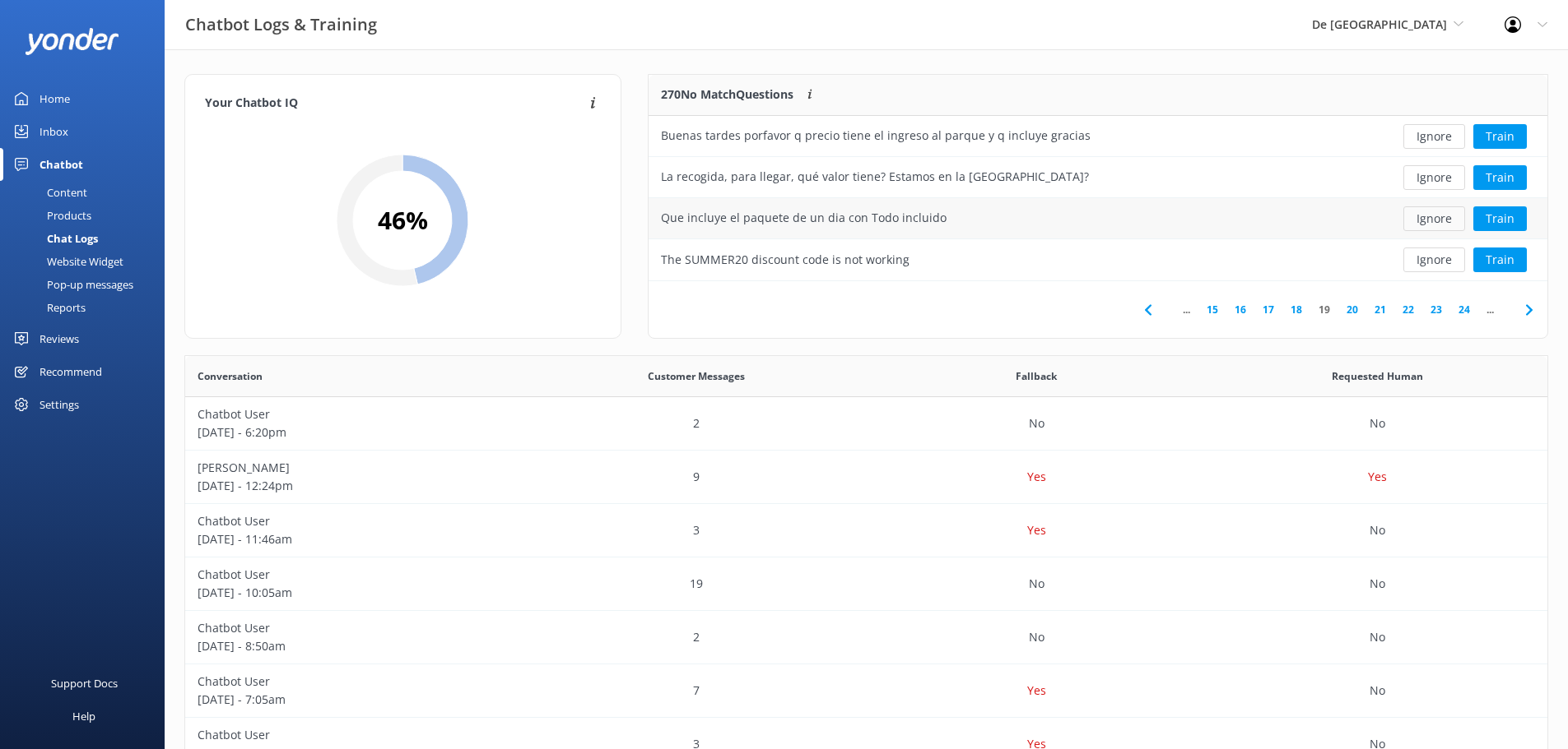
click at [1444, 219] on button "Ignore" at bounding box center [1434, 219] width 62 height 25
click at [1444, 218] on button "Ignore" at bounding box center [1434, 219] width 62 height 25
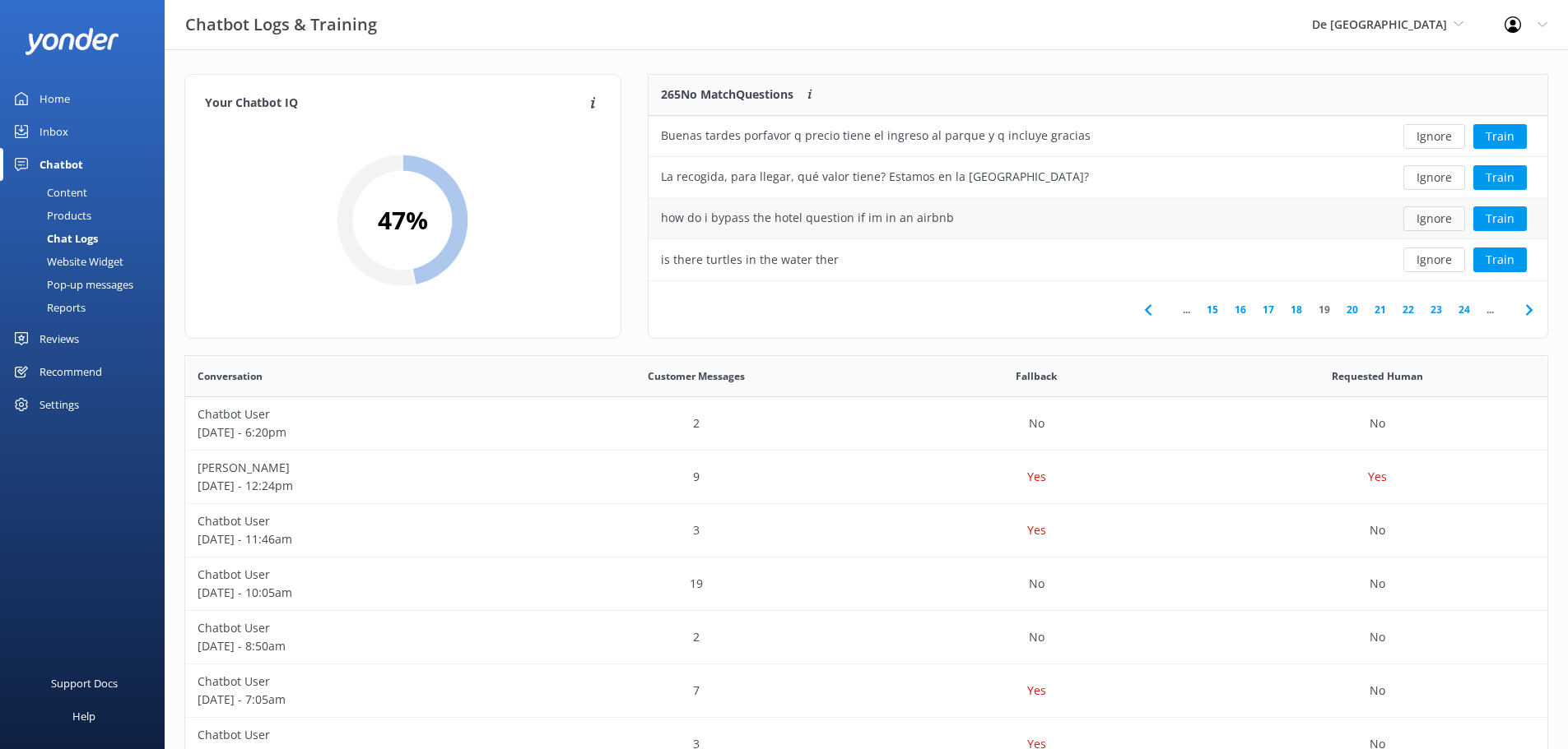
click at [1447, 221] on button "Ignore" at bounding box center [1434, 219] width 62 height 25
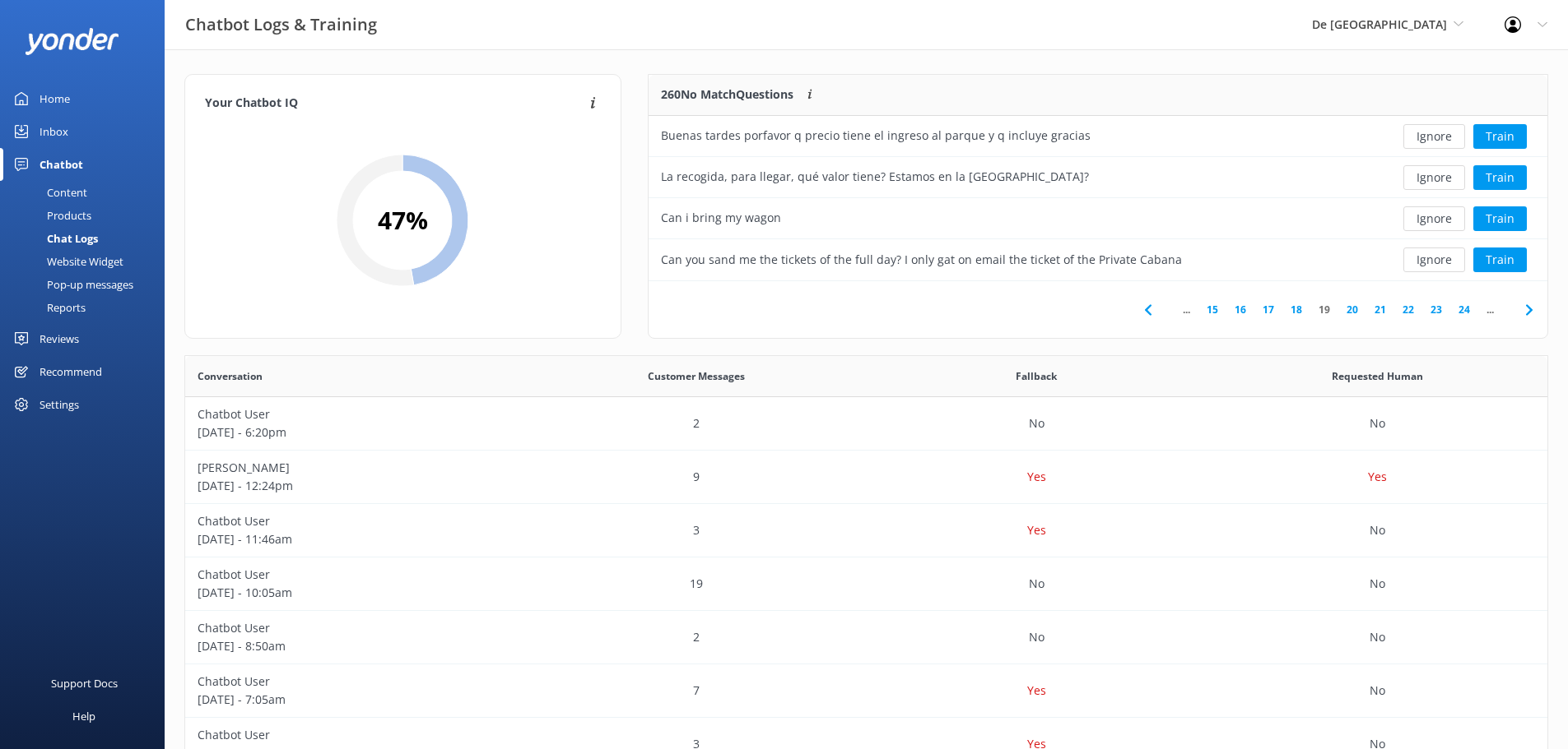
click at [1447, 221] on button "Ignore" at bounding box center [1434, 219] width 62 height 25
click at [1458, 225] on button "Ignore" at bounding box center [1434, 219] width 62 height 25
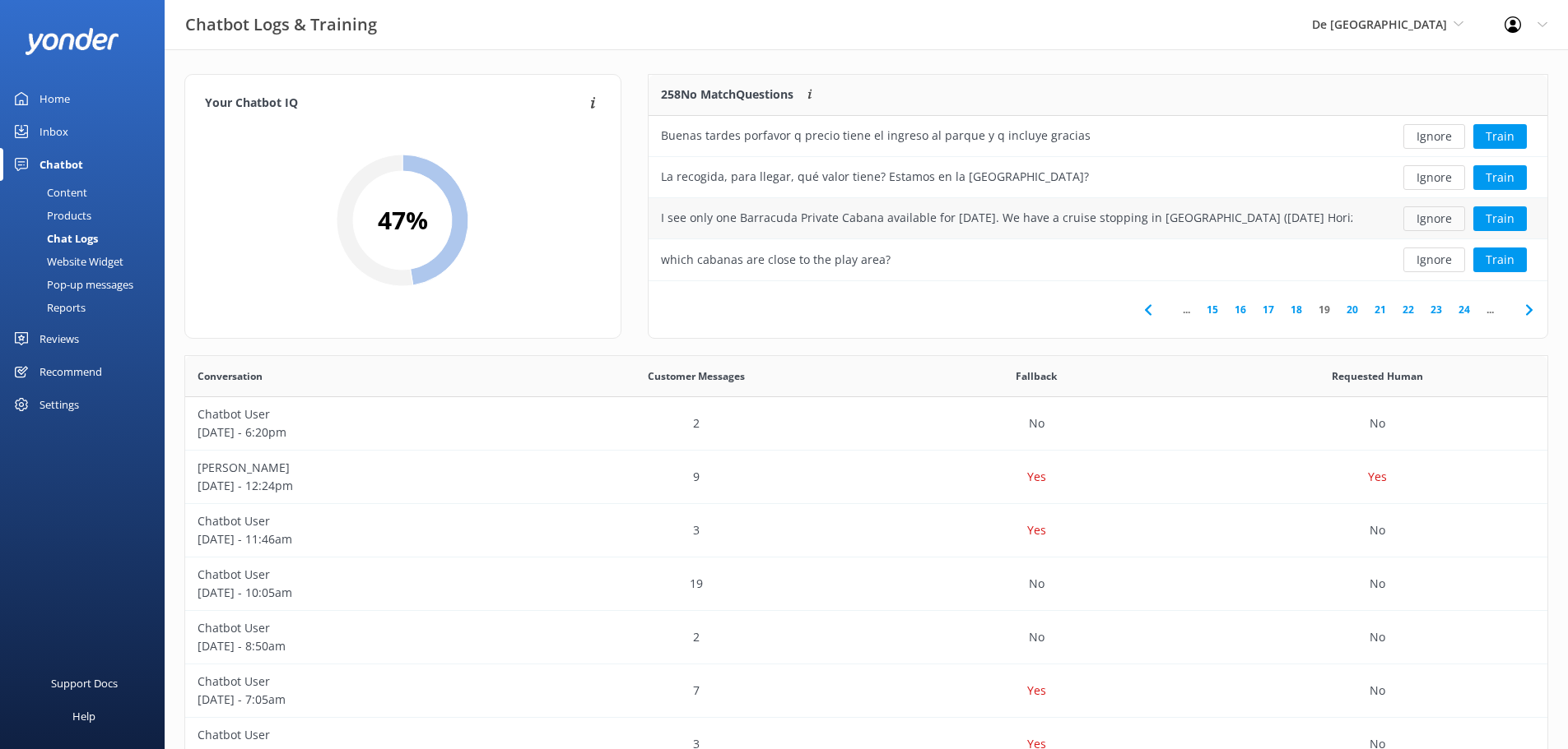
click at [1444, 220] on button "Ignore" at bounding box center [1434, 219] width 62 height 25
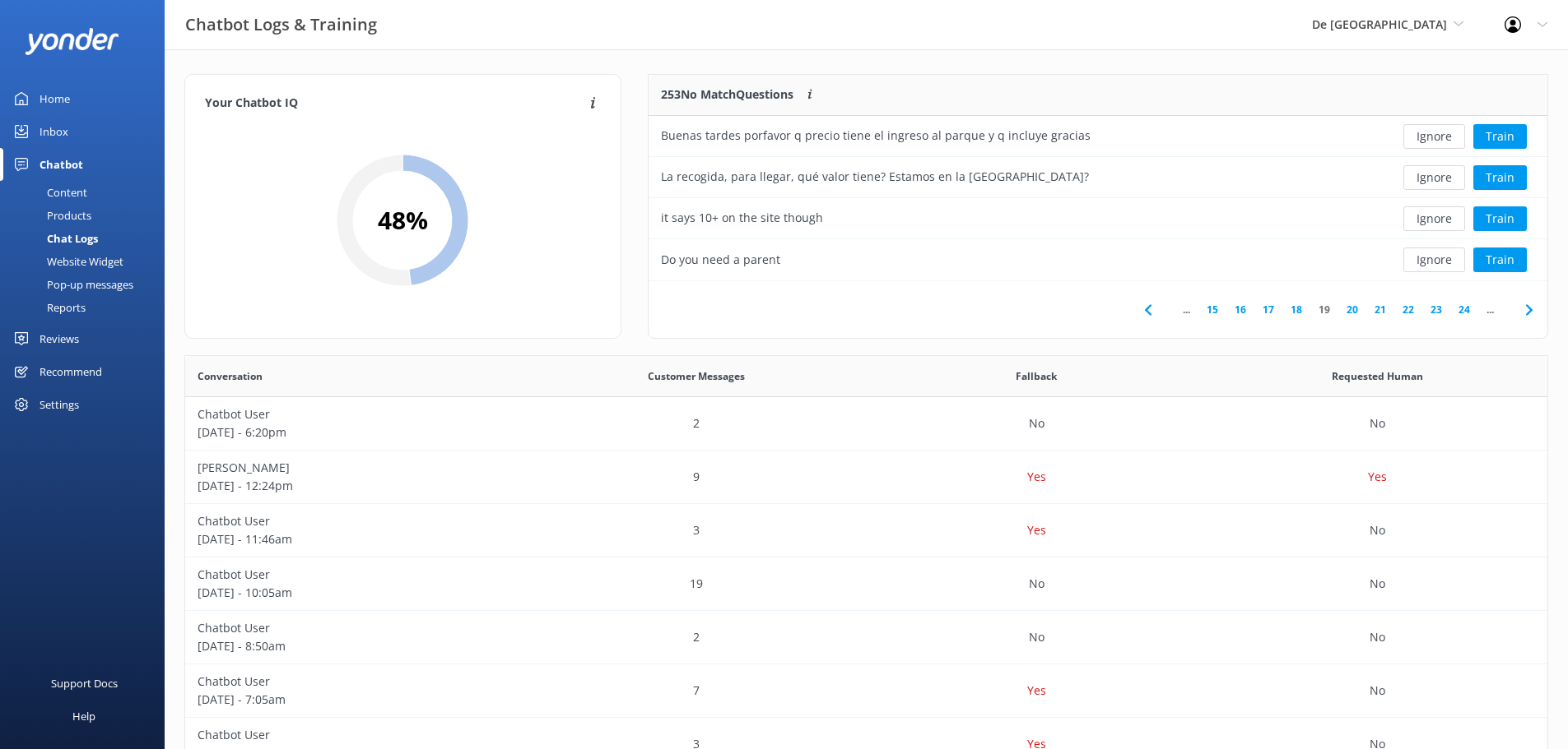
click at [1444, 220] on button "Ignore" at bounding box center [1434, 219] width 62 height 25
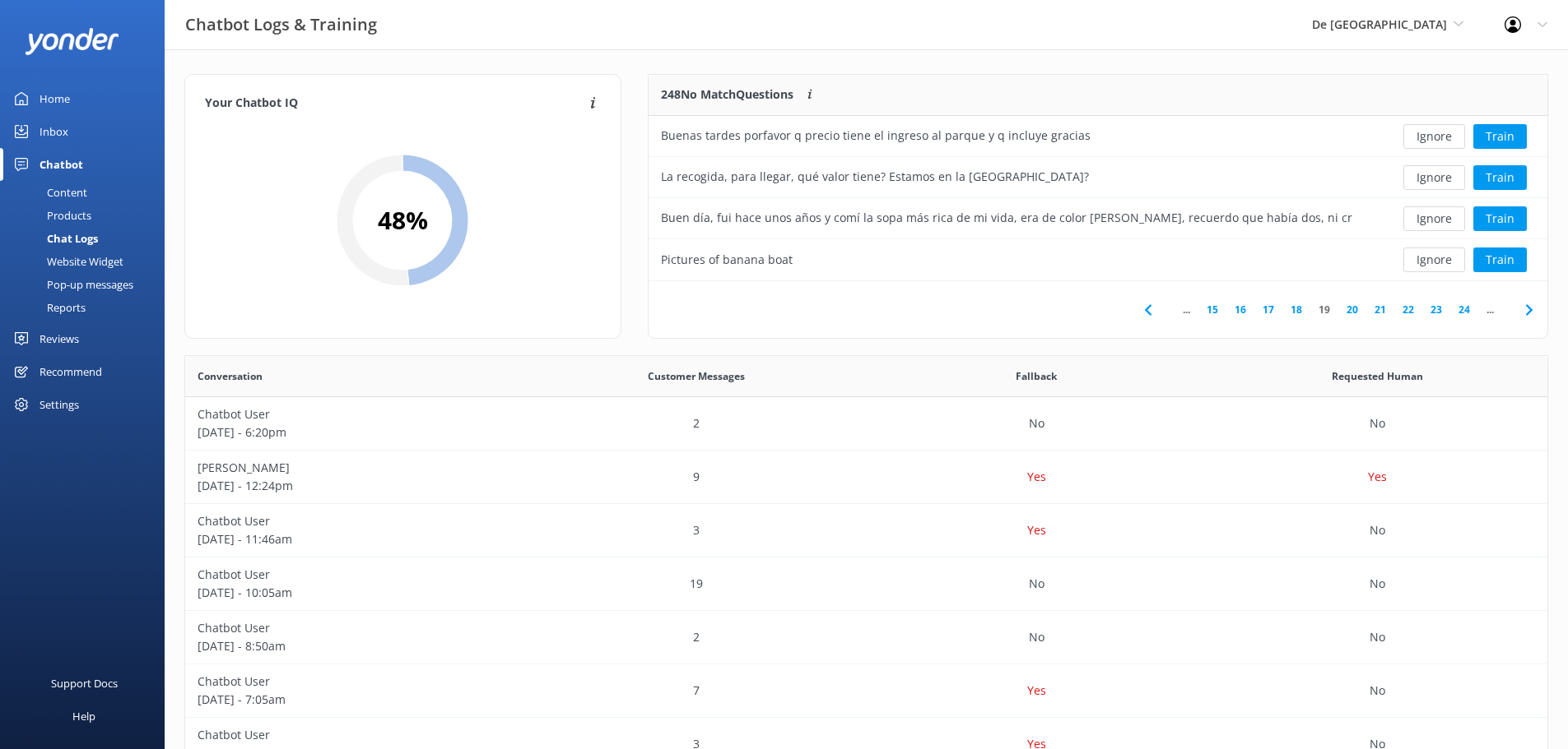
click at [1444, 220] on button "Ignore" at bounding box center [1434, 219] width 62 height 25
click at [1443, 220] on button "Ignore" at bounding box center [1434, 219] width 62 height 25
click at [1434, 261] on button "Ignore" at bounding box center [1434, 261] width 62 height 25
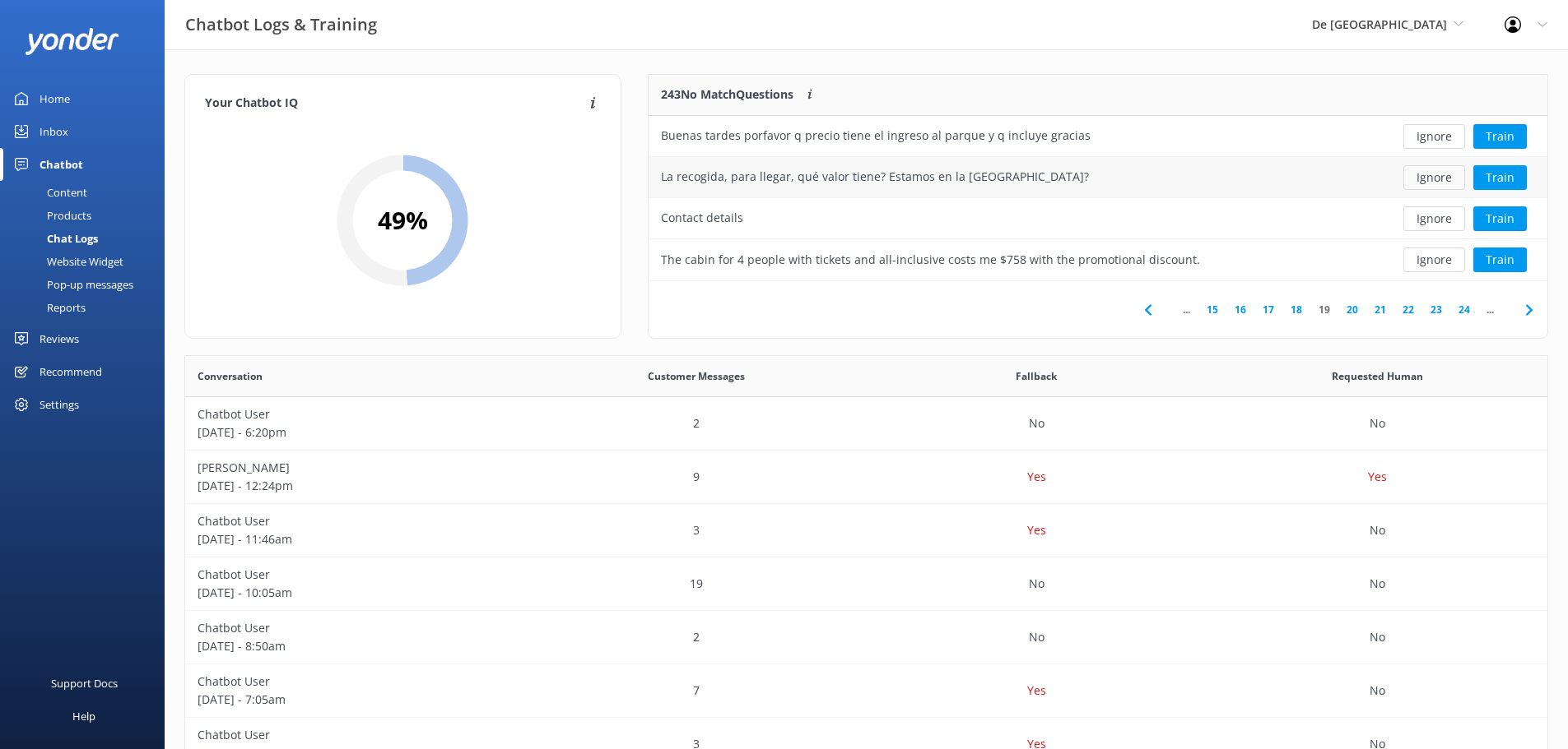
click at [1430, 185] on button "Ignore" at bounding box center [1434, 178] width 62 height 25
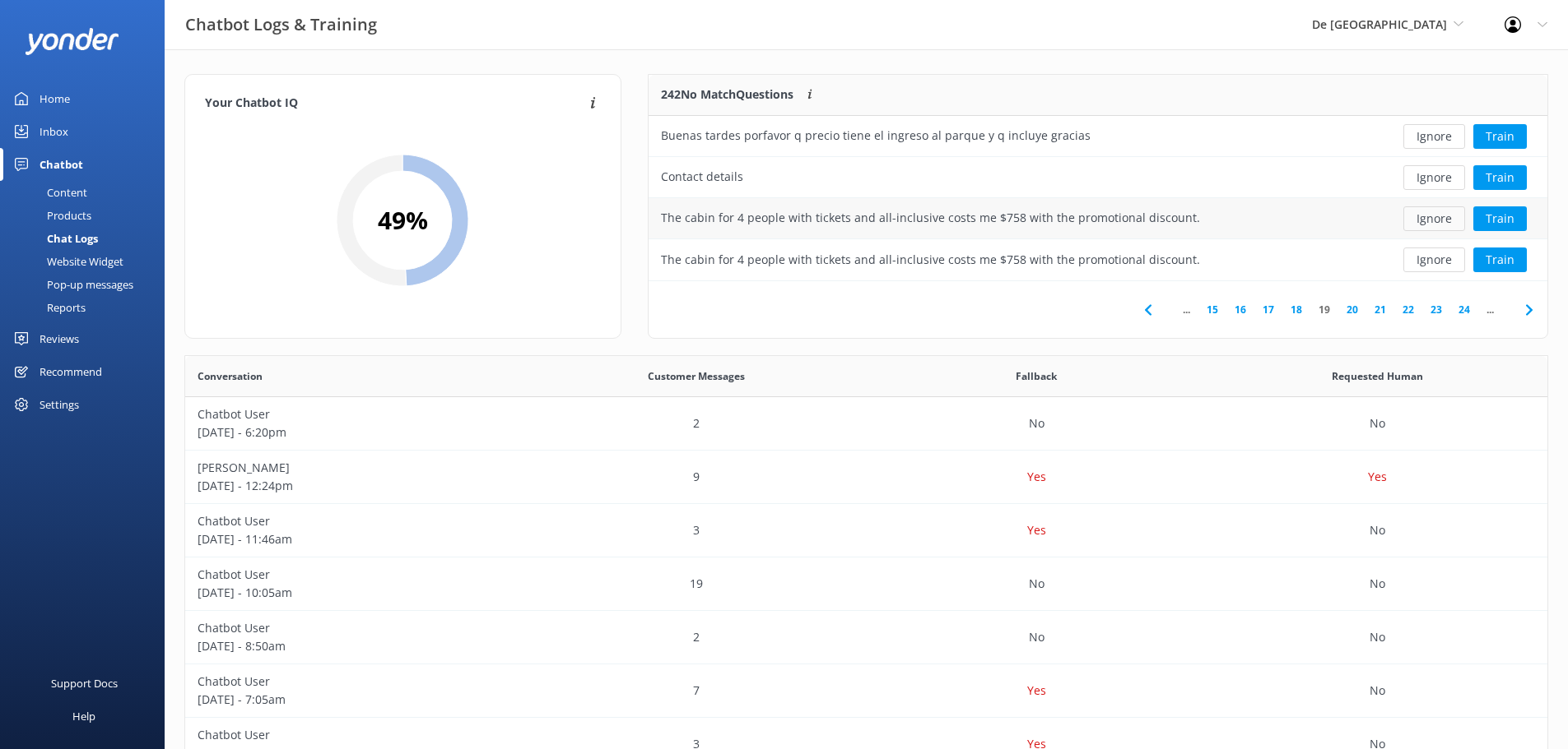
click at [1423, 227] on button "Ignore" at bounding box center [1434, 219] width 62 height 25
click at [1439, 220] on button "Ignore" at bounding box center [1434, 219] width 62 height 25
click at [1439, 255] on button "Ignore" at bounding box center [1434, 261] width 62 height 25
click at [1440, 253] on button "Ignore" at bounding box center [1434, 261] width 62 height 25
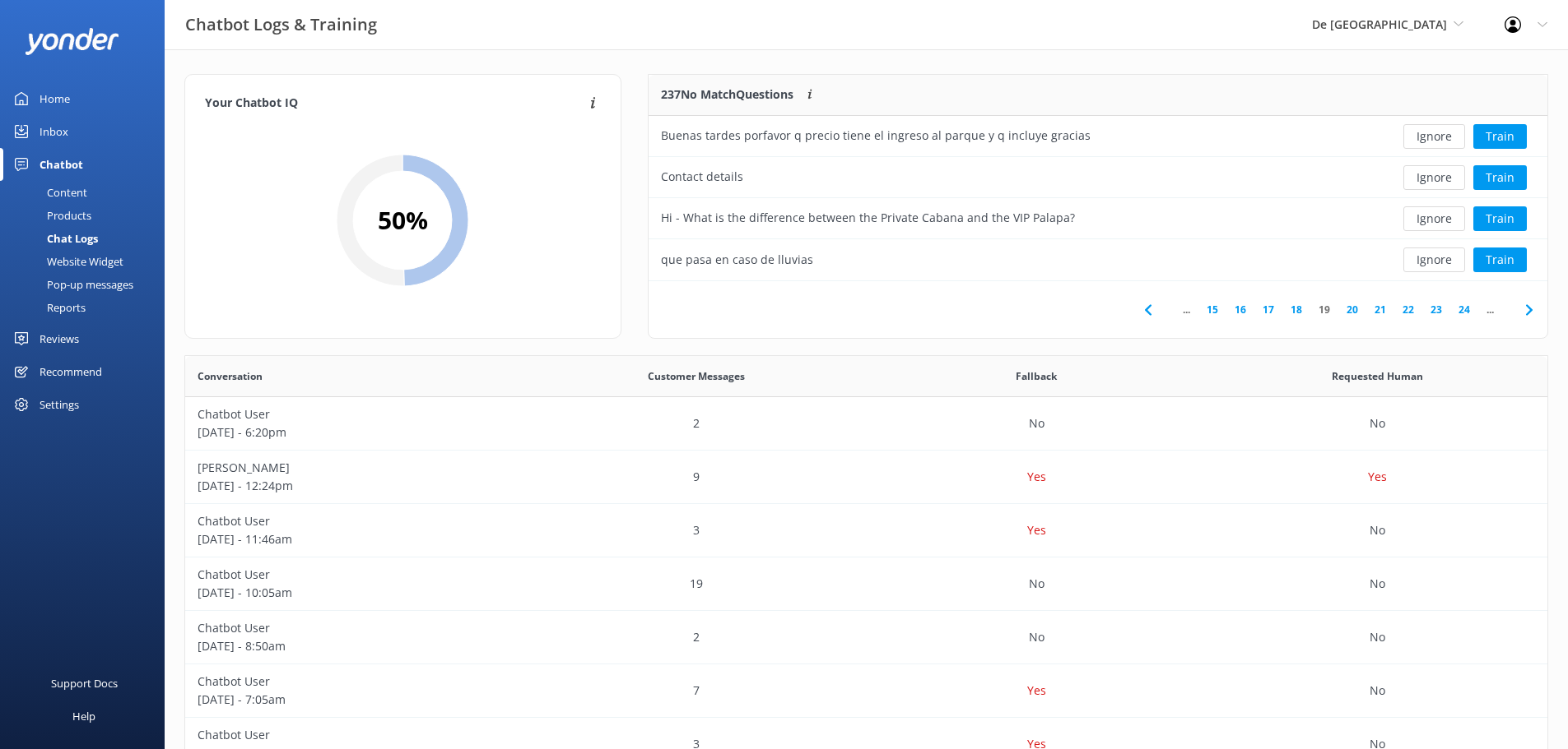
click at [1440, 253] on button "Ignore" at bounding box center [1434, 261] width 62 height 25
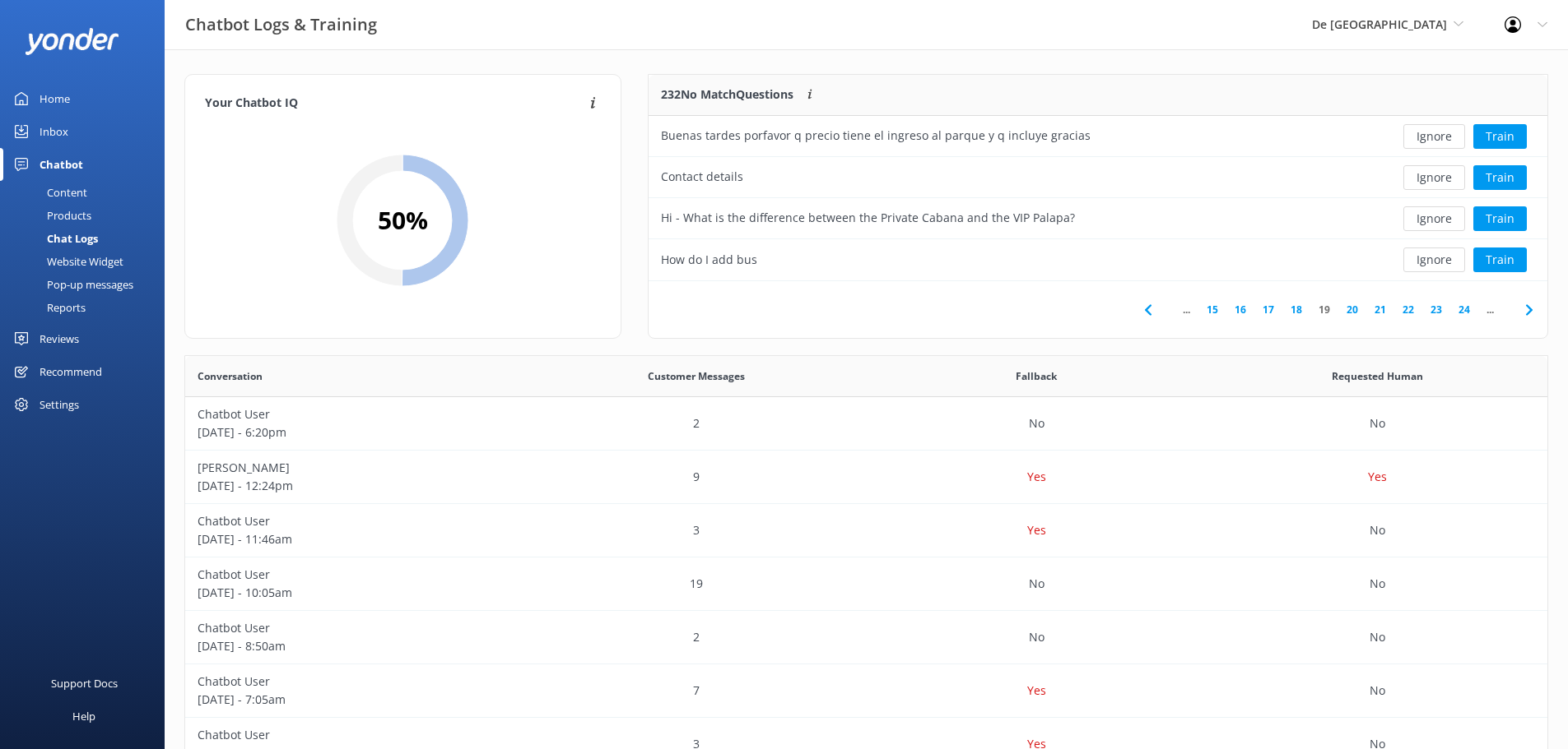
click at [1440, 253] on button "Ignore" at bounding box center [1434, 261] width 62 height 25
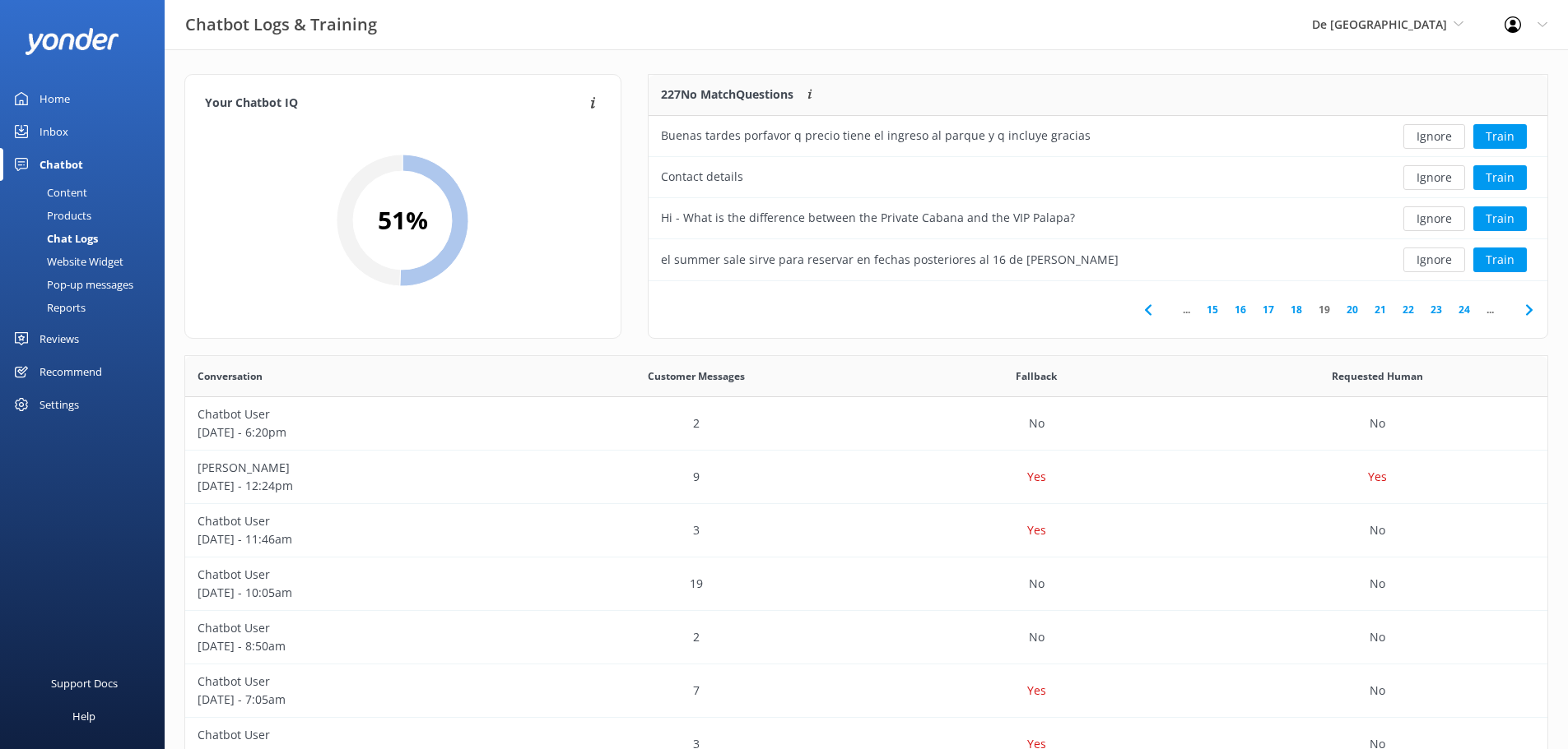
click at [1440, 253] on button "Ignore" at bounding box center [1434, 261] width 62 height 25
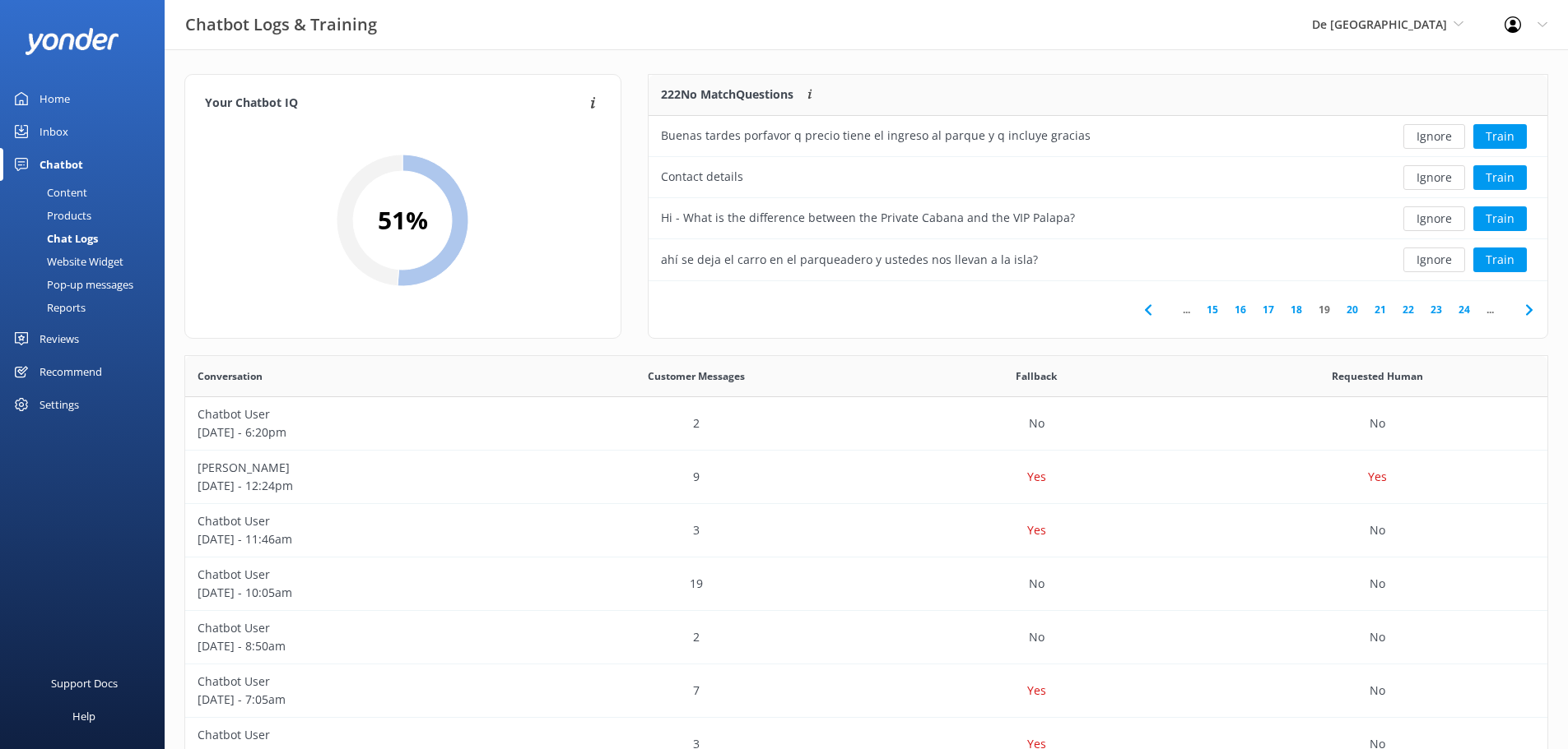
click at [1440, 253] on button "Ignore" at bounding box center [1434, 261] width 62 height 25
click at [1439, 251] on button "Ignore" at bounding box center [1434, 261] width 62 height 25
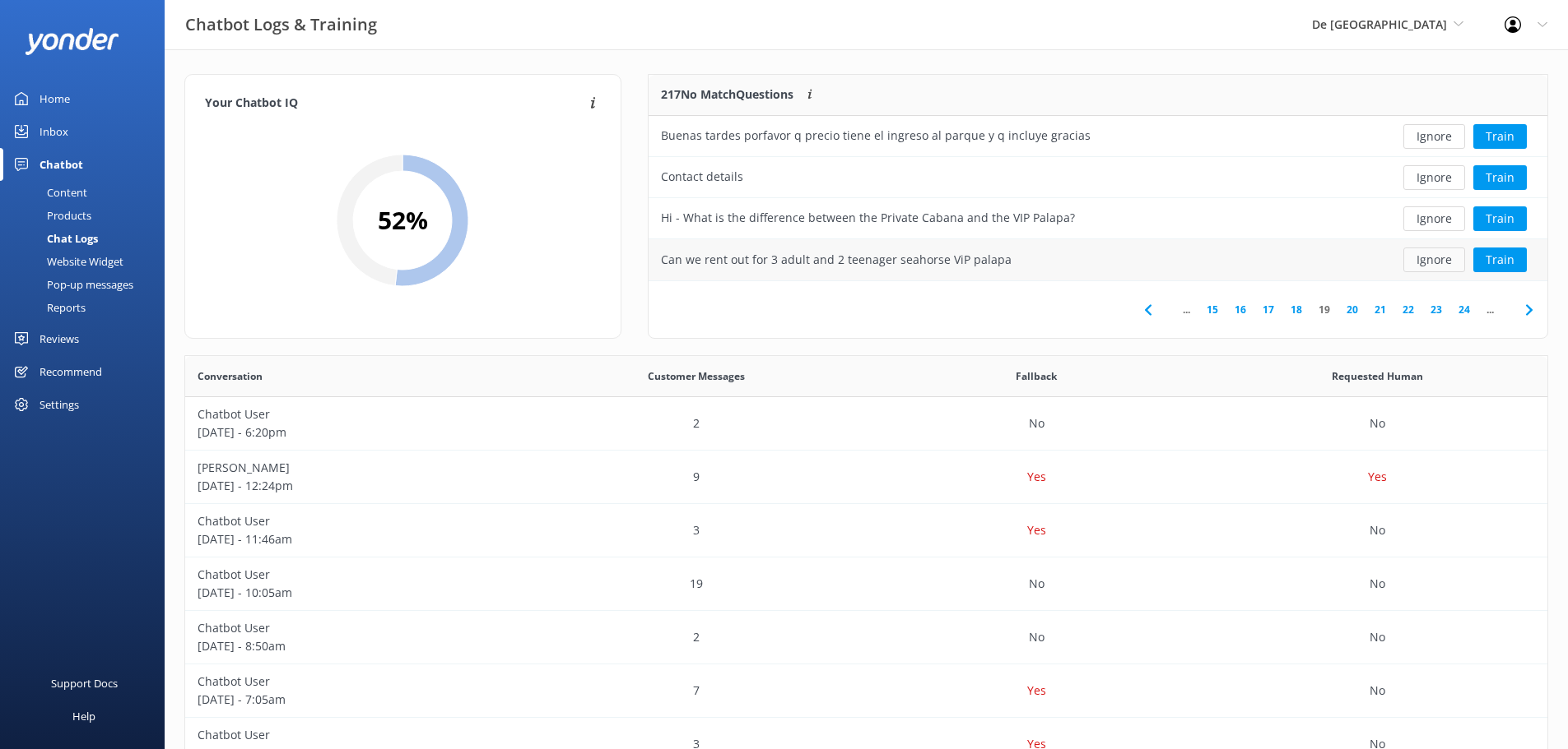
click at [1439, 250] on button "Ignore" at bounding box center [1434, 261] width 62 height 25
click at [1444, 253] on button "Ignore" at bounding box center [1434, 261] width 62 height 25
click at [1444, 254] on button "Ignore" at bounding box center [1434, 261] width 62 height 25
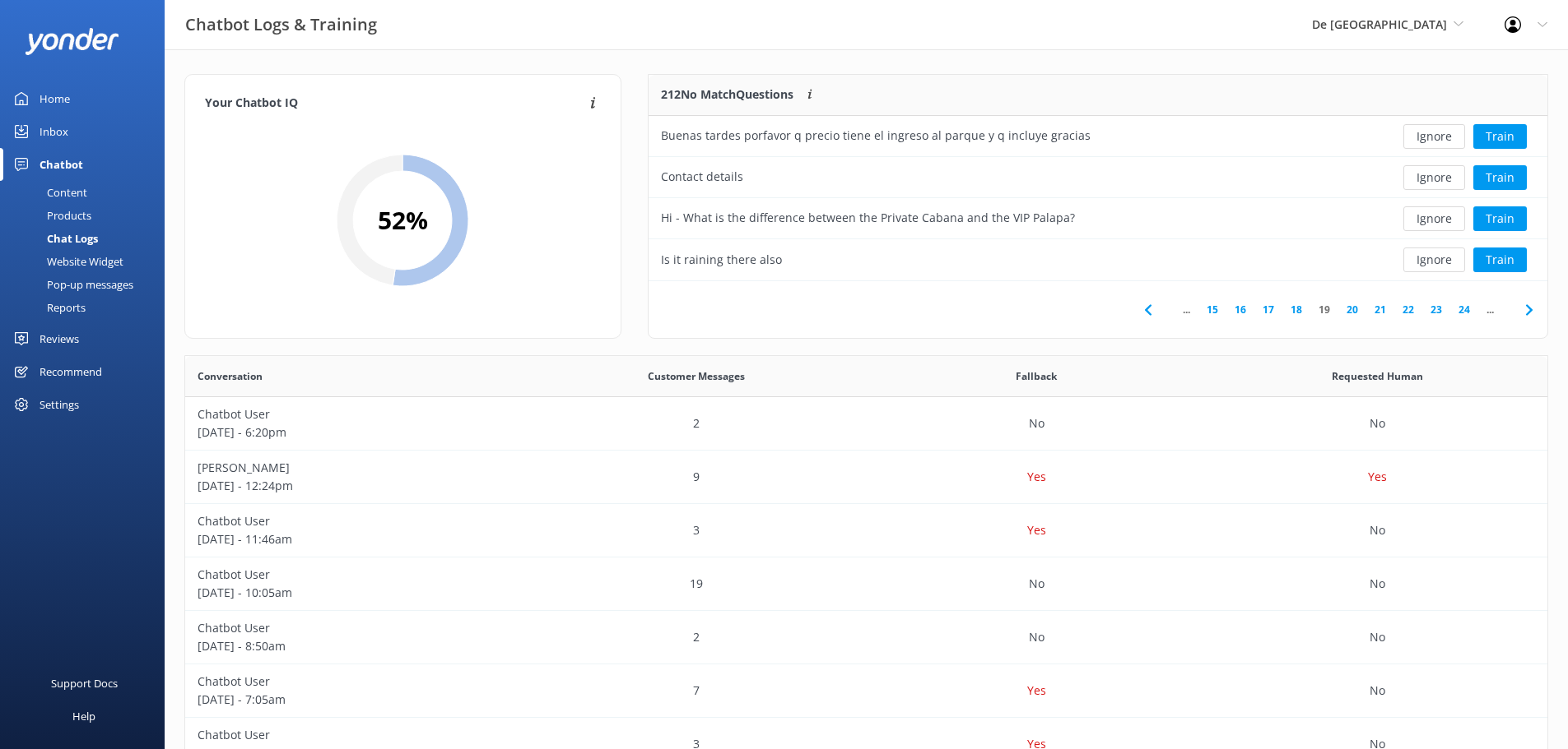
click at [1444, 254] on button "Ignore" at bounding box center [1434, 261] width 62 height 25
click at [1448, 252] on button "Ignore" at bounding box center [1434, 261] width 62 height 25
click at [1444, 260] on button "Ignore" at bounding box center [1434, 261] width 62 height 25
click at [1426, 256] on button "Ignore" at bounding box center [1434, 261] width 62 height 25
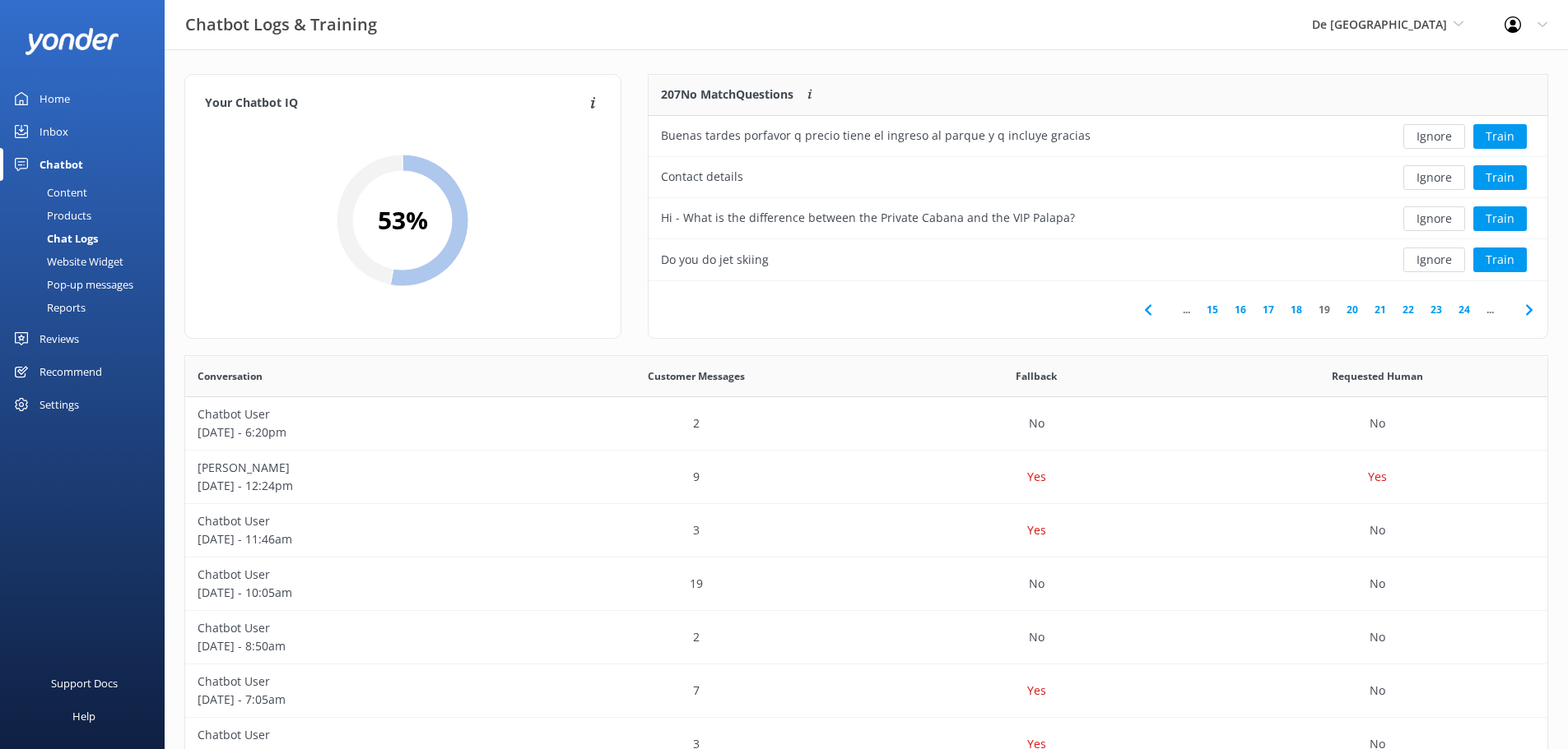
click at [1426, 256] on button "Ignore" at bounding box center [1434, 261] width 62 height 25
click at [1529, 301] on icon at bounding box center [1529, 311] width 20 height 20
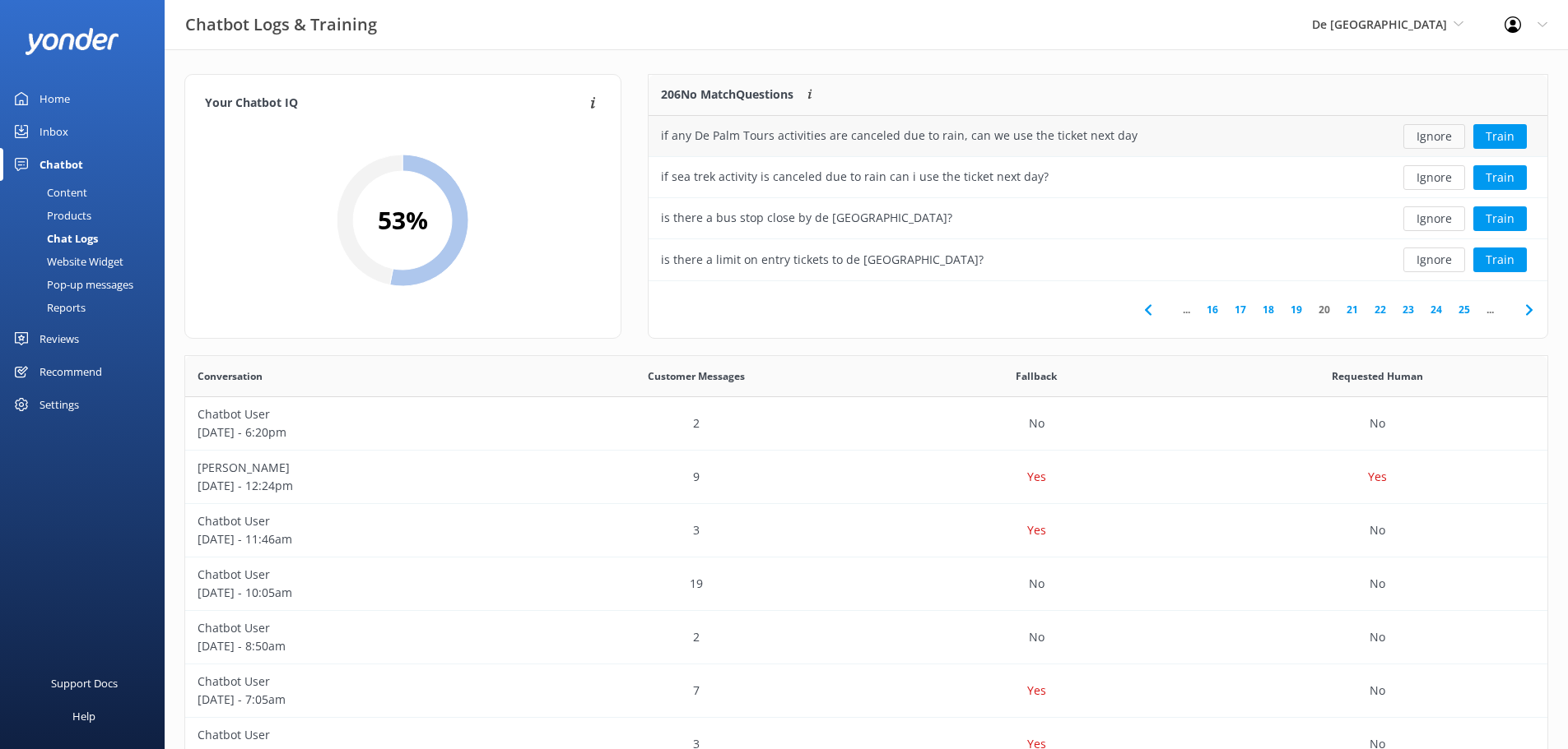
click at [1452, 138] on button "Ignore" at bounding box center [1434, 137] width 62 height 25
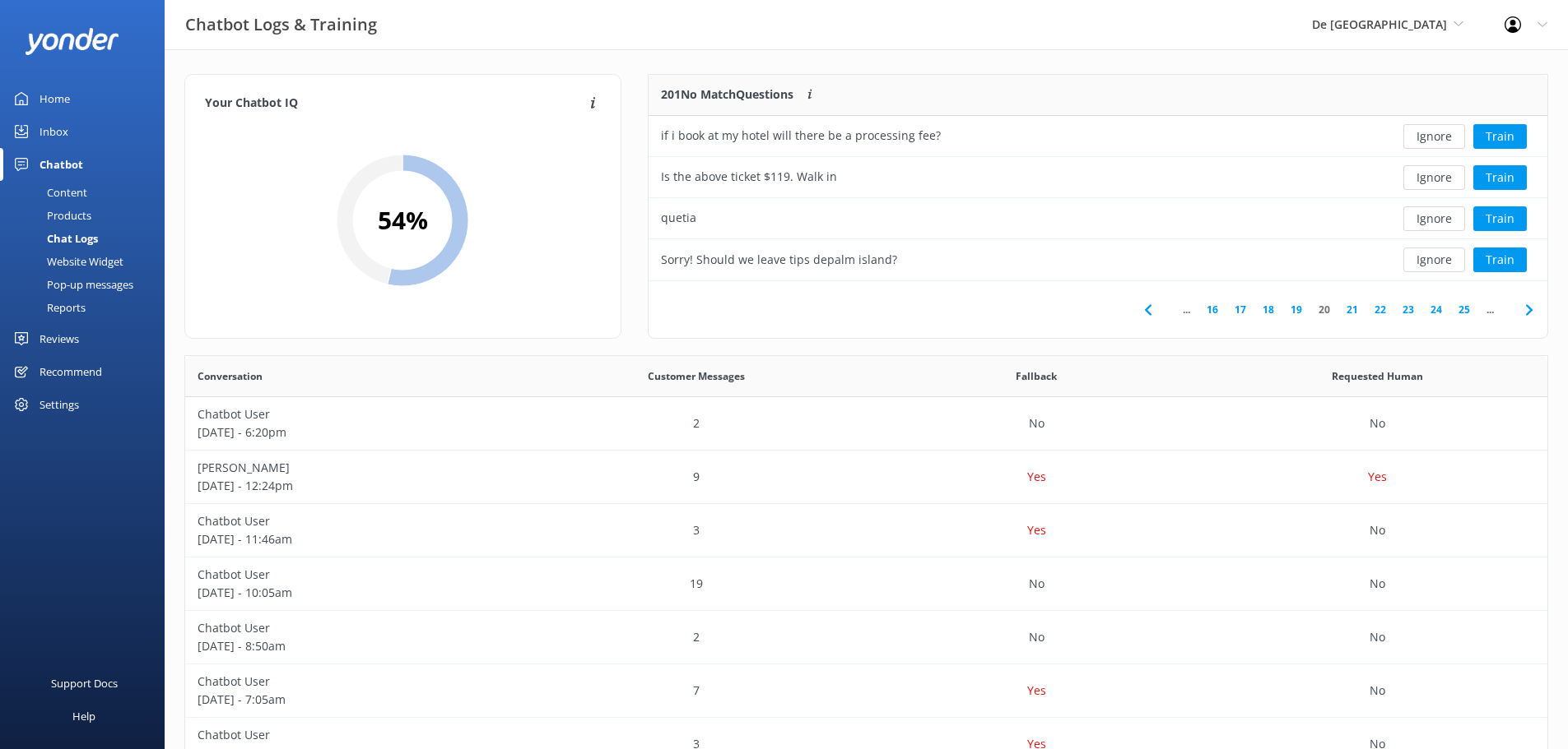
click at [1452, 138] on button "Ignore" at bounding box center [1434, 137] width 62 height 25
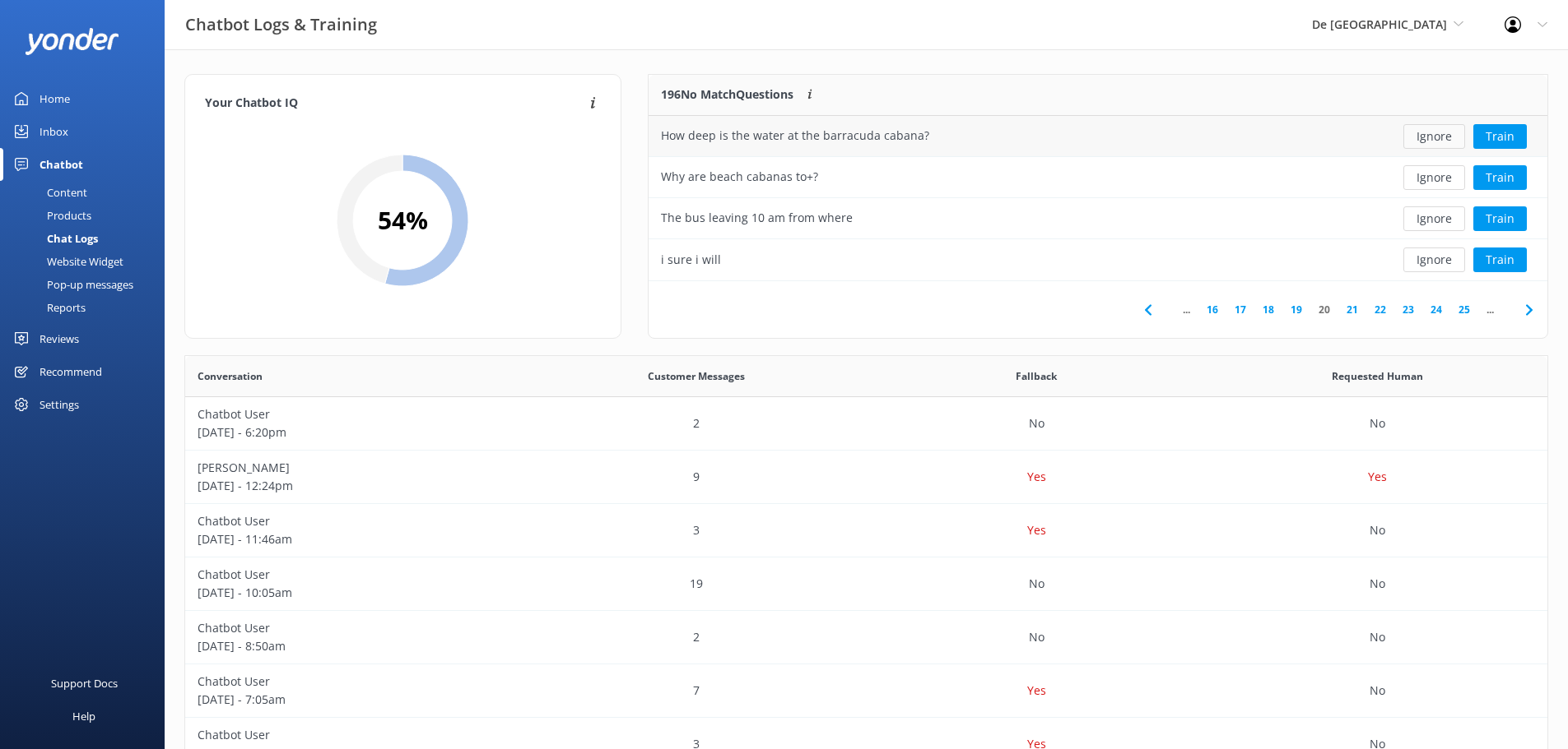
click at [1451, 138] on button "Ignore" at bounding box center [1434, 137] width 62 height 25
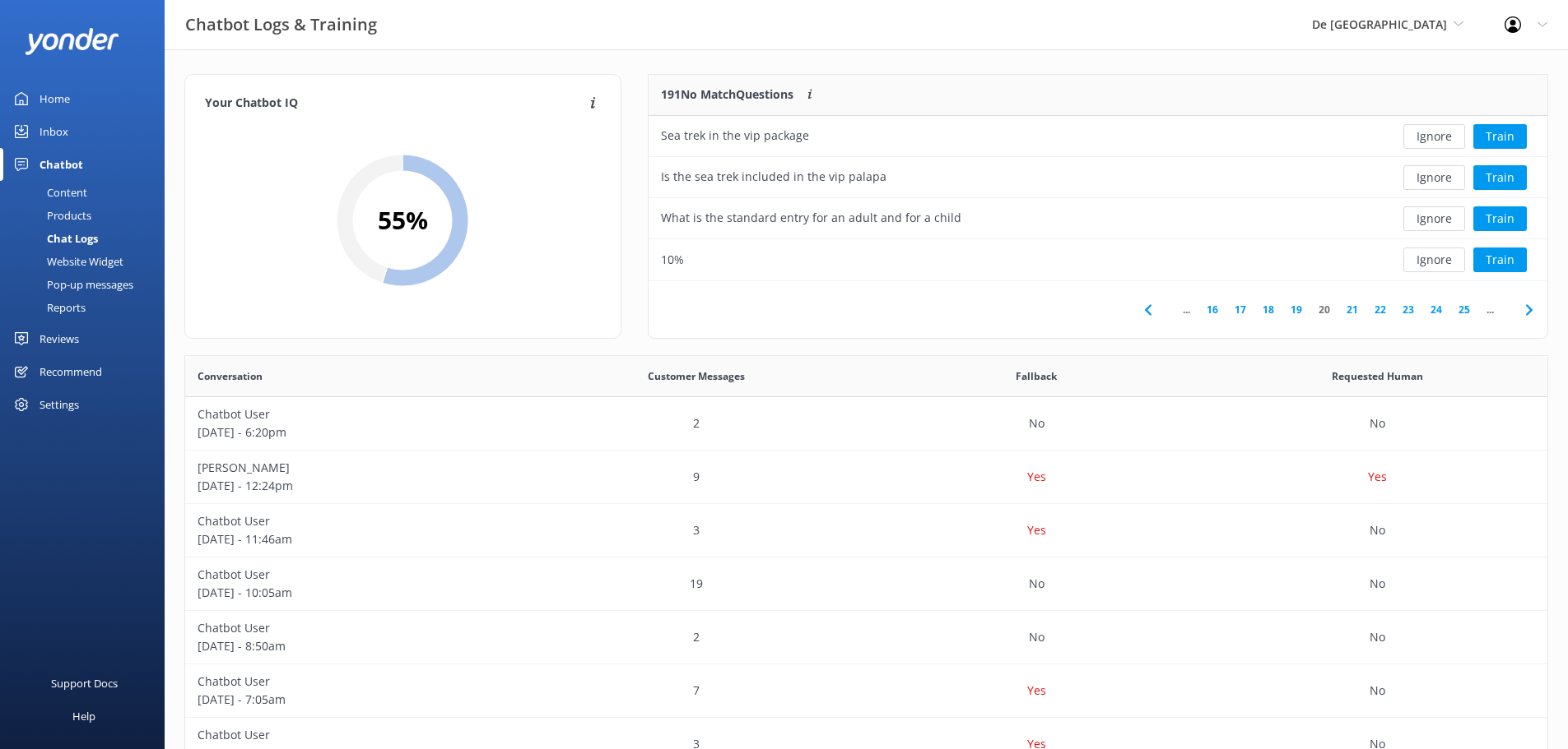
click at [1451, 138] on button "Ignore" at bounding box center [1434, 137] width 62 height 25
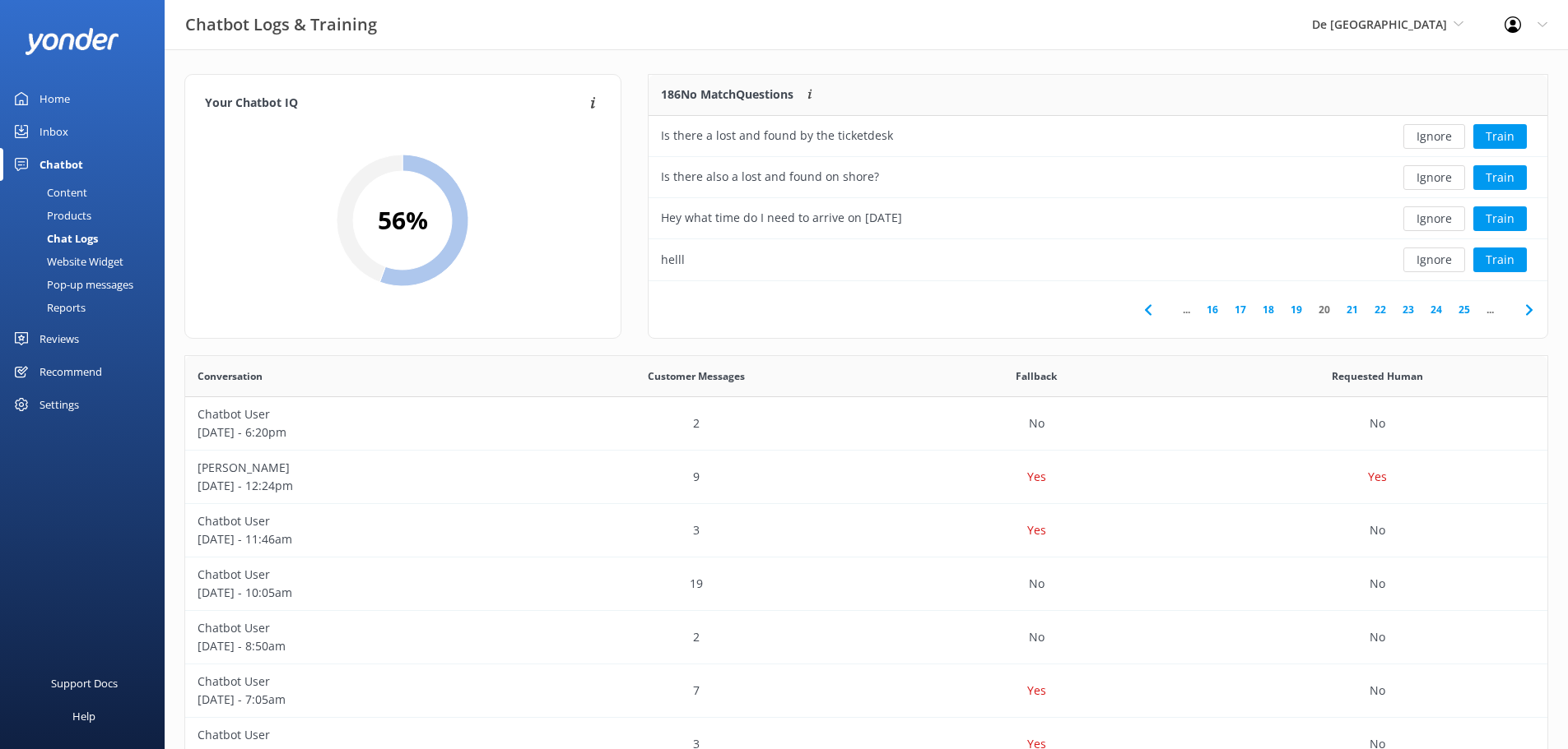
click at [1451, 138] on button "Ignore" at bounding box center [1434, 137] width 62 height 25
click at [1451, 211] on button "Ignore" at bounding box center [1434, 219] width 62 height 25
click at [1456, 211] on button "Ignore" at bounding box center [1434, 219] width 62 height 25
click at [1421, 264] on button "Ignore" at bounding box center [1434, 261] width 62 height 25
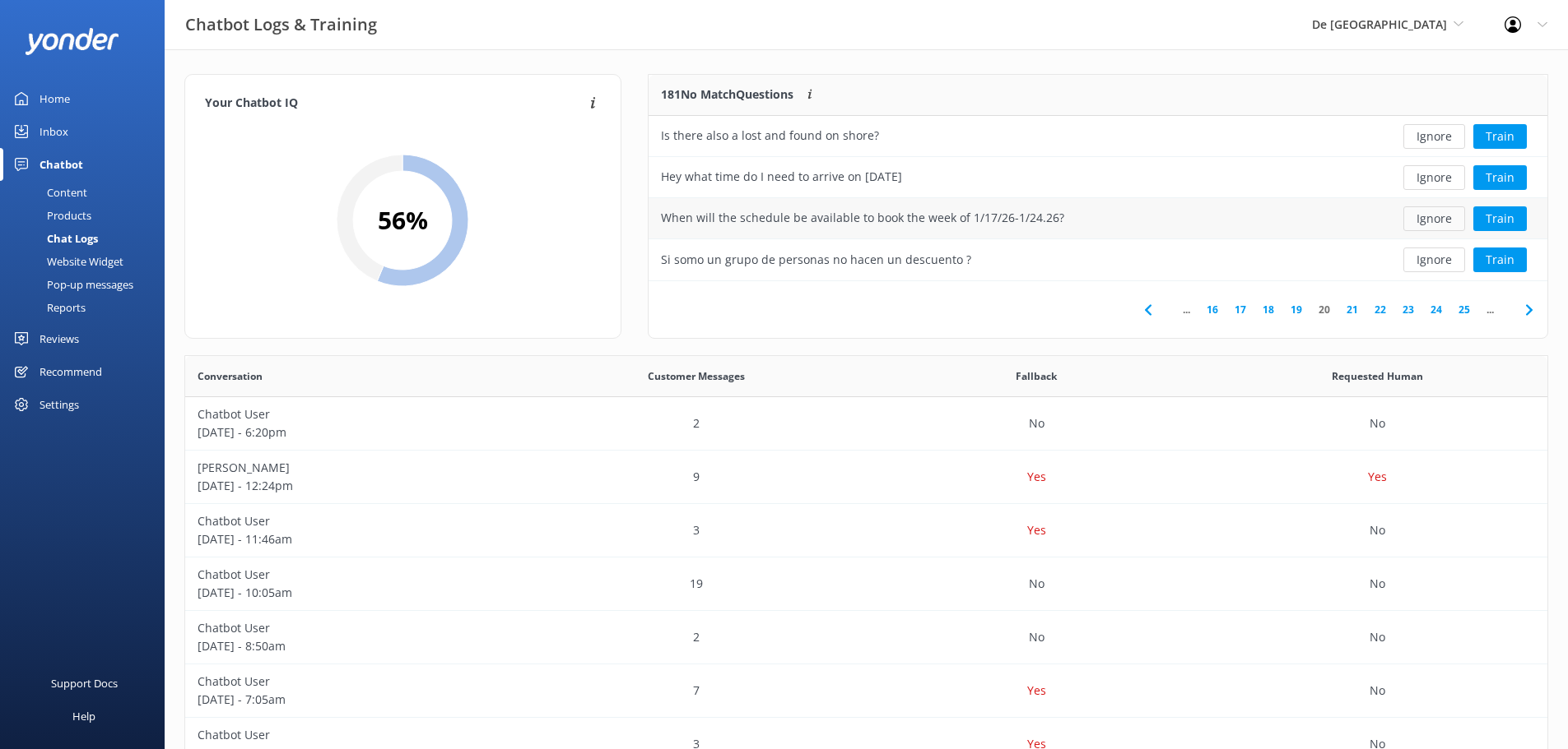
click at [1440, 226] on button "Ignore" at bounding box center [1434, 219] width 62 height 25
click at [1433, 260] on button "Ignore" at bounding box center [1434, 261] width 62 height 25
click at [1429, 219] on button "Ignore" at bounding box center [1434, 219] width 62 height 25
click at [1428, 219] on button "Ignore" at bounding box center [1434, 219] width 62 height 25
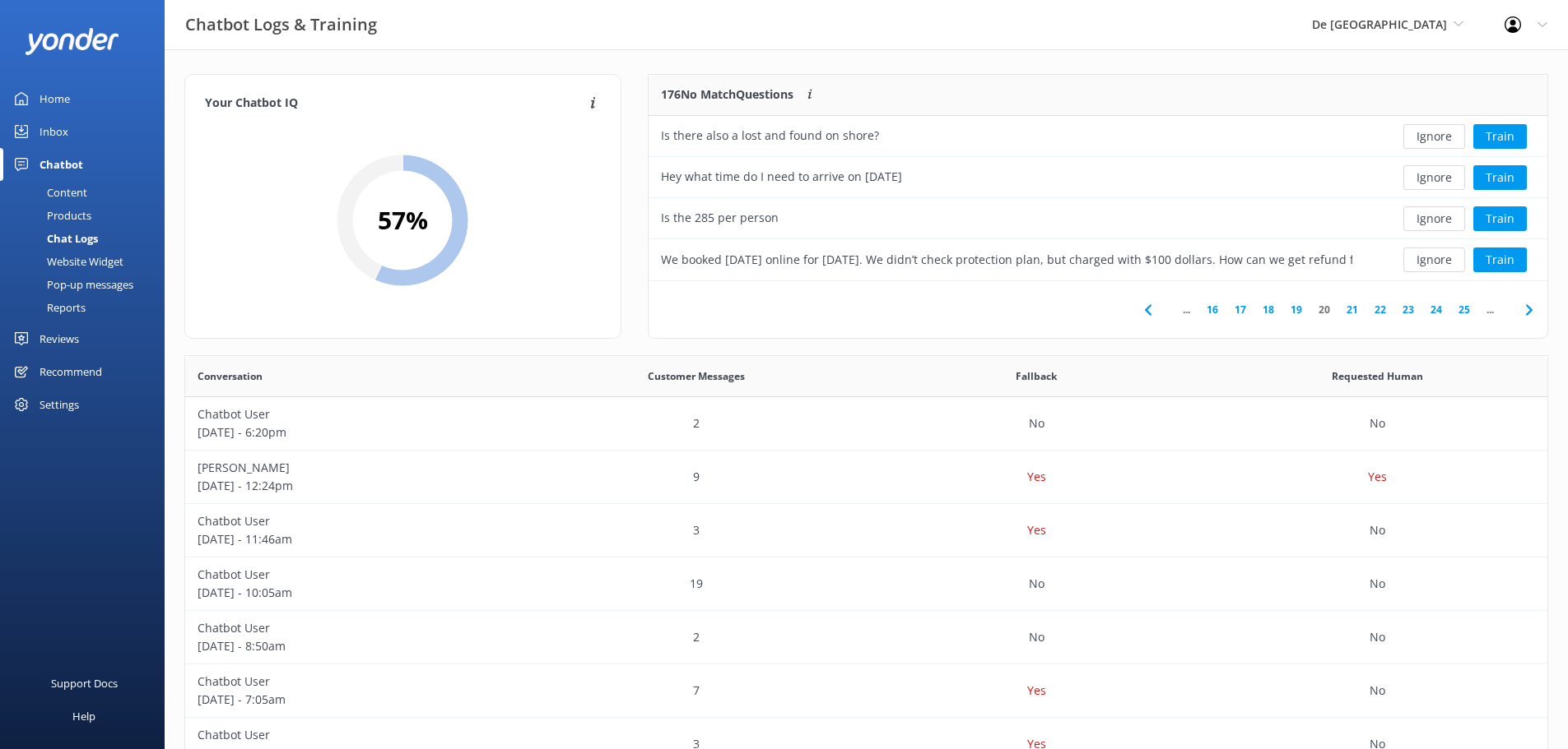
click at [1428, 219] on button "Ignore" at bounding box center [1434, 219] width 62 height 25
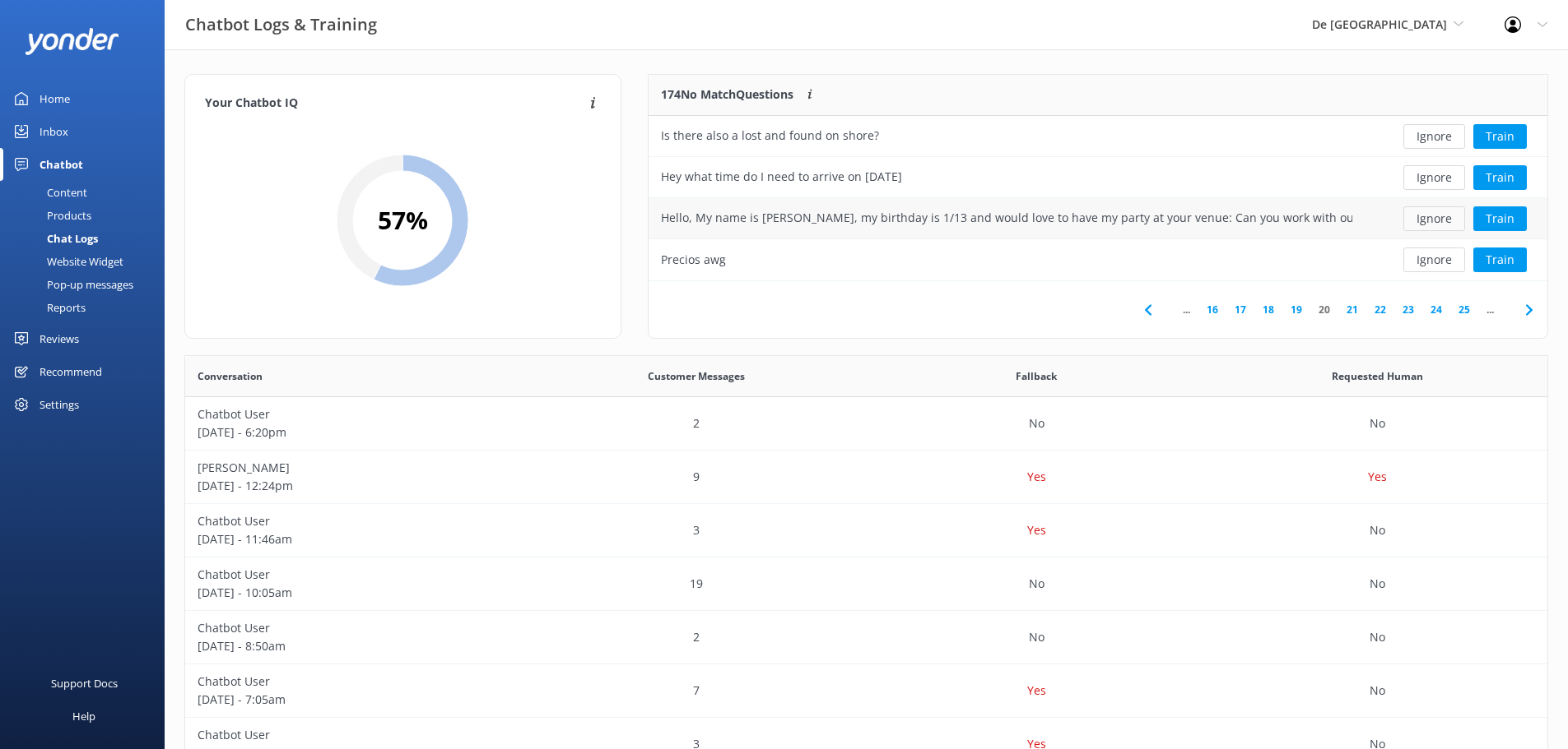
click at [1426, 219] on button "Ignore" at bounding box center [1434, 219] width 62 height 25
click at [1425, 219] on button "Ignore" at bounding box center [1434, 219] width 62 height 25
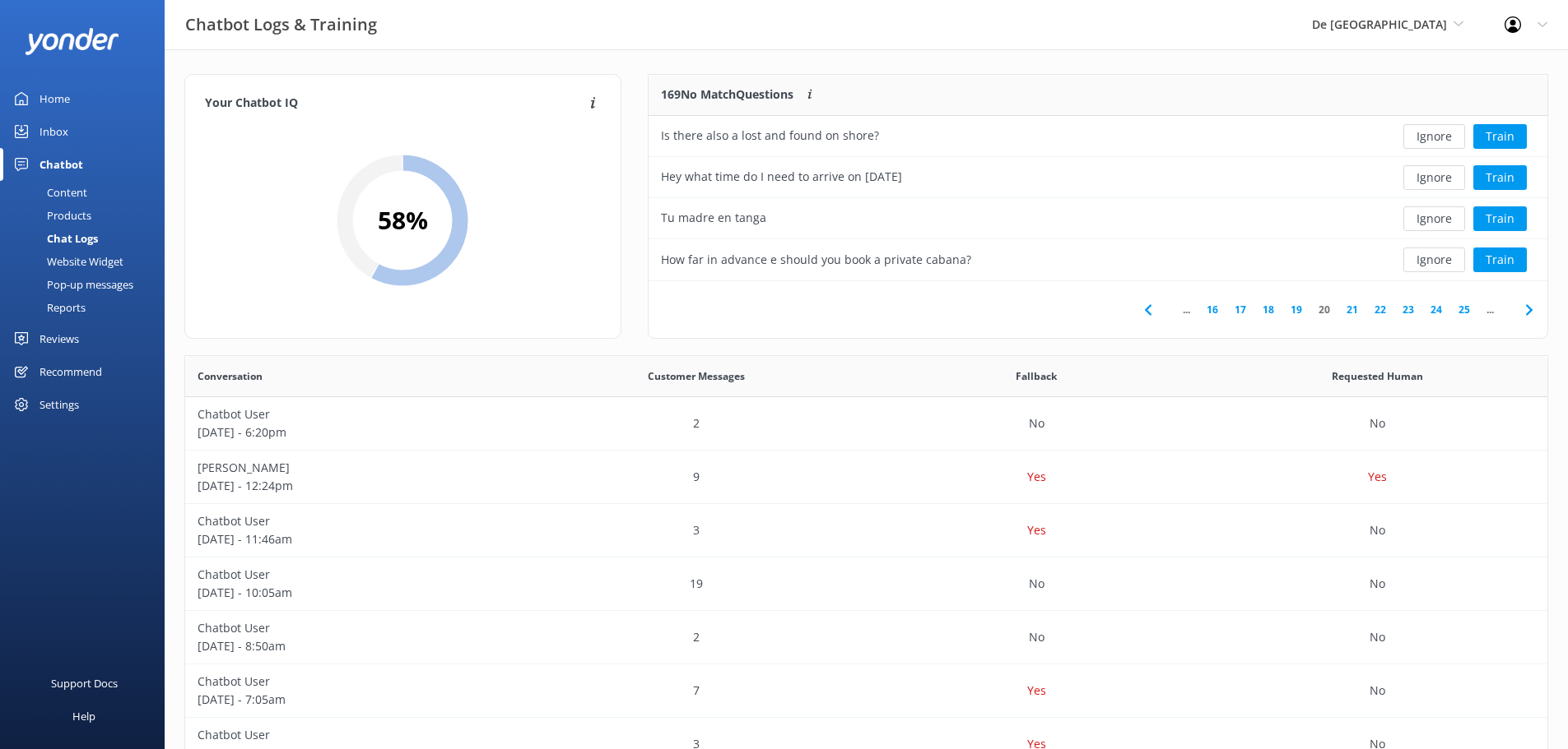
click at [1425, 219] on button "Ignore" at bounding box center [1434, 219] width 62 height 25
click at [1424, 219] on button "Ignore" at bounding box center [1434, 219] width 62 height 25
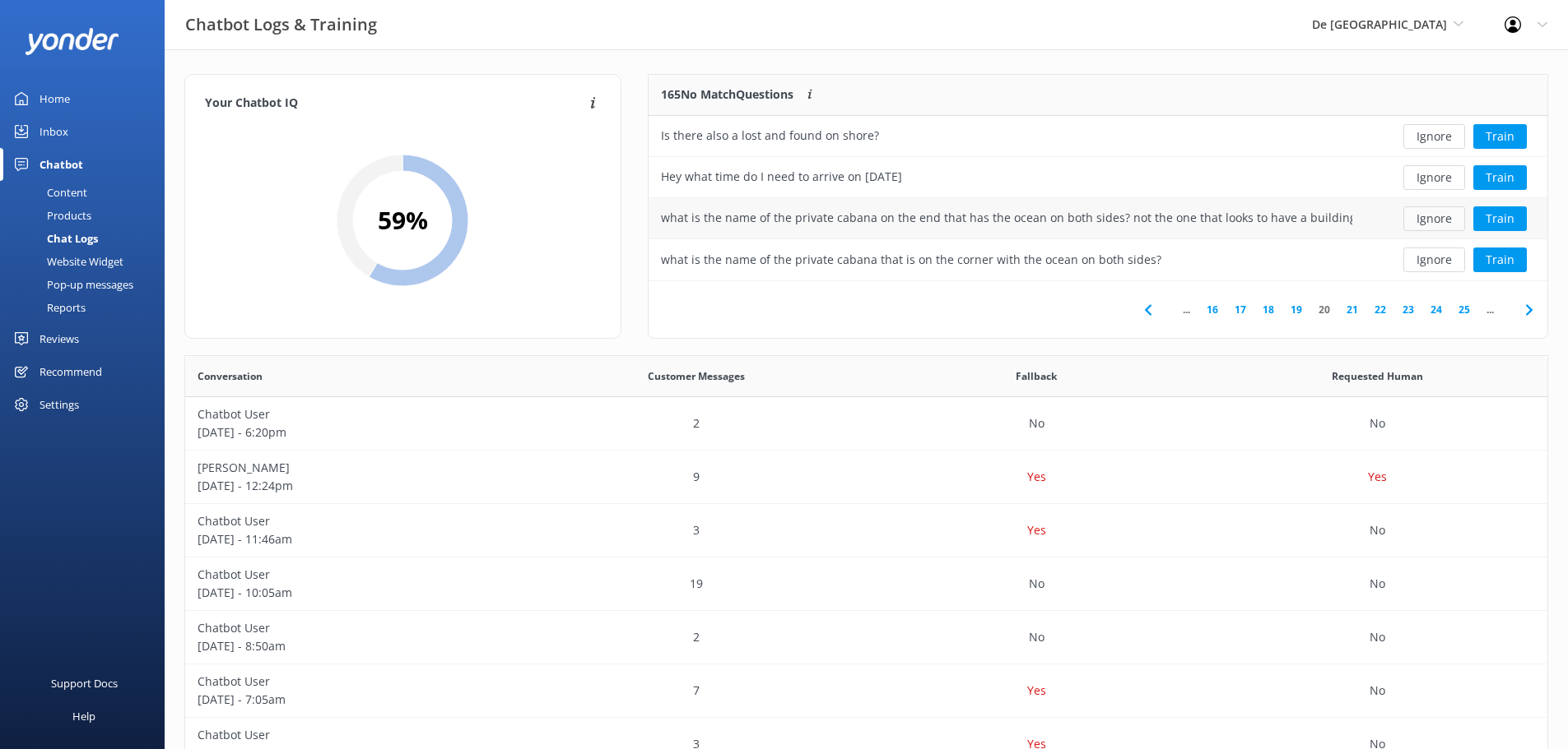
click at [1423, 218] on button "Ignore" at bounding box center [1434, 219] width 62 height 25
click at [1423, 217] on button "Ignore" at bounding box center [1434, 219] width 62 height 25
click at [1422, 216] on button "Ignore" at bounding box center [1434, 219] width 62 height 25
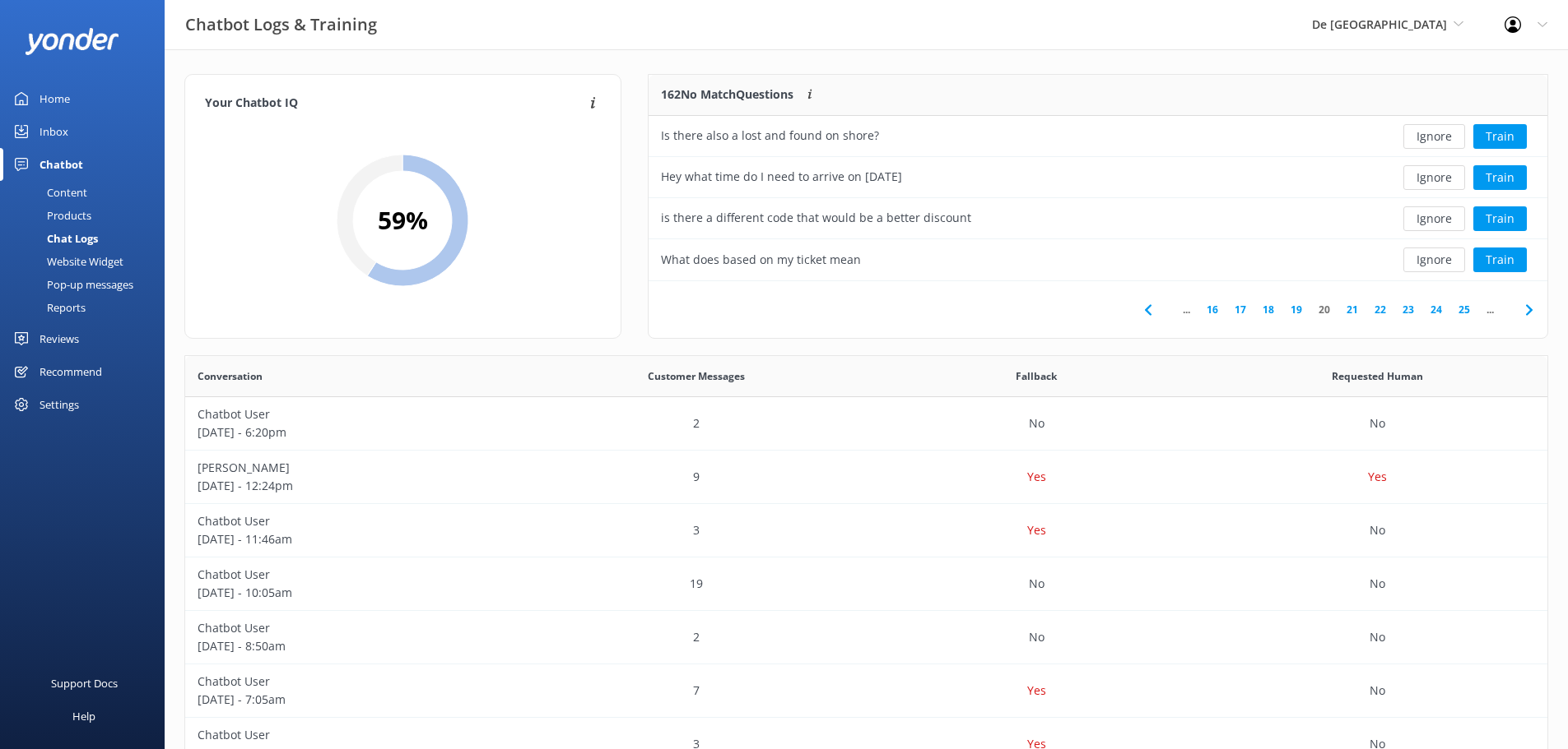
click at [1422, 216] on button "Ignore" at bounding box center [1434, 219] width 62 height 25
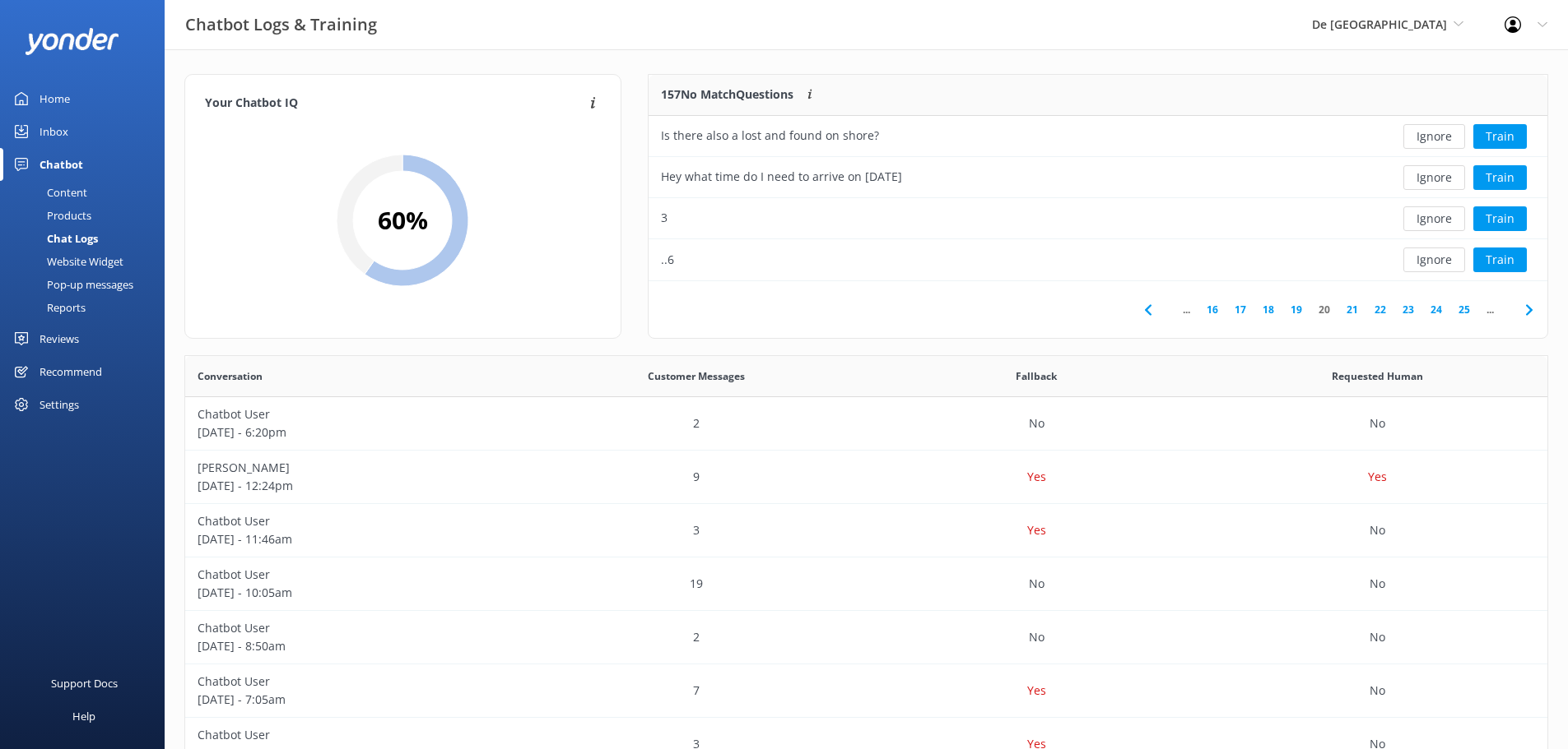
click at [1422, 216] on button "Ignore" at bounding box center [1434, 219] width 62 height 25
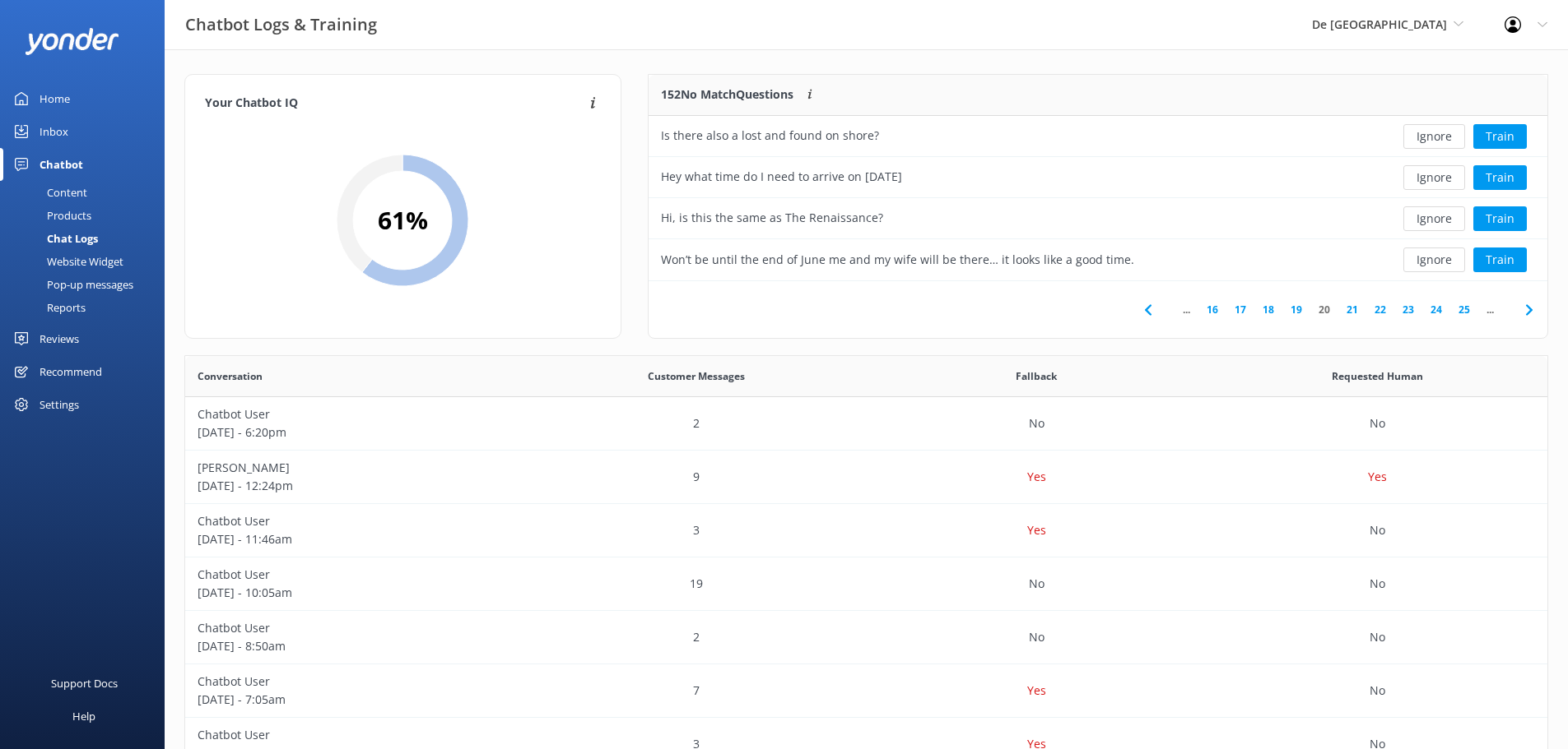
click at [1422, 216] on button "Ignore" at bounding box center [1434, 219] width 62 height 25
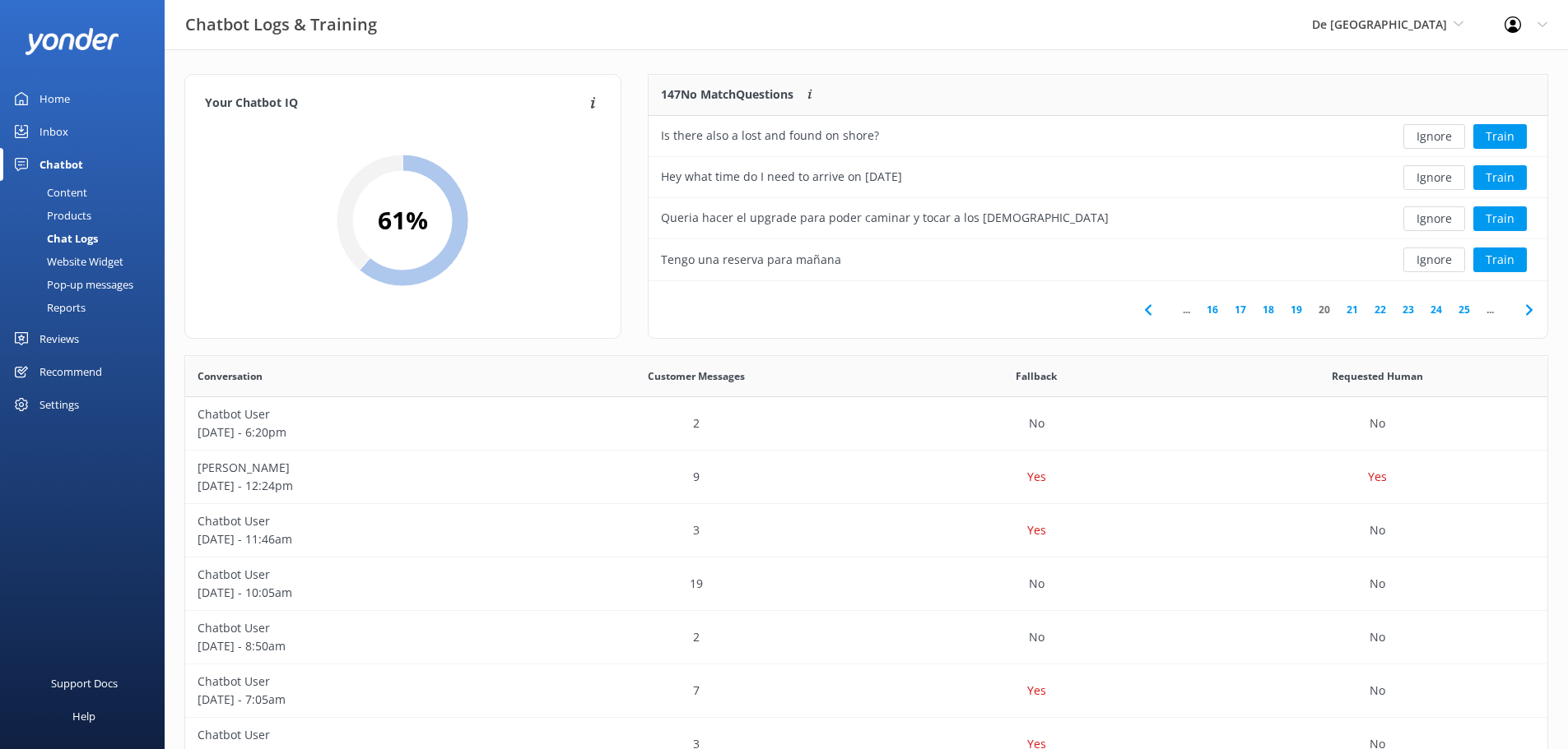
click at [1422, 216] on button "Ignore" at bounding box center [1434, 219] width 62 height 25
click at [1421, 215] on button "Ignore" at bounding box center [1434, 219] width 62 height 25
click at [1423, 215] on button "Ignore" at bounding box center [1434, 219] width 62 height 25
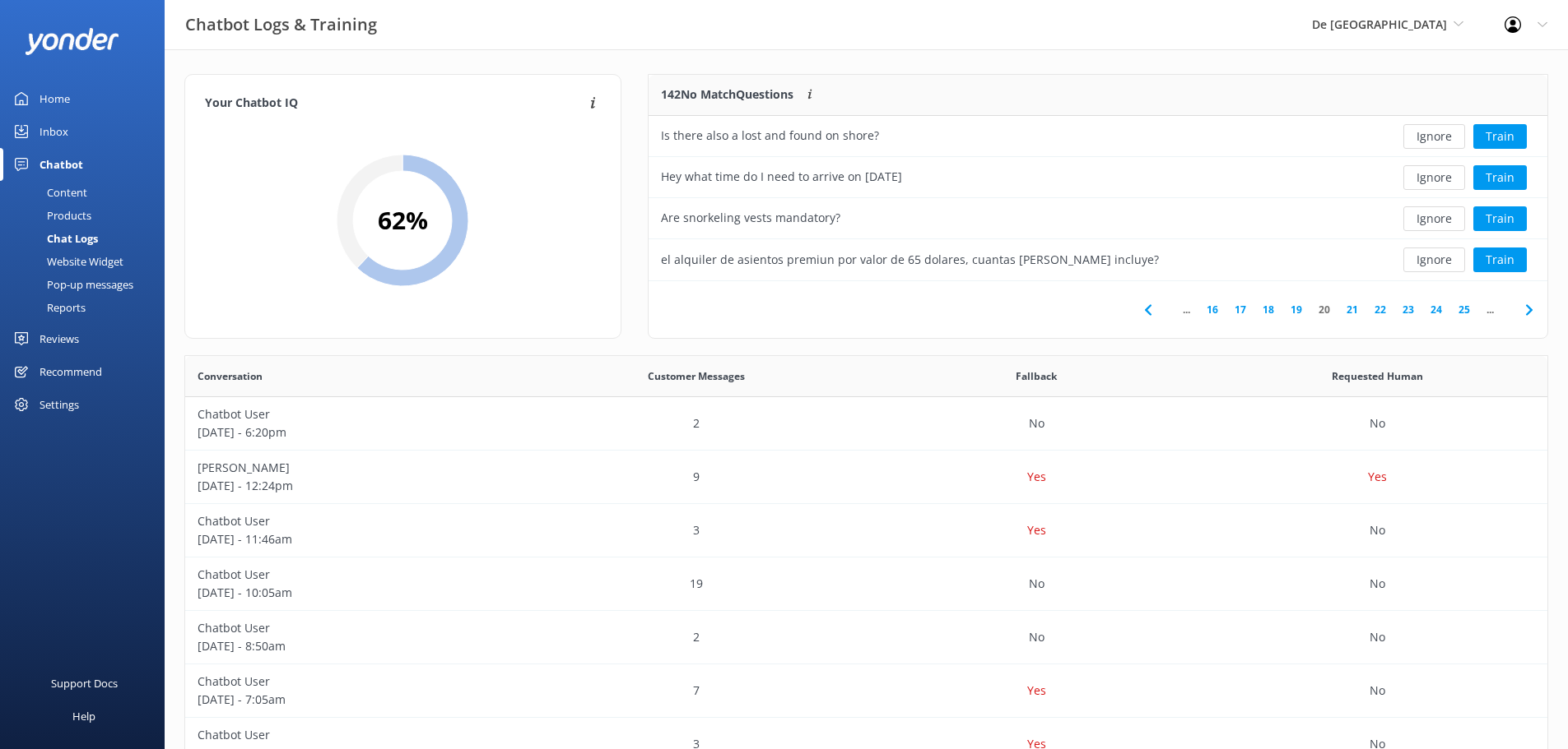
click at [1423, 215] on button "Ignore" at bounding box center [1434, 219] width 62 height 25
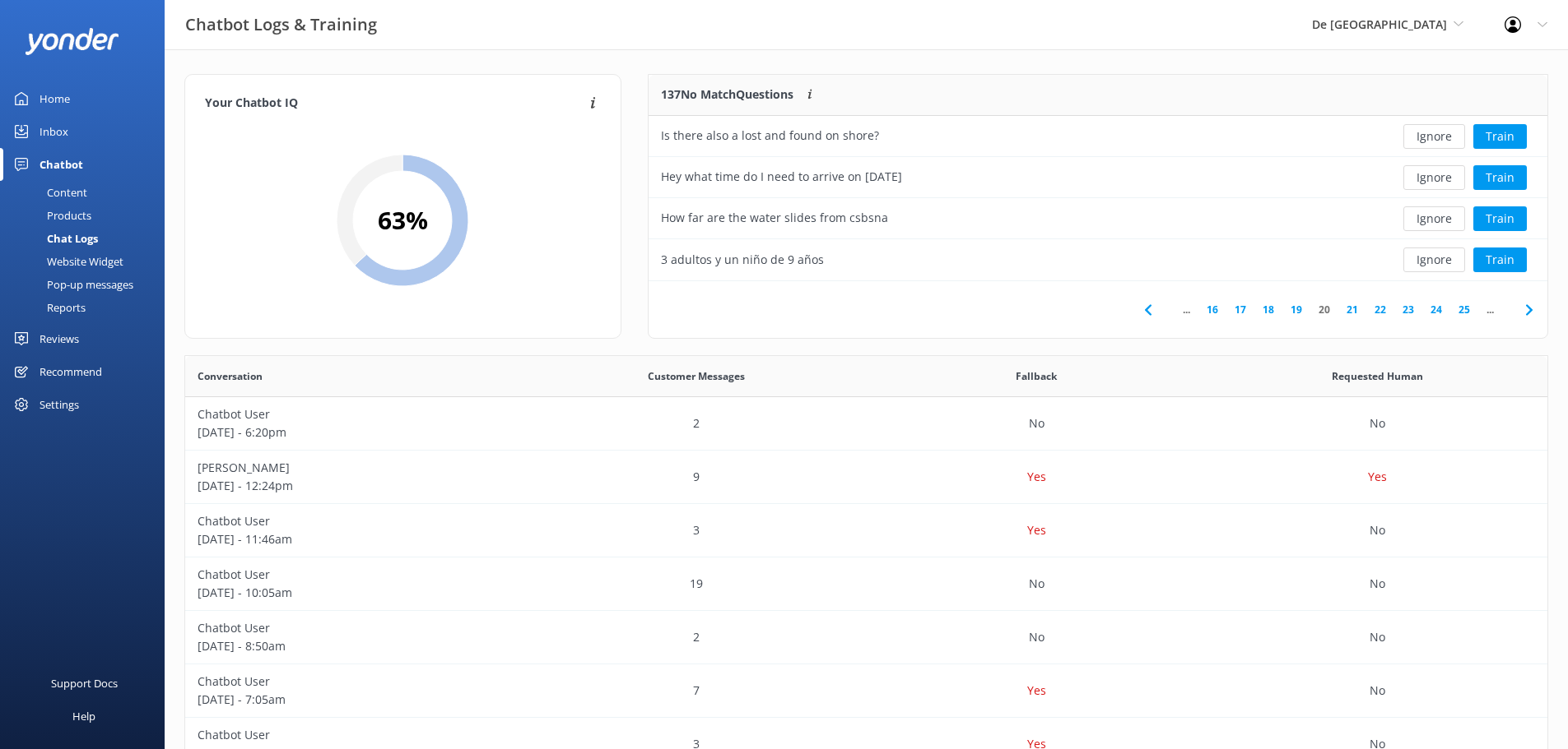
click at [1423, 215] on button "Ignore" at bounding box center [1434, 219] width 62 height 25
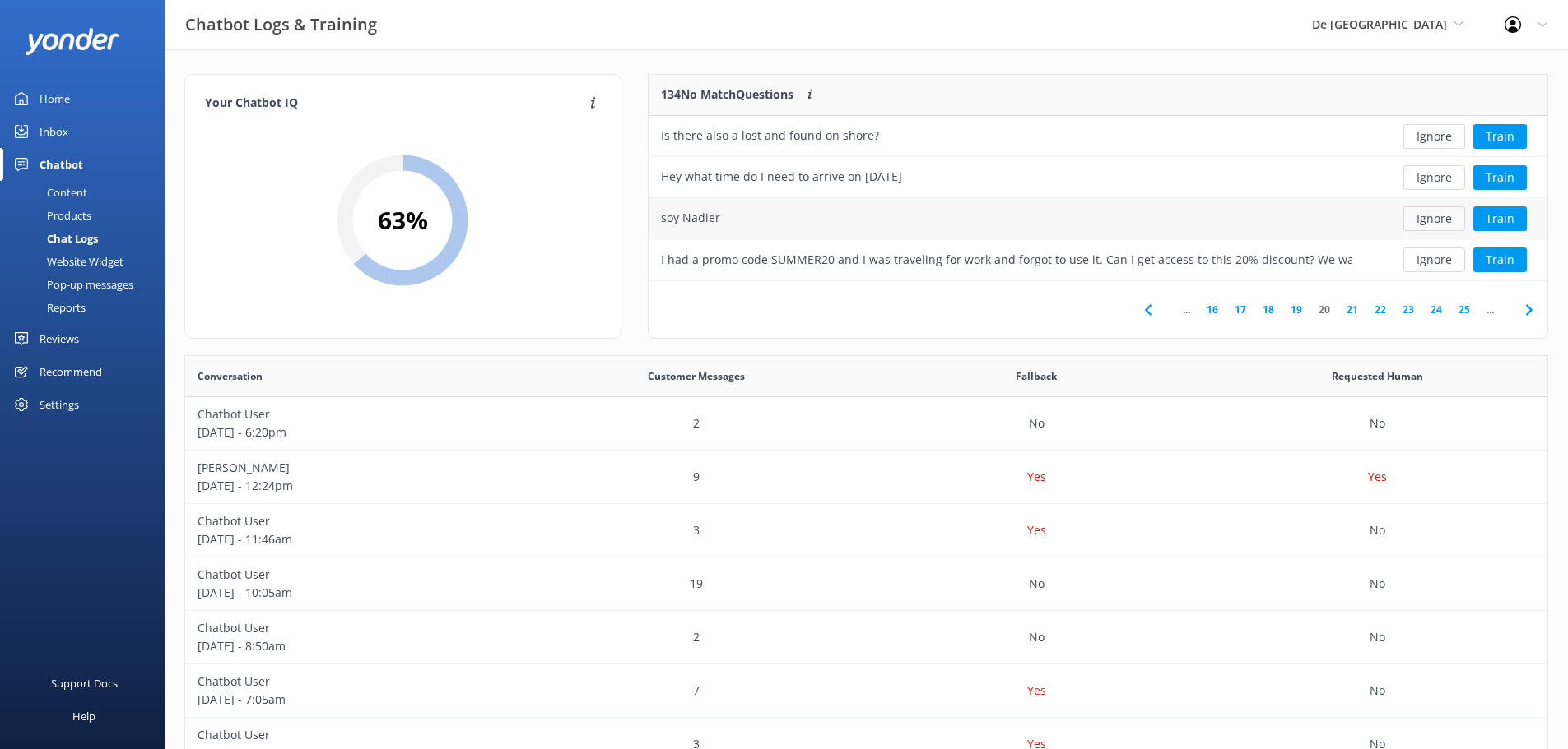
click at [1423, 215] on button "Ignore" at bounding box center [1434, 219] width 62 height 25
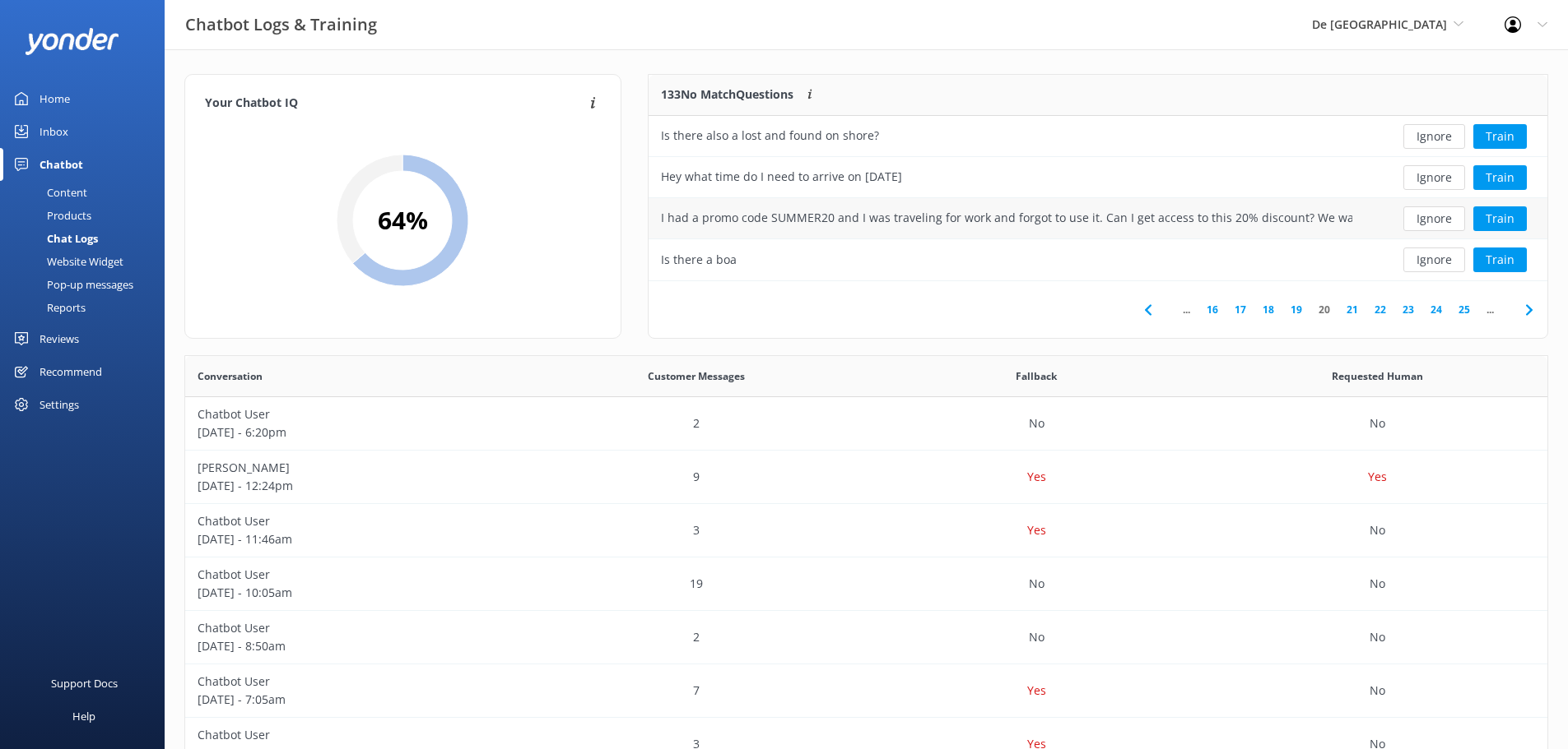
click at [1425, 215] on button "Ignore" at bounding box center [1434, 219] width 62 height 25
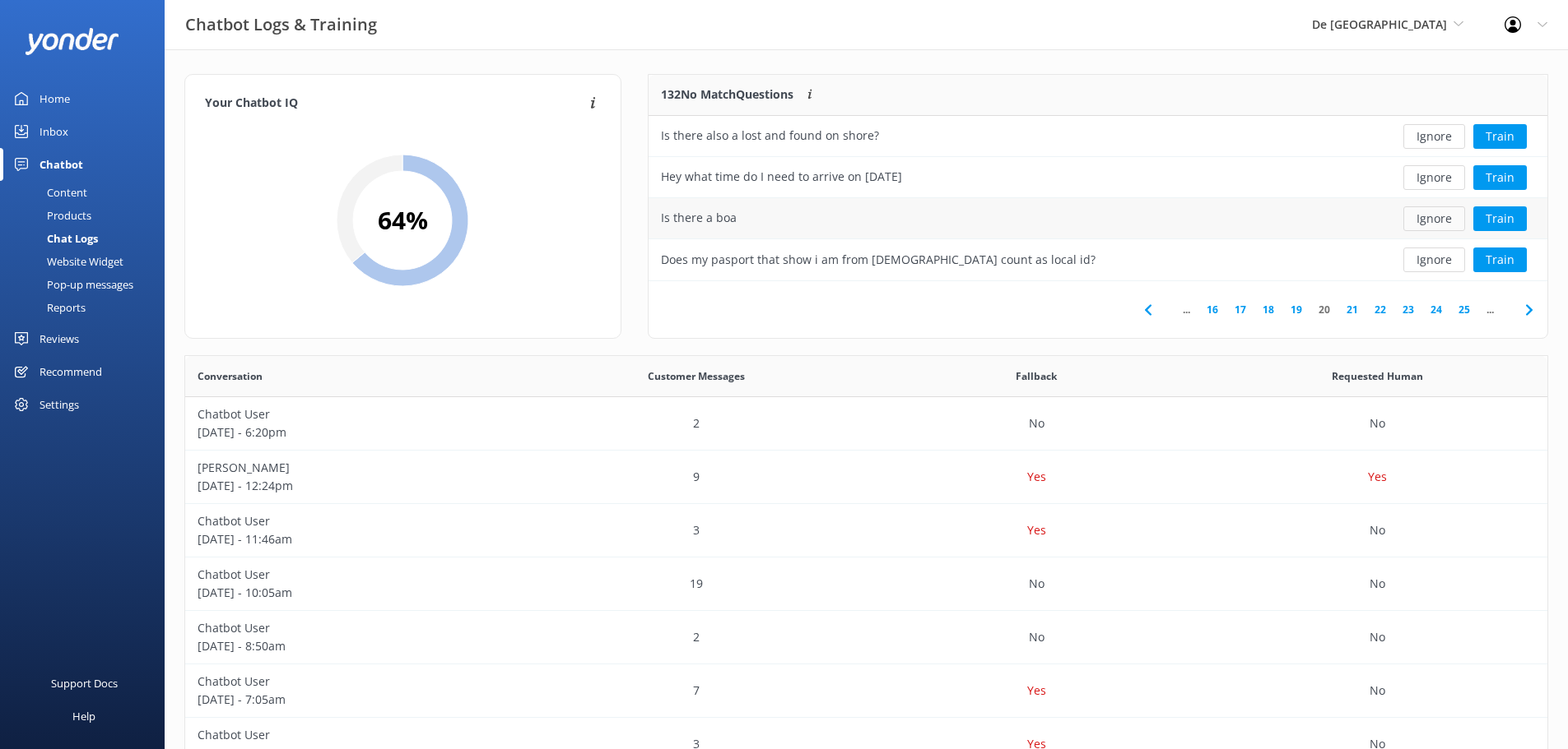
click at [1426, 215] on button "Ignore" at bounding box center [1434, 219] width 62 height 25
click at [1428, 215] on button "Ignore" at bounding box center [1434, 219] width 62 height 25
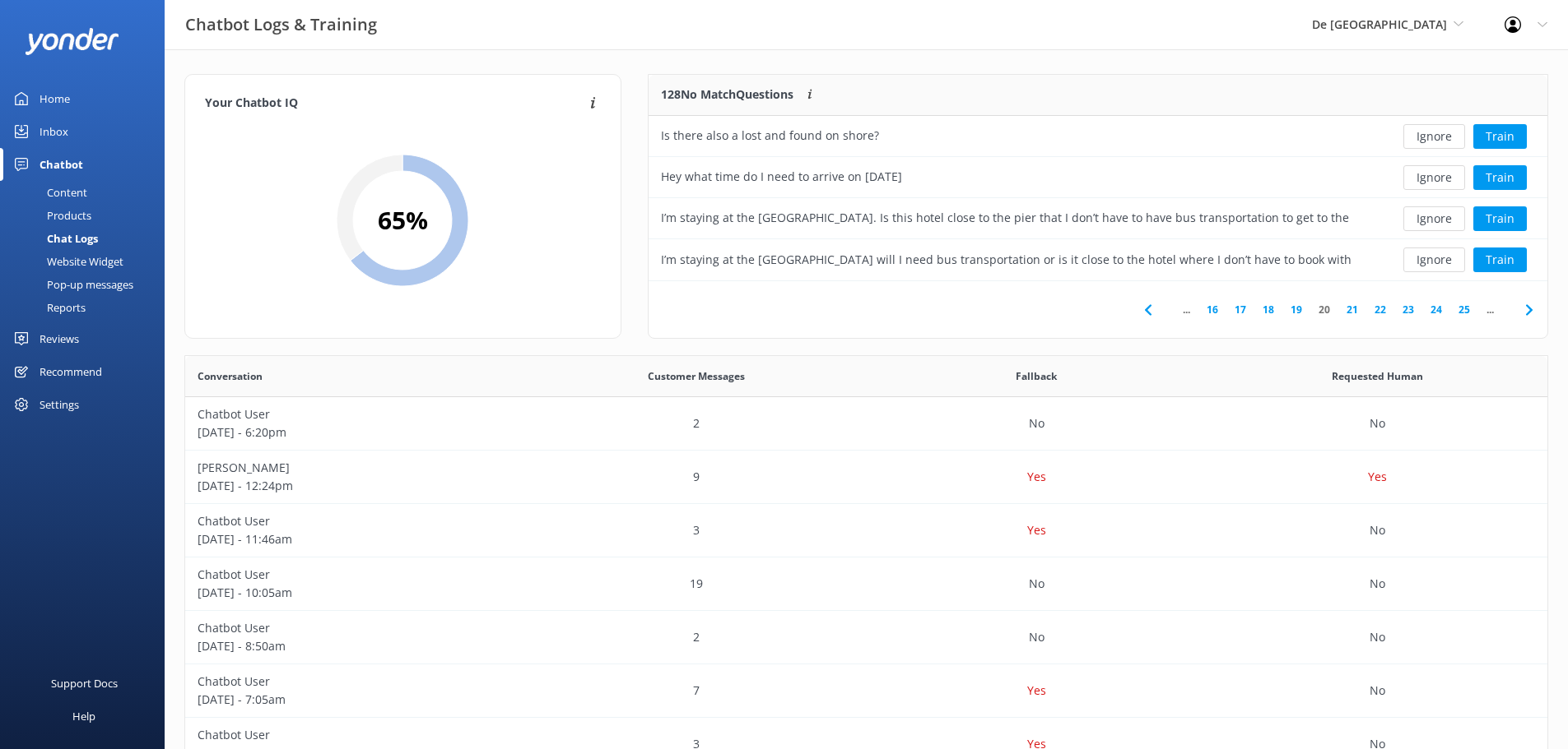
click at [1428, 215] on button "Ignore" at bounding box center [1434, 219] width 62 height 25
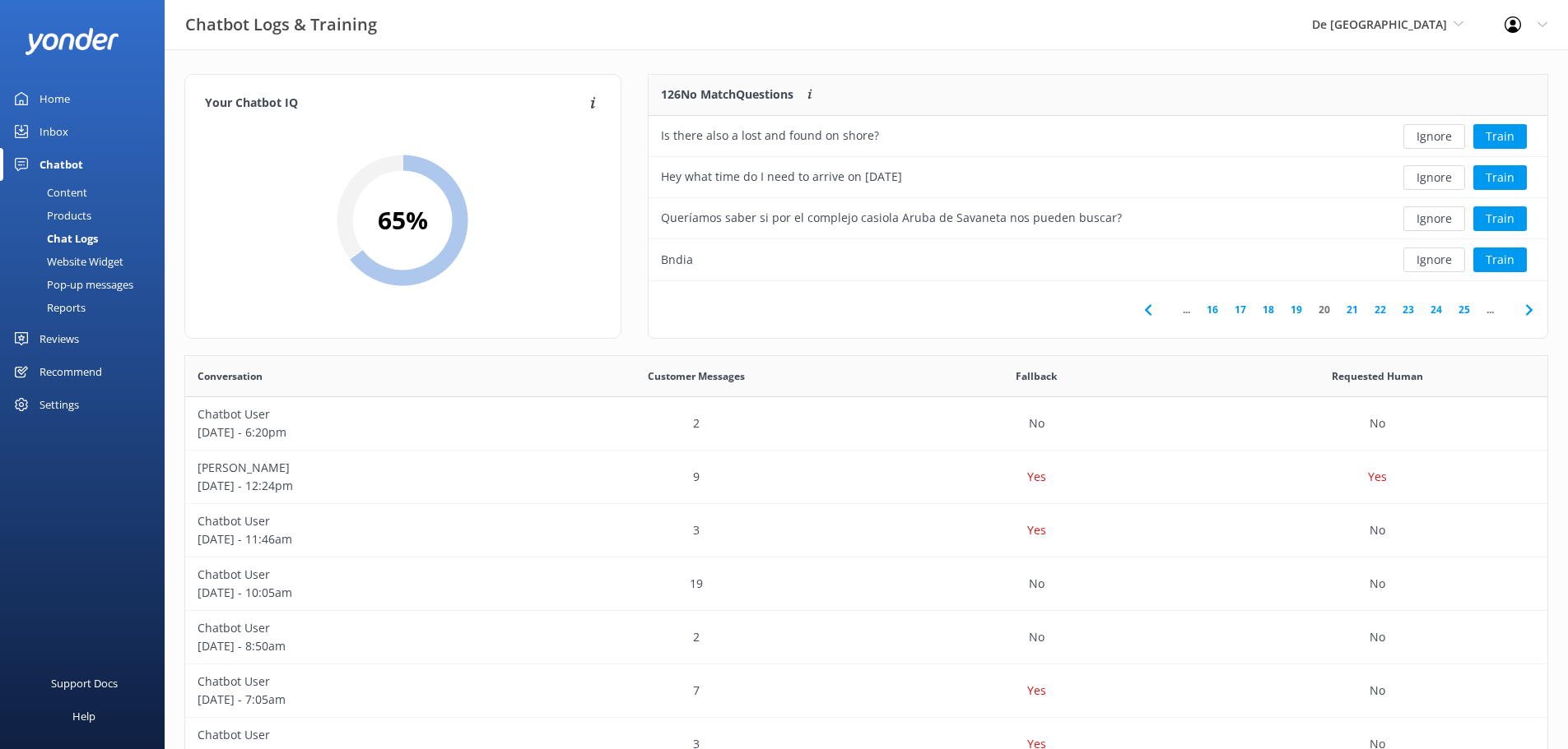
click at [1428, 215] on button "Ignore" at bounding box center [1434, 219] width 62 height 25
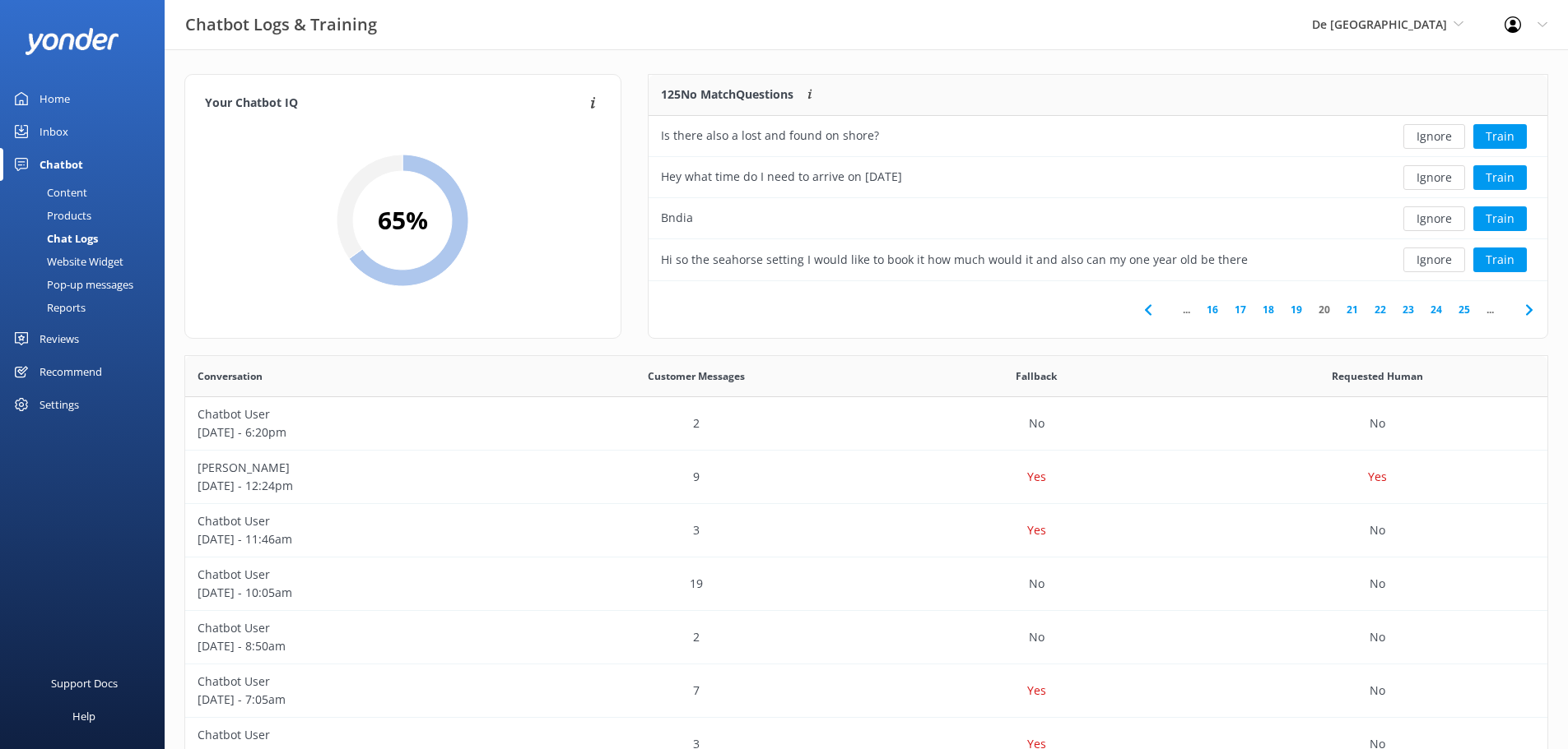
click at [1428, 215] on button "Ignore" at bounding box center [1434, 219] width 62 height 25
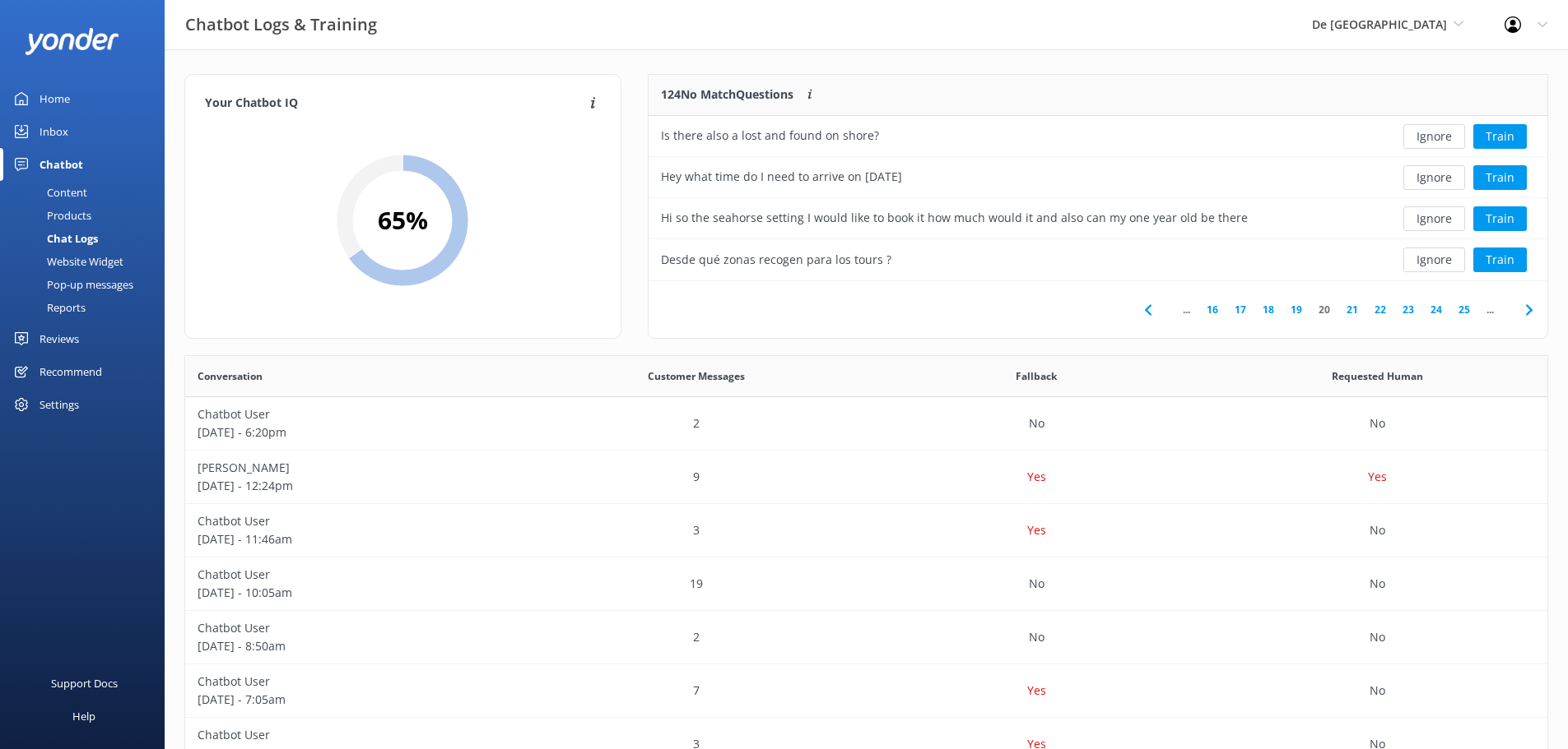
click at [1428, 215] on button "Ignore" at bounding box center [1434, 219] width 62 height 25
click at [1429, 215] on button "Ignore" at bounding box center [1434, 219] width 62 height 25
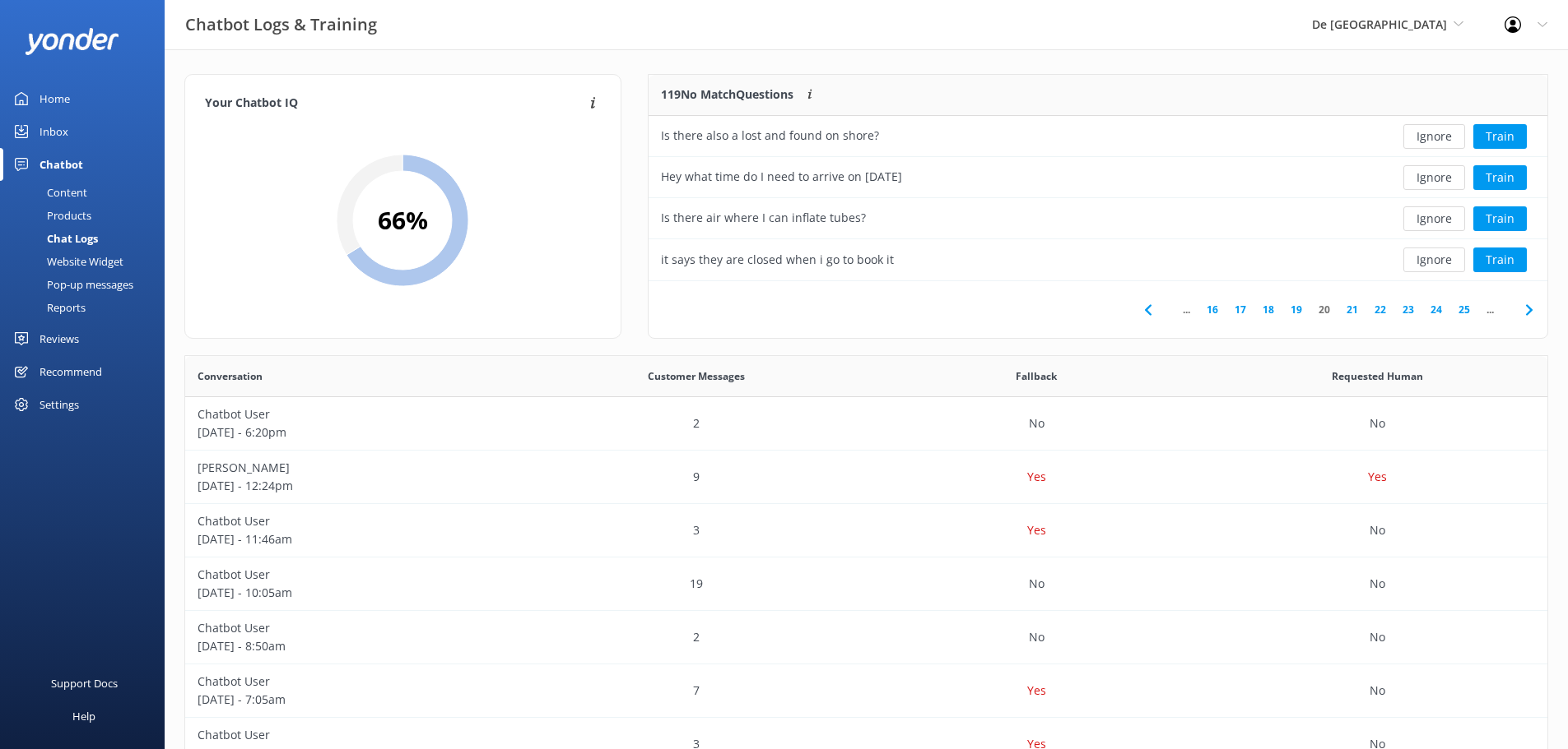
click at [1429, 215] on button "Ignore" at bounding box center [1434, 219] width 62 height 25
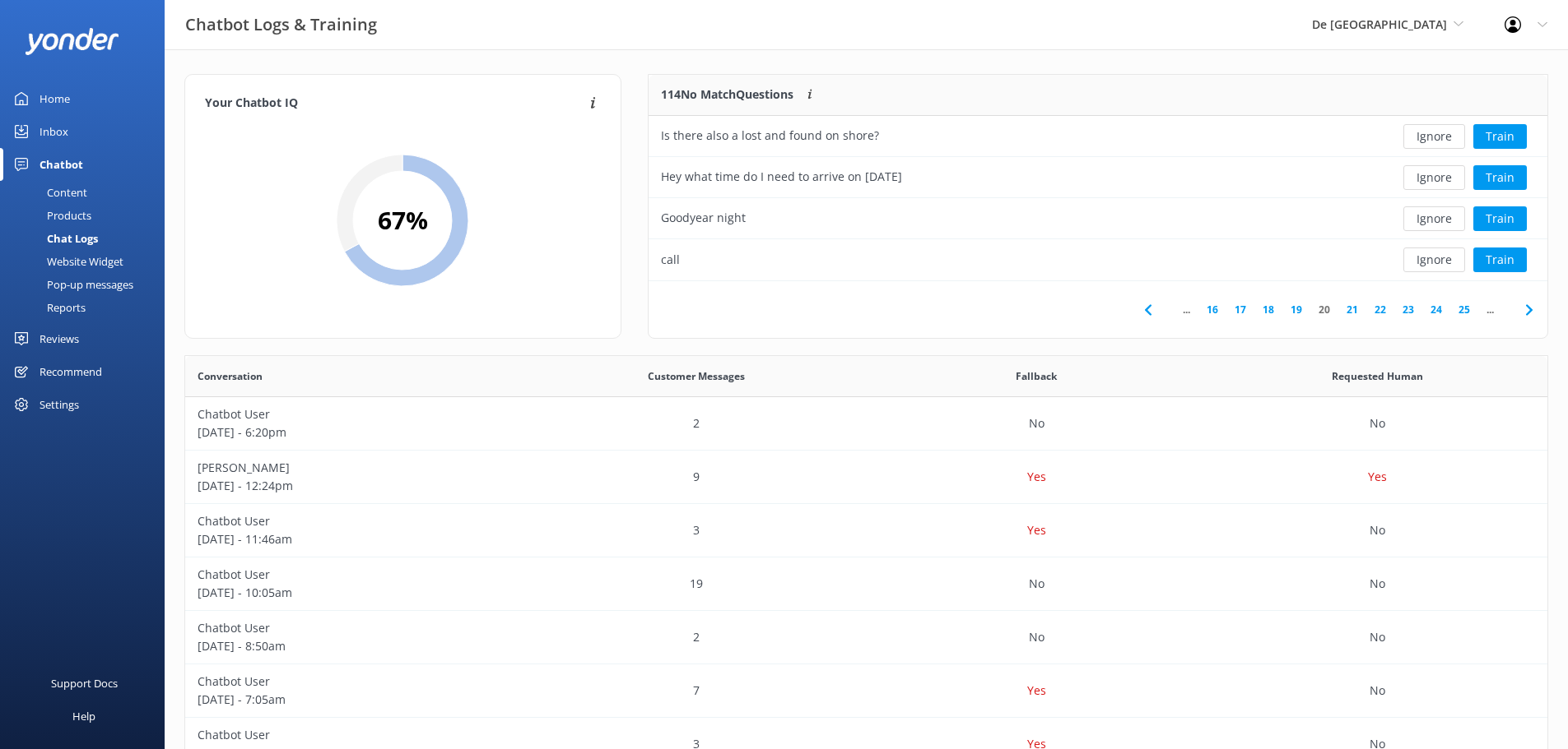
click at [1429, 215] on button "Ignore" at bounding box center [1434, 219] width 62 height 25
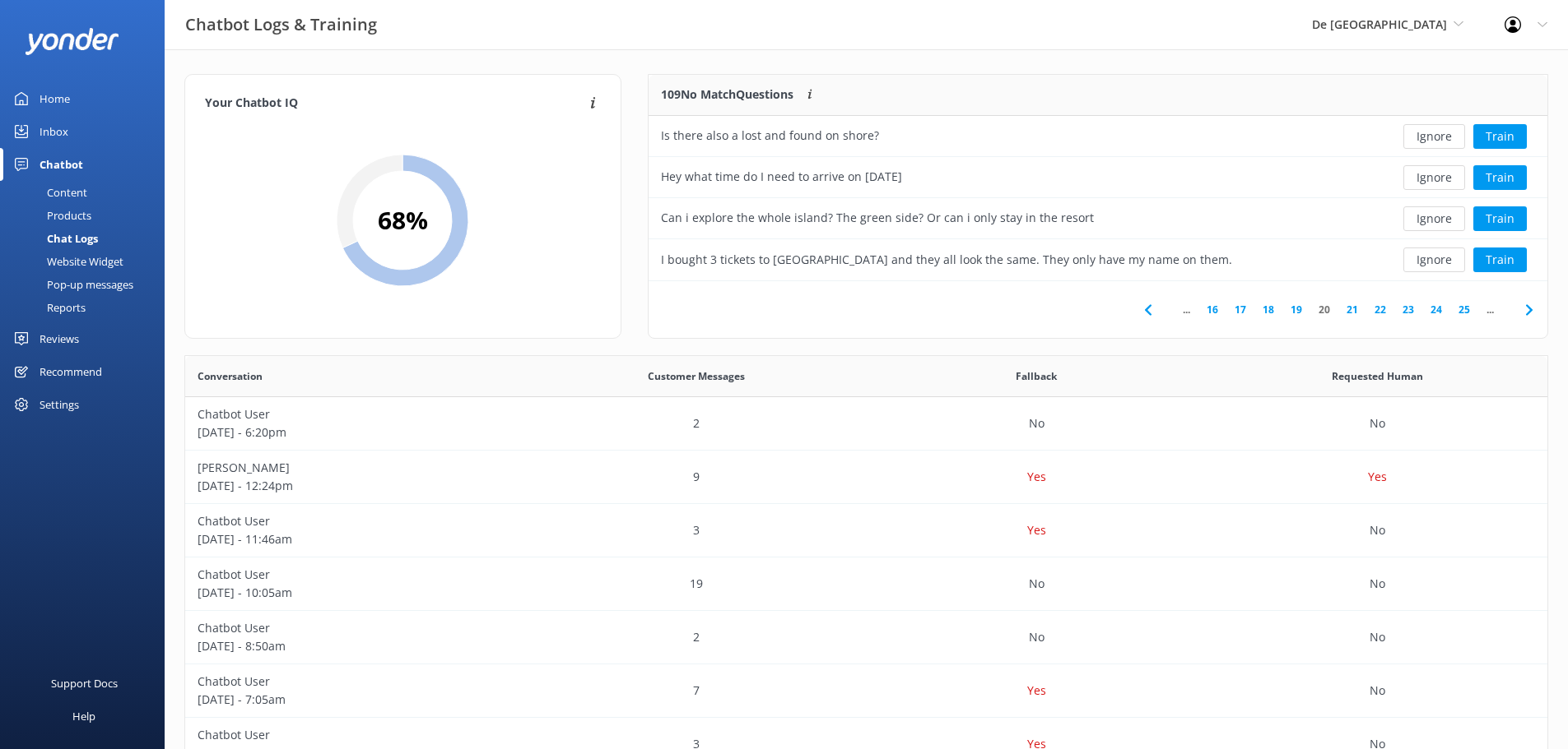
click at [1429, 215] on button "Ignore" at bounding box center [1434, 219] width 62 height 25
click at [1430, 215] on button "Ignore" at bounding box center [1434, 219] width 62 height 25
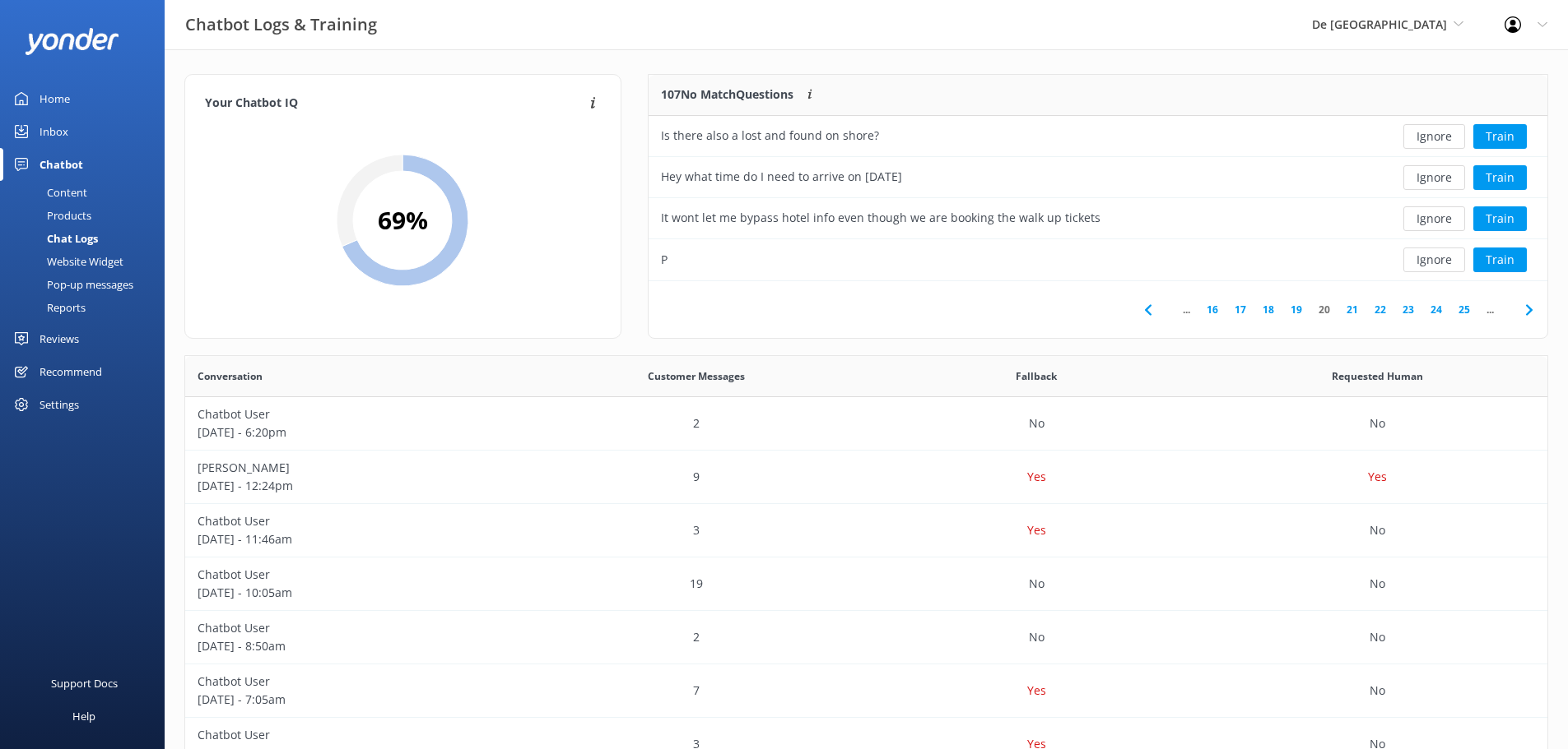
click at [1430, 215] on button "Ignore" at bounding box center [1434, 219] width 62 height 25
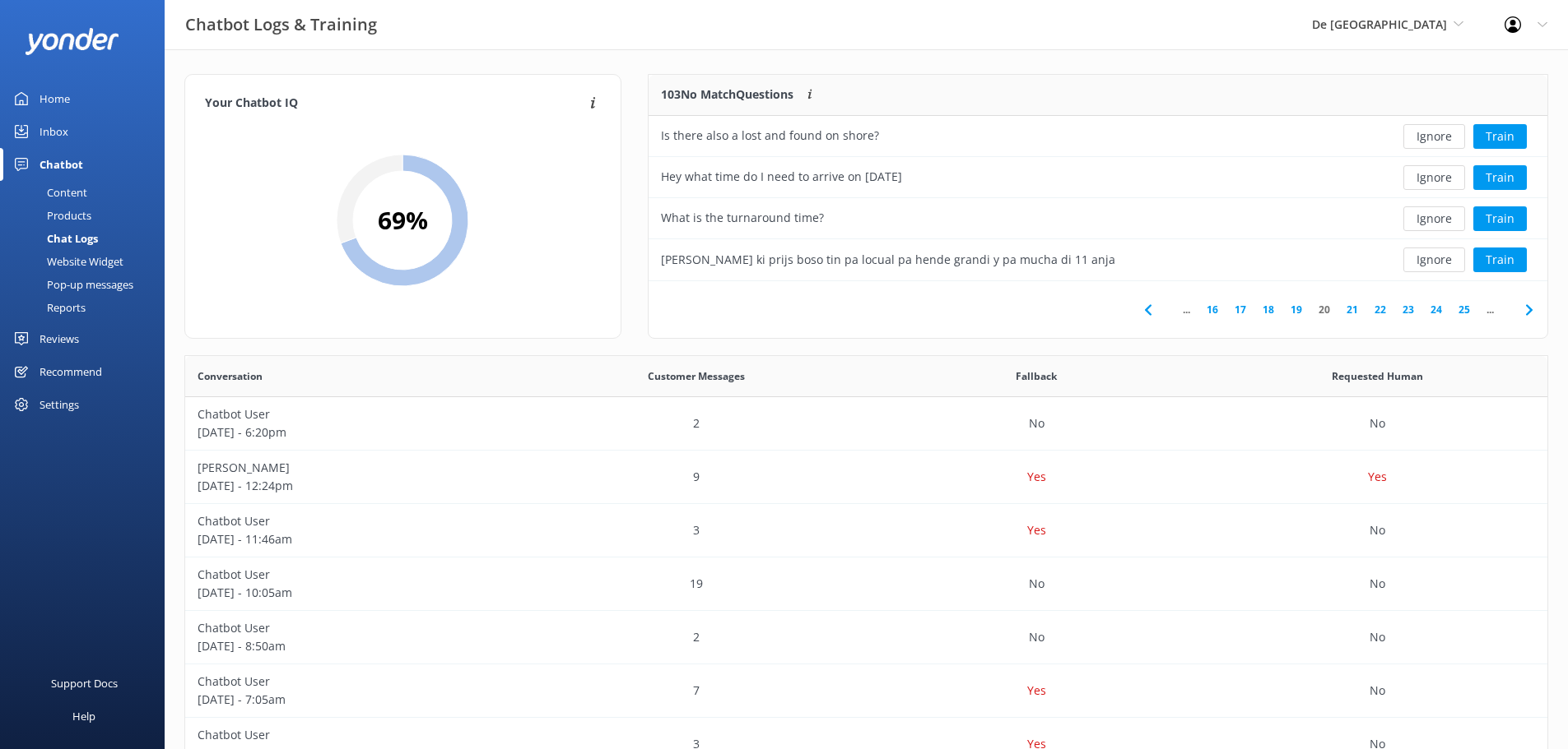
click at [1430, 215] on button "Ignore" at bounding box center [1434, 219] width 62 height 25
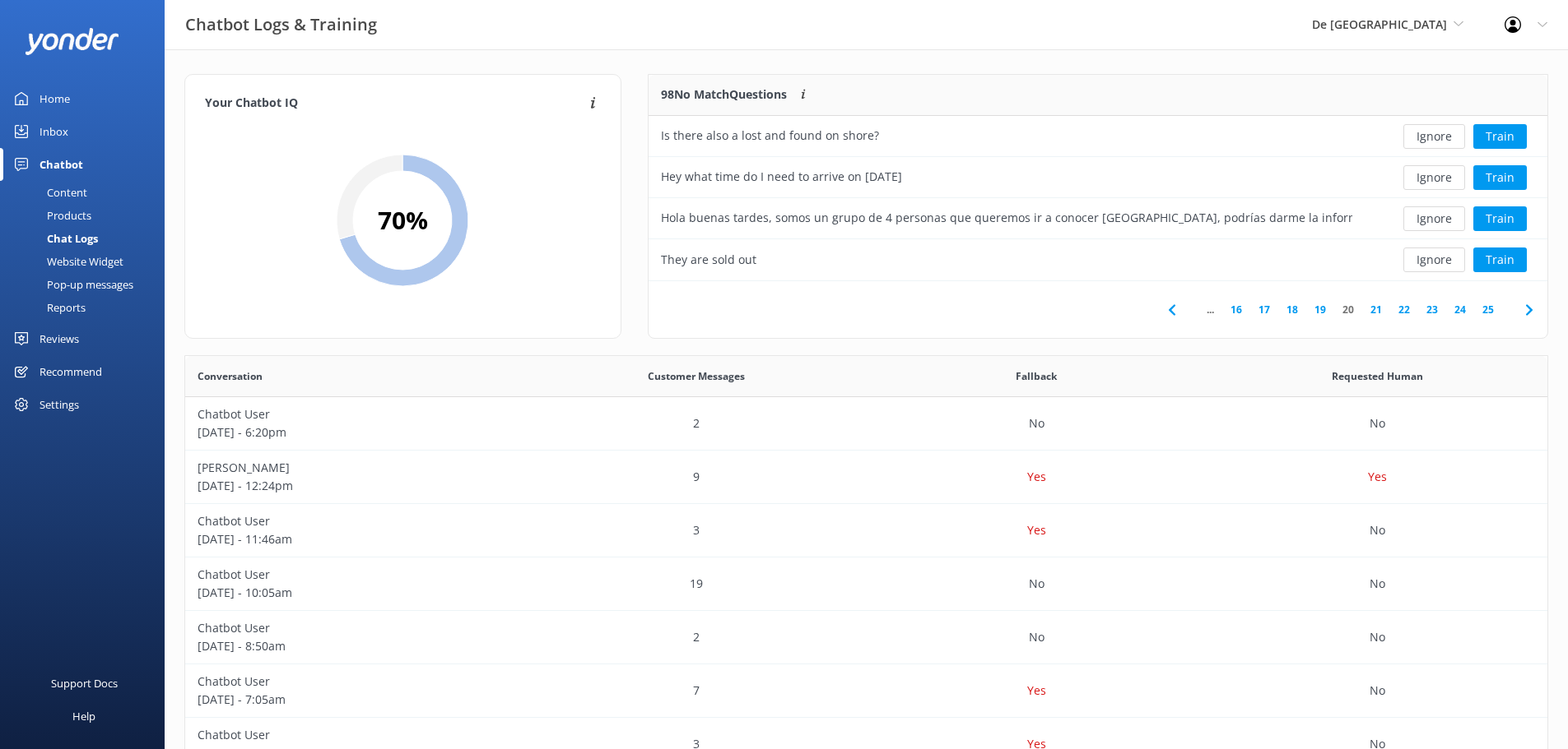
click at [1430, 215] on button "Ignore" at bounding box center [1434, 219] width 62 height 25
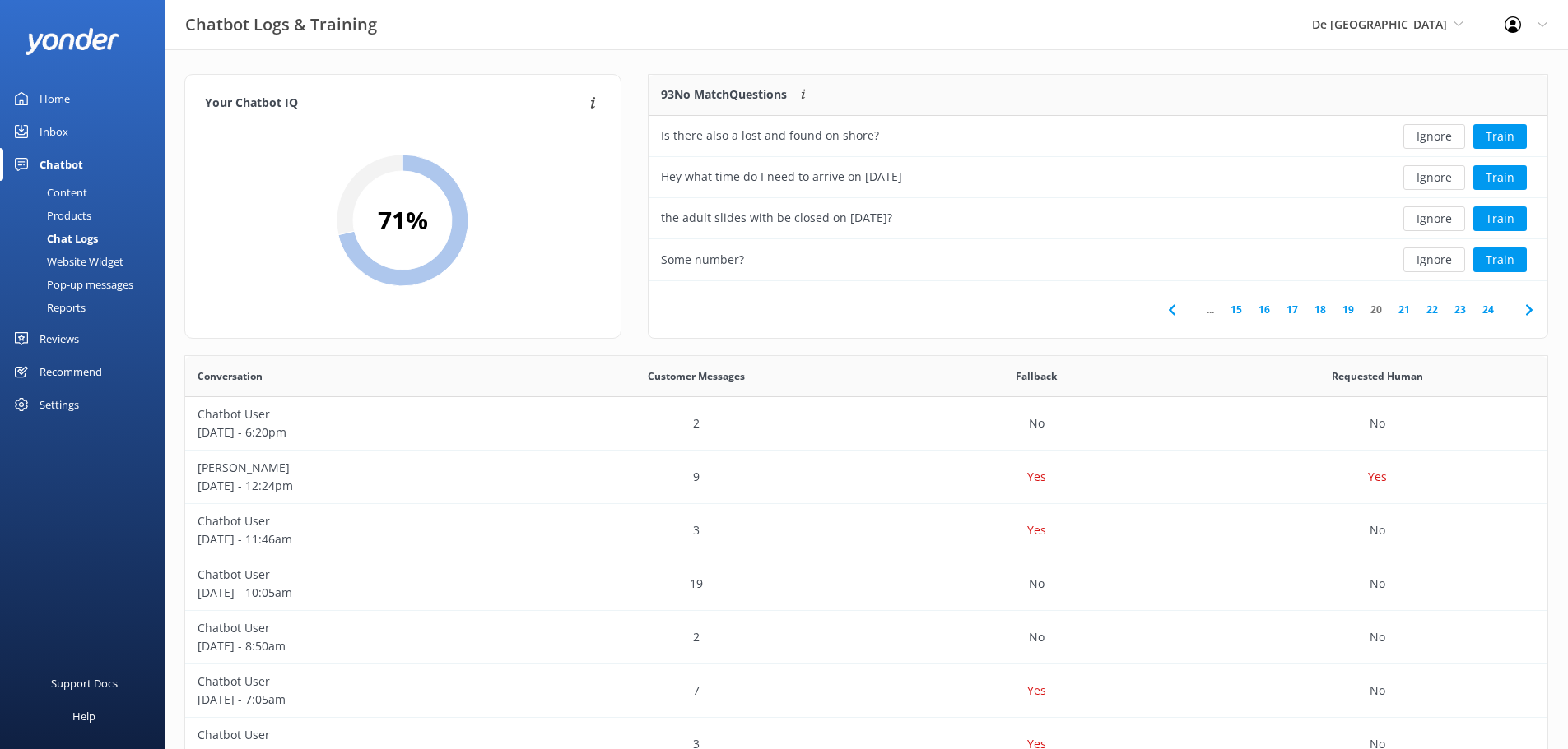
click at [1430, 215] on button "Ignore" at bounding box center [1434, 219] width 62 height 25
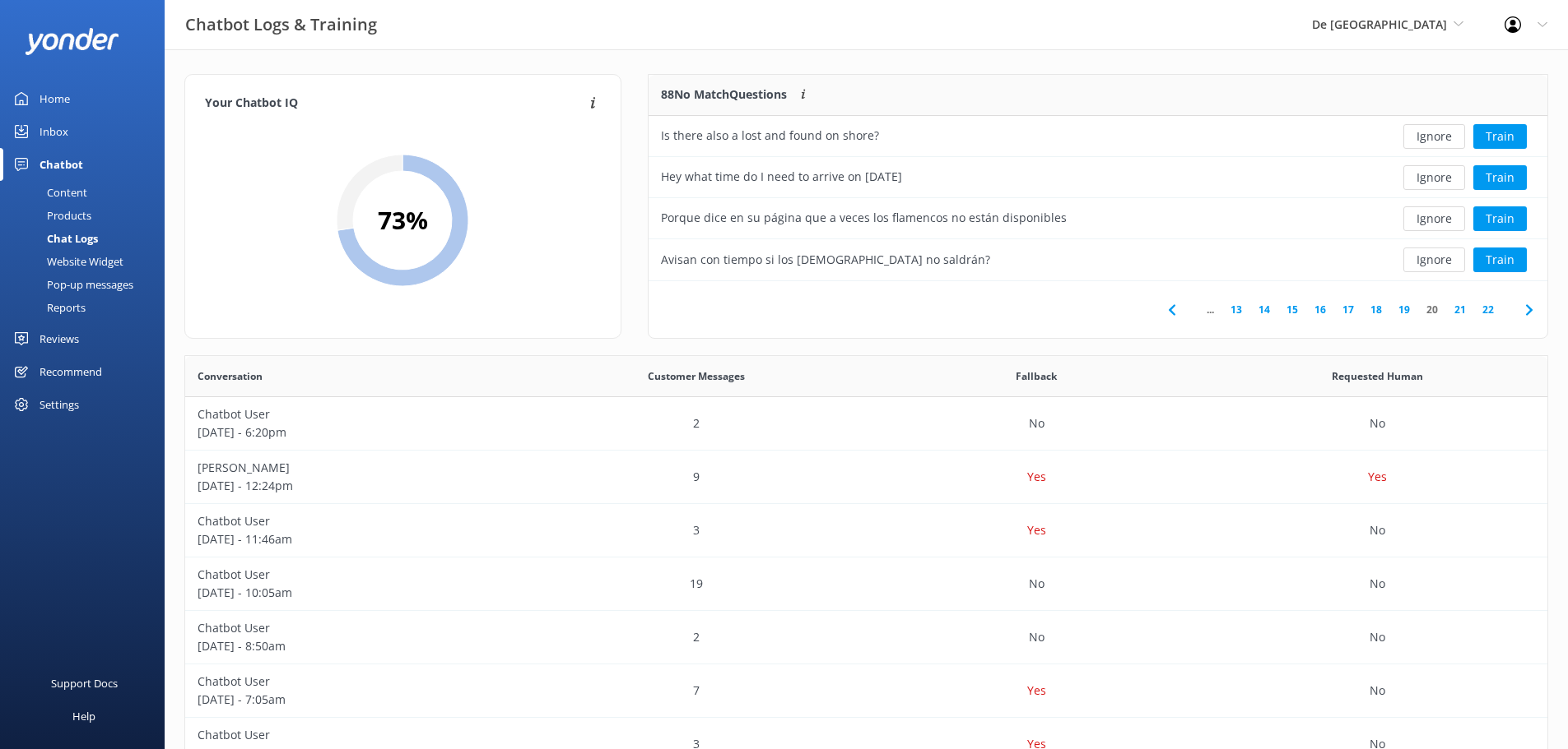
click at [1430, 215] on button "Ignore" at bounding box center [1434, 219] width 62 height 25
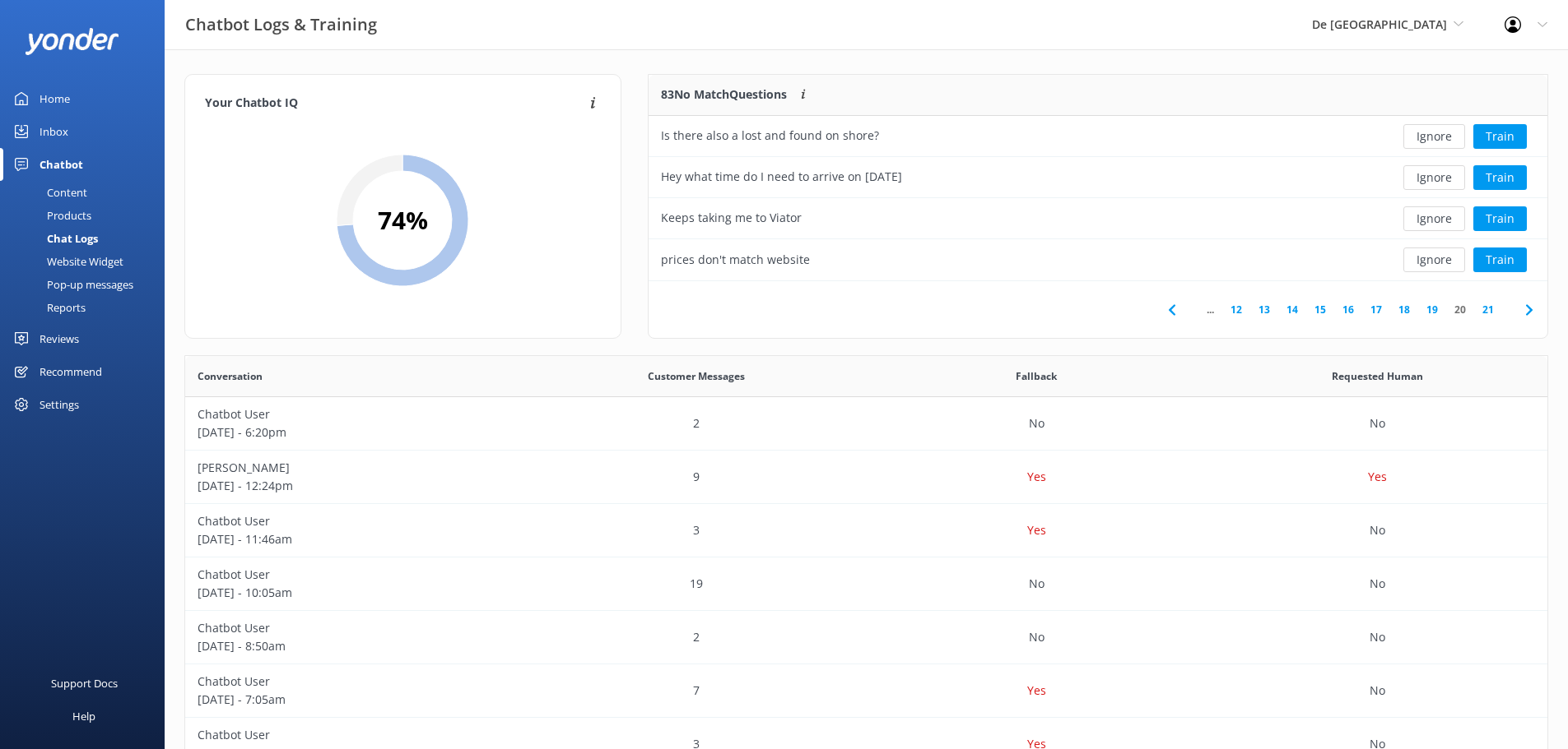
click at [1430, 215] on button "Ignore" at bounding box center [1434, 219] width 62 height 25
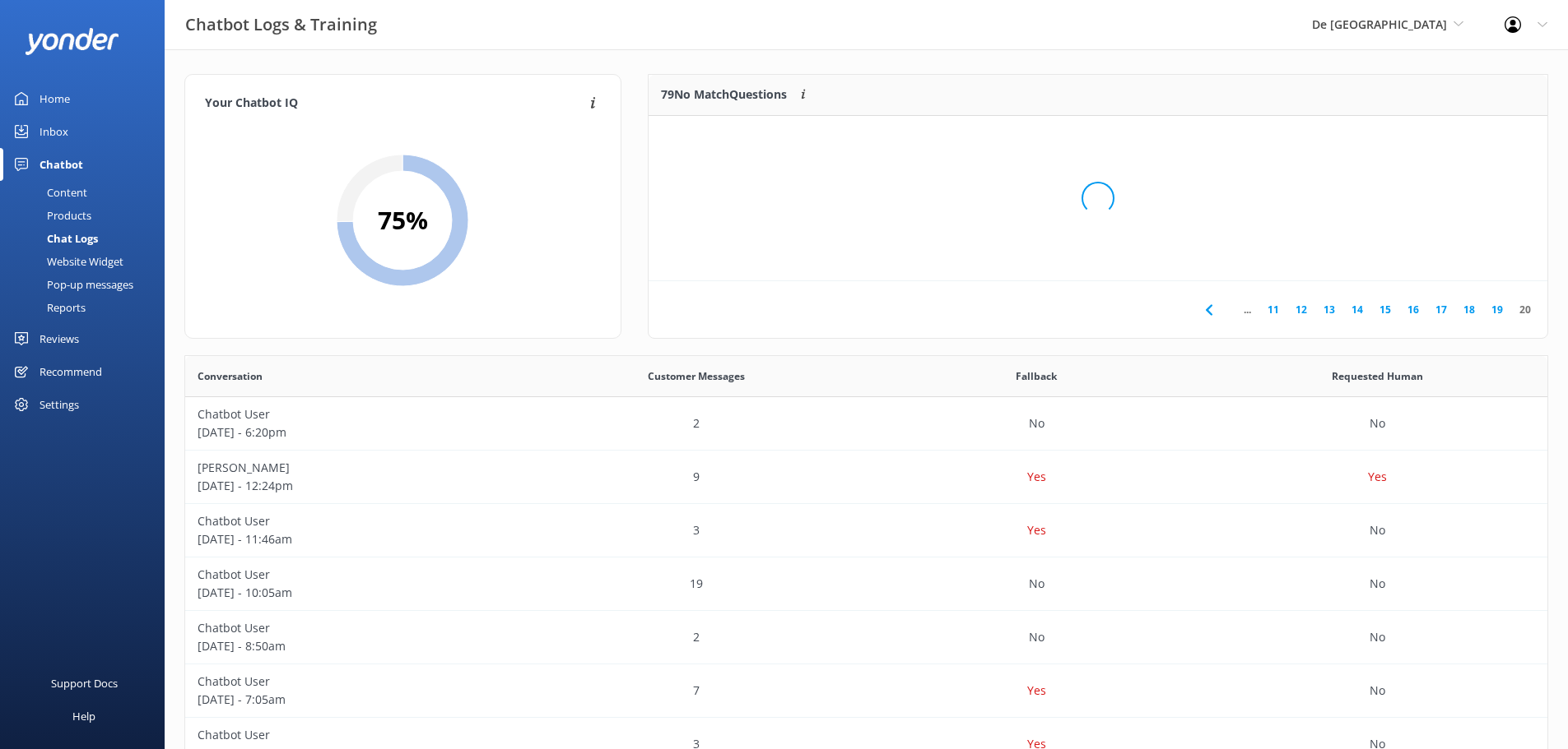
scroll to position [153, 886]
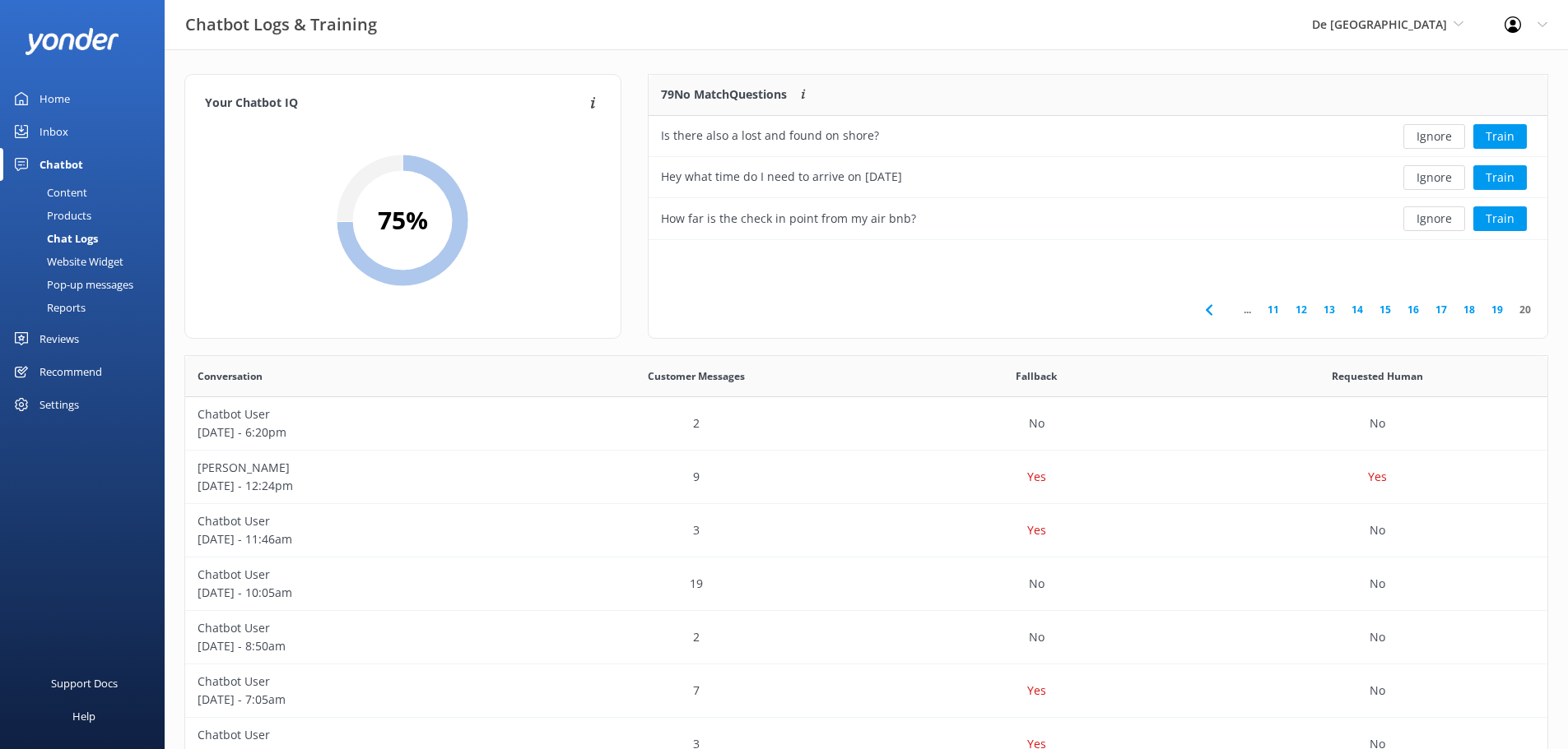
click at [1430, 215] on button "Ignore" at bounding box center [1434, 219] width 62 height 25
click at [1429, 177] on button "Ignore" at bounding box center [1434, 178] width 62 height 25
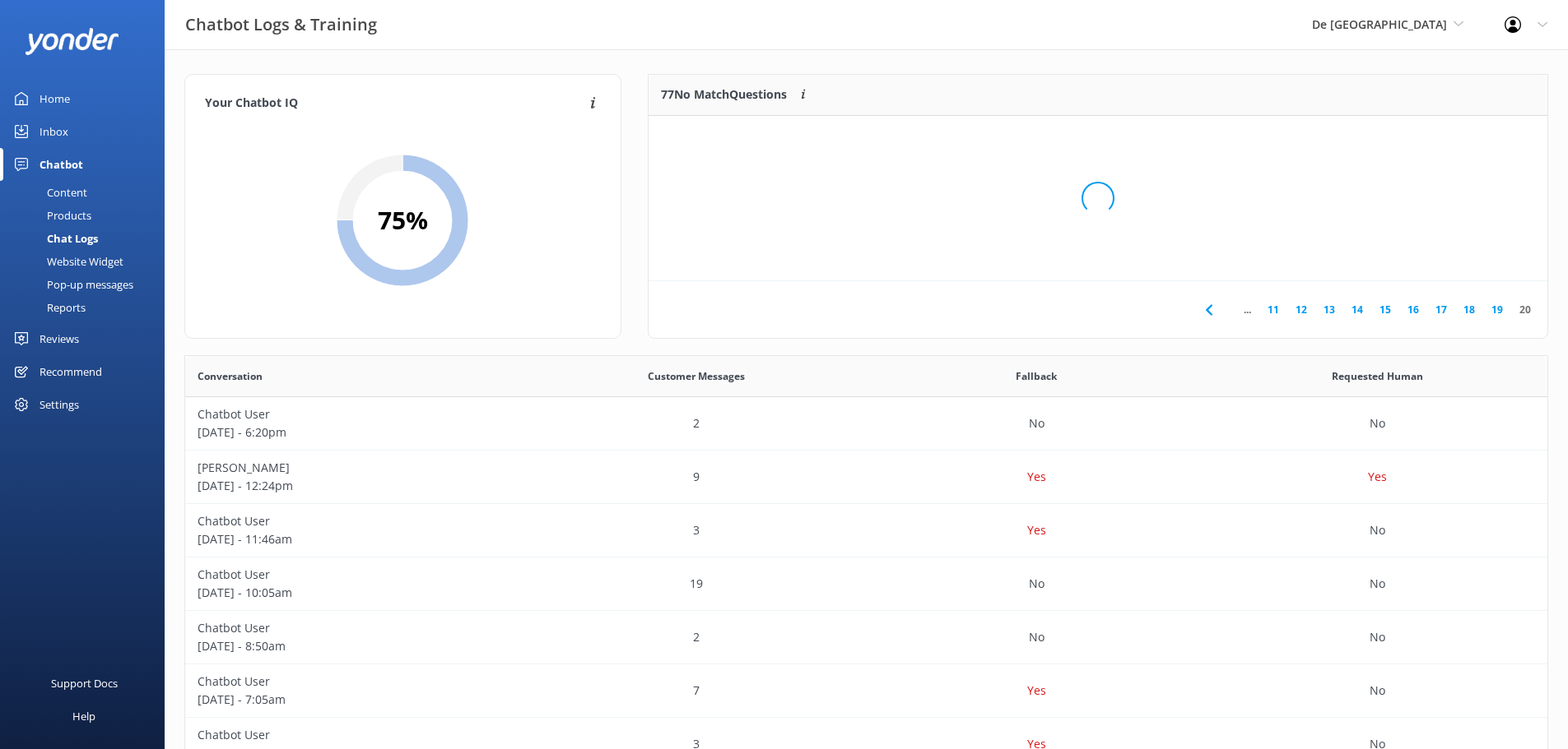
scroll to position [71, 886]
click at [1434, 138] on button "Ignore" at bounding box center [1434, 137] width 62 height 25
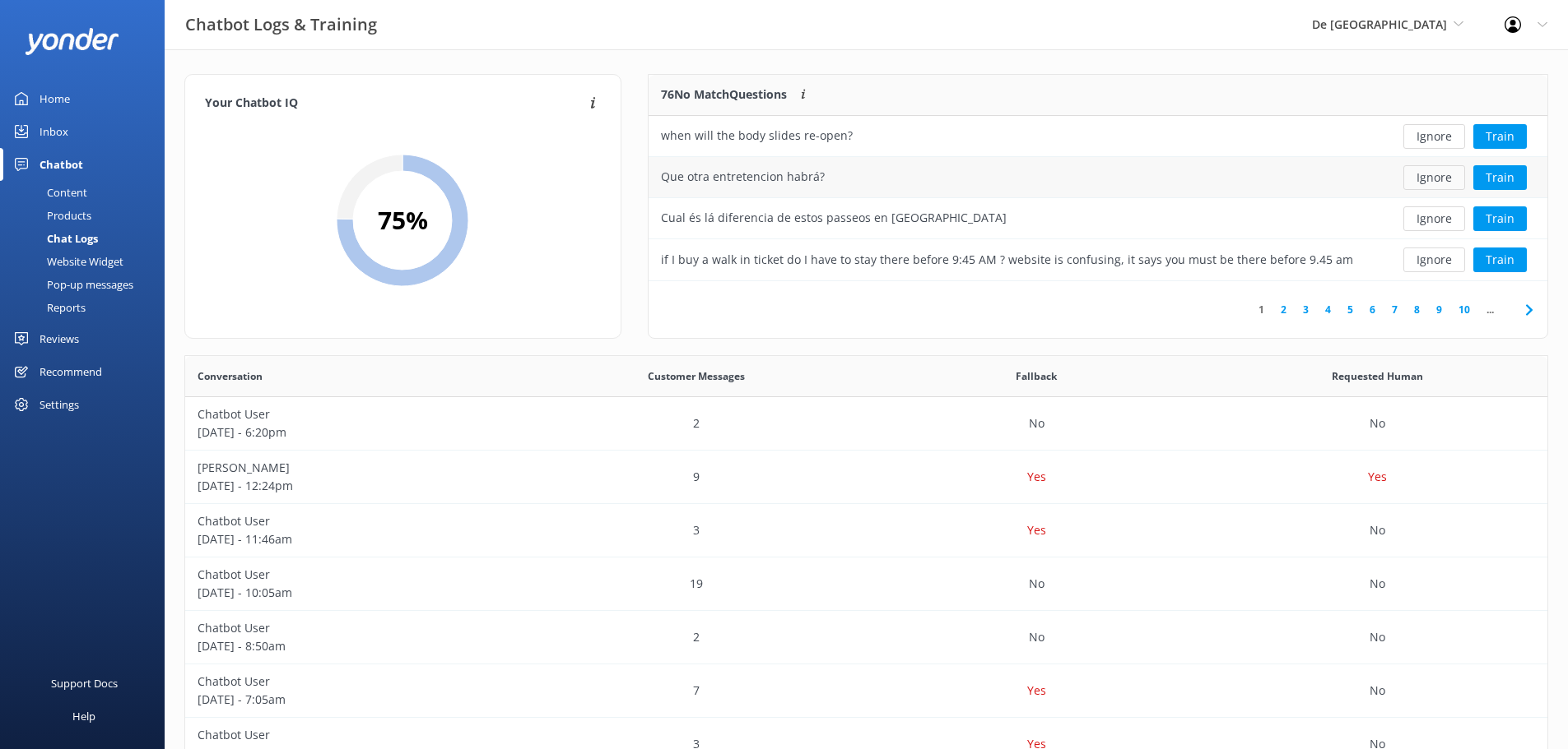
click at [1448, 178] on button "Ignore" at bounding box center [1434, 178] width 62 height 25
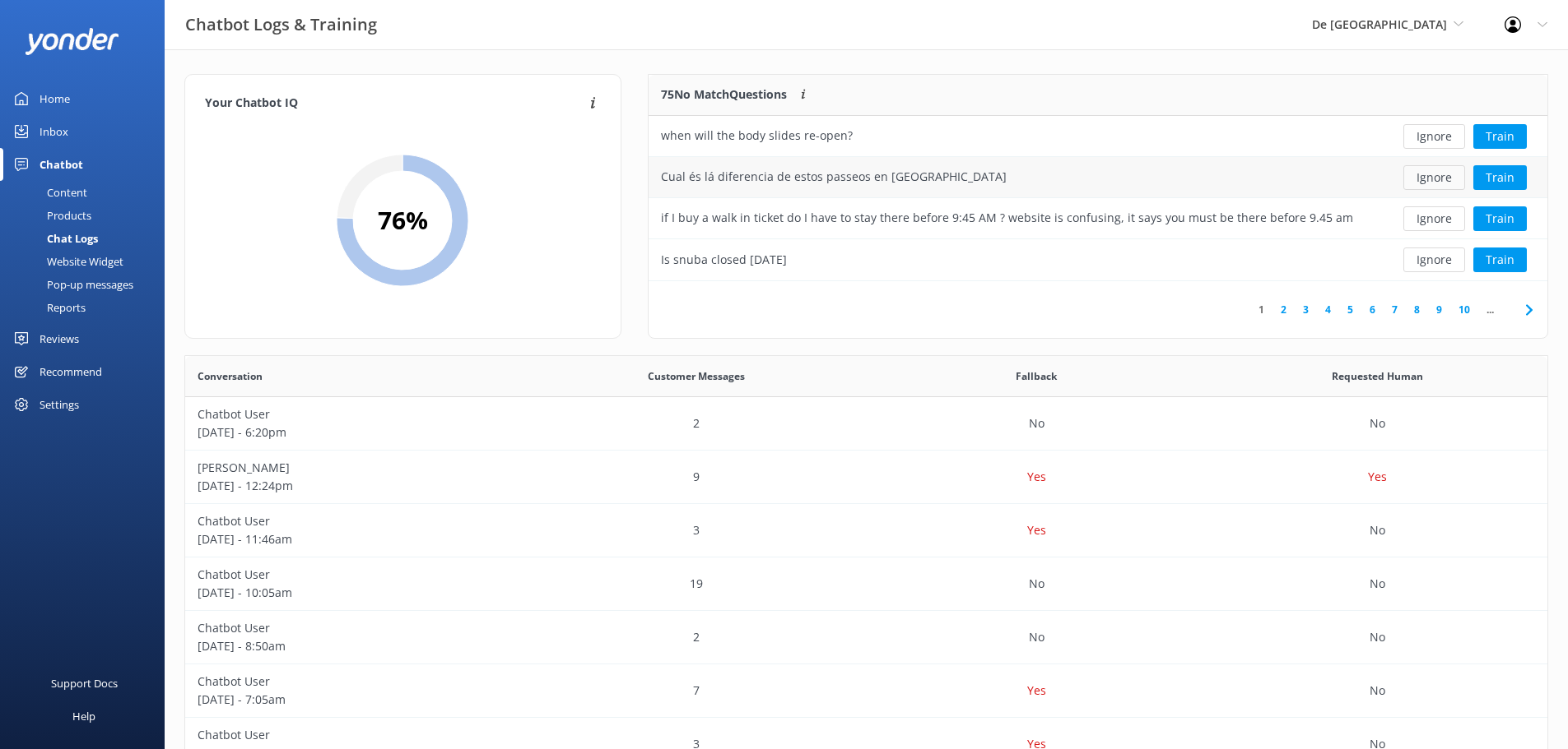
click at [1439, 176] on button "Ignore" at bounding box center [1434, 178] width 62 height 25
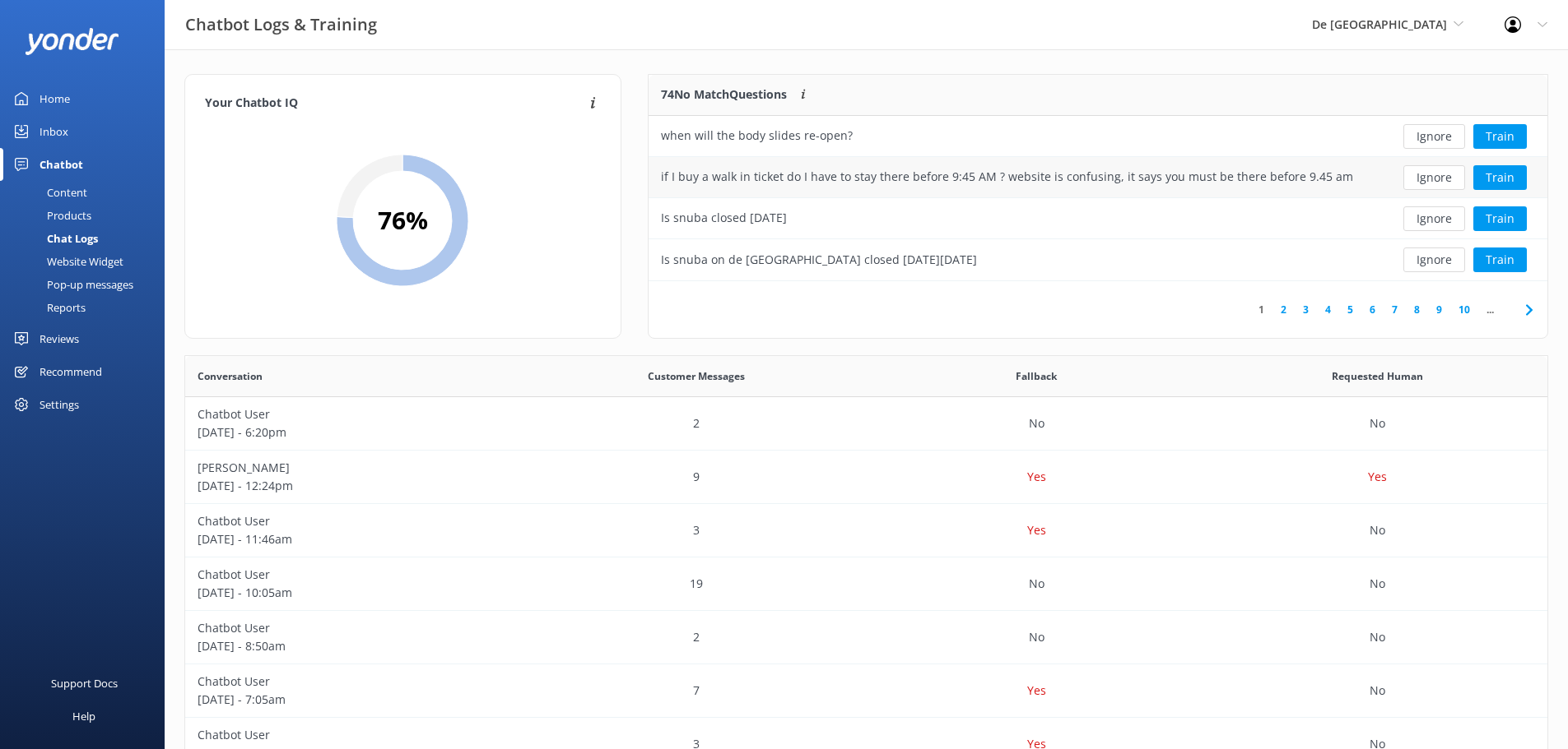
drag, startPoint x: 1446, startPoint y: 215, endPoint x: 1445, endPoint y: 188, distance: 27.0
click at [1446, 216] on button "Ignore" at bounding box center [1434, 219] width 62 height 25
click at [1444, 217] on button "Ignore" at bounding box center [1434, 219] width 62 height 25
click at [1445, 214] on button "Ignore" at bounding box center [1434, 219] width 62 height 25
click at [1285, 309] on link "2" at bounding box center [1283, 310] width 23 height 16
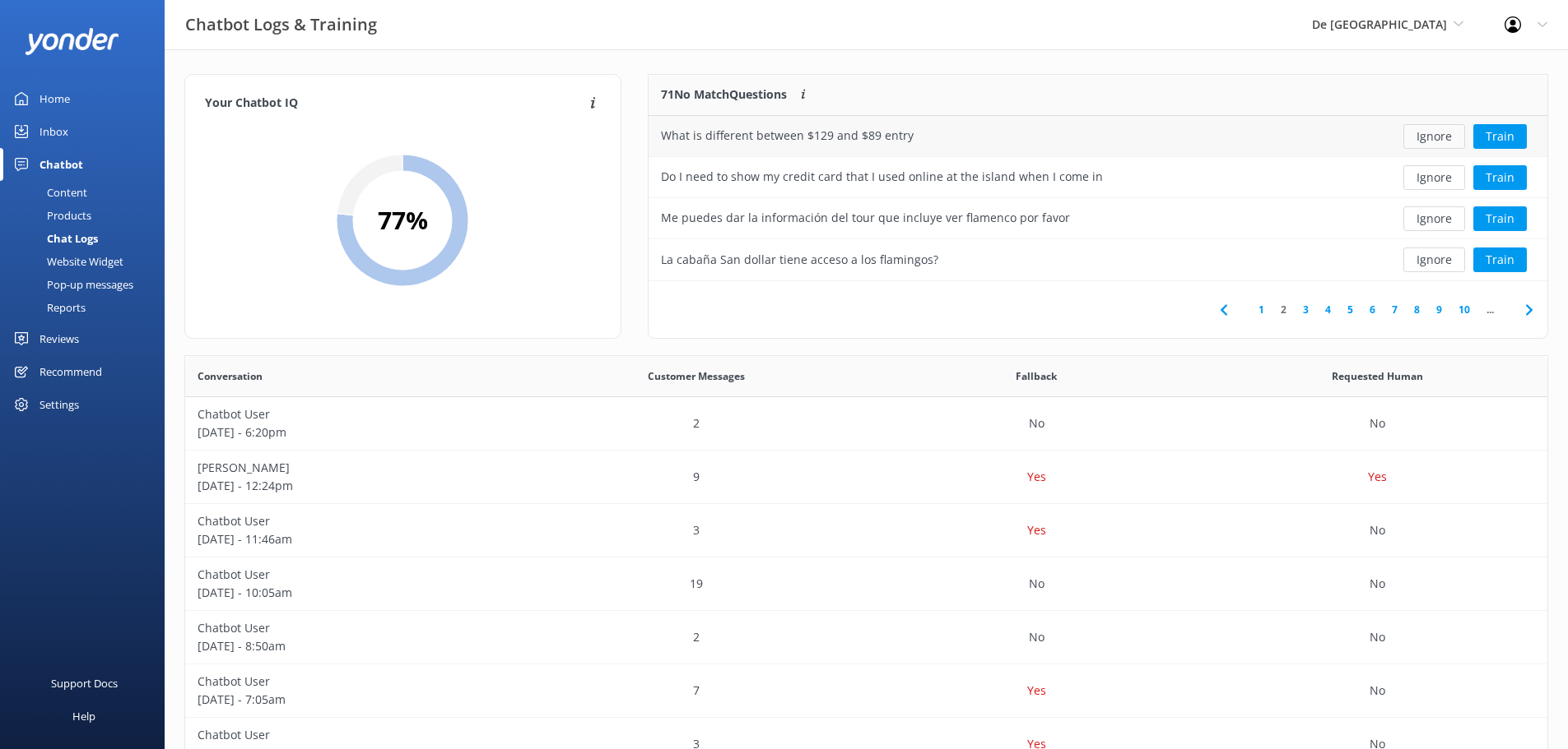
click at [1428, 132] on button "Ignore" at bounding box center [1434, 137] width 62 height 25
click at [1426, 131] on button "Ignore" at bounding box center [1434, 137] width 62 height 25
click at [1424, 133] on button "Ignore" at bounding box center [1434, 137] width 62 height 25
click at [1420, 261] on button "Ignore" at bounding box center [1434, 261] width 62 height 25
click at [1421, 256] on button "Ignore" at bounding box center [1434, 261] width 62 height 25
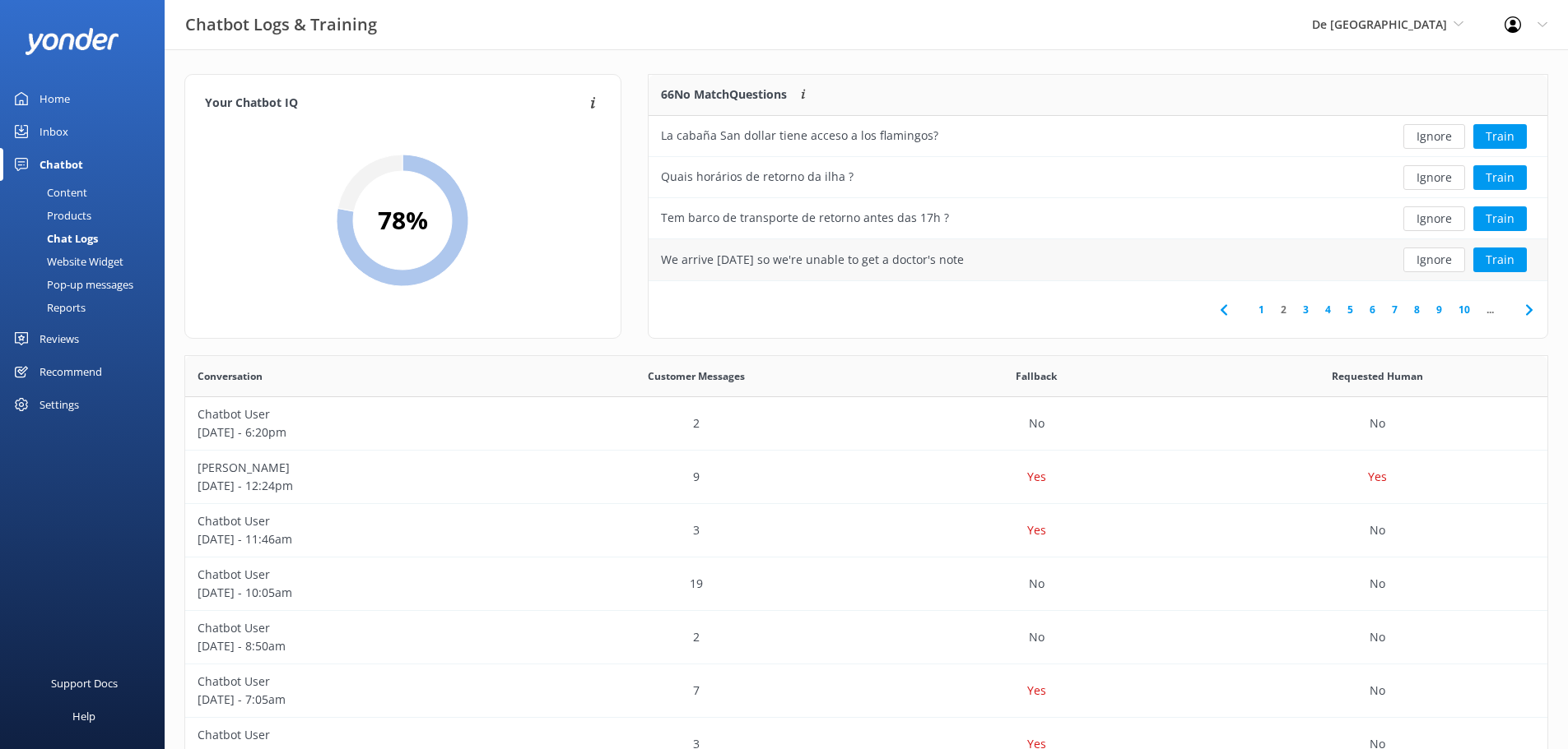
click at [1421, 257] on button "Ignore" at bounding box center [1434, 261] width 62 height 25
click at [1527, 314] on use at bounding box center [1528, 309] width 7 height 11
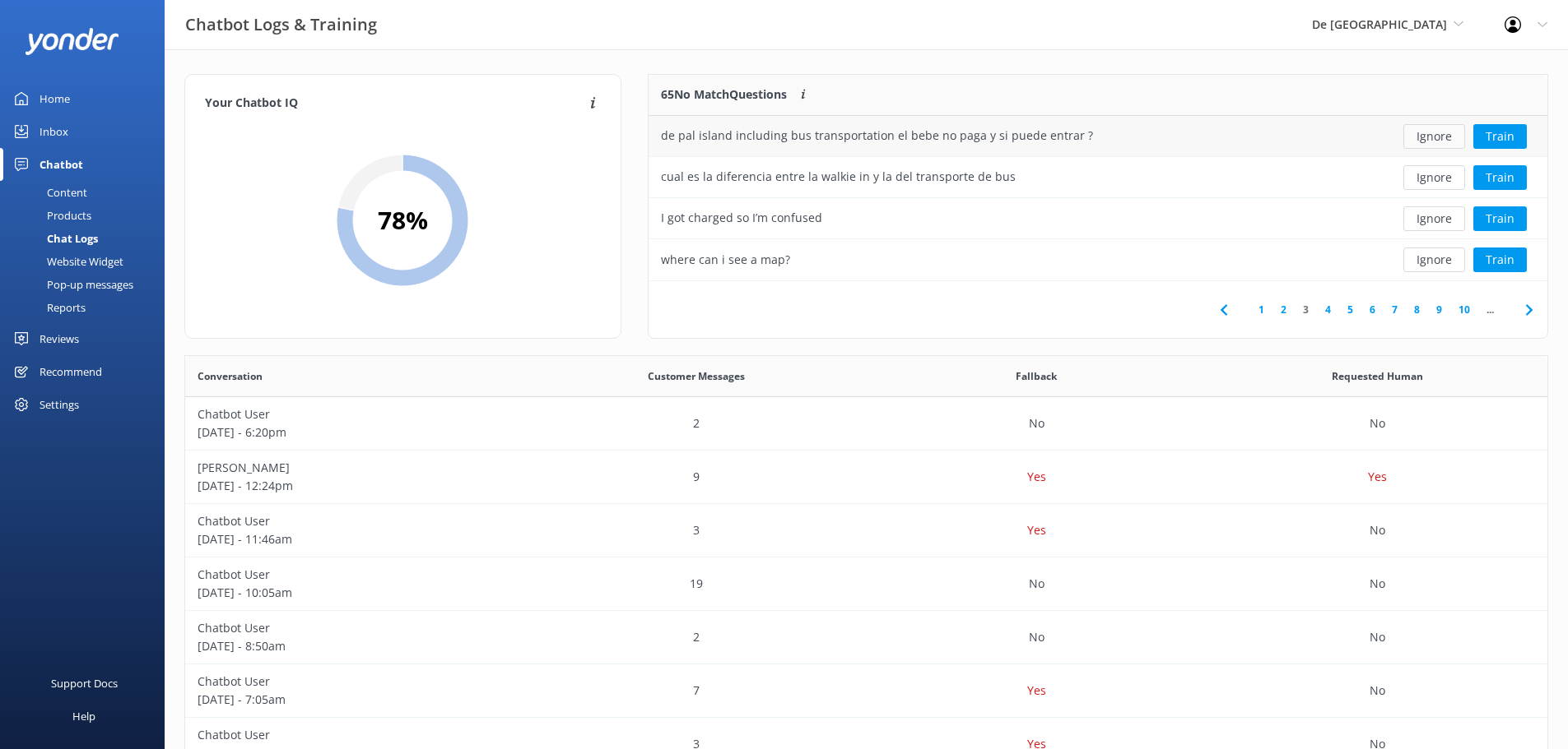
click at [1441, 138] on button "Ignore" at bounding box center [1434, 137] width 62 height 25
click at [1439, 130] on button "Ignore" at bounding box center [1434, 137] width 62 height 25
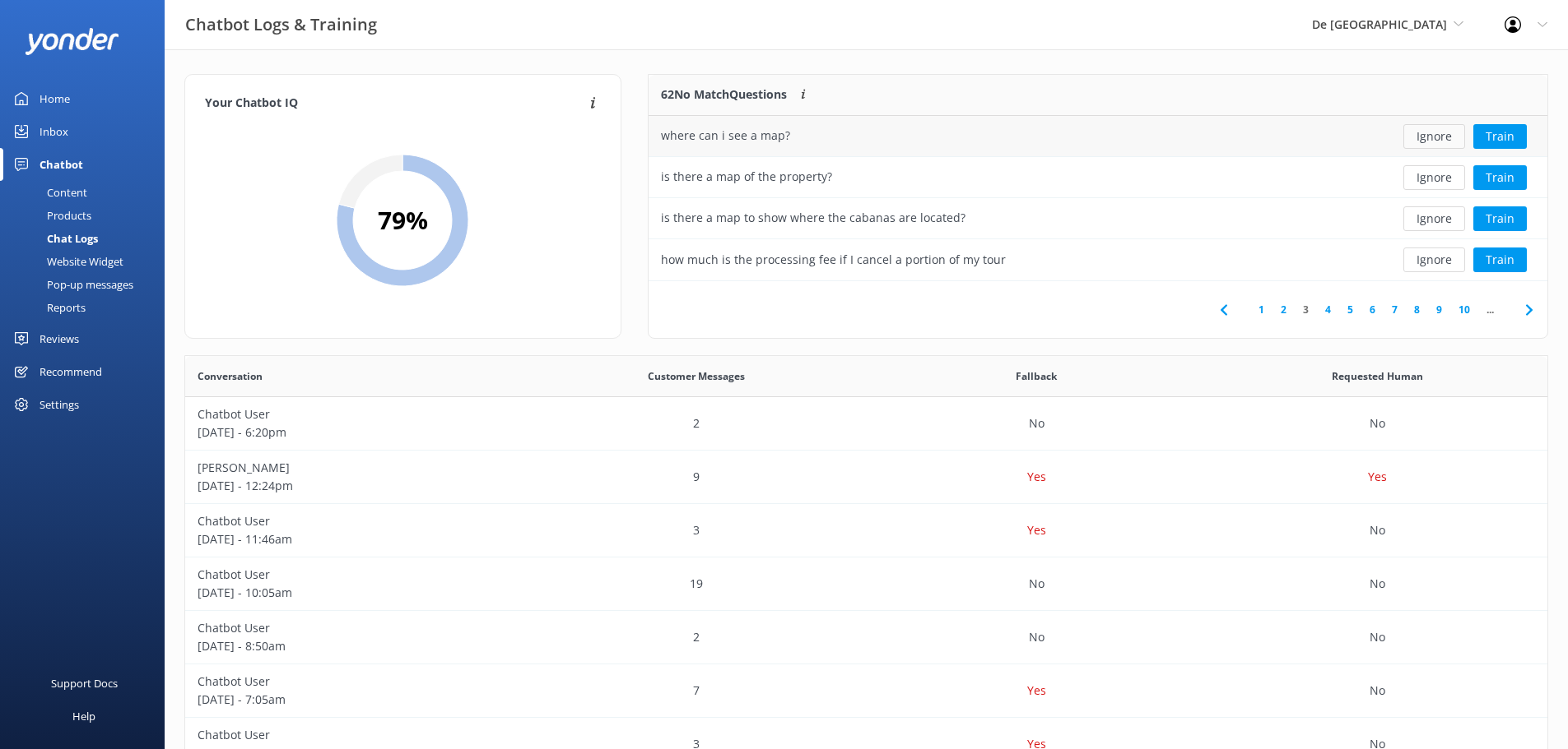
click at [1439, 142] on button "Ignore" at bounding box center [1434, 137] width 62 height 25
click at [1428, 222] on button "Ignore" at bounding box center [1434, 219] width 62 height 25
click at [1429, 221] on button "Ignore" at bounding box center [1434, 219] width 62 height 25
click at [1536, 308] on icon at bounding box center [1529, 311] width 20 height 20
click at [1439, 260] on button "Ignore" at bounding box center [1434, 261] width 62 height 25
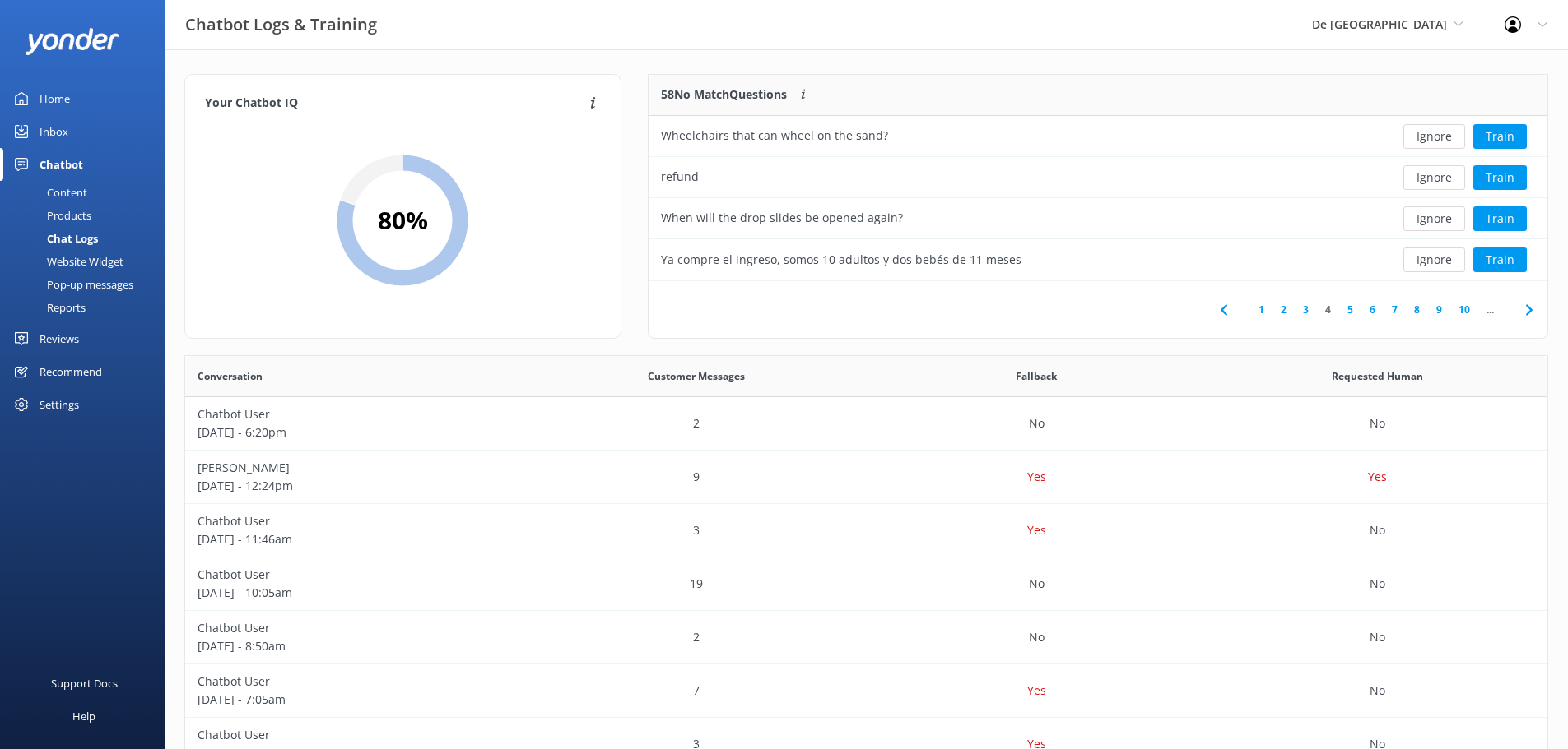
click at [1439, 260] on button "Ignore" at bounding box center [1434, 261] width 62 height 25
click at [1524, 311] on icon at bounding box center [1529, 311] width 20 height 20
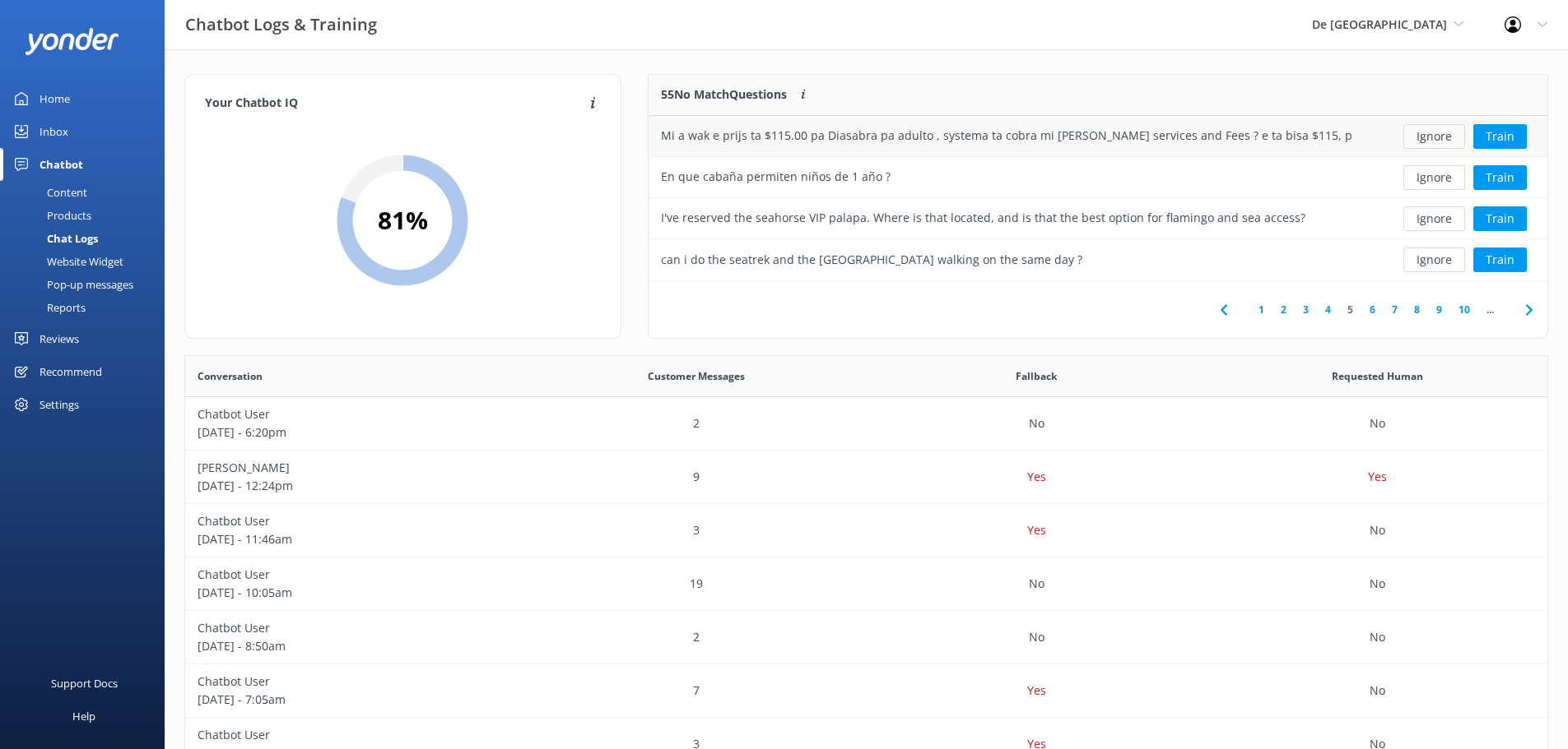
click at [1426, 139] on button "Ignore" at bounding box center [1434, 137] width 62 height 25
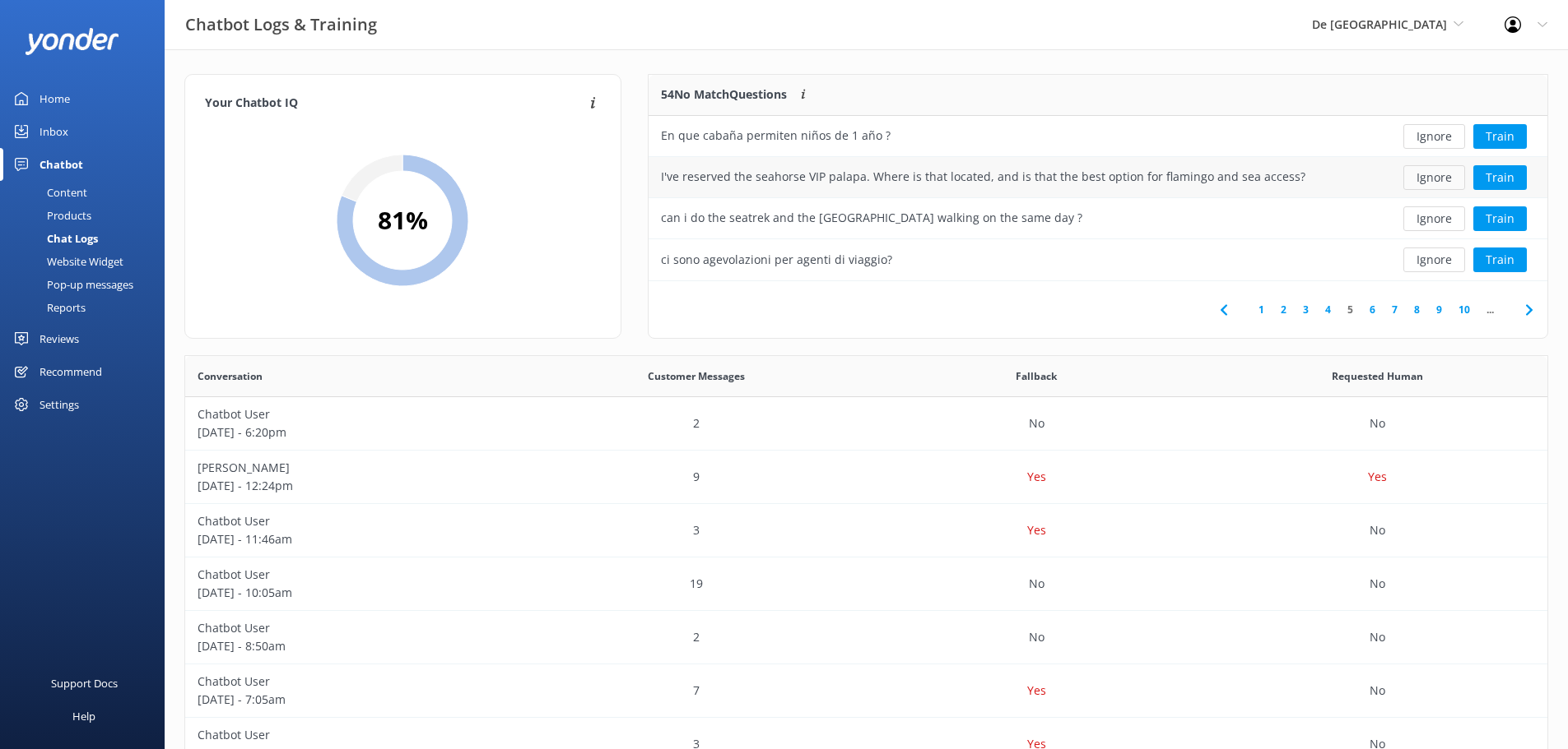
click at [1428, 180] on button "Ignore" at bounding box center [1434, 178] width 62 height 25
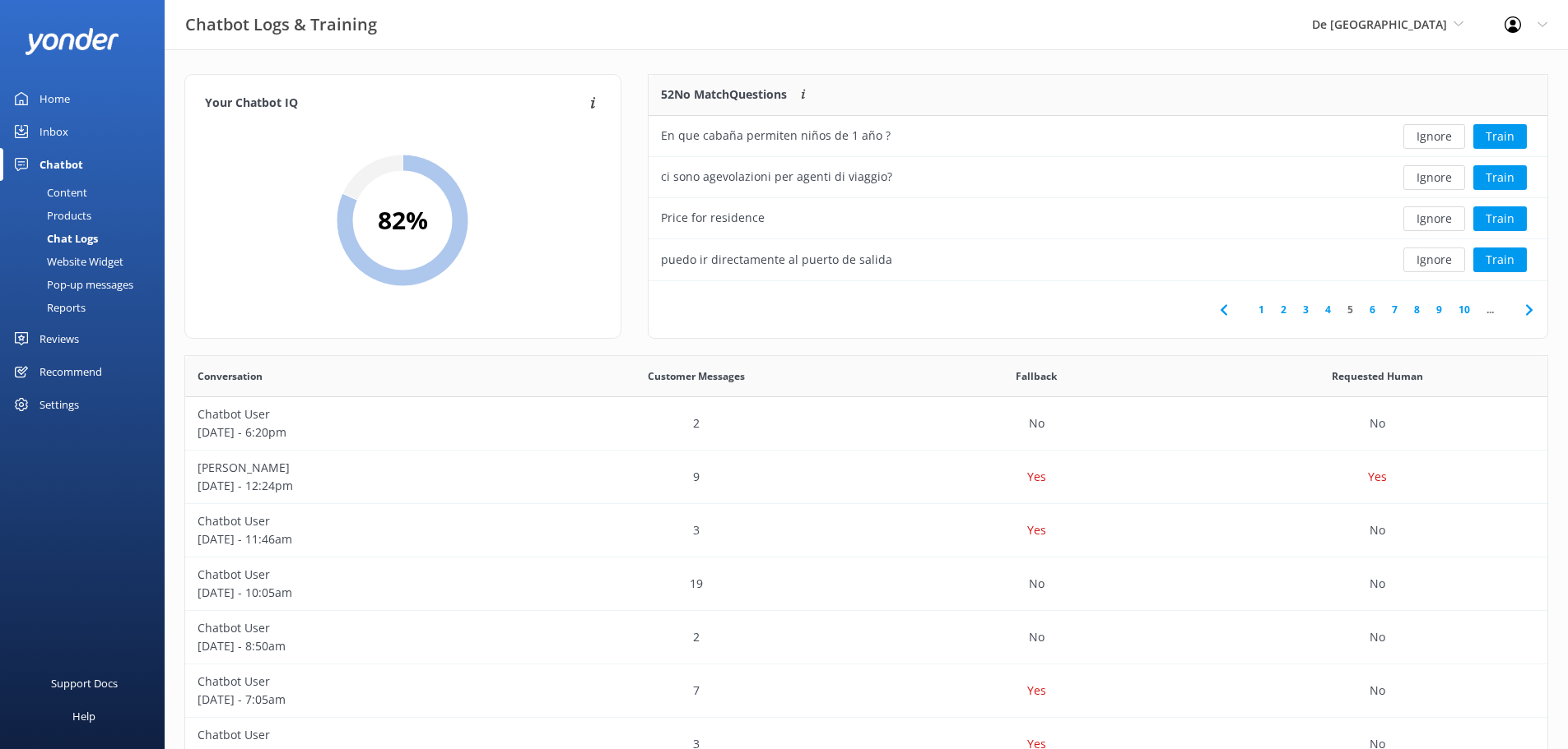
click at [1428, 180] on button "Ignore" at bounding box center [1434, 178] width 62 height 25
click at [1429, 219] on button "Ignore" at bounding box center [1434, 219] width 62 height 25
click at [1443, 258] on button "Ignore" at bounding box center [1434, 261] width 62 height 25
click at [1522, 308] on icon at bounding box center [1529, 311] width 20 height 20
click at [1524, 306] on icon at bounding box center [1529, 311] width 20 height 20
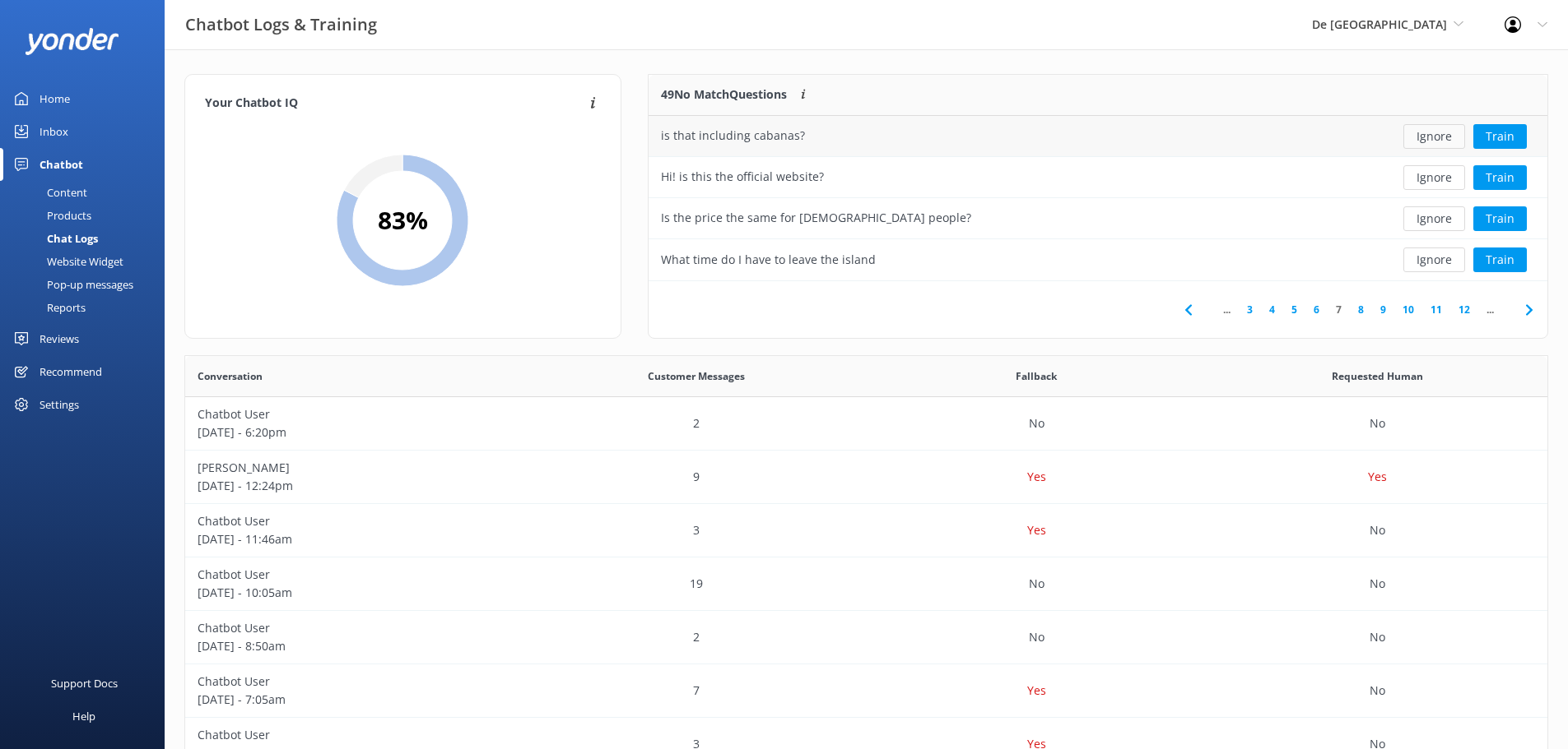
click at [1420, 134] on button "Ignore" at bounding box center [1434, 137] width 62 height 25
click at [1525, 305] on icon at bounding box center [1529, 311] width 20 height 20
click at [1431, 140] on button "Ignore" at bounding box center [1434, 137] width 62 height 25
click at [1531, 303] on icon at bounding box center [1529, 311] width 20 height 20
click at [1447, 261] on button "Ignore" at bounding box center [1434, 261] width 62 height 25
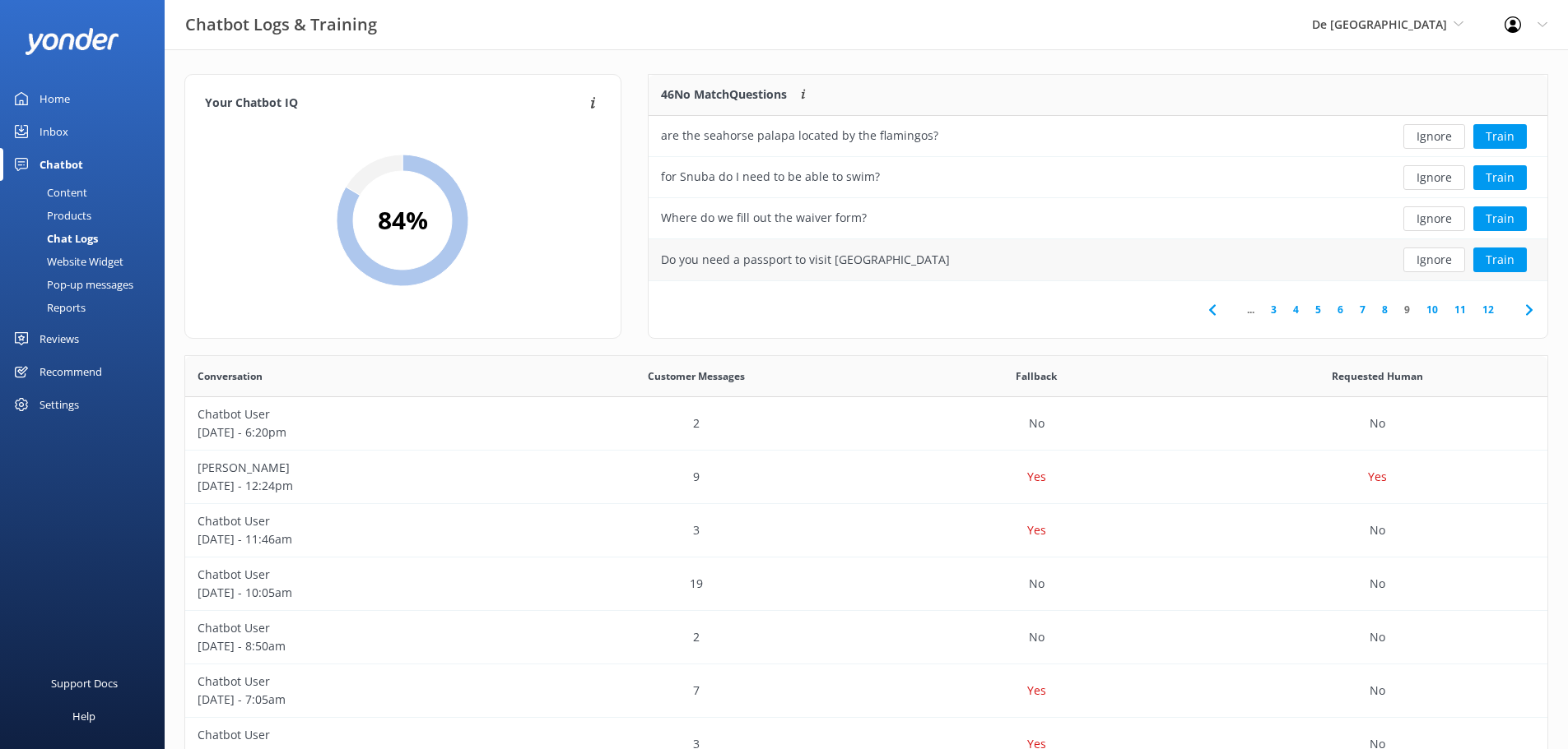
click at [1441, 251] on button "Ignore" at bounding box center [1434, 261] width 62 height 25
click at [1436, 223] on button "Ignore" at bounding box center [1434, 219] width 62 height 25
click at [1429, 259] on button "Ignore" at bounding box center [1434, 261] width 62 height 25
click at [1526, 304] on icon at bounding box center [1529, 311] width 20 height 20
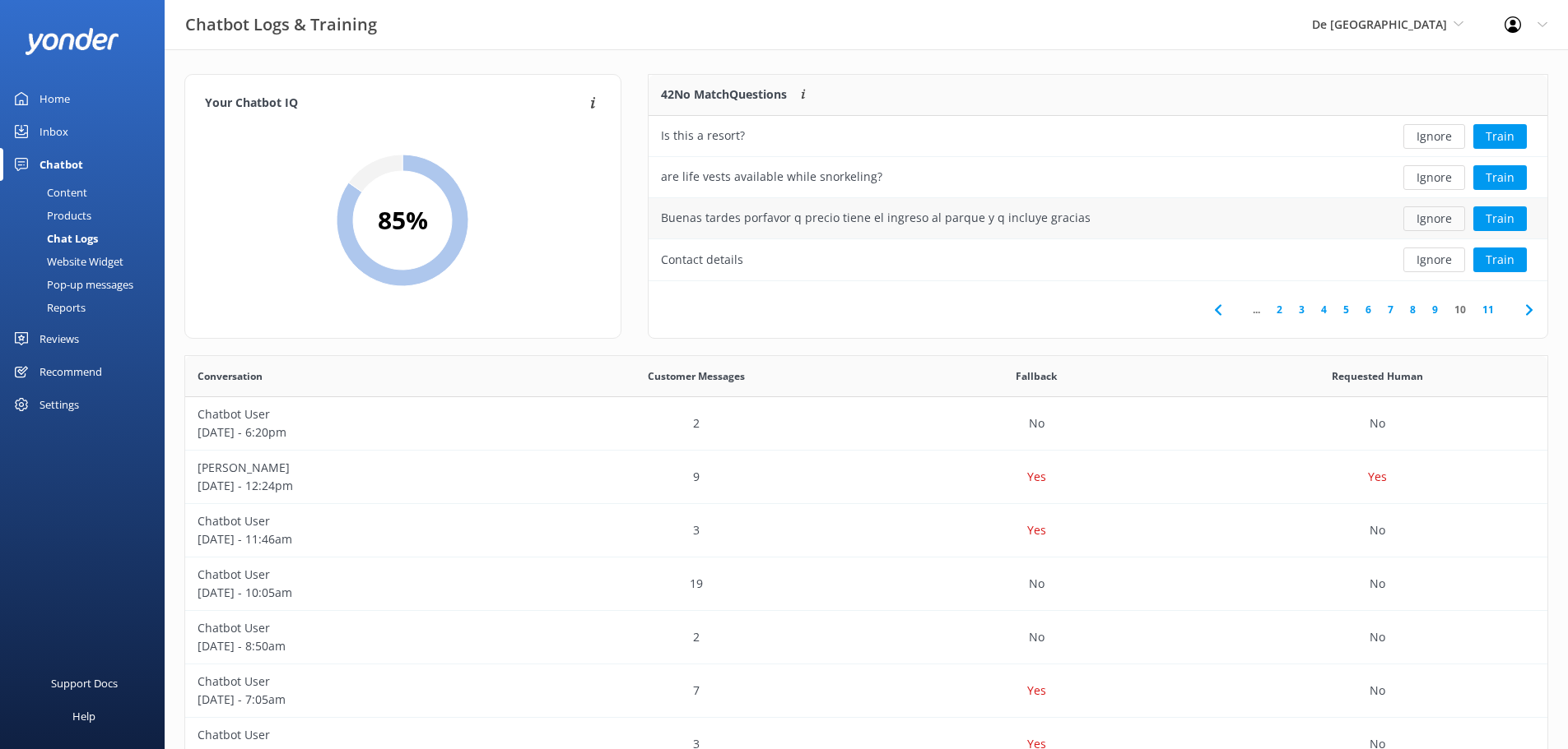
click at [1429, 218] on button "Ignore" at bounding box center [1434, 219] width 62 height 25
click at [1523, 311] on icon at bounding box center [1529, 311] width 20 height 20
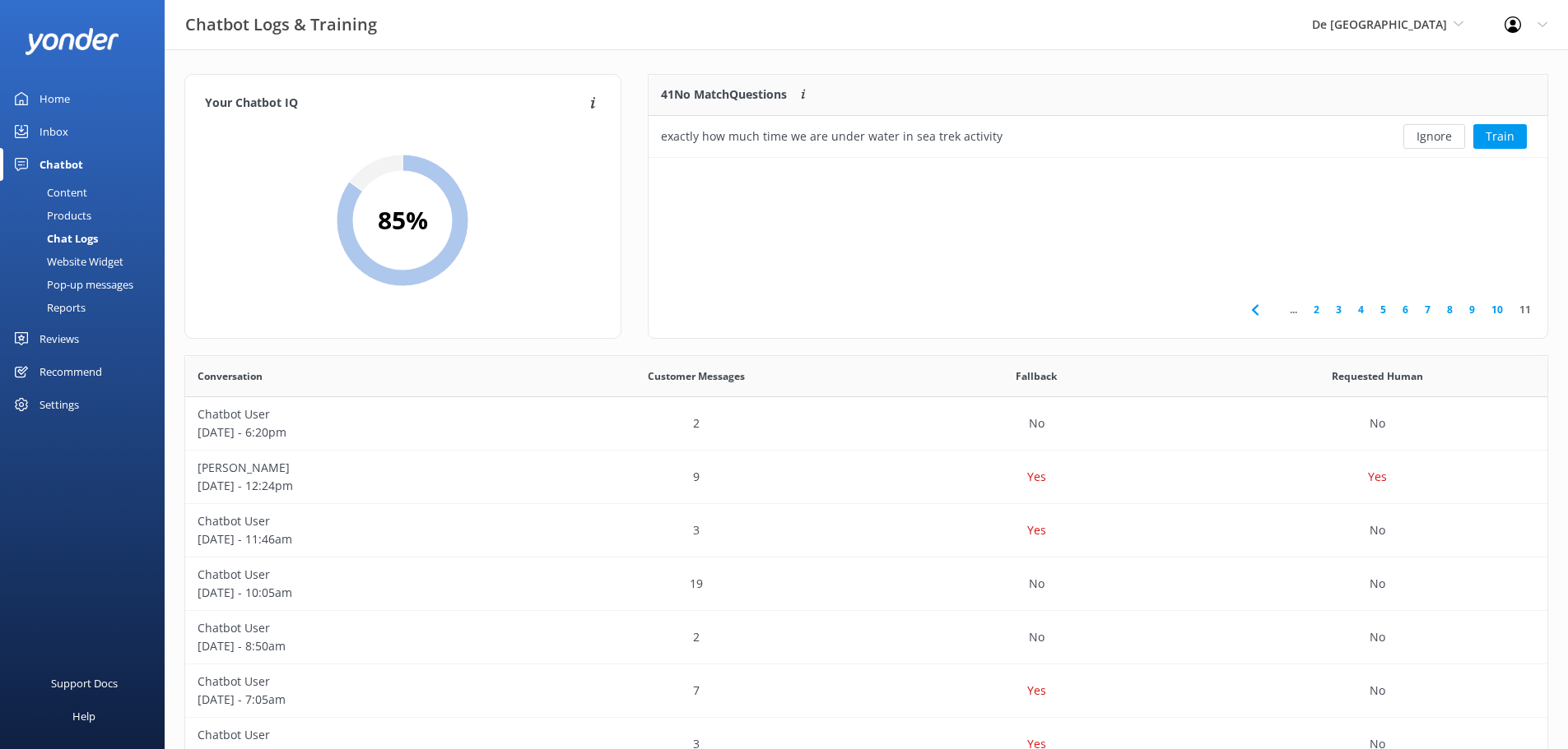
scroll to position [71, 886]
click at [1253, 305] on icon at bounding box center [1255, 311] width 20 height 20
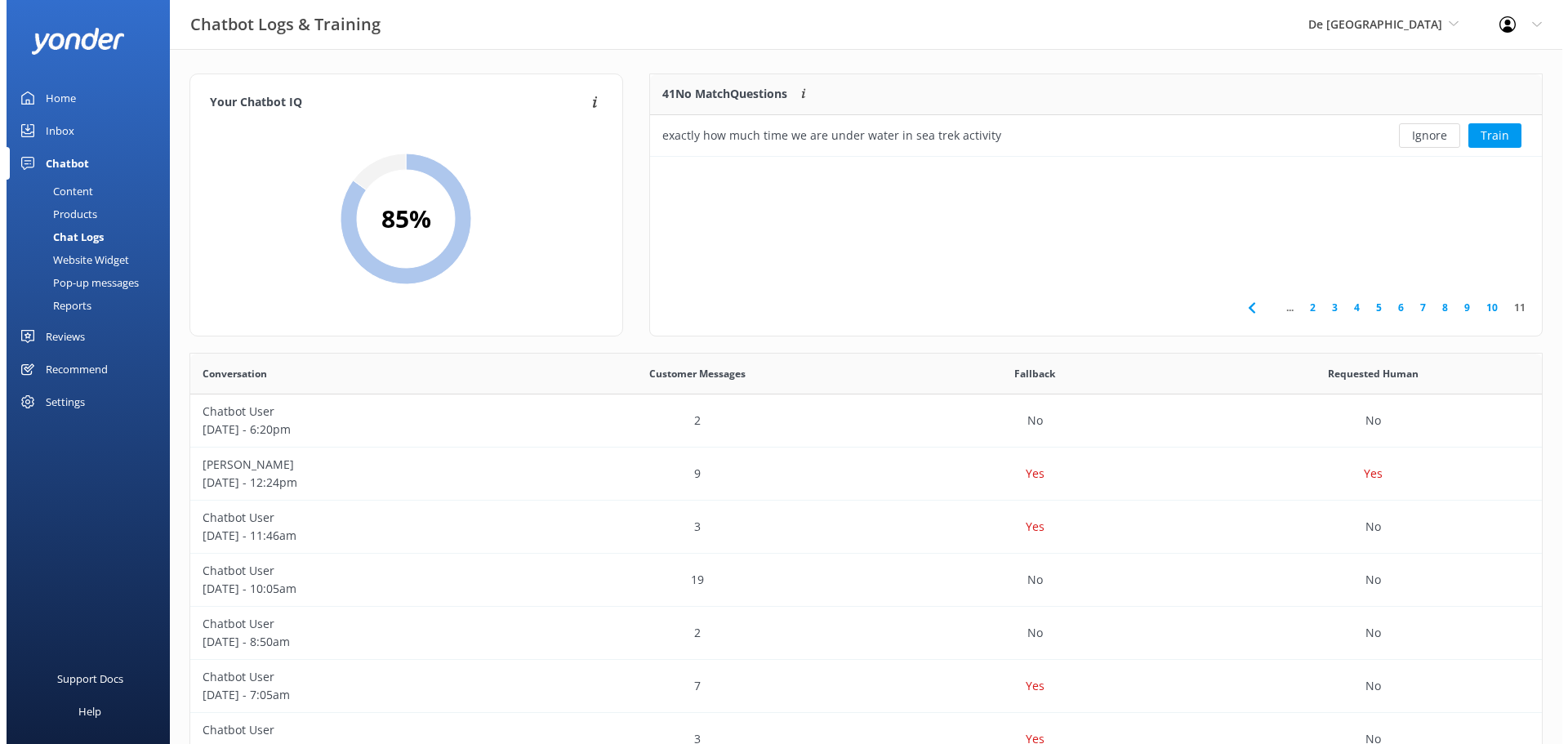
scroll to position [192, 880]
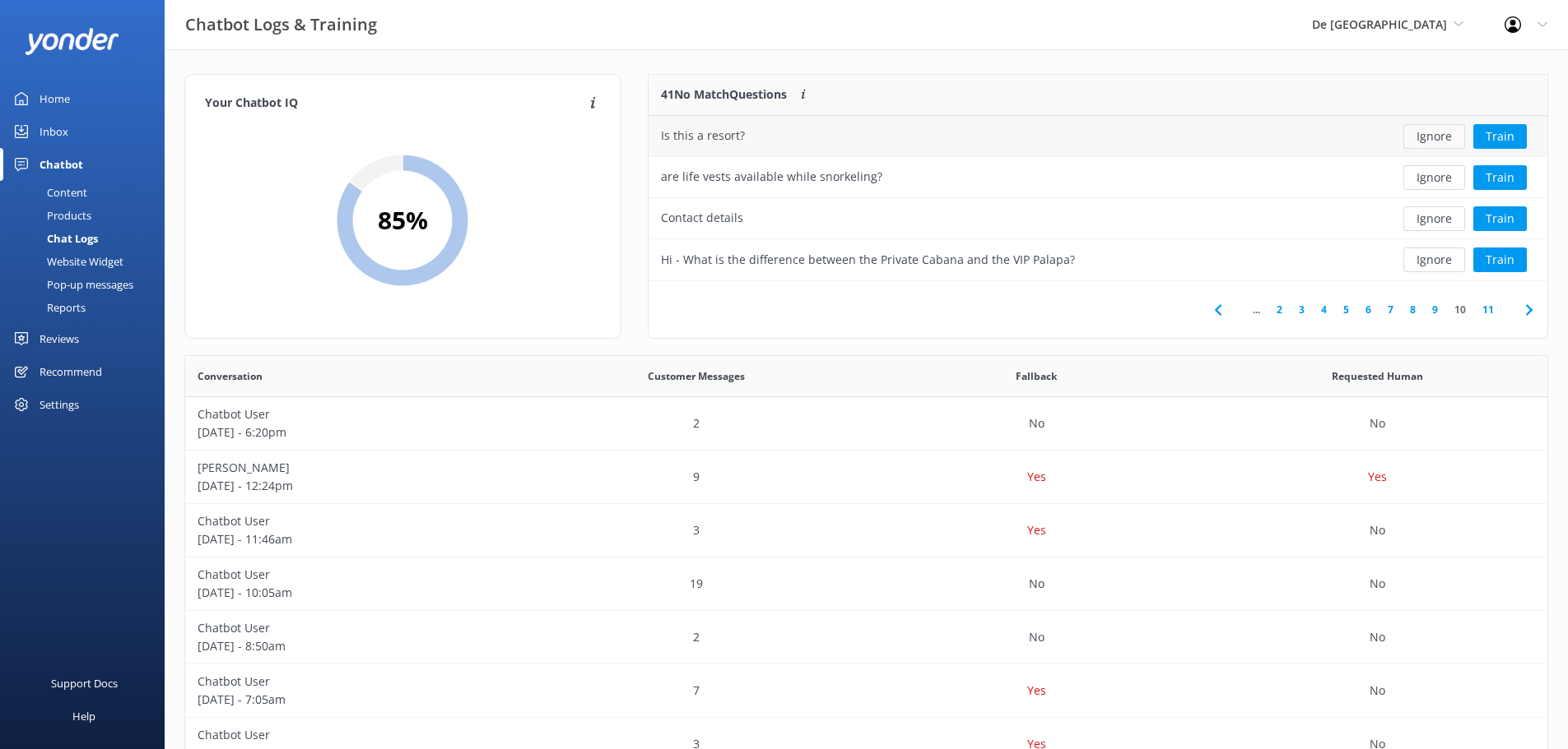
click at [1423, 134] on button "Ignore" at bounding box center [1434, 137] width 62 height 25
click at [1290, 306] on icon at bounding box center [1285, 311] width 20 height 20
click at [91, 138] on link "Inbox" at bounding box center [82, 131] width 165 height 33
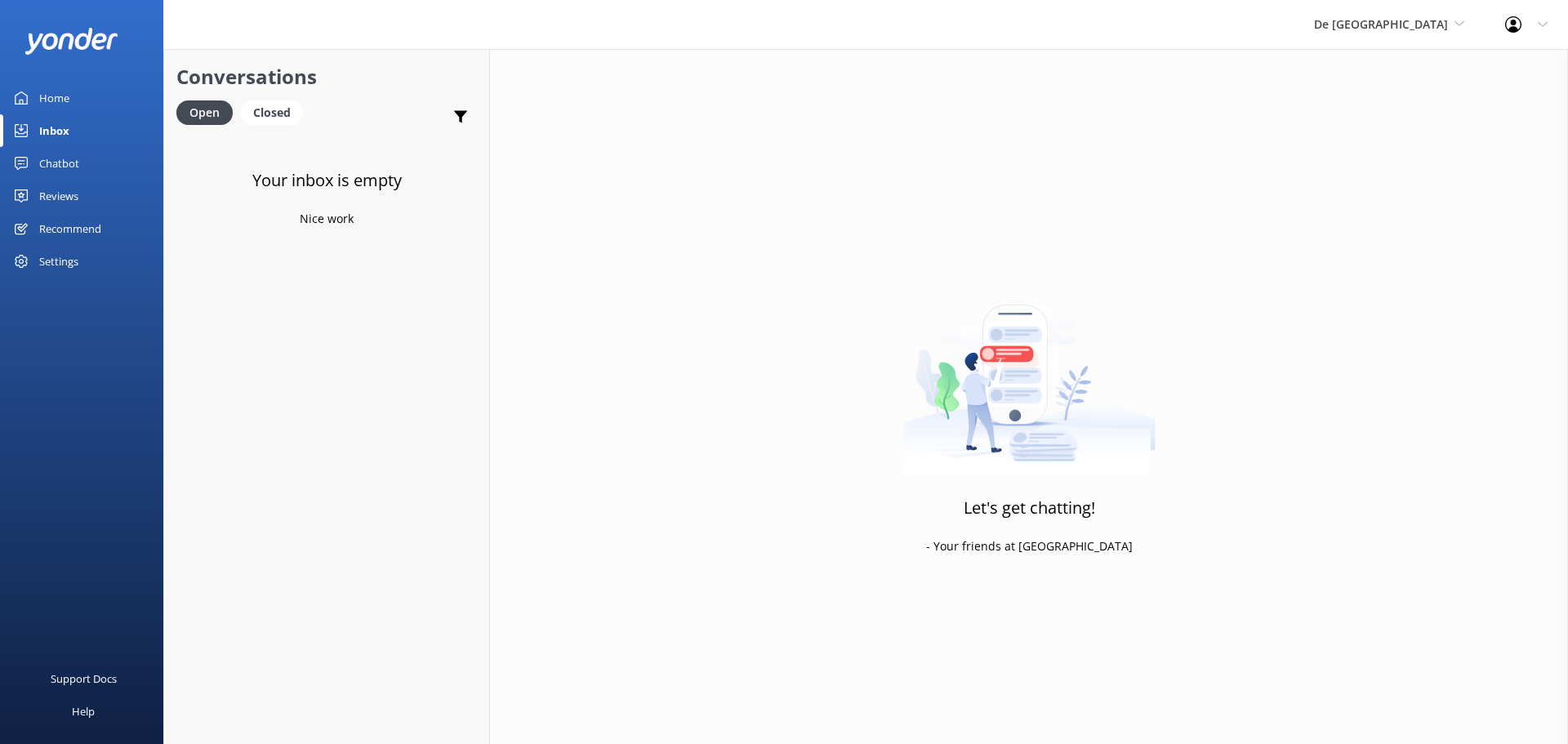
click at [1387, 2] on div "De Palm Island De Palm Island Aruba's Activities Expert The Captain" at bounding box center [1389, 24] width 192 height 49
click at [1418, 106] on link "Aruba's Activities Expert" at bounding box center [1375, 107] width 163 height 39
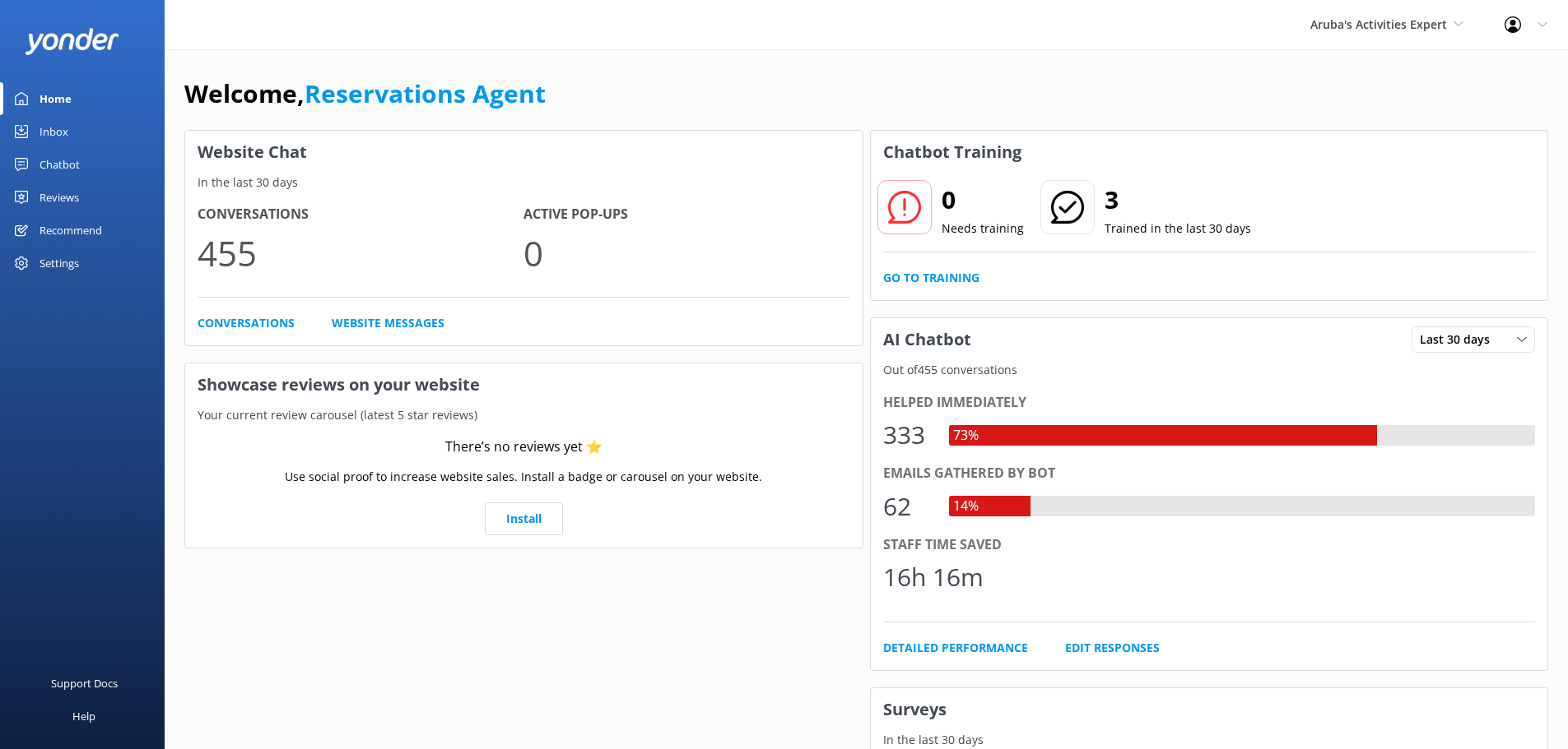
click at [84, 125] on link "Inbox" at bounding box center [82, 131] width 165 height 33
